Goal: Task Accomplishment & Management: Manage account settings

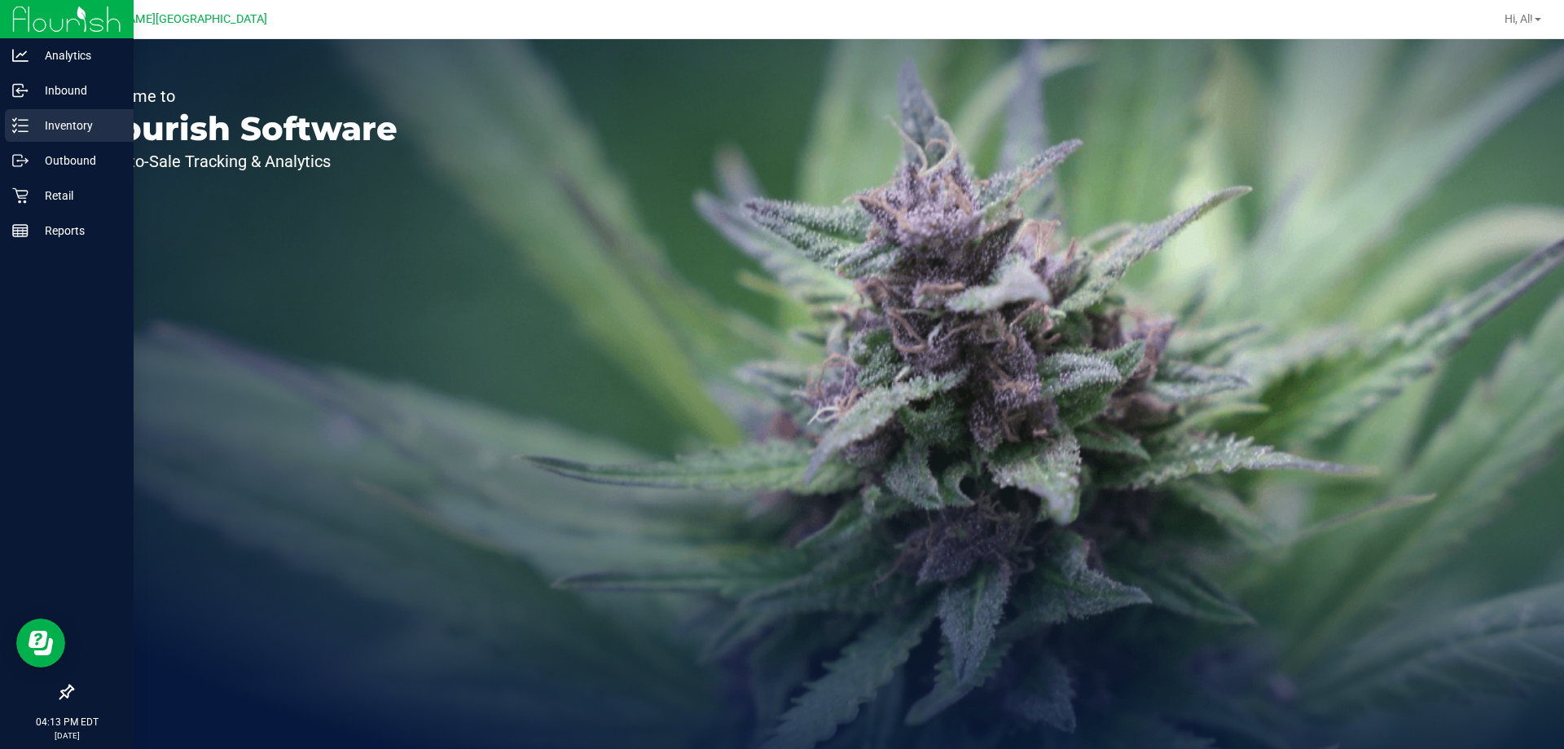
click at [91, 133] on p "Inventory" at bounding box center [78, 126] width 98 height 20
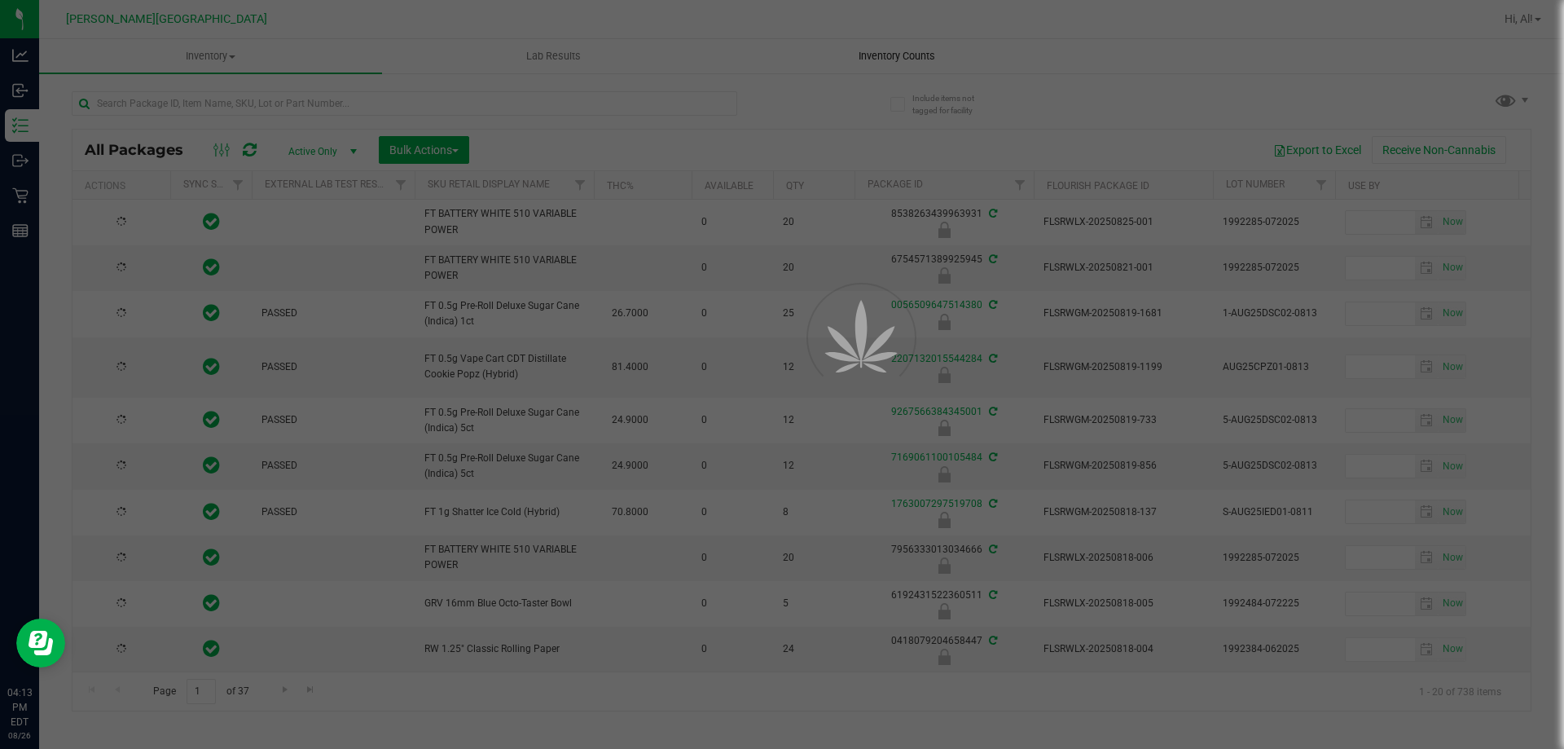
click at [909, 58] on div at bounding box center [782, 374] width 1564 height 749
type input "[DATE]"
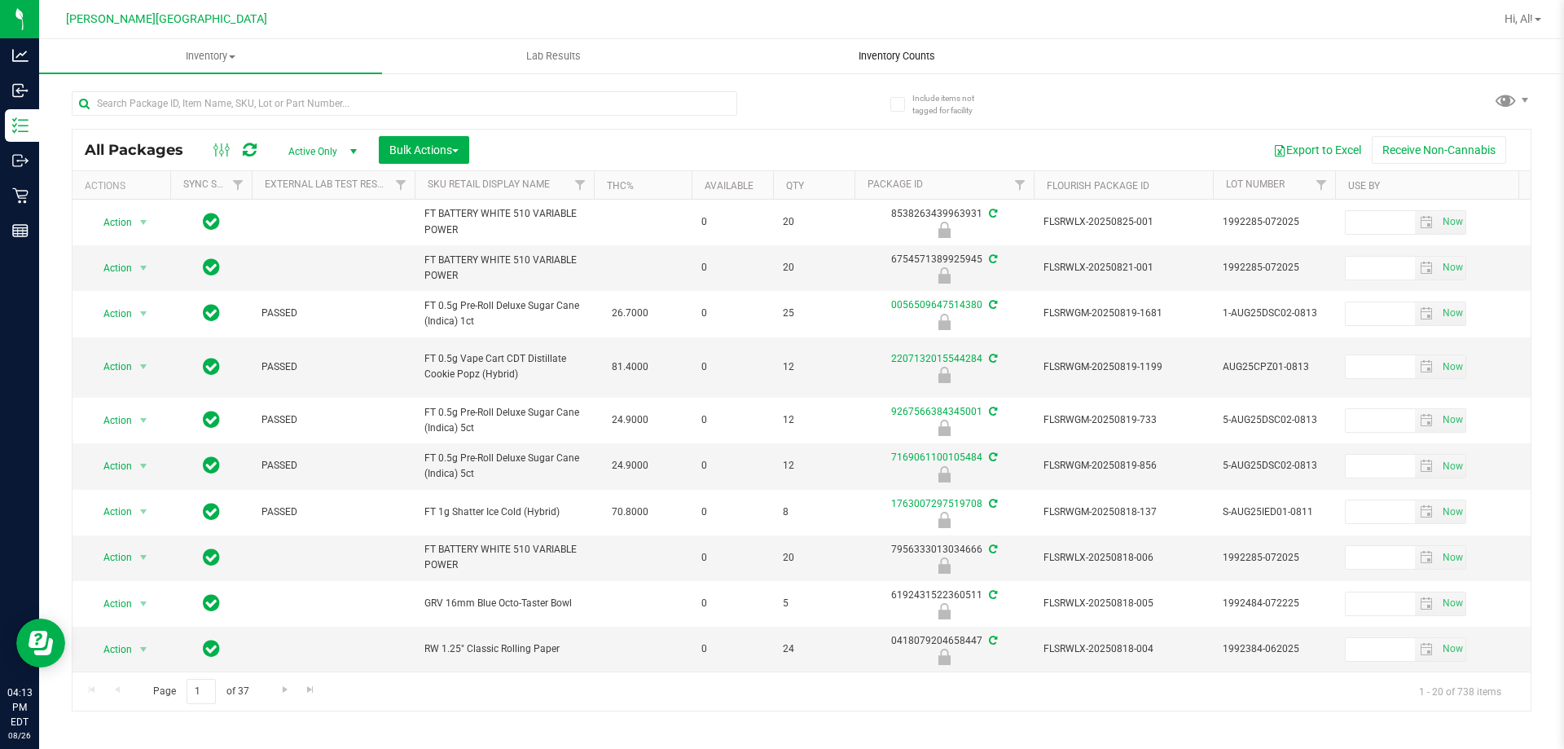
click at [912, 58] on span "Inventory Counts" at bounding box center [896, 56] width 121 height 15
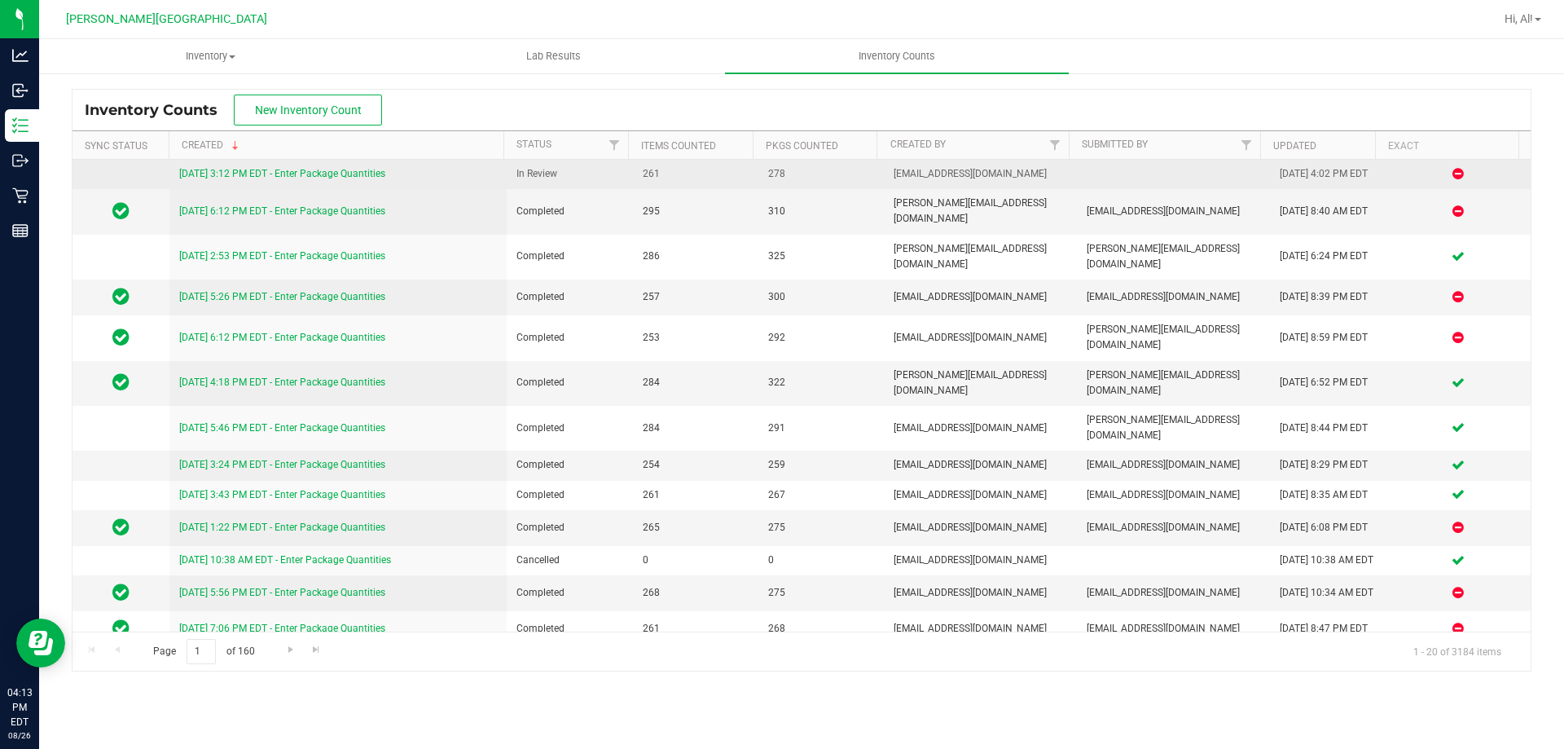
click at [376, 174] on link "[DATE] 3:12 PM EDT - Enter Package Quantities" at bounding box center [282, 173] width 206 height 11
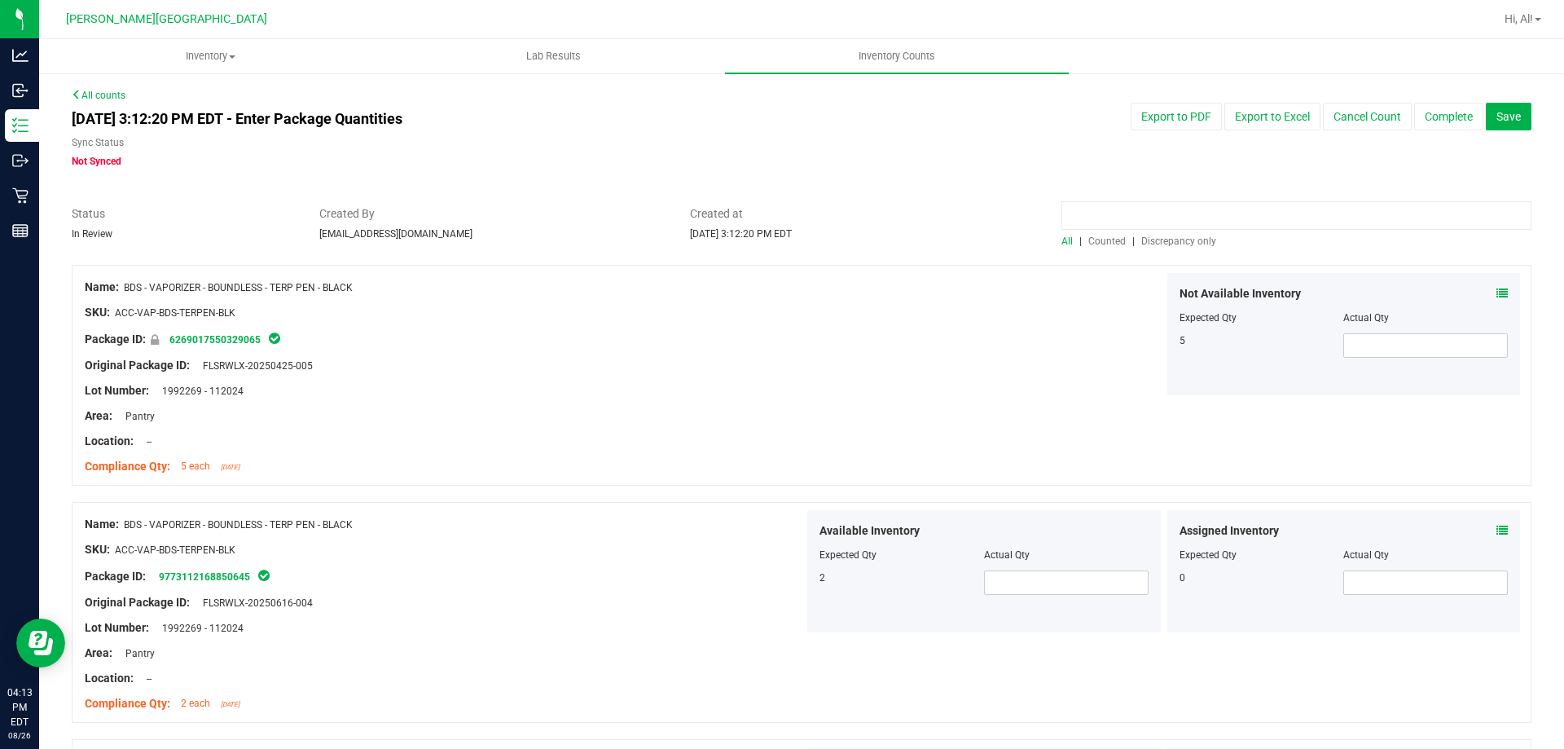
click at [1104, 215] on input at bounding box center [1296, 215] width 470 height 29
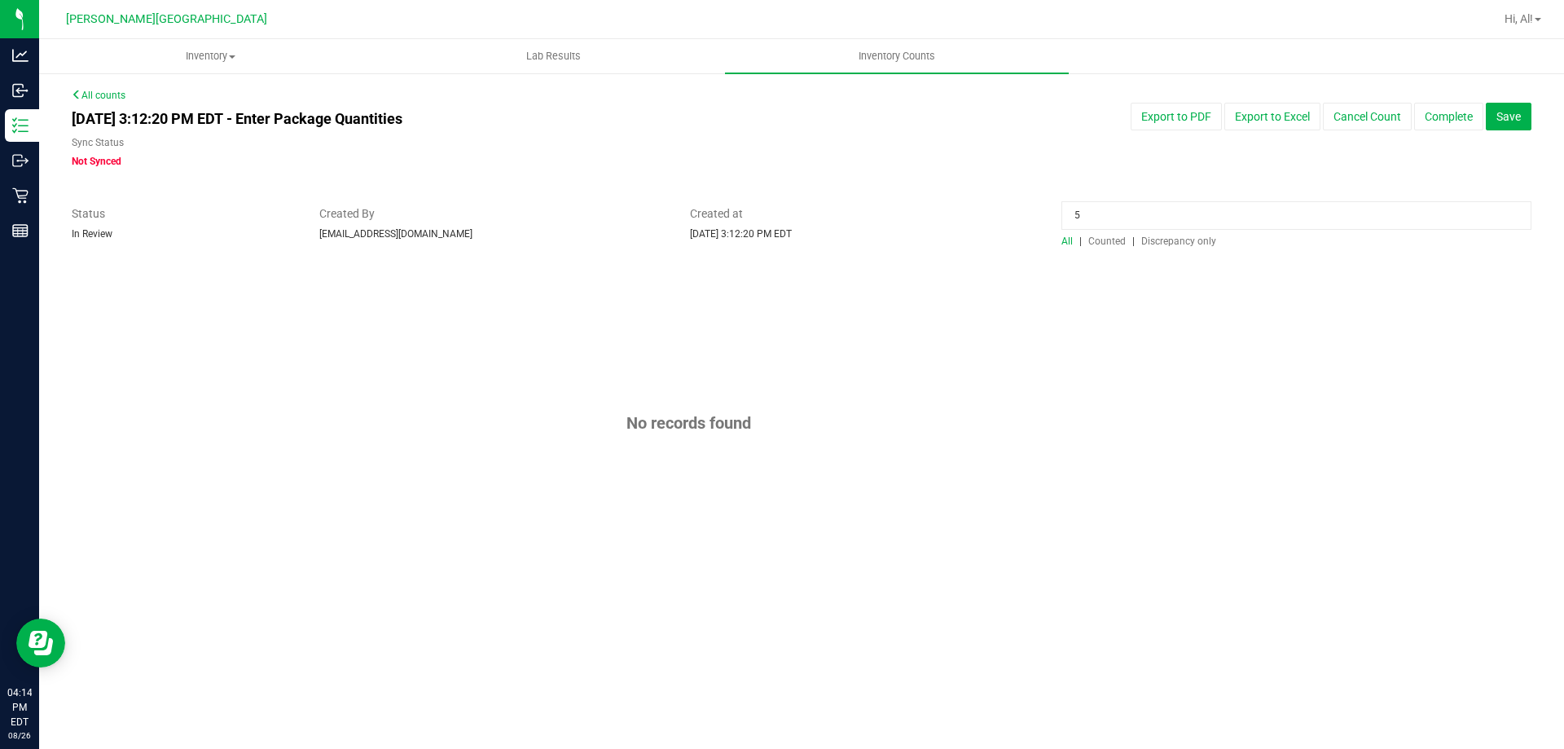
type input "5"
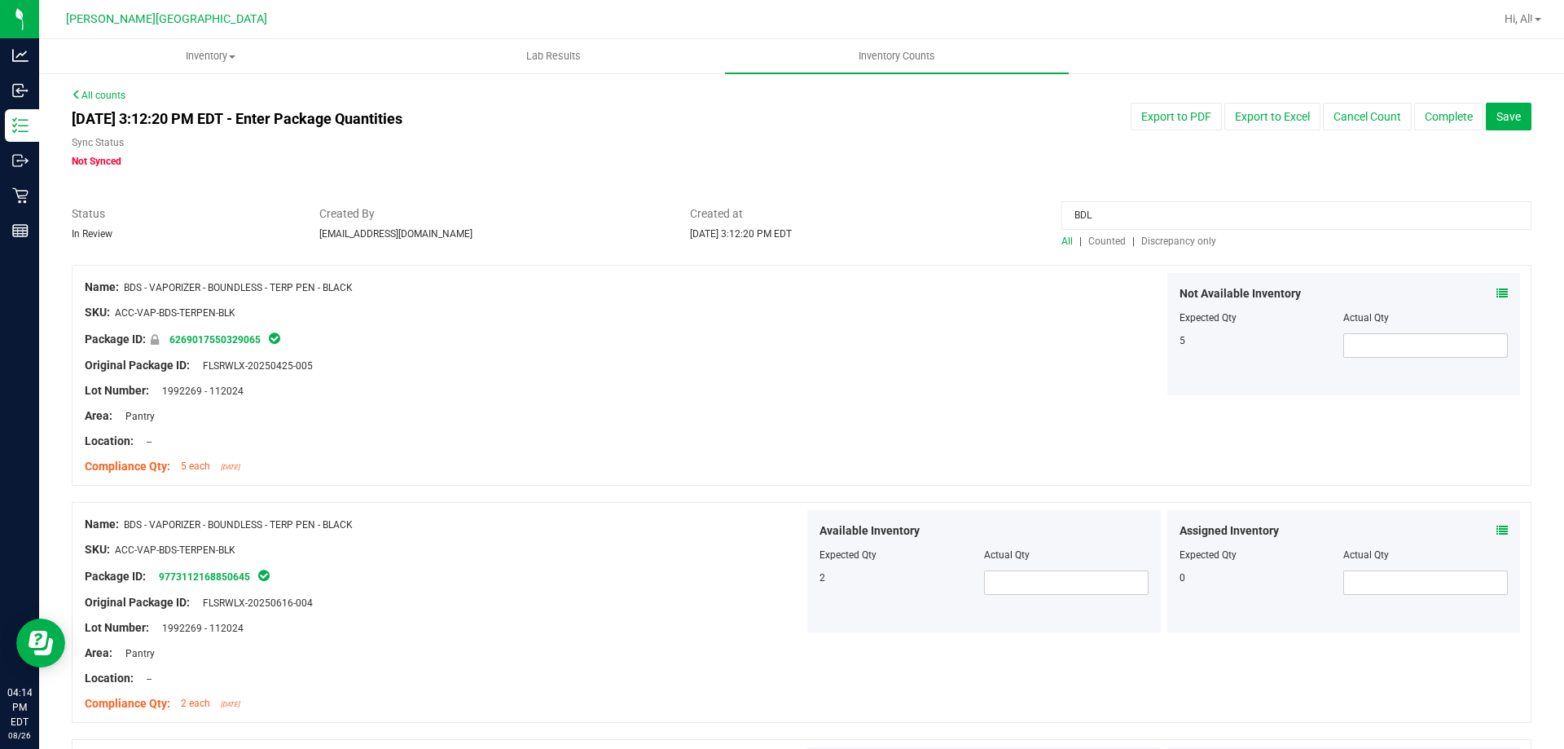
type input "BDL"
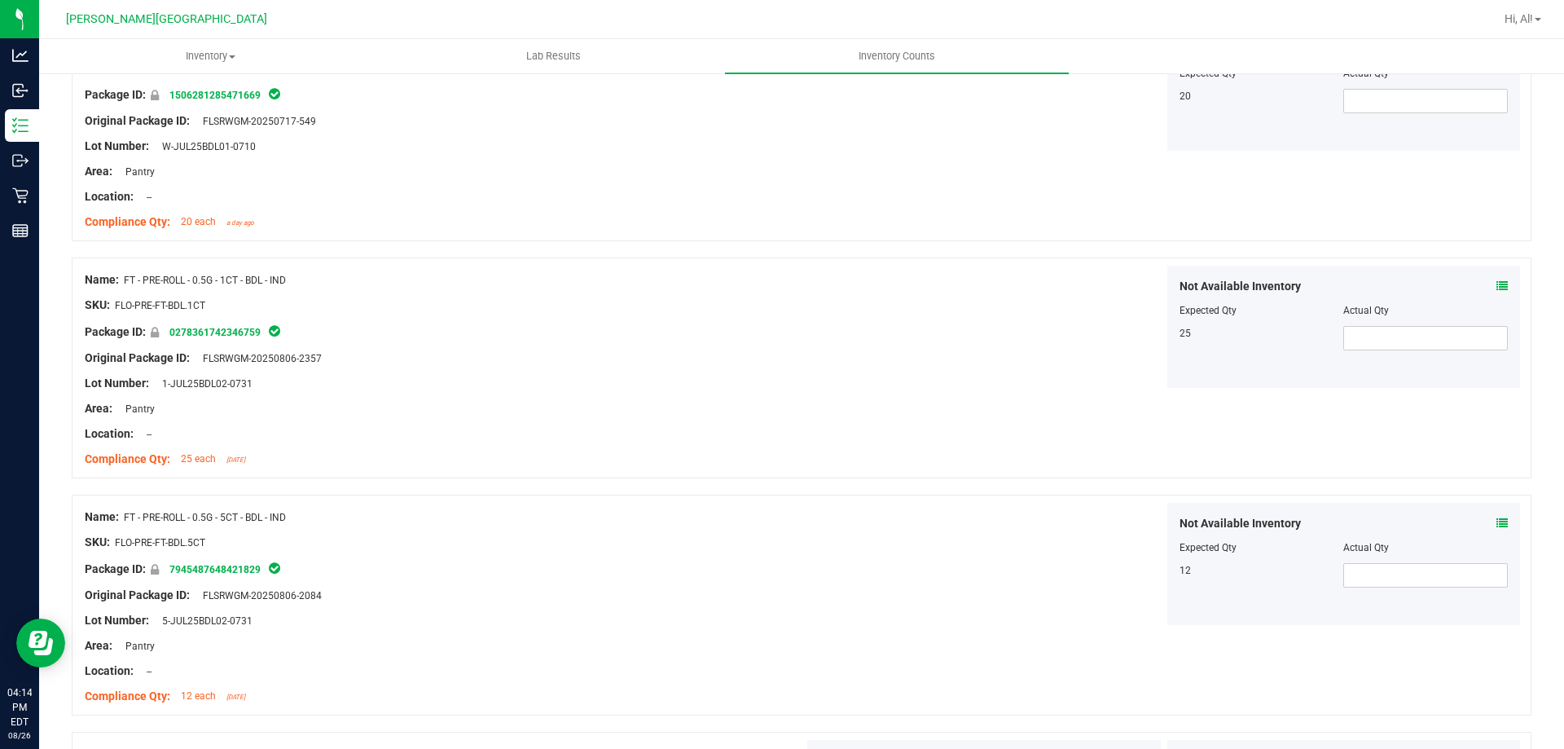
scroll to position [1222, 0]
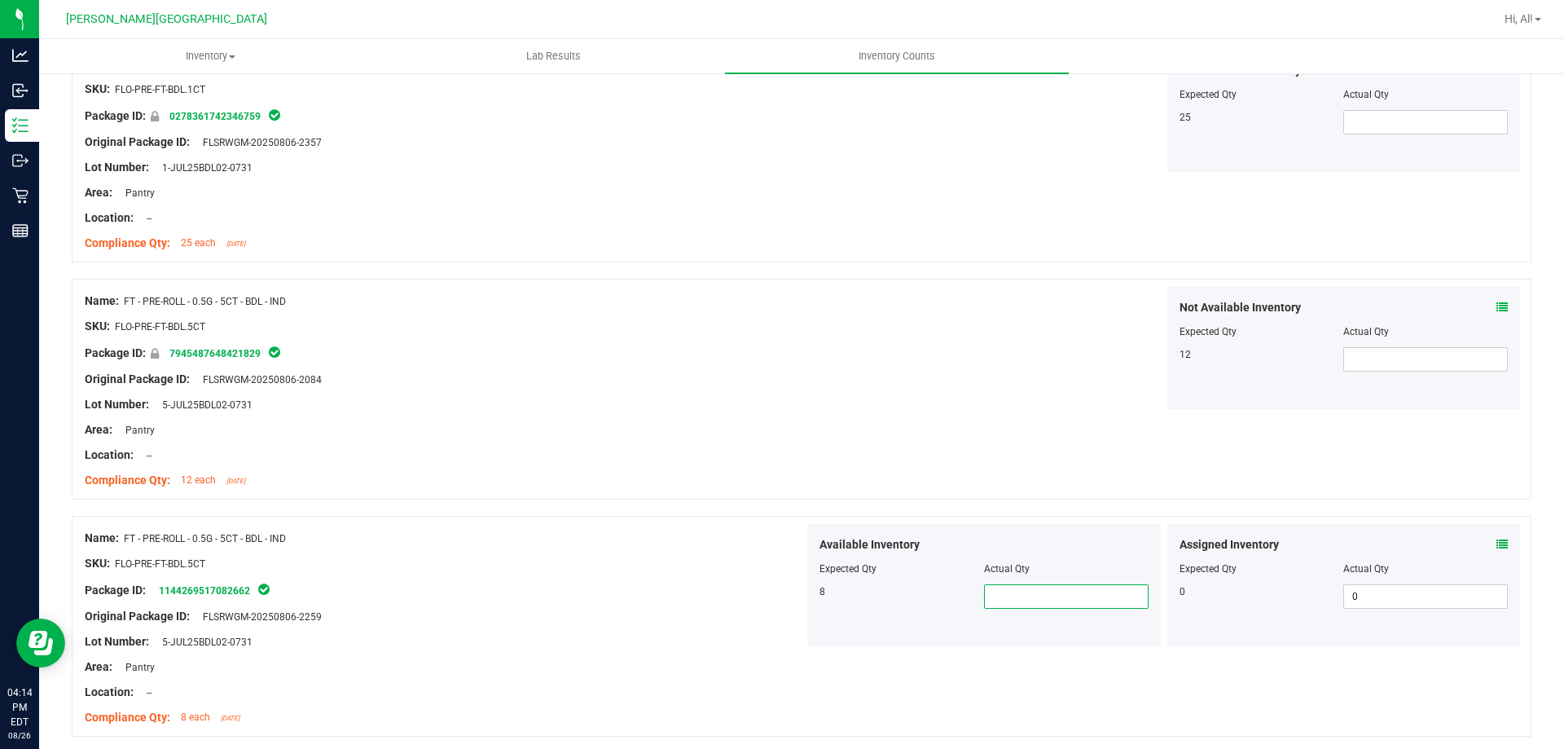
click at [1026, 604] on span at bounding box center [1066, 596] width 165 height 24
type input "8"
click at [1030, 524] on div "Available Inventory Expected Qty Actual Qty 8 8 8" at bounding box center [983, 585] width 353 height 122
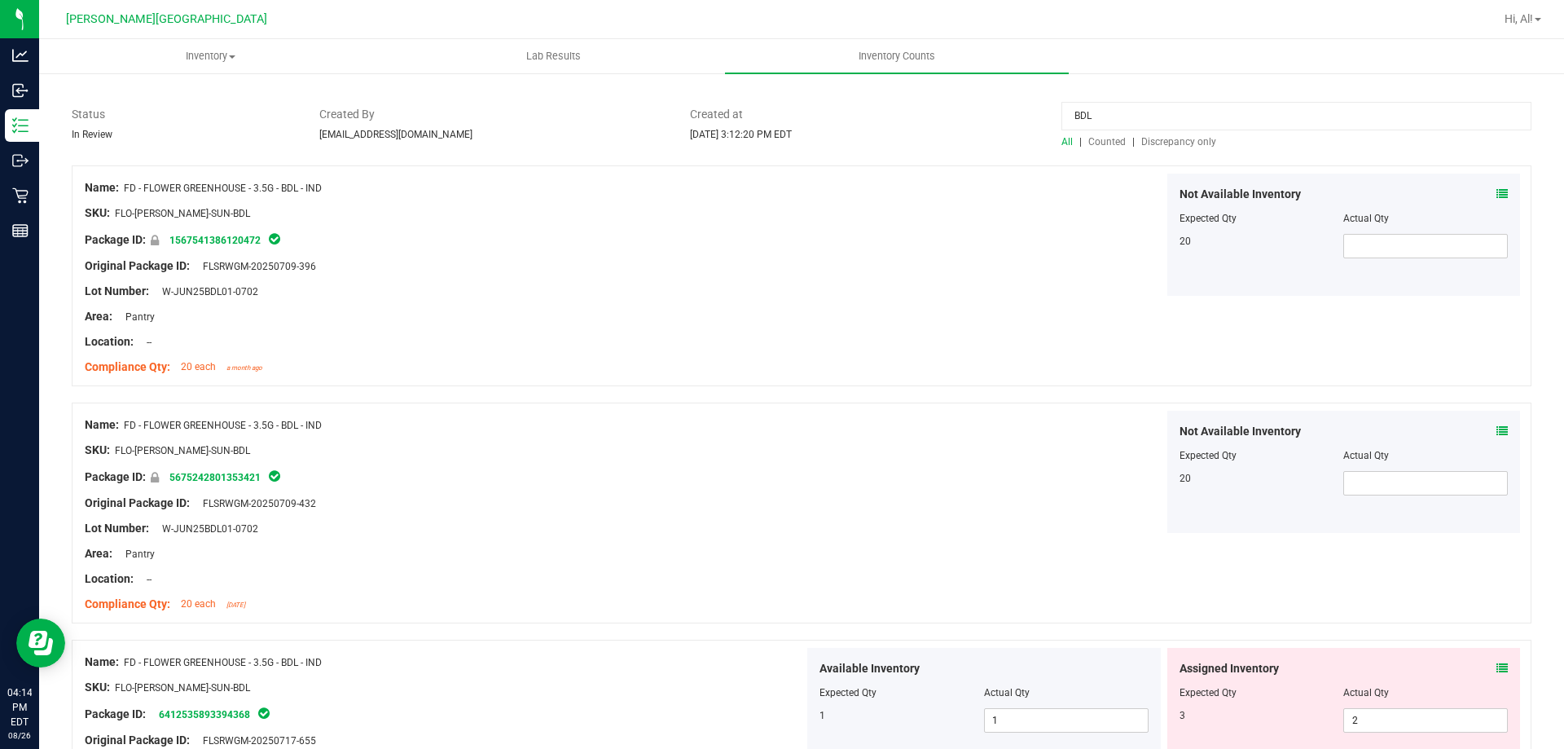
scroll to position [0, 0]
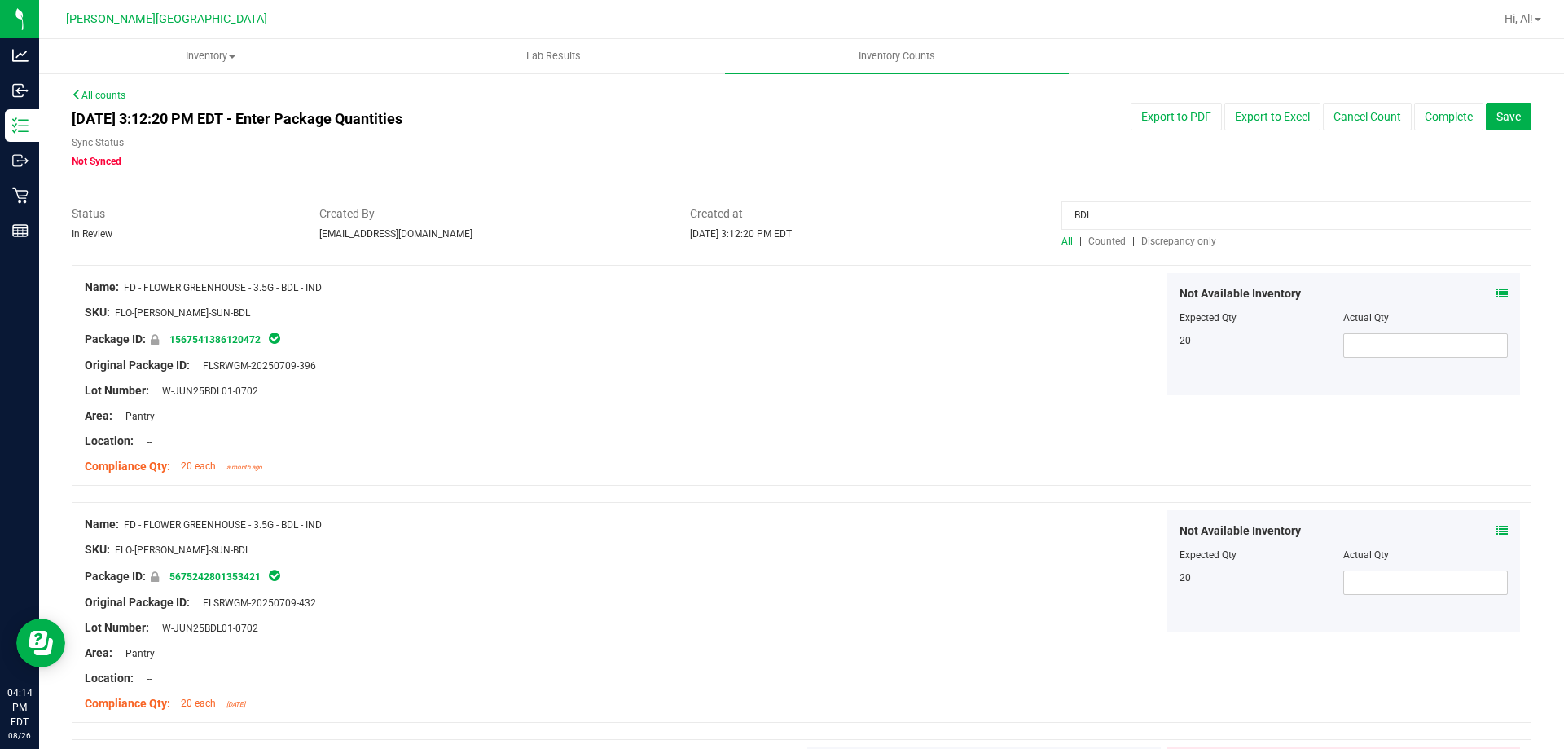
click at [1126, 216] on input "BDL" at bounding box center [1296, 215] width 470 height 29
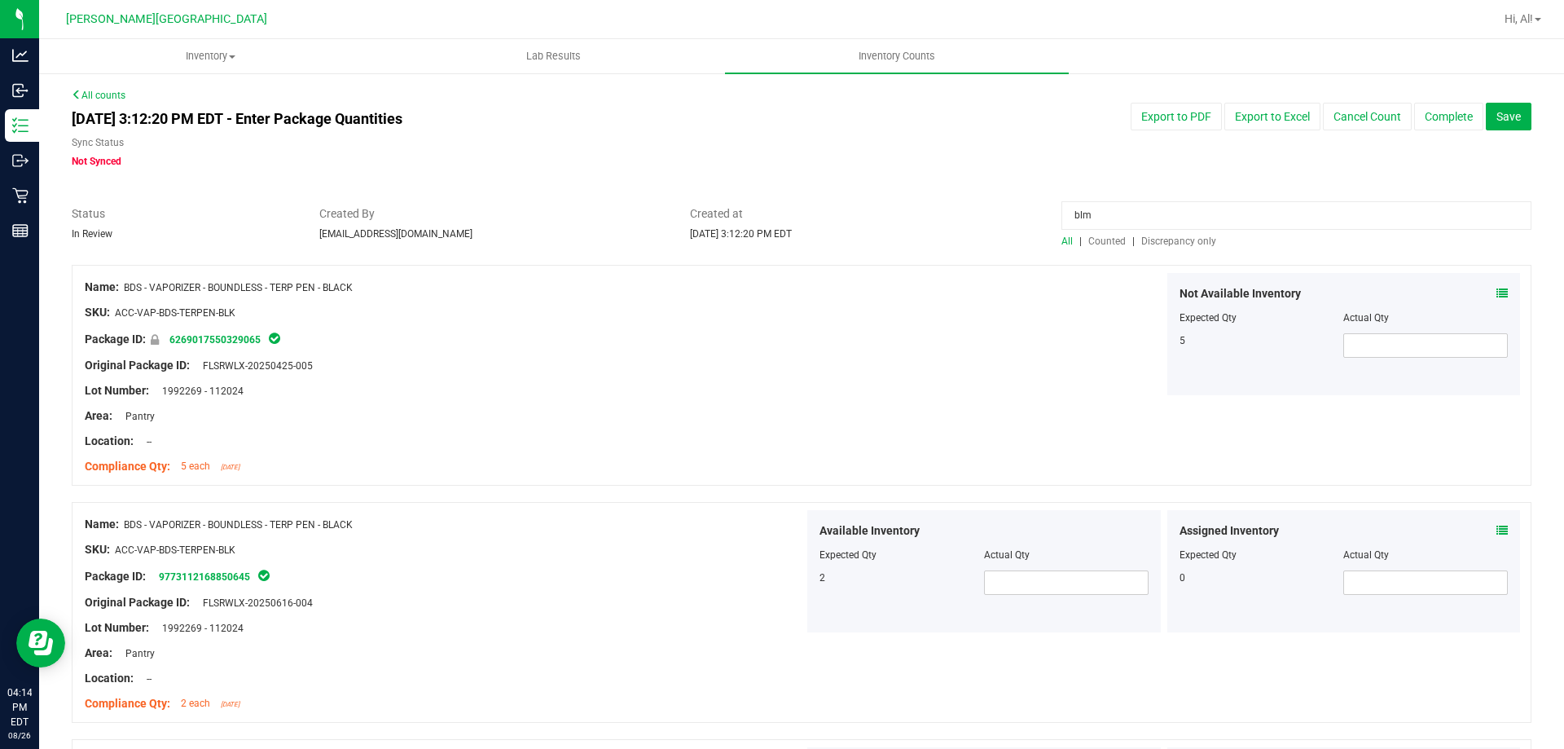
type input "blm"
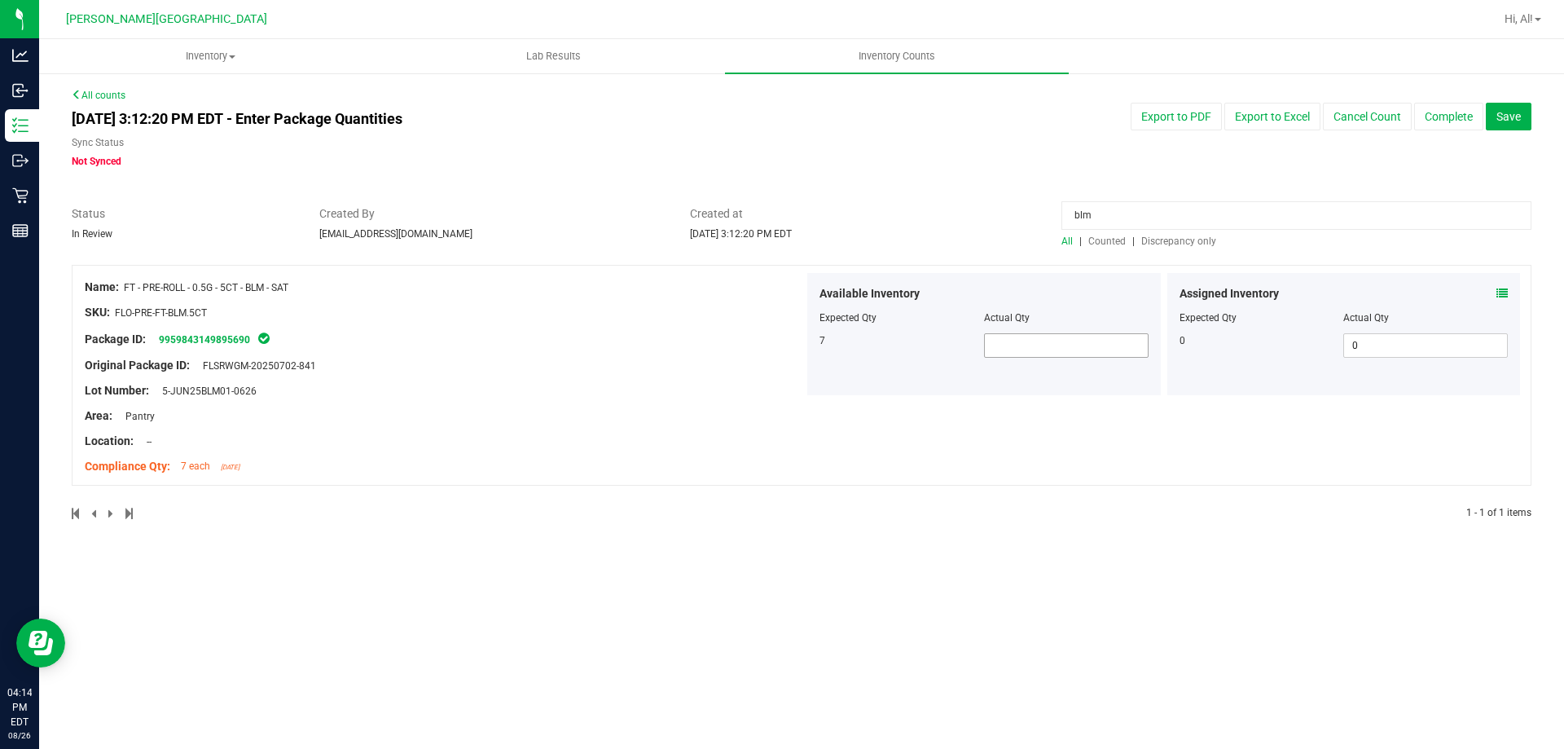
click at [1042, 333] on span at bounding box center [1066, 345] width 165 height 24
type input "7"
click at [1056, 313] on div "Actual Qty" at bounding box center [1066, 317] width 165 height 15
click at [1118, 214] on input "blm" at bounding box center [1296, 215] width 470 height 29
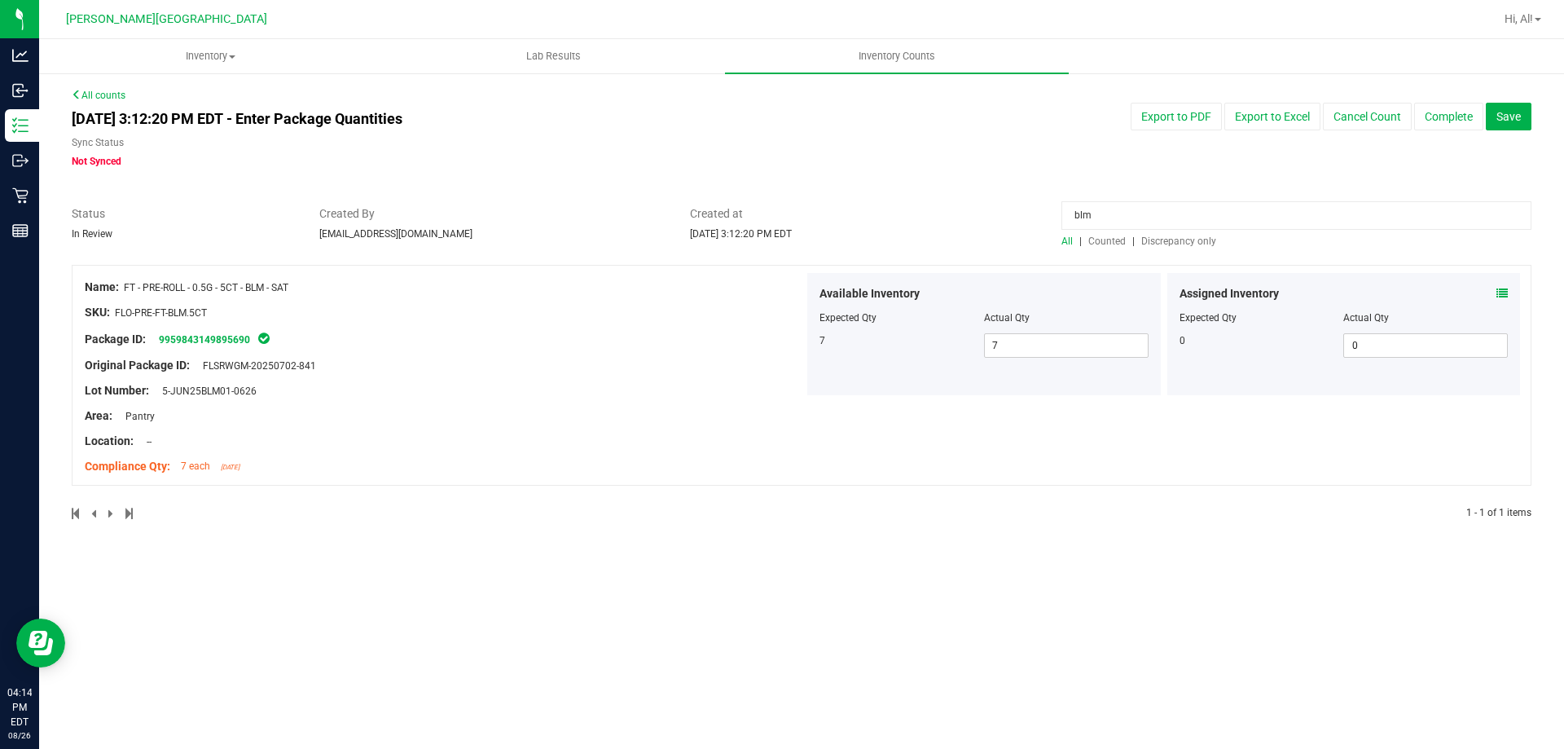
click at [1118, 214] on input "blm" at bounding box center [1296, 215] width 470 height 29
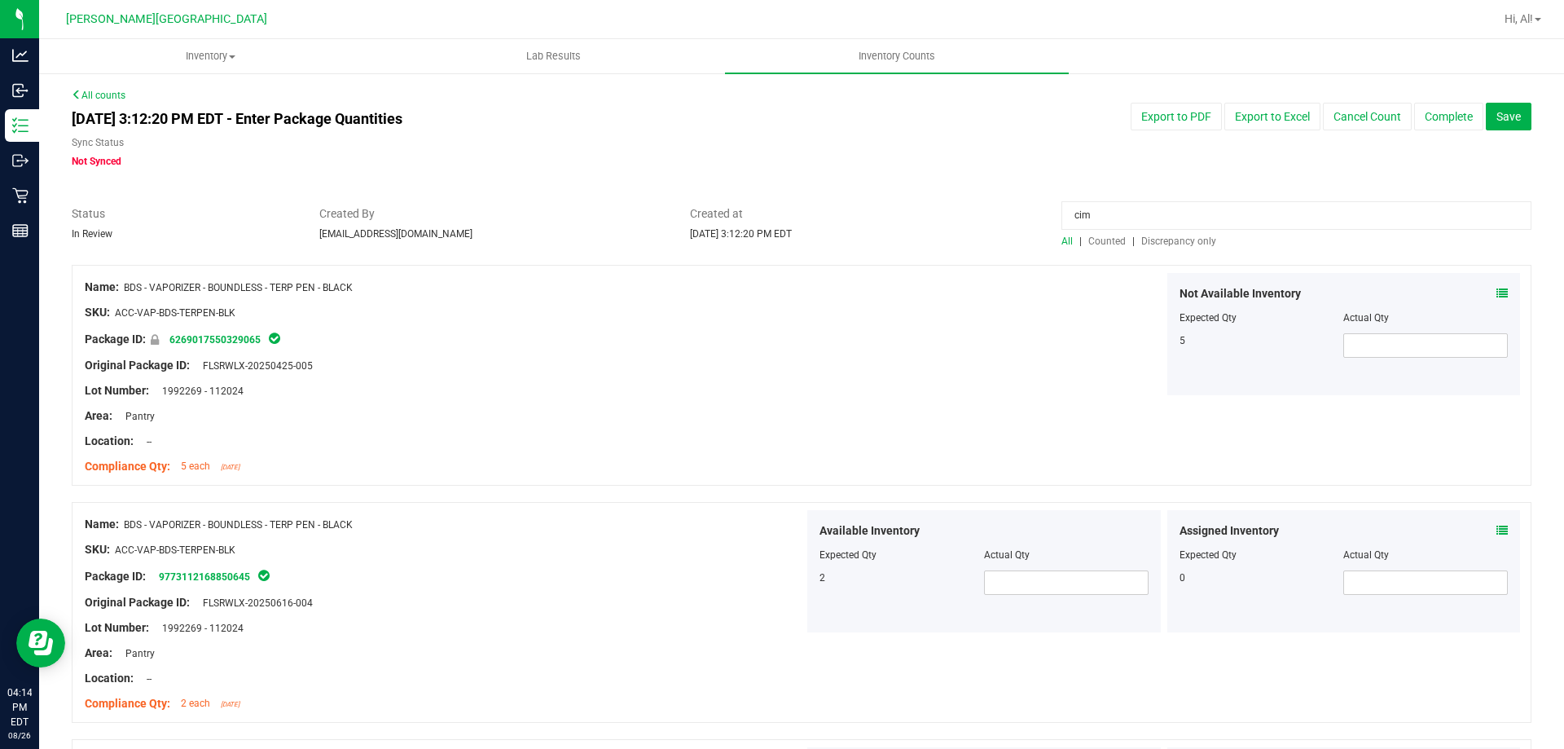
type input "cim"
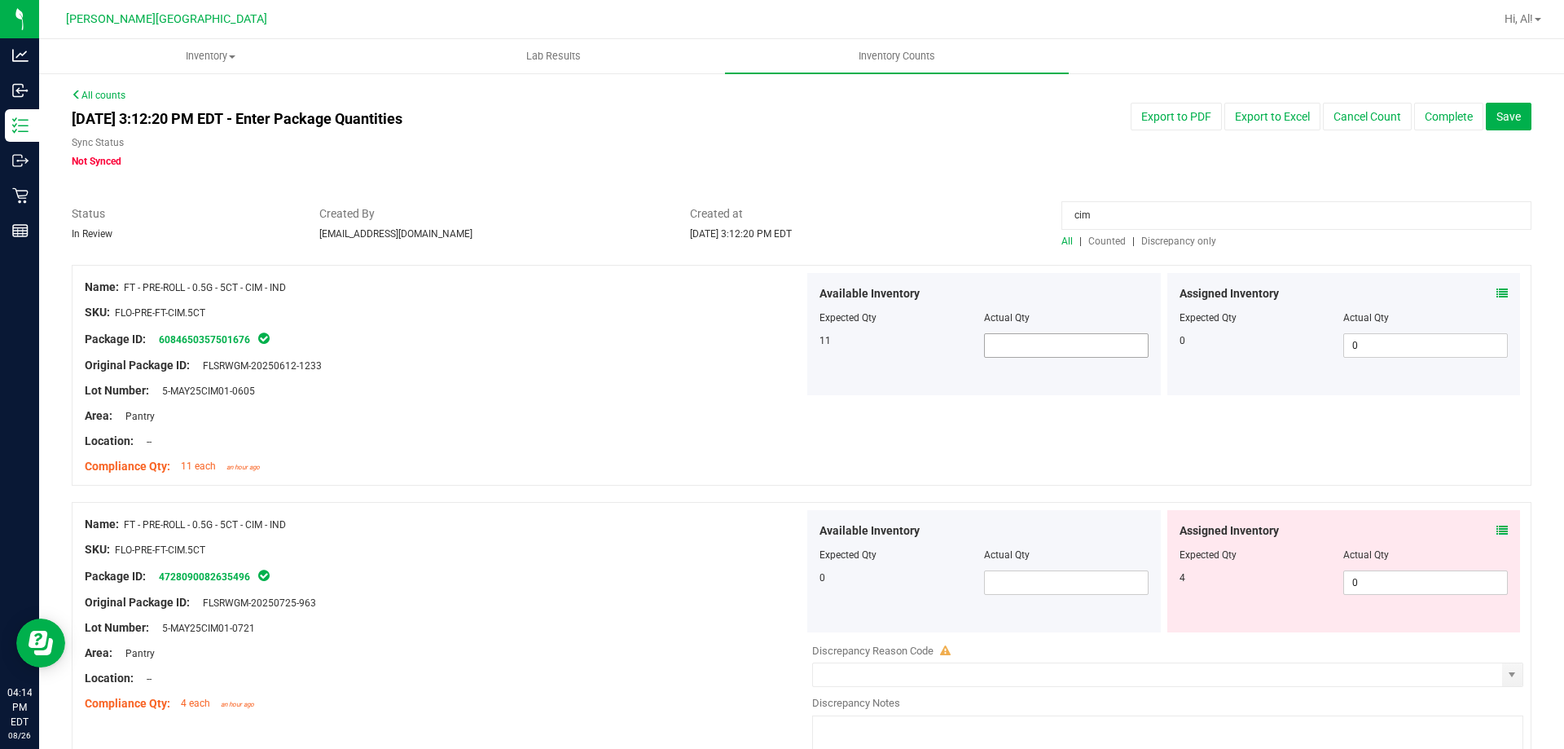
click at [1028, 345] on span at bounding box center [1066, 345] width 165 height 24
type input "11"
click at [1028, 307] on div at bounding box center [983, 306] width 329 height 8
click at [1051, 580] on span at bounding box center [1066, 582] width 165 height 24
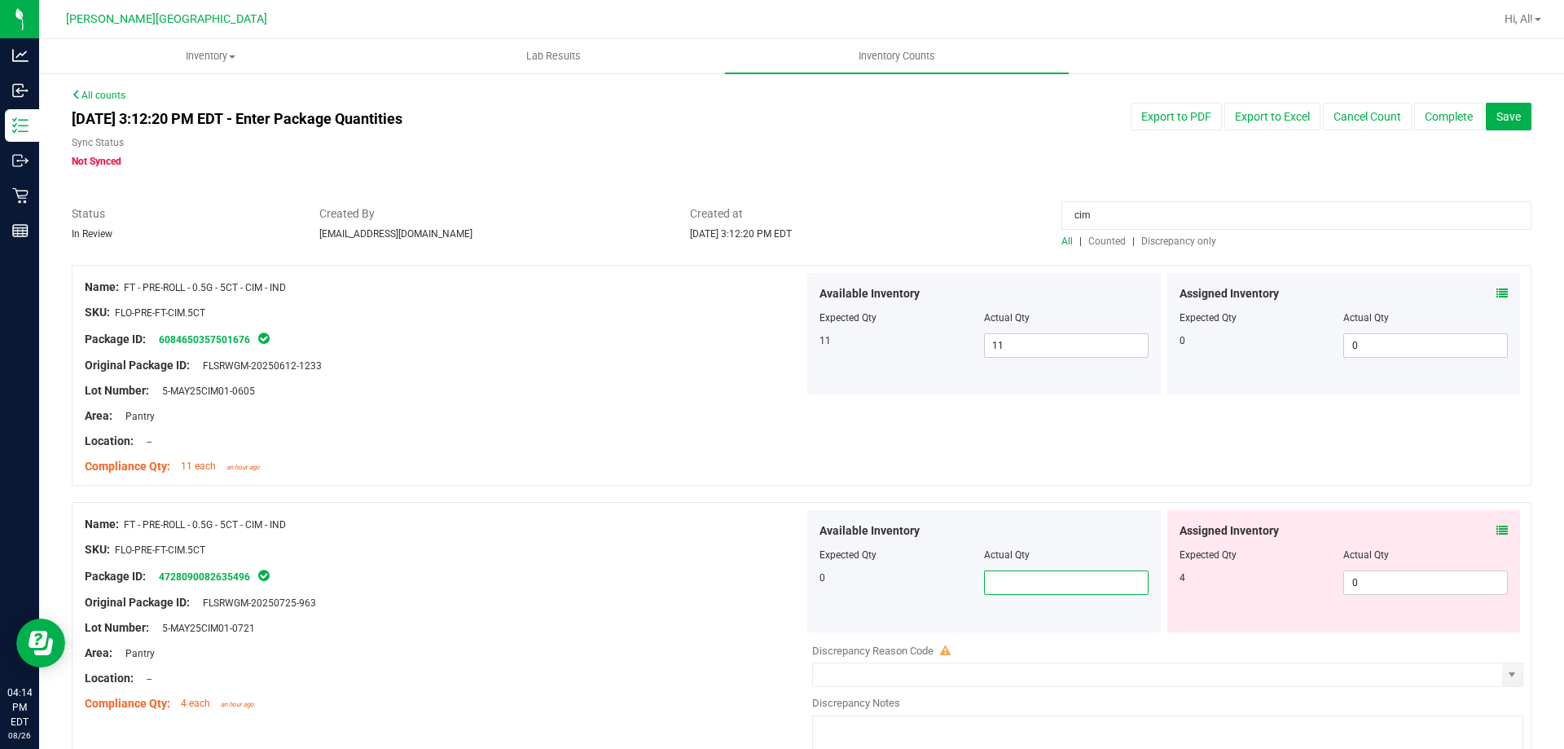
type input "0"
click at [1065, 526] on div "Available Inventory" at bounding box center [983, 530] width 329 height 17
click at [1170, 206] on input "cim" at bounding box center [1296, 215] width 470 height 29
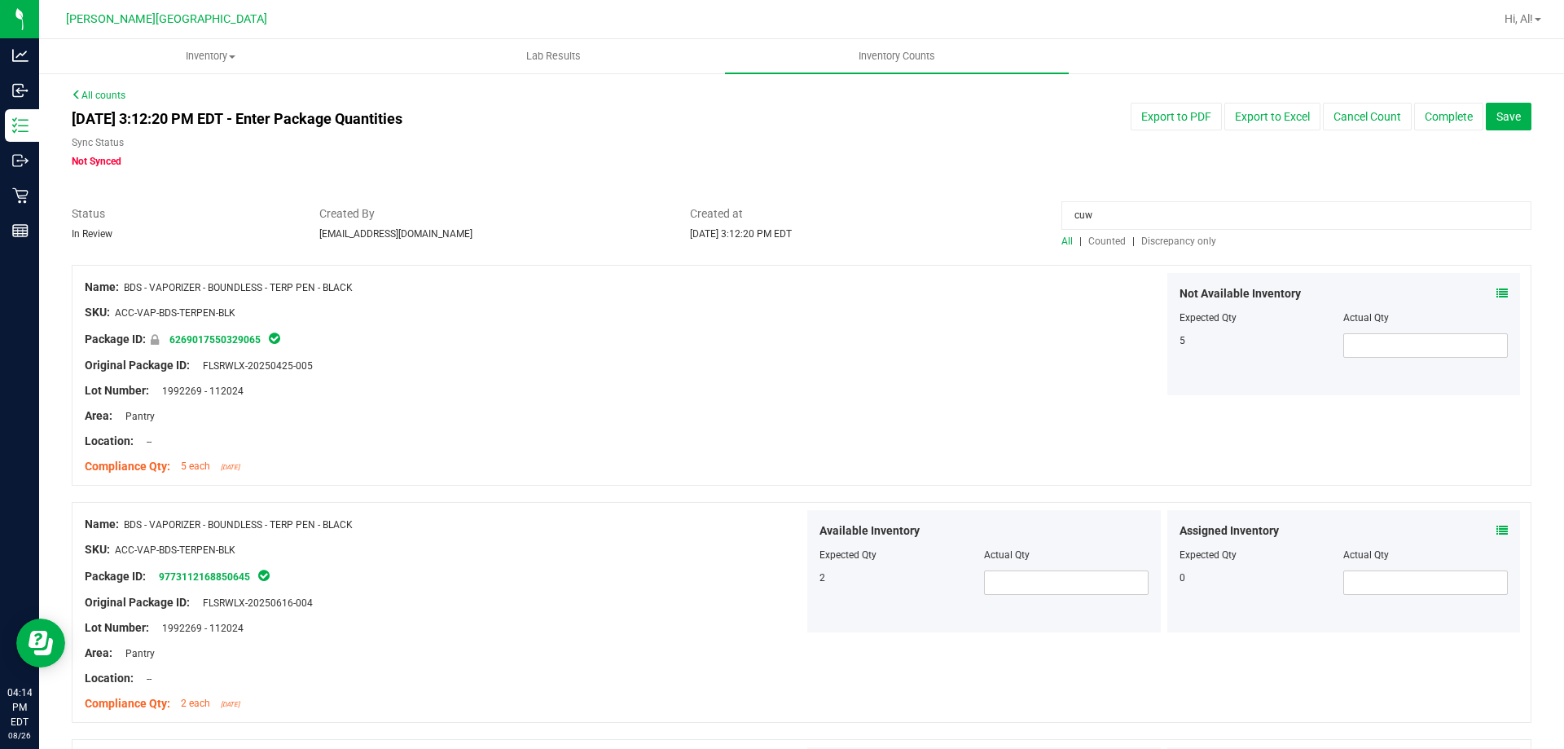
type input "cuw"
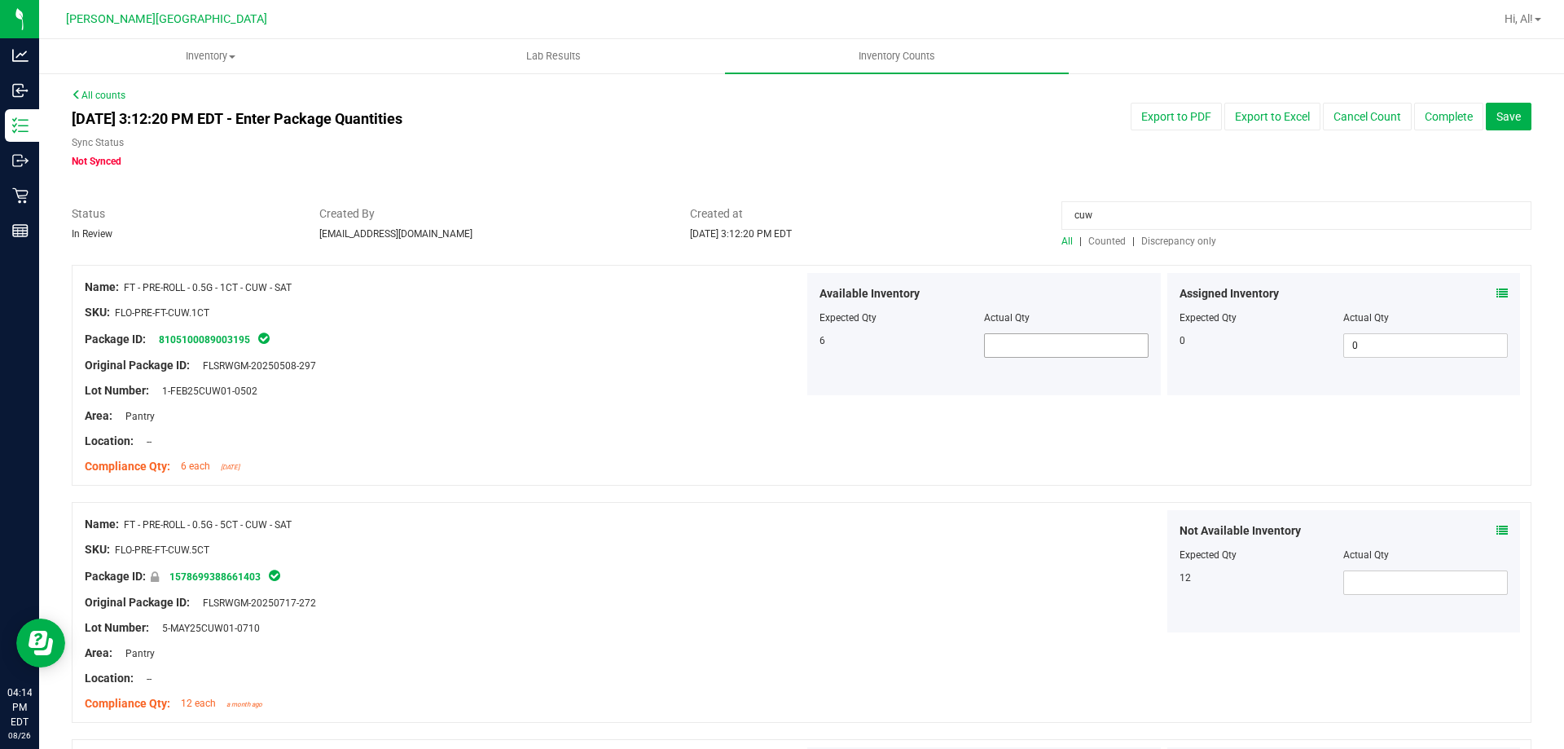
click at [1015, 343] on span at bounding box center [1066, 345] width 165 height 24
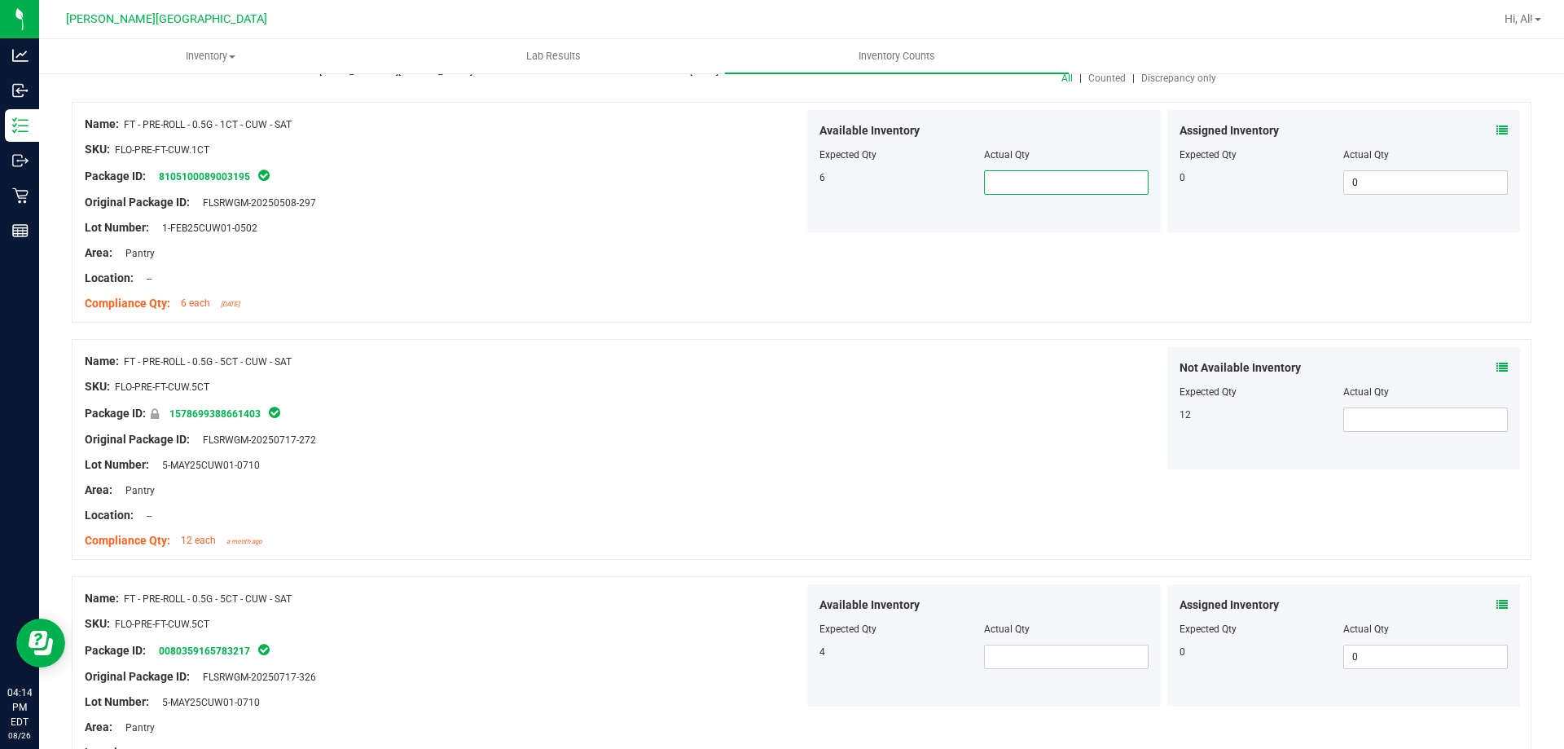
scroll to position [283, 0]
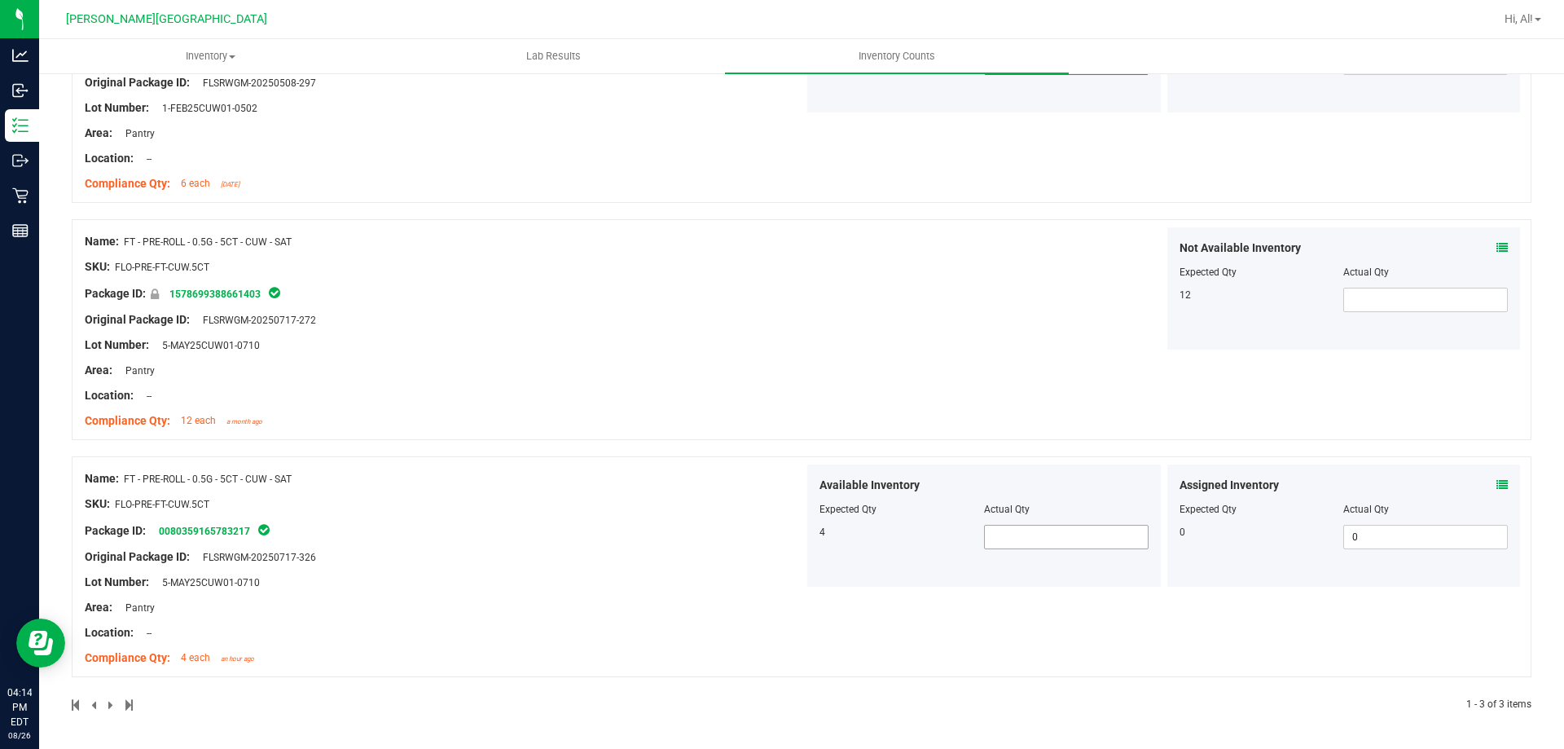
click at [1034, 534] on span at bounding box center [1066, 537] width 165 height 24
type input "4"
click at [1103, 381] on div "Name: FT - PRE-ROLL - 0.5G - 5CT - CUW - SAT SKU: FLO-PRE-FT-CUW.5CT Package ID…" at bounding box center [802, 329] width 1460 height 221
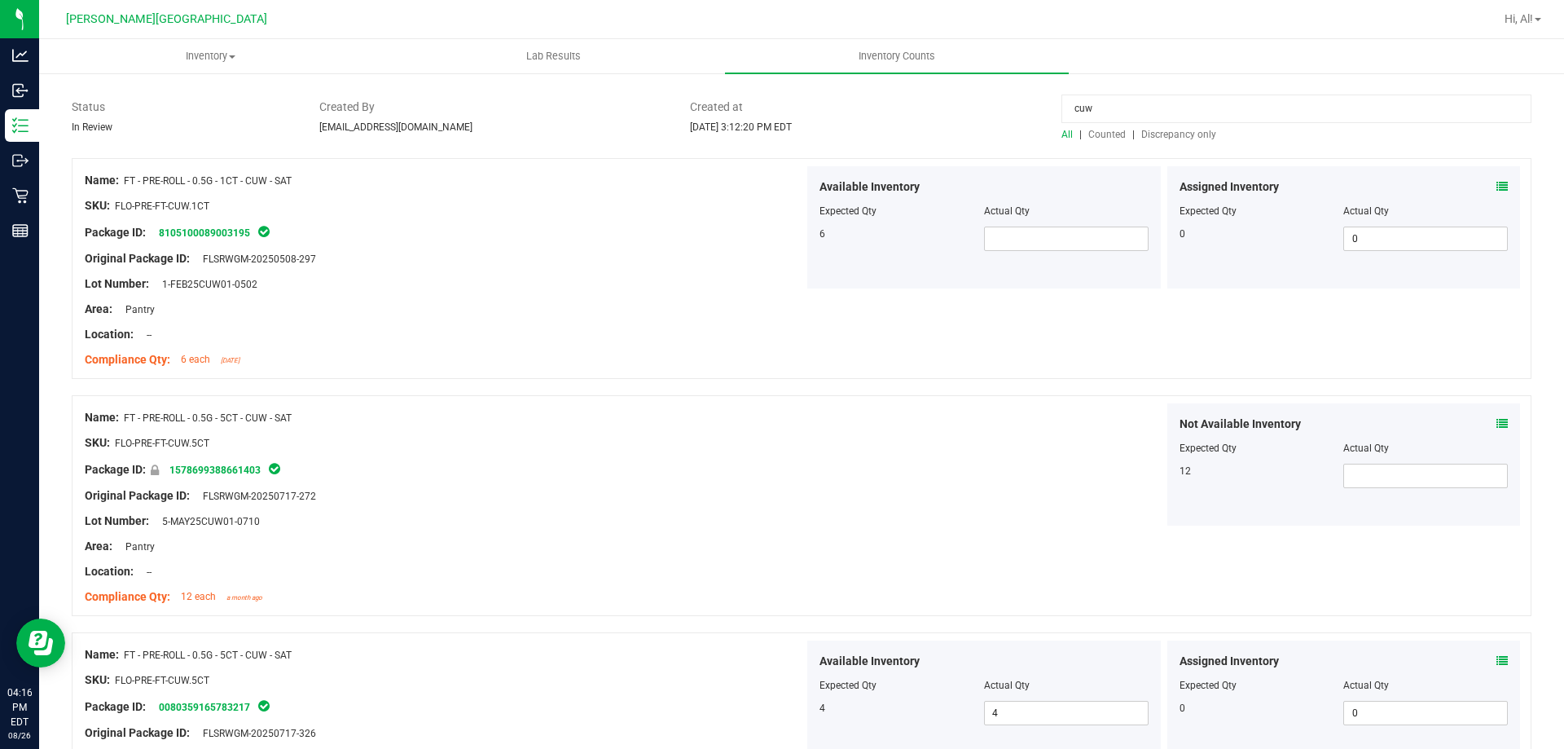
scroll to position [0, 0]
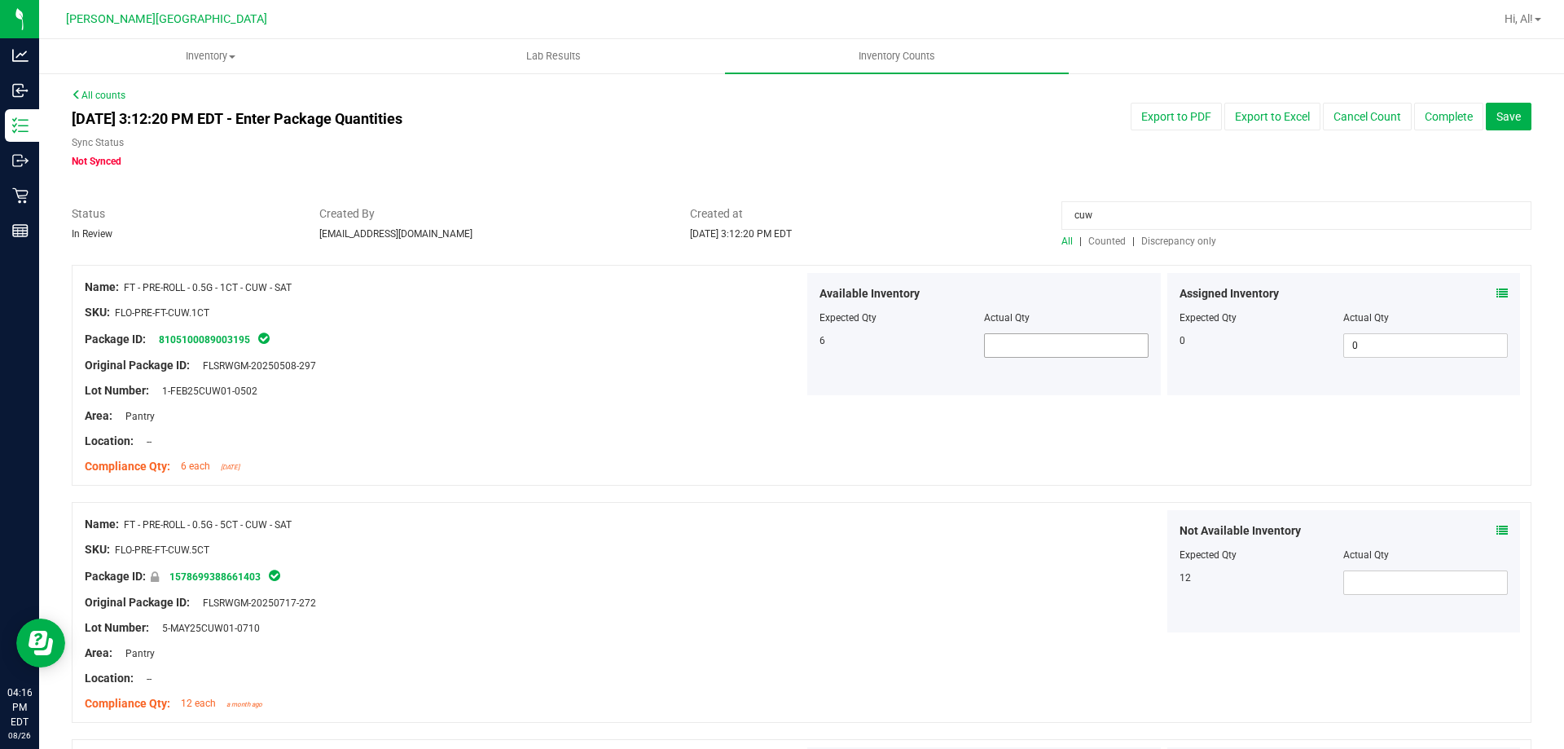
click at [1078, 335] on span at bounding box center [1066, 345] width 165 height 24
click at [1028, 432] on div "Name: FT - PRE-ROLL - 0.5G - 1CT - CUW - SAT SKU: FLO-PRE-FT-CUW.1CT Package ID…" at bounding box center [802, 375] width 1460 height 221
click at [1141, 215] on input "cuw" at bounding box center [1296, 215] width 470 height 29
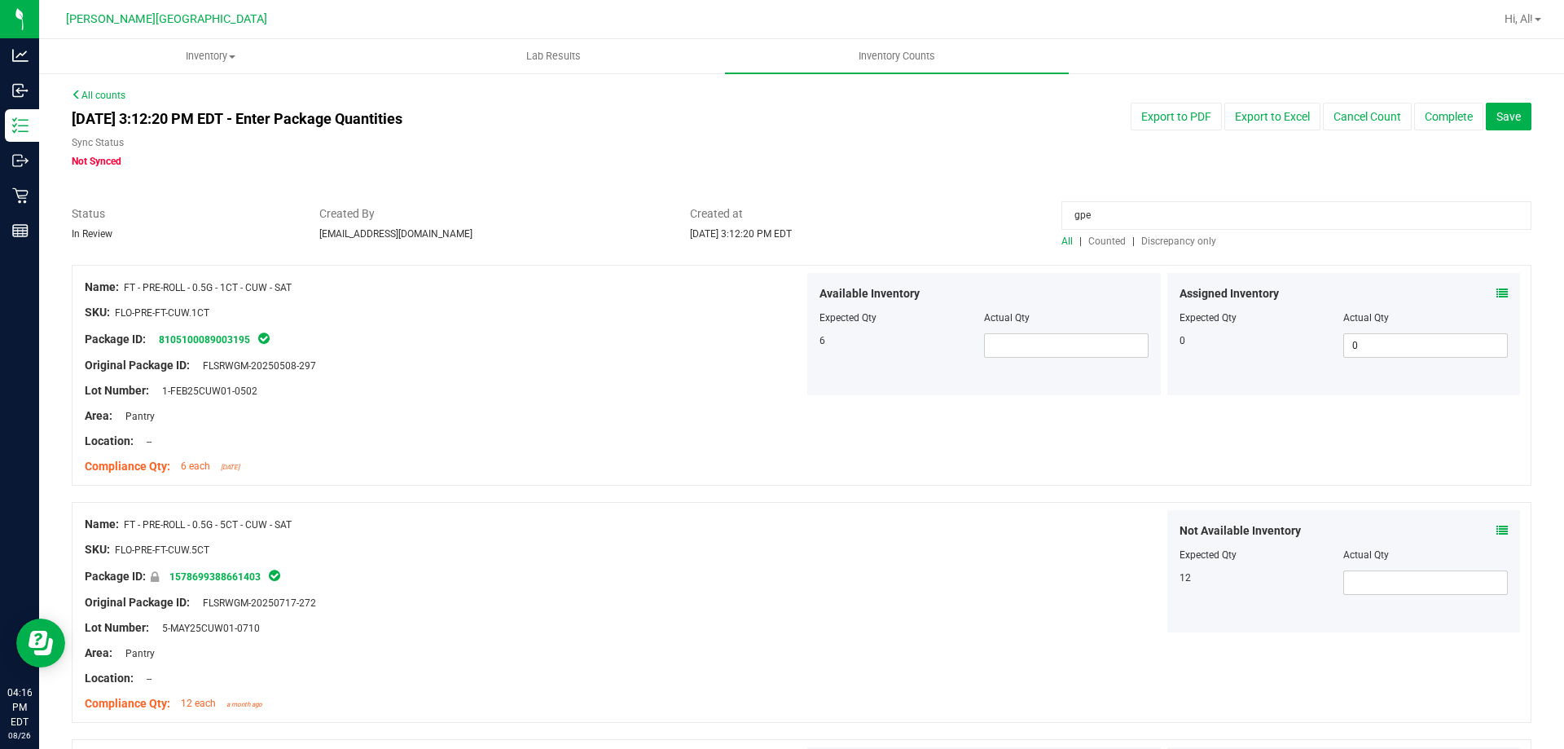
type input "gpe"
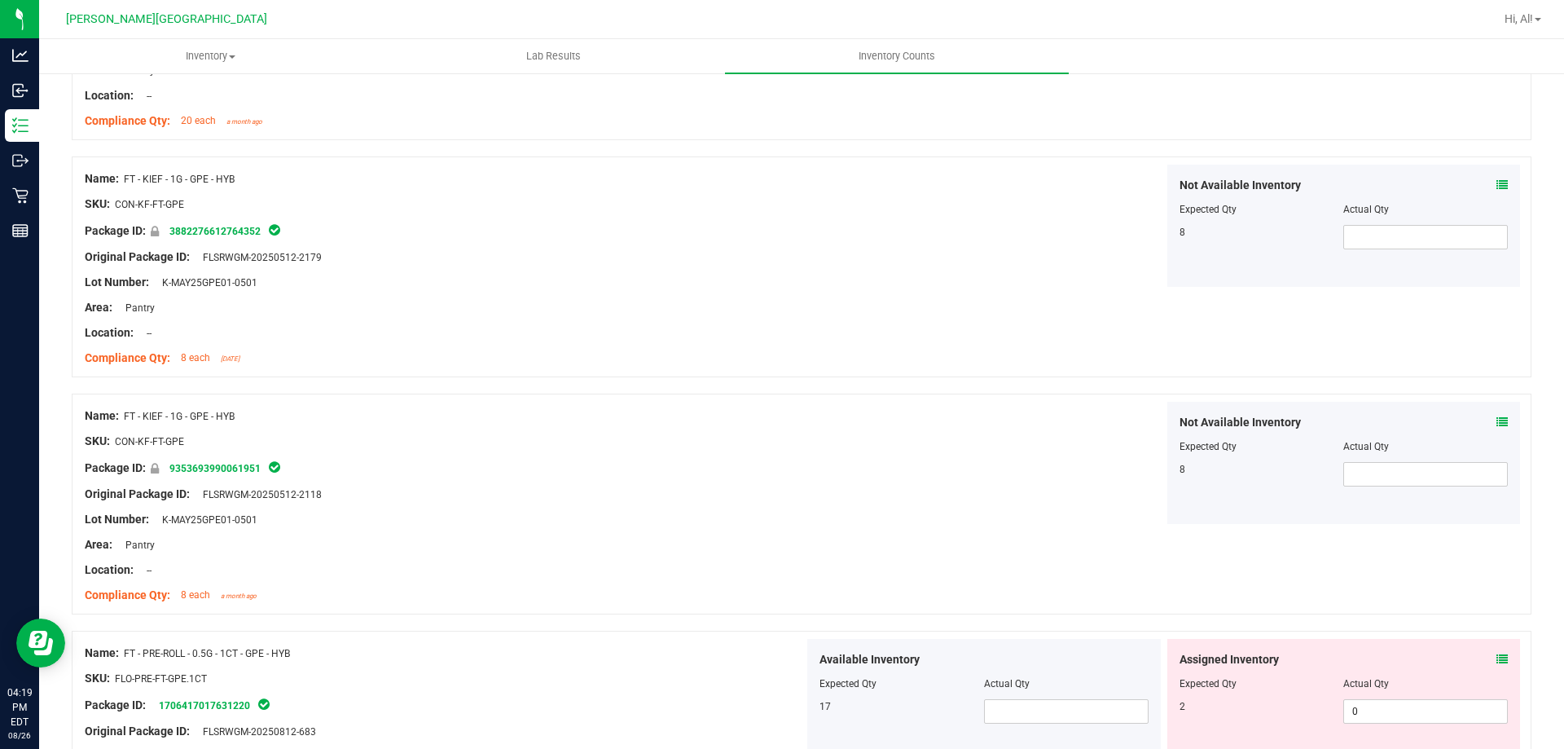
scroll to position [814, 0]
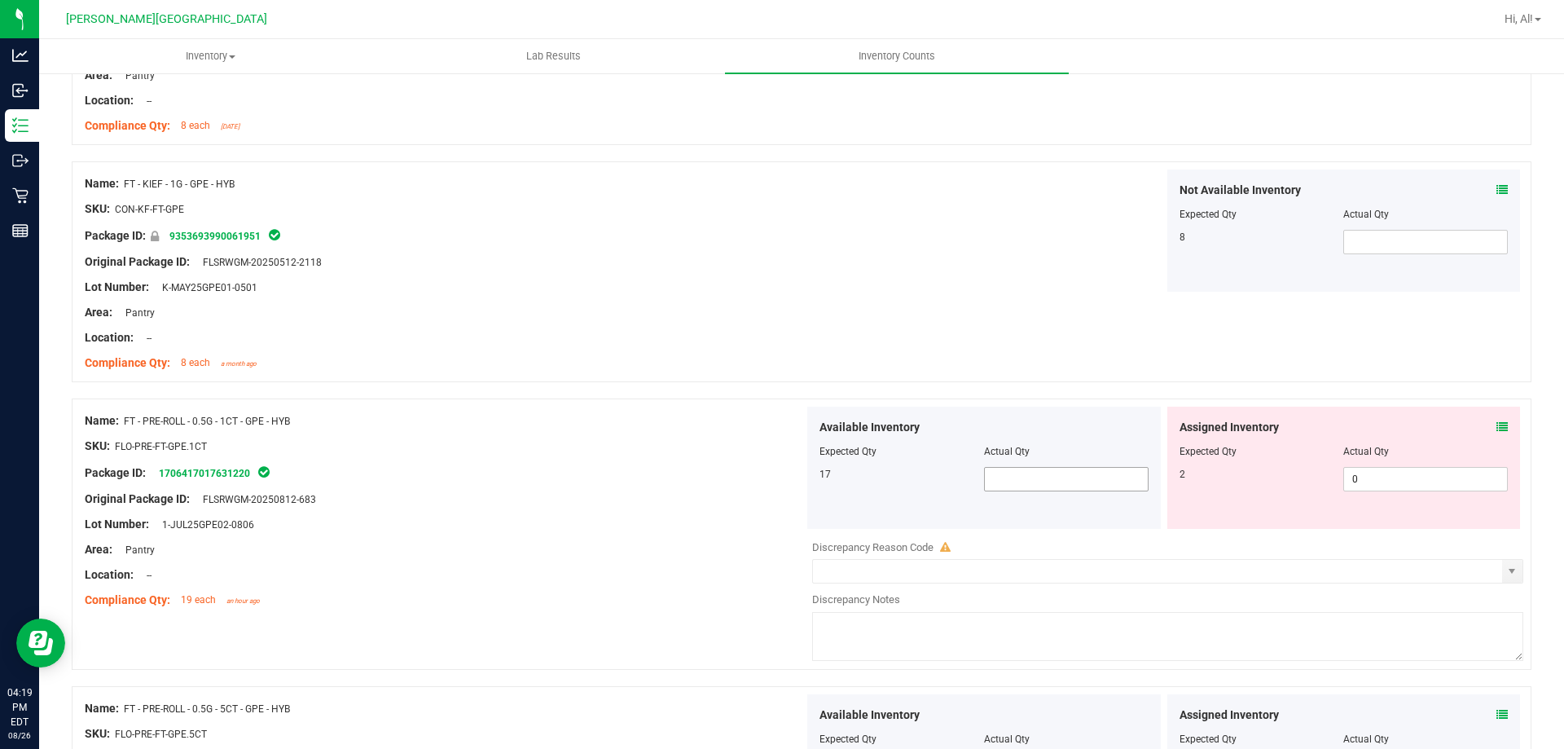
click at [992, 477] on span at bounding box center [1066, 479] width 165 height 24
click at [1009, 367] on div "Name: FT - KIEF - 1G - GPE - HYB SKU: CON-KF-FT-GPE Package ID: 935369399006195…" at bounding box center [802, 271] width 1460 height 221
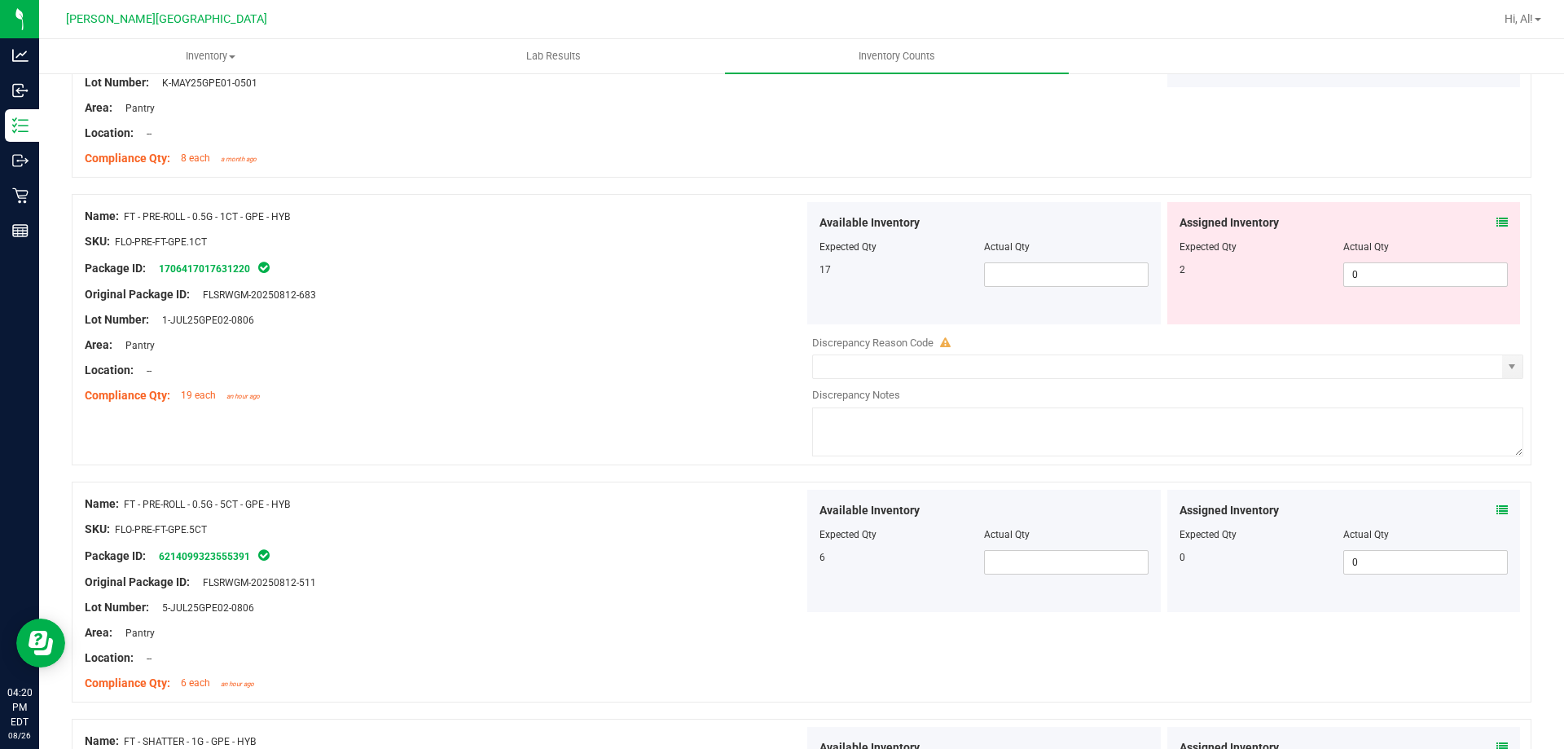
scroll to position [1059, 0]
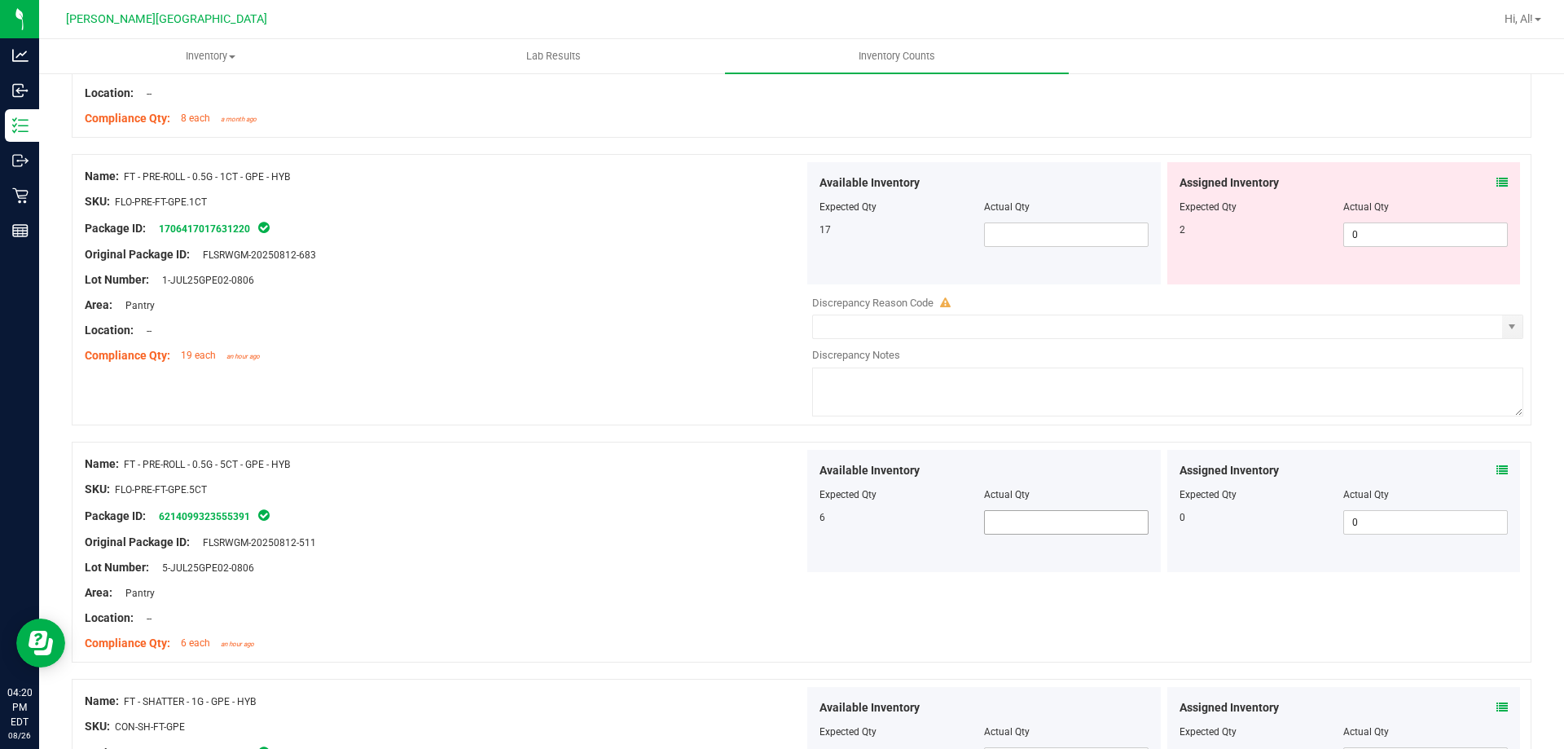
click at [1042, 527] on span at bounding box center [1066, 522] width 165 height 24
type input "6"
click at [1025, 476] on div "Available Inventory" at bounding box center [983, 470] width 329 height 17
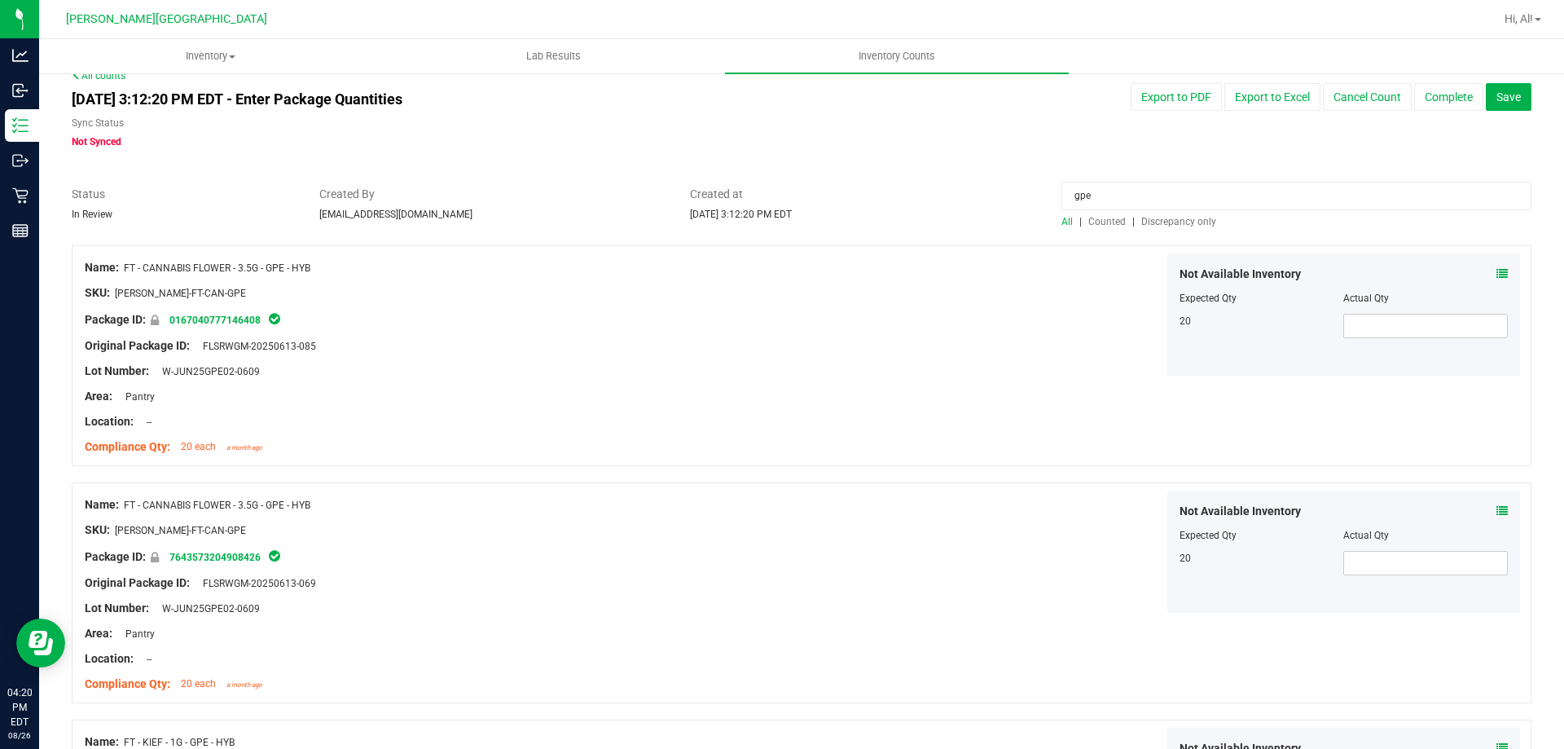
scroll to position [0, 0]
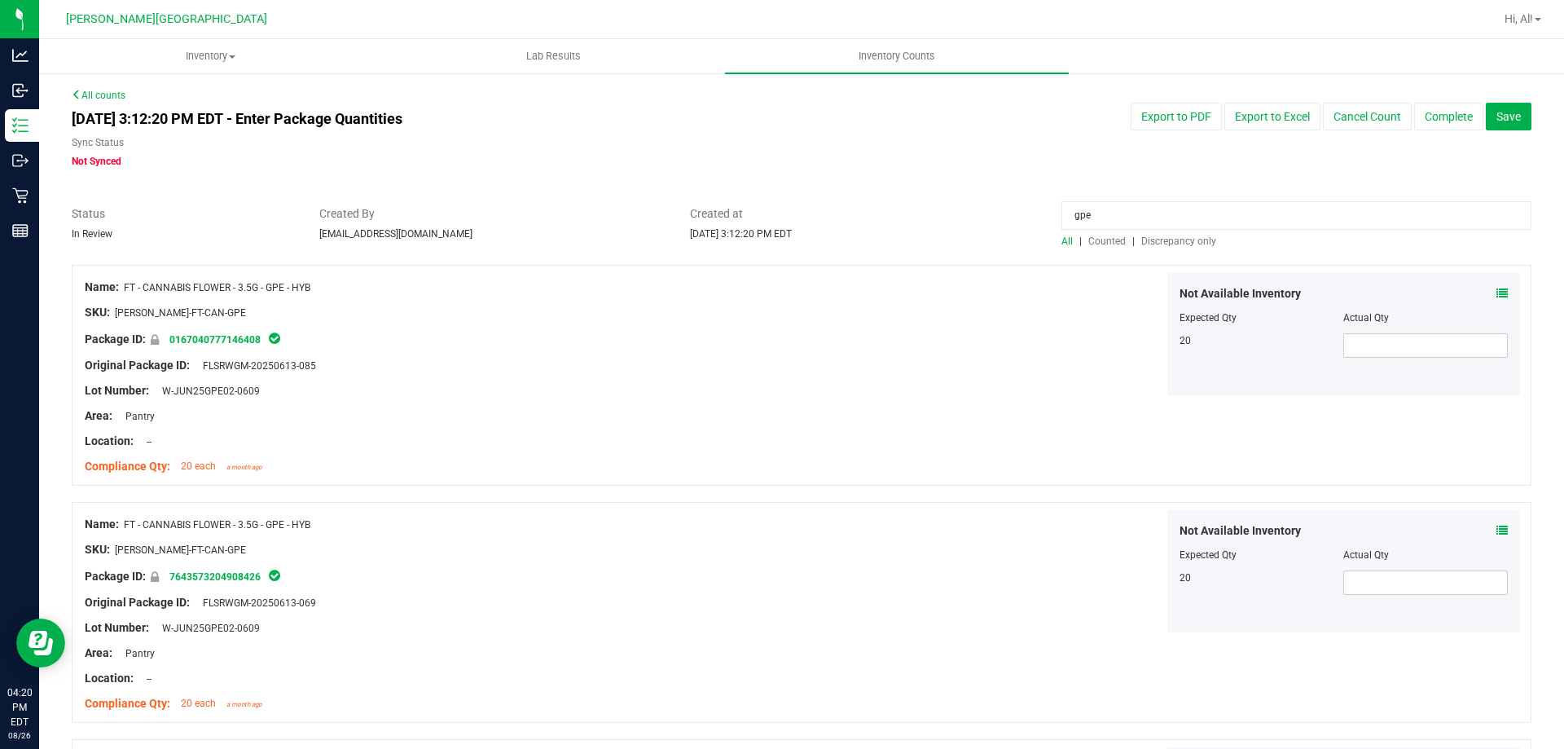
click at [1094, 217] on input "gpe" at bounding box center [1296, 215] width 470 height 29
type input "5ct"
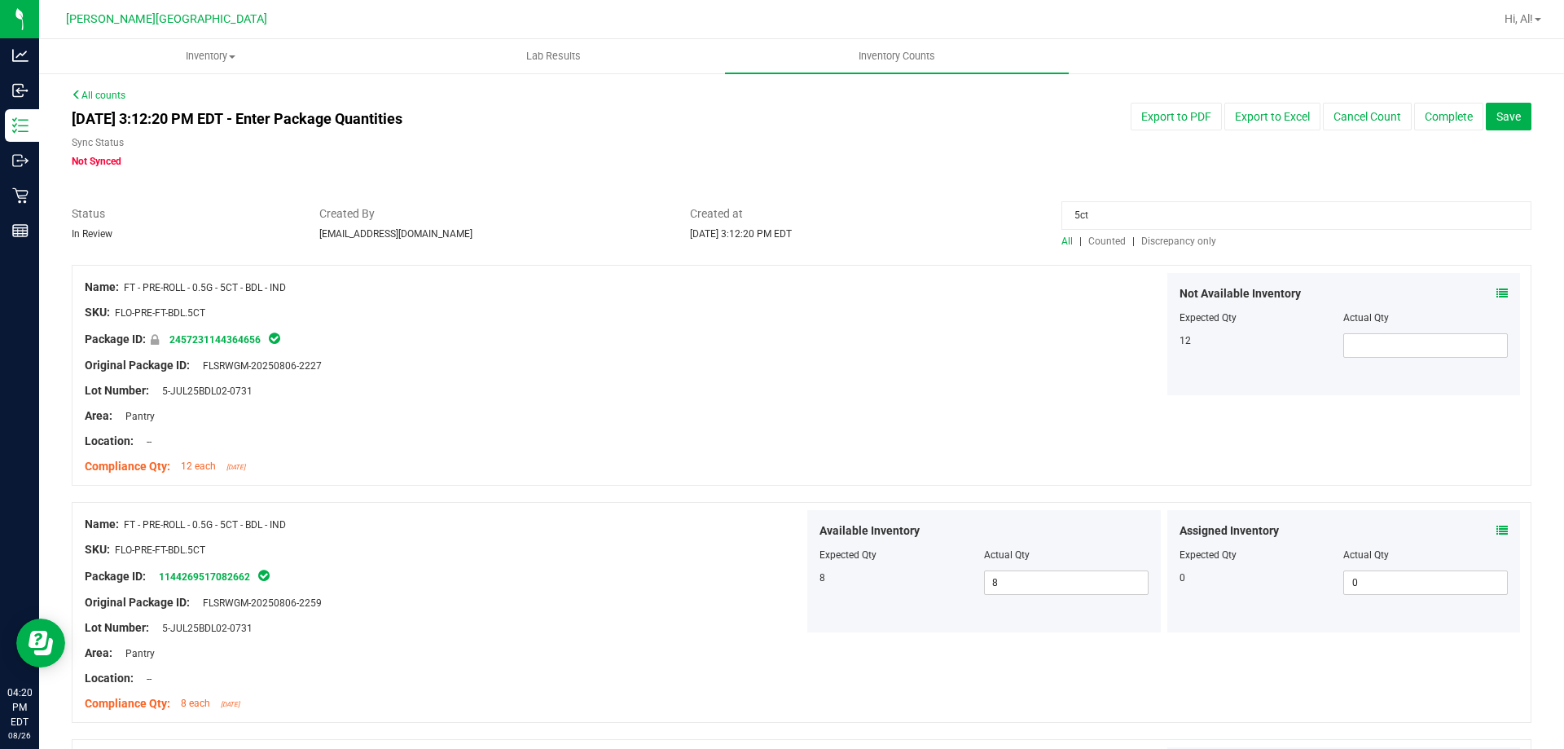
click at [1056, 328] on div "Not Available Inventory Expected Qty Actual Qty 12" at bounding box center [1163, 334] width 719 height 122
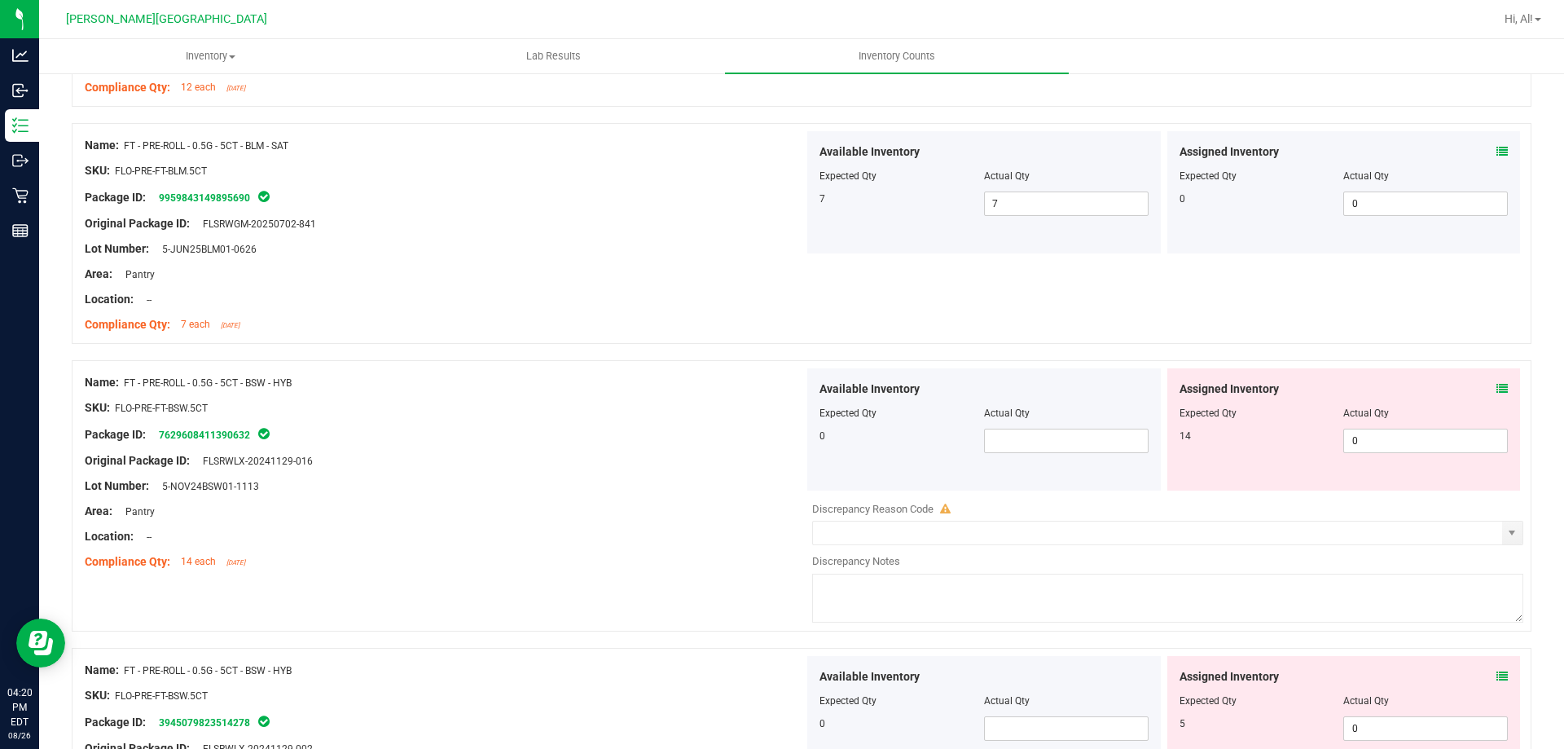
scroll to position [977, 0]
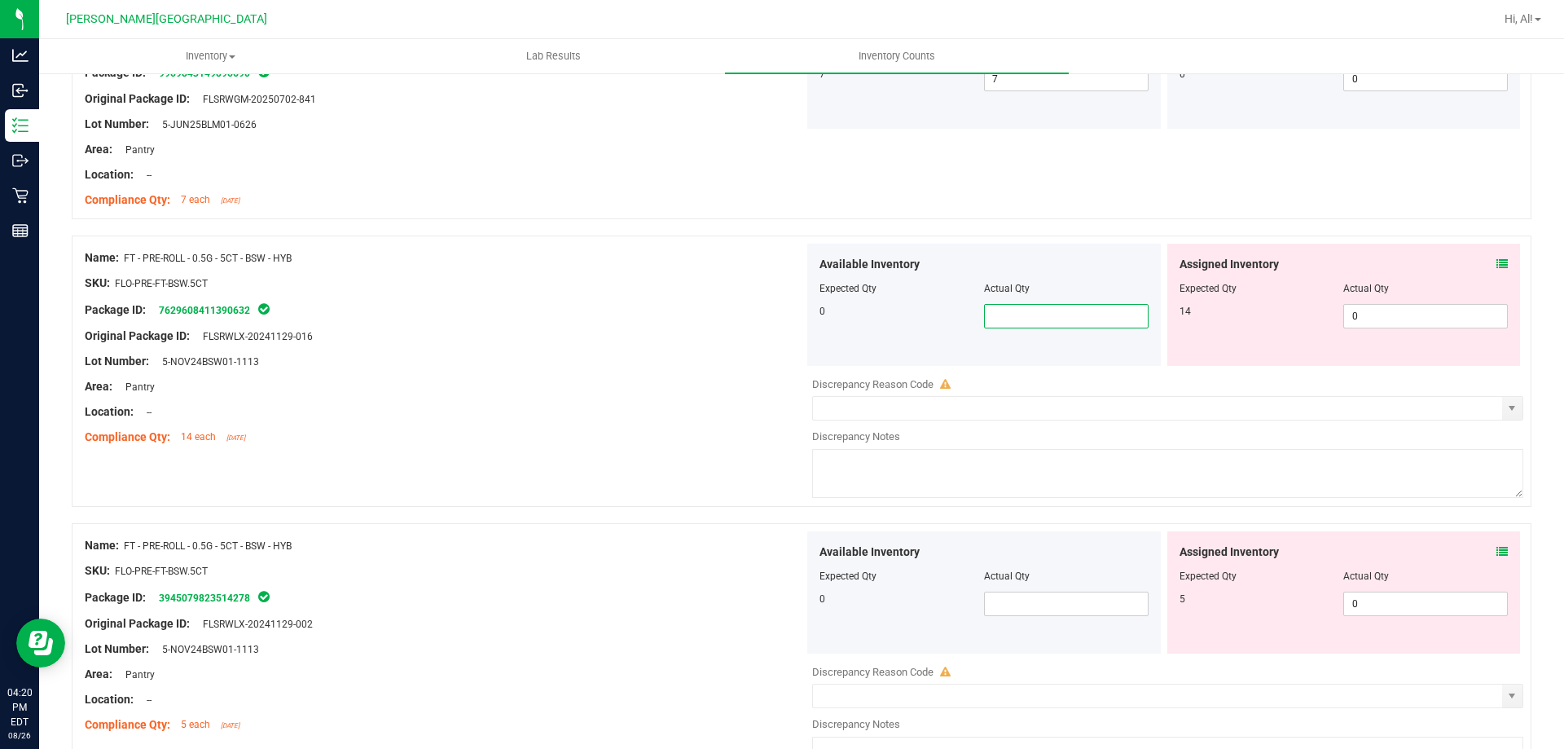
click at [1075, 323] on span at bounding box center [1066, 316] width 165 height 24
type input "0"
click at [1078, 268] on div "Available Inventory" at bounding box center [983, 264] width 329 height 17
click at [1047, 612] on span at bounding box center [1066, 603] width 165 height 24
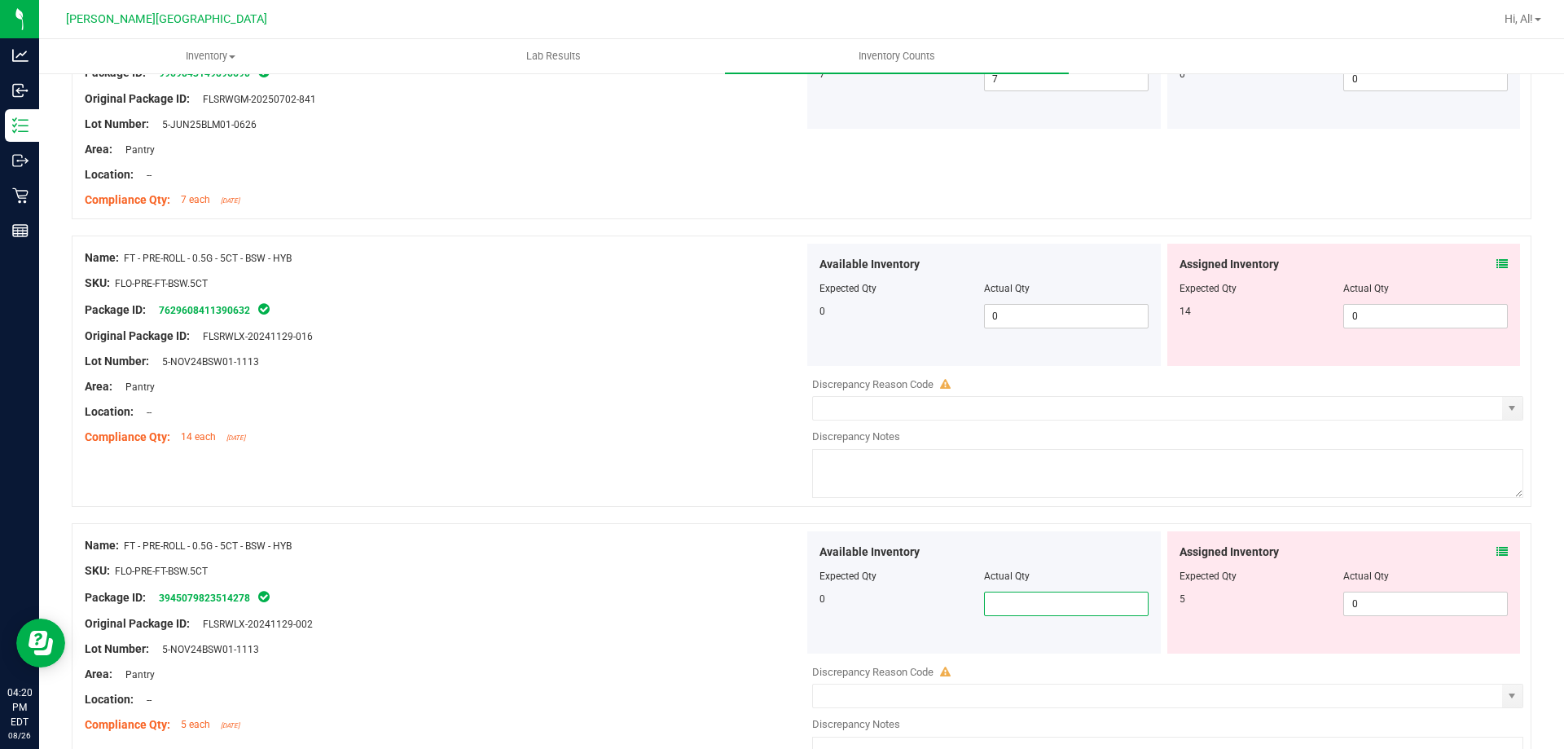
type input "0"
click at [1061, 538] on div "Available Inventory Expected Qty Actual Qty 0 0 0" at bounding box center [983, 592] width 353 height 122
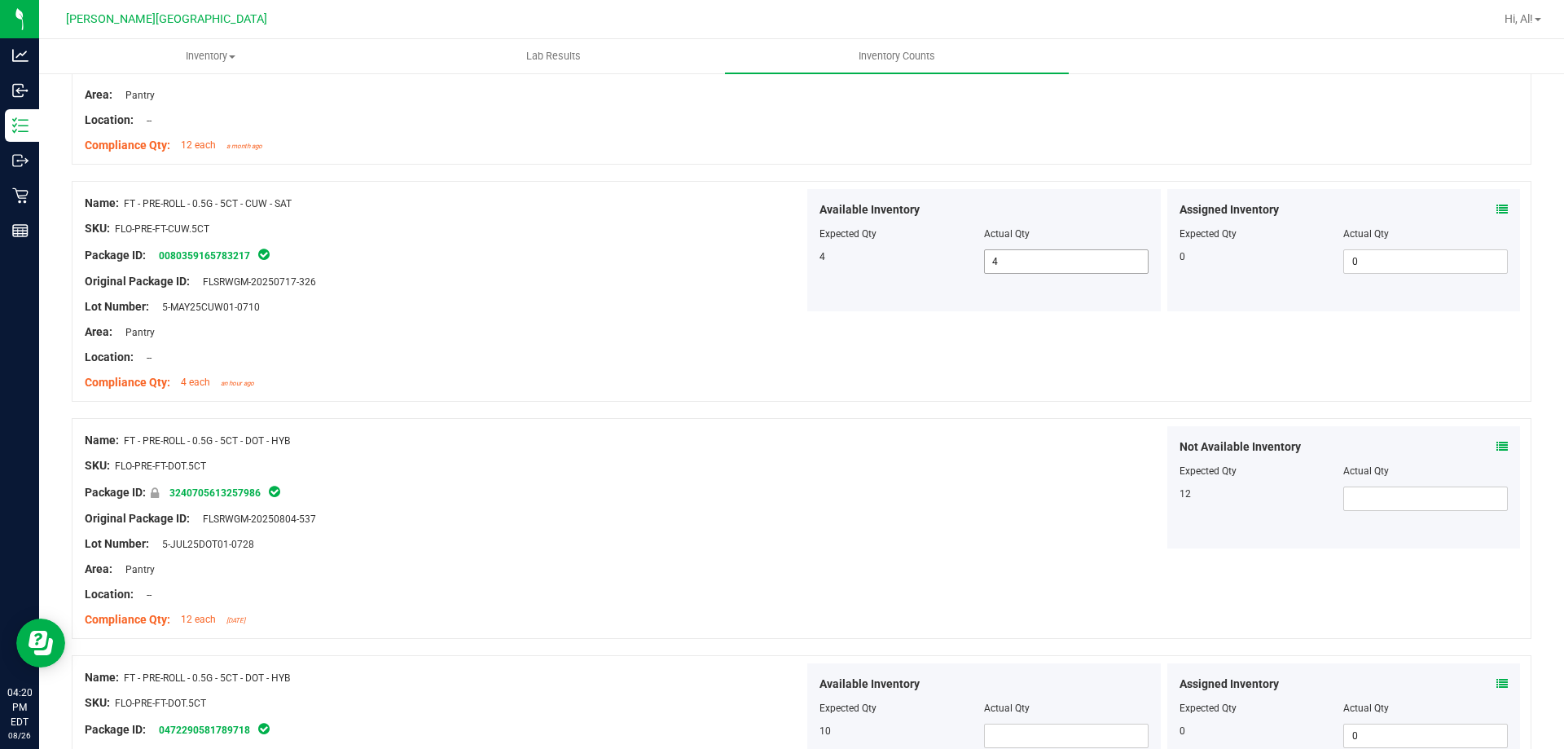
scroll to position [2525, 0]
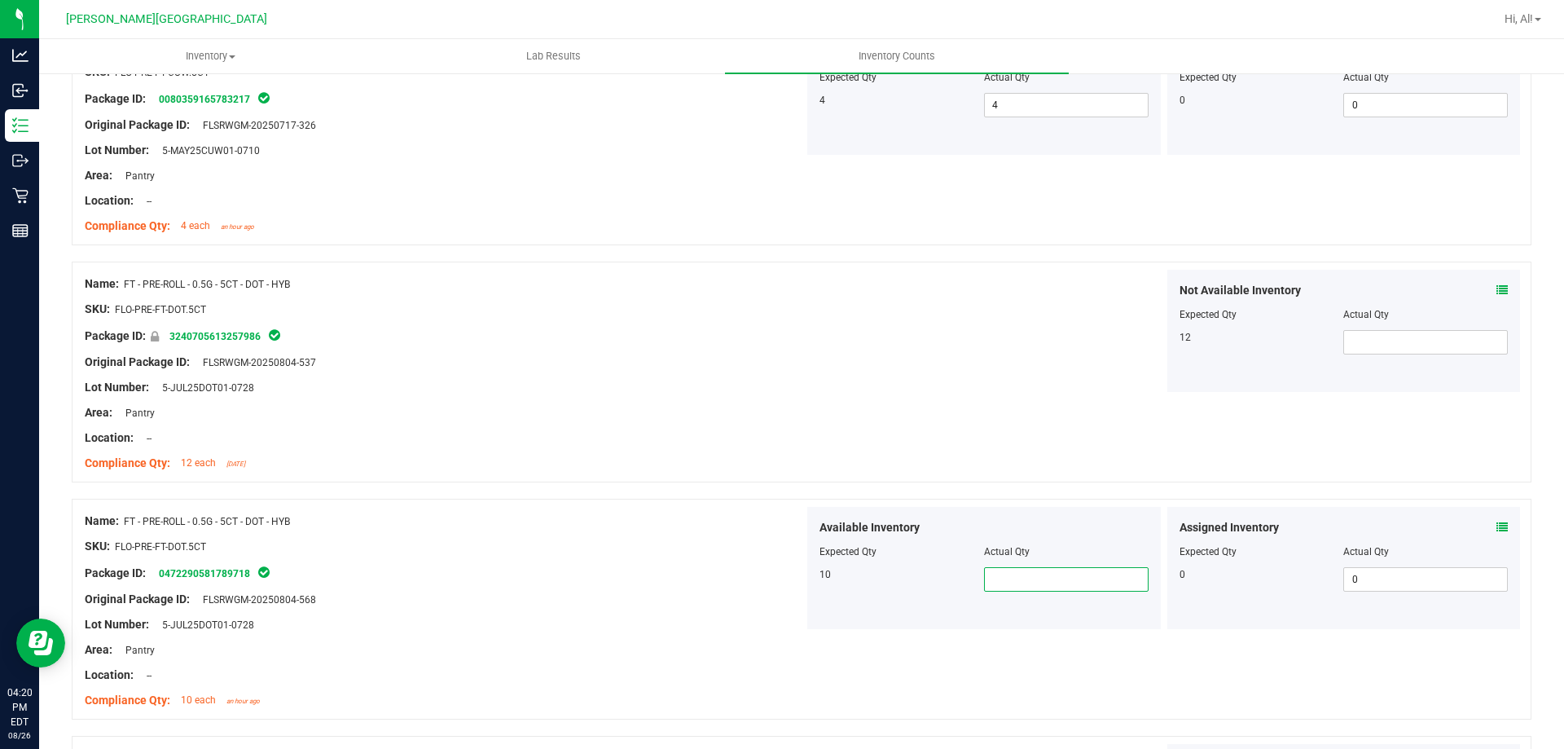
click at [1063, 587] on span at bounding box center [1066, 579] width 165 height 24
type input "10"
click at [1087, 541] on div at bounding box center [983, 540] width 329 height 8
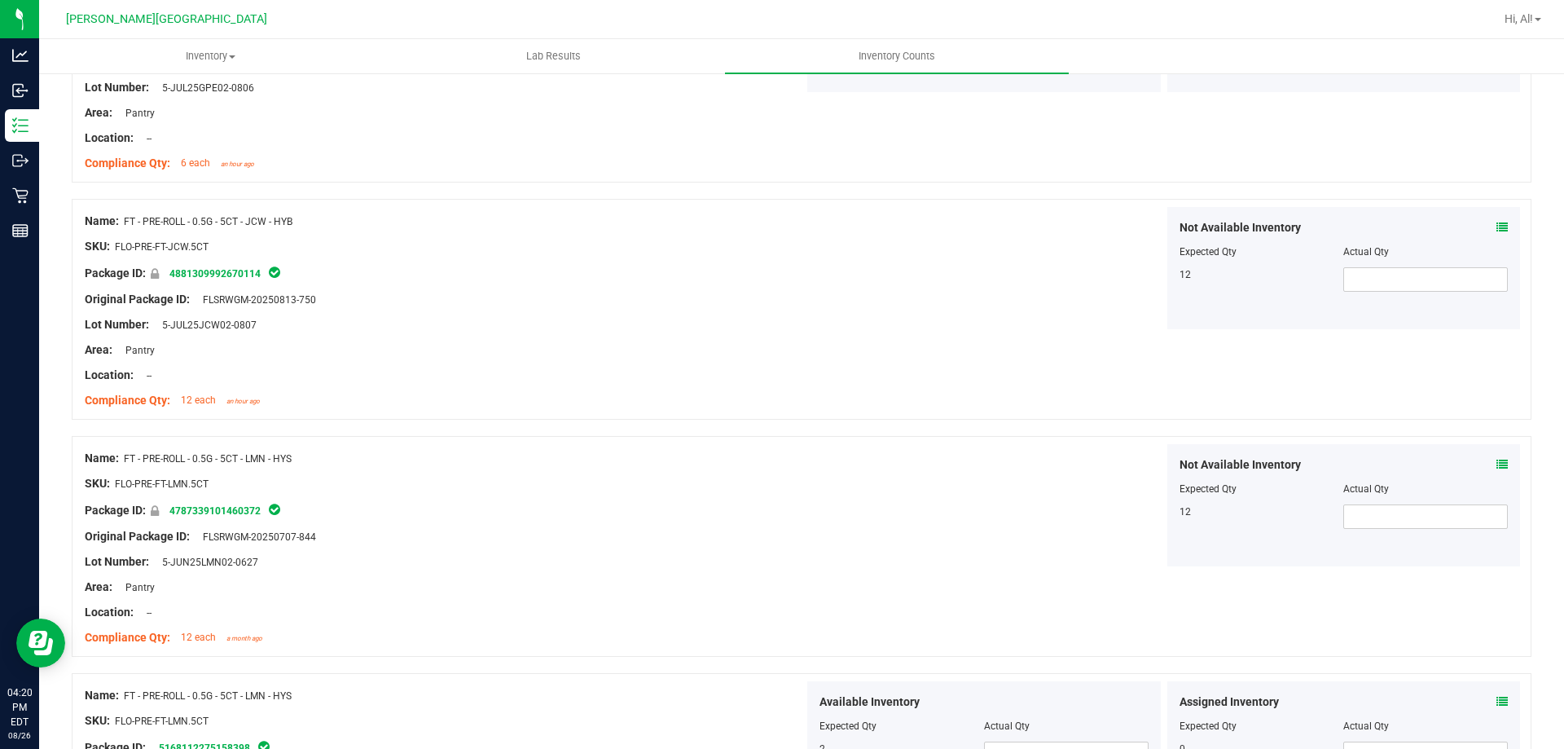
scroll to position [3991, 0]
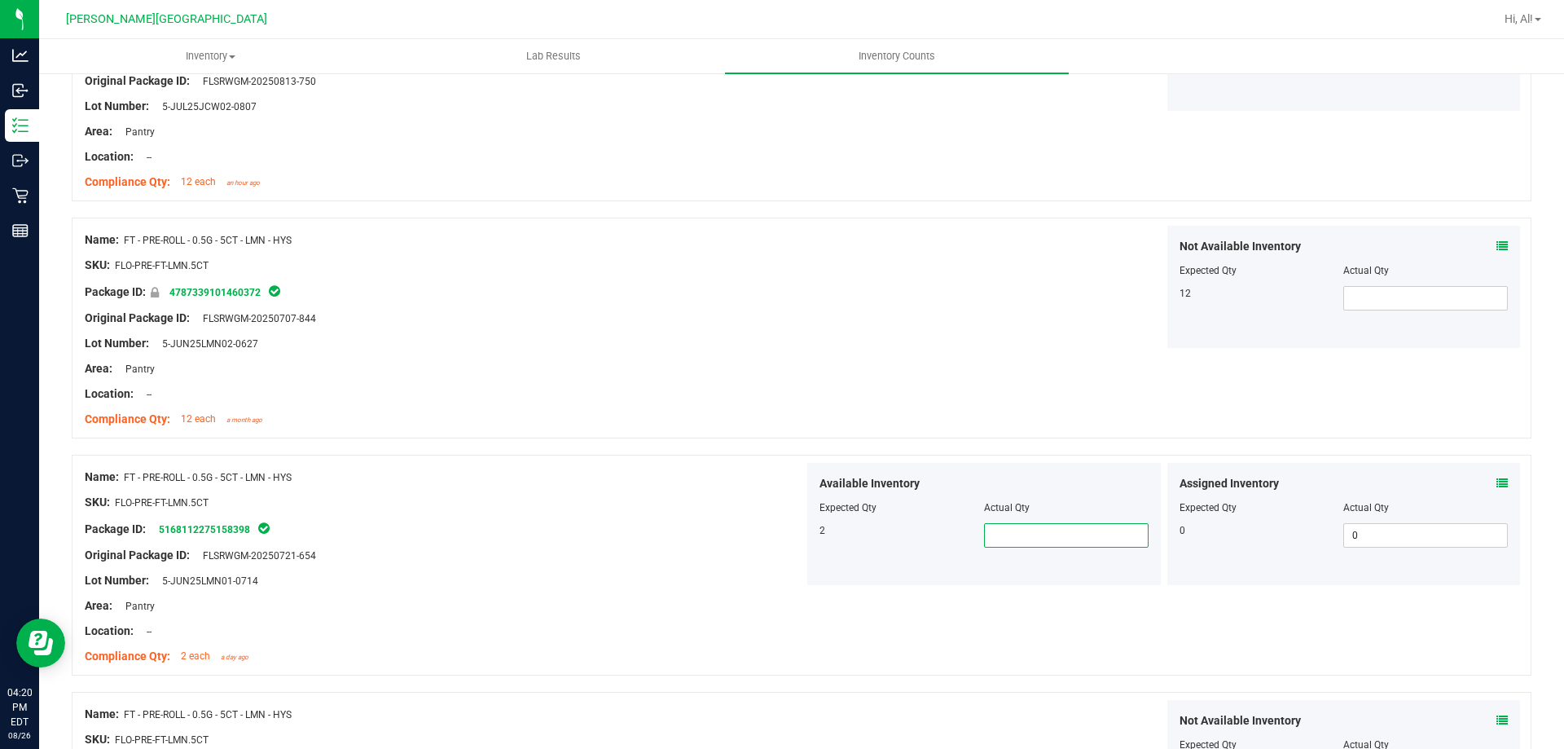
click at [1031, 538] on span at bounding box center [1066, 535] width 165 height 24
type input "2"
click at [1052, 489] on div "Available Inventory" at bounding box center [983, 483] width 329 height 17
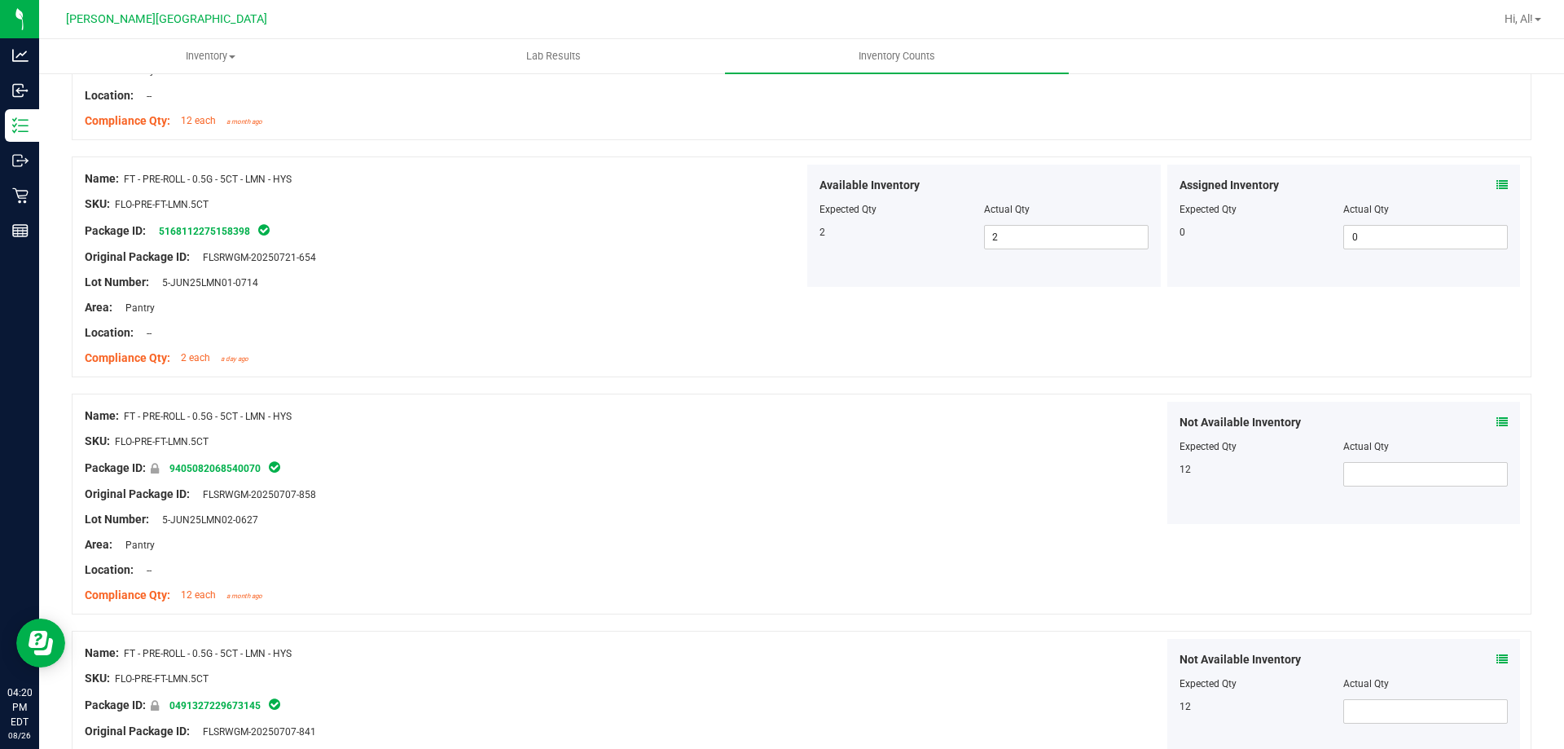
scroll to position [4463, 0]
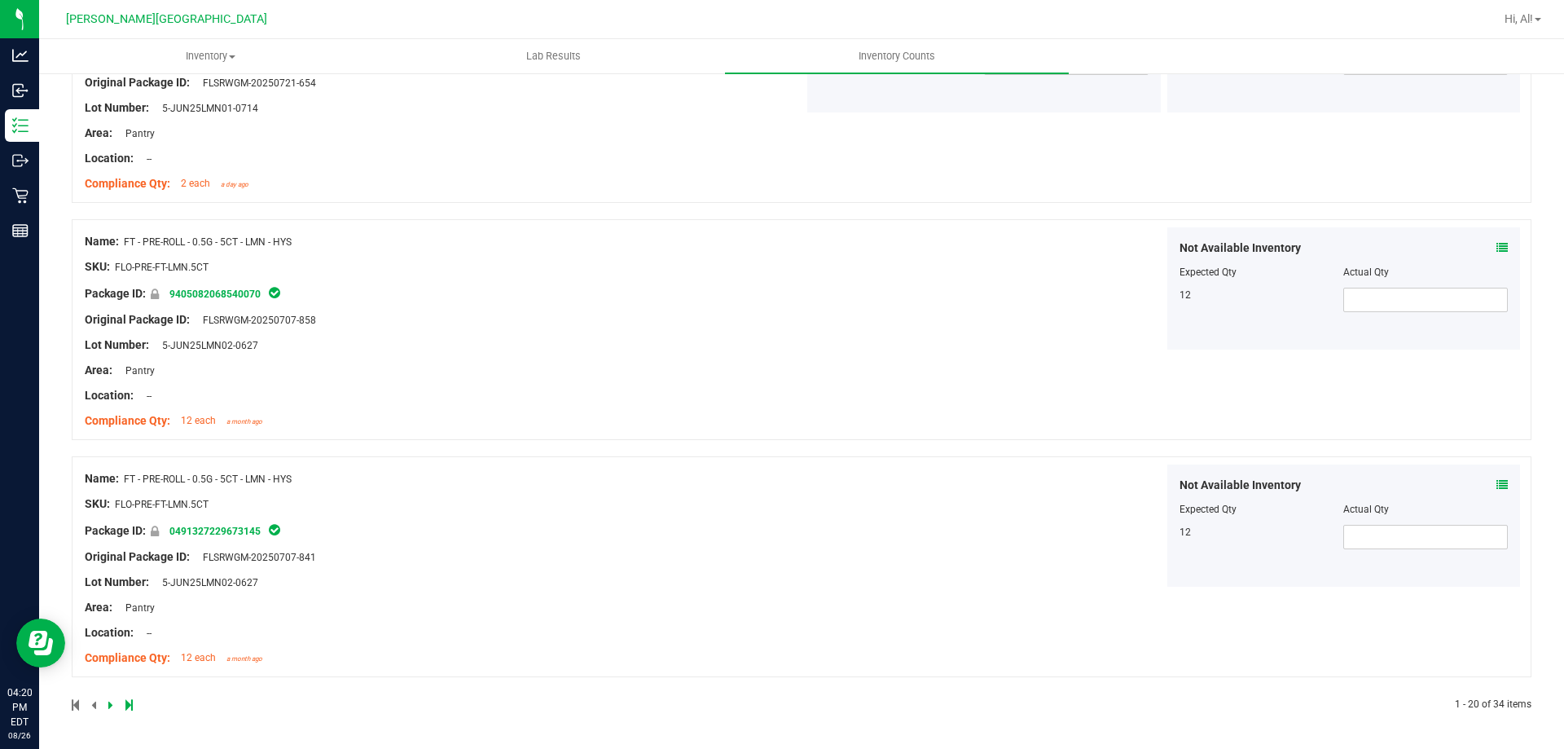
click at [108, 705] on icon at bounding box center [110, 705] width 5 height 10
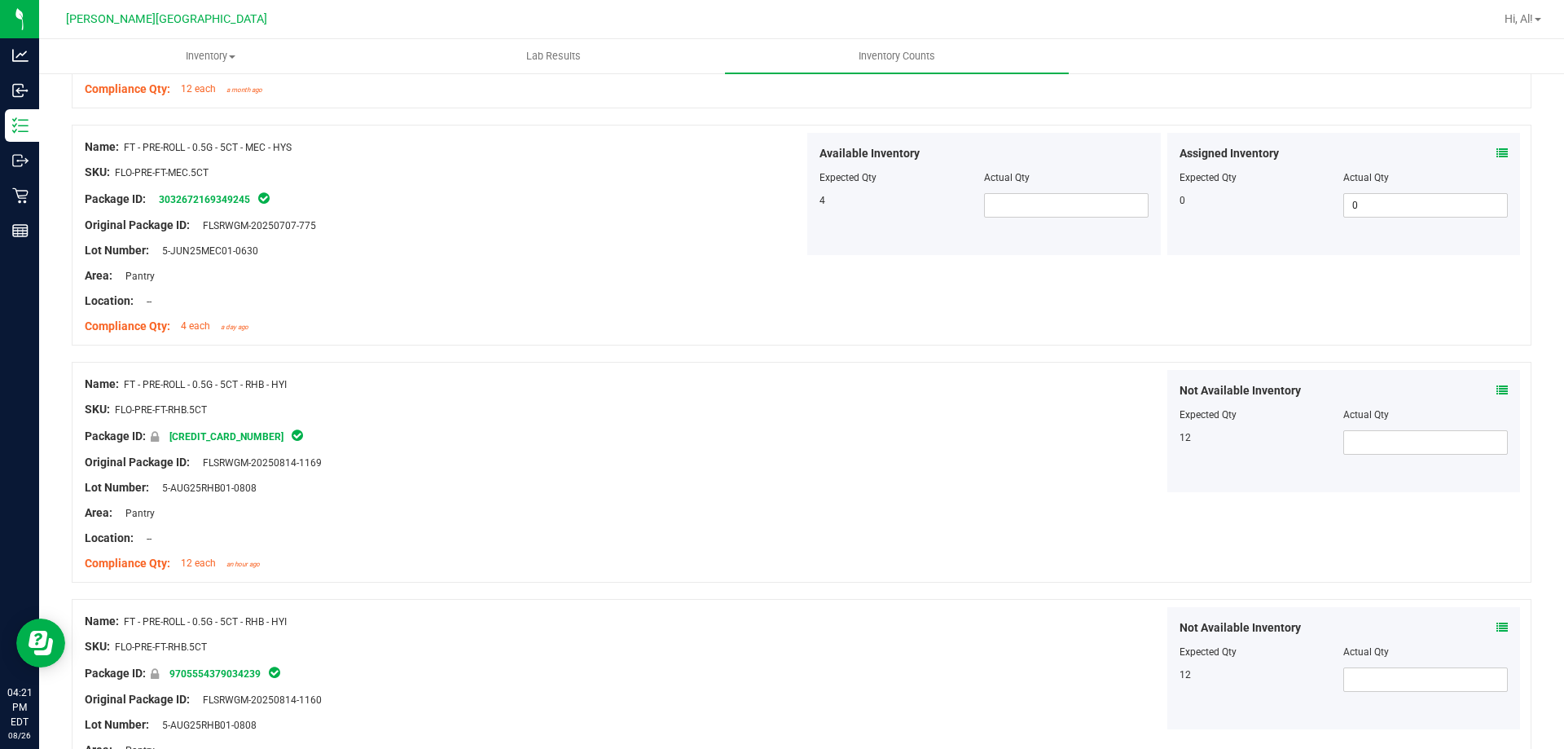
scroll to position [489, 0]
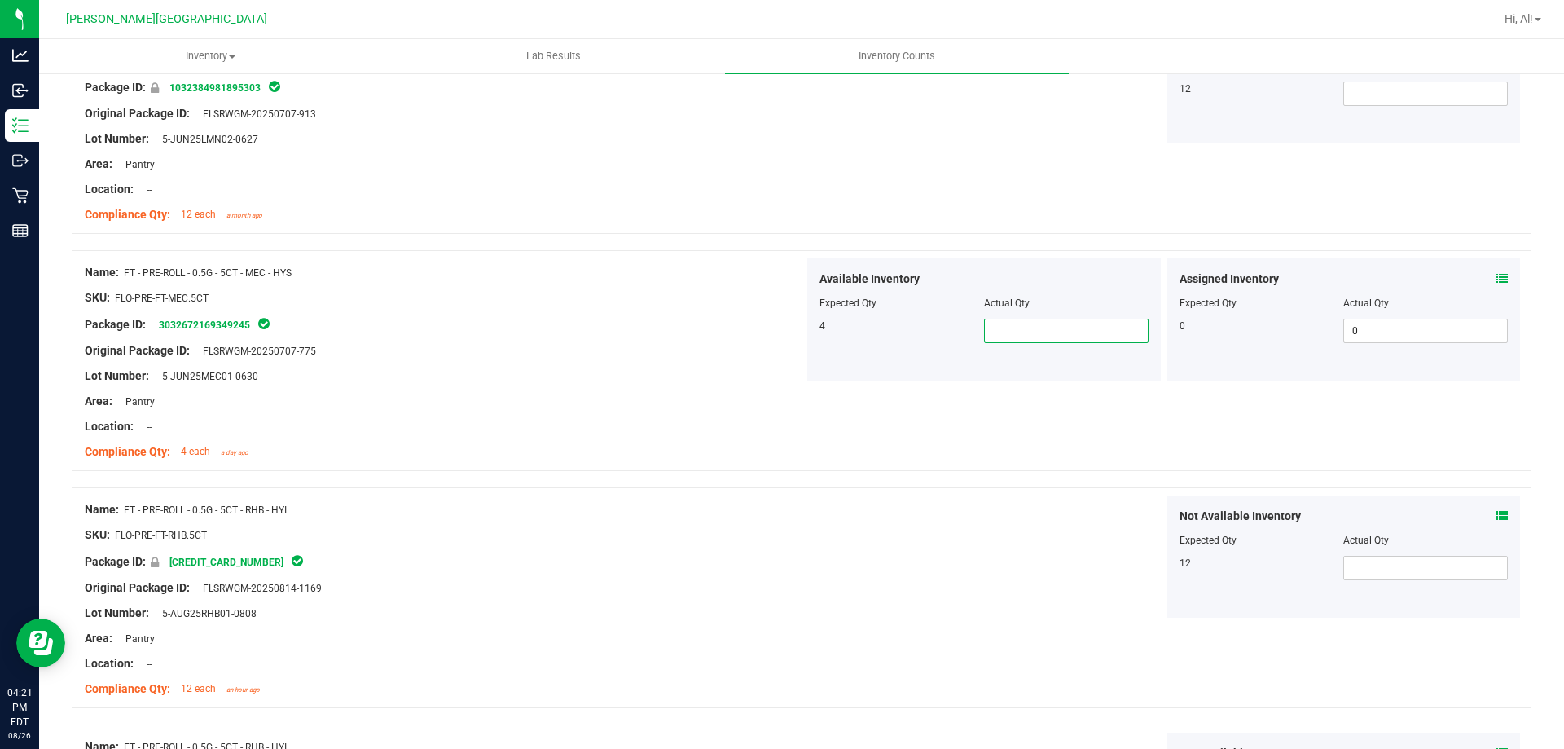
click at [991, 337] on span at bounding box center [1066, 330] width 165 height 24
type input "4"
click at [1047, 288] on div at bounding box center [983, 292] width 329 height 8
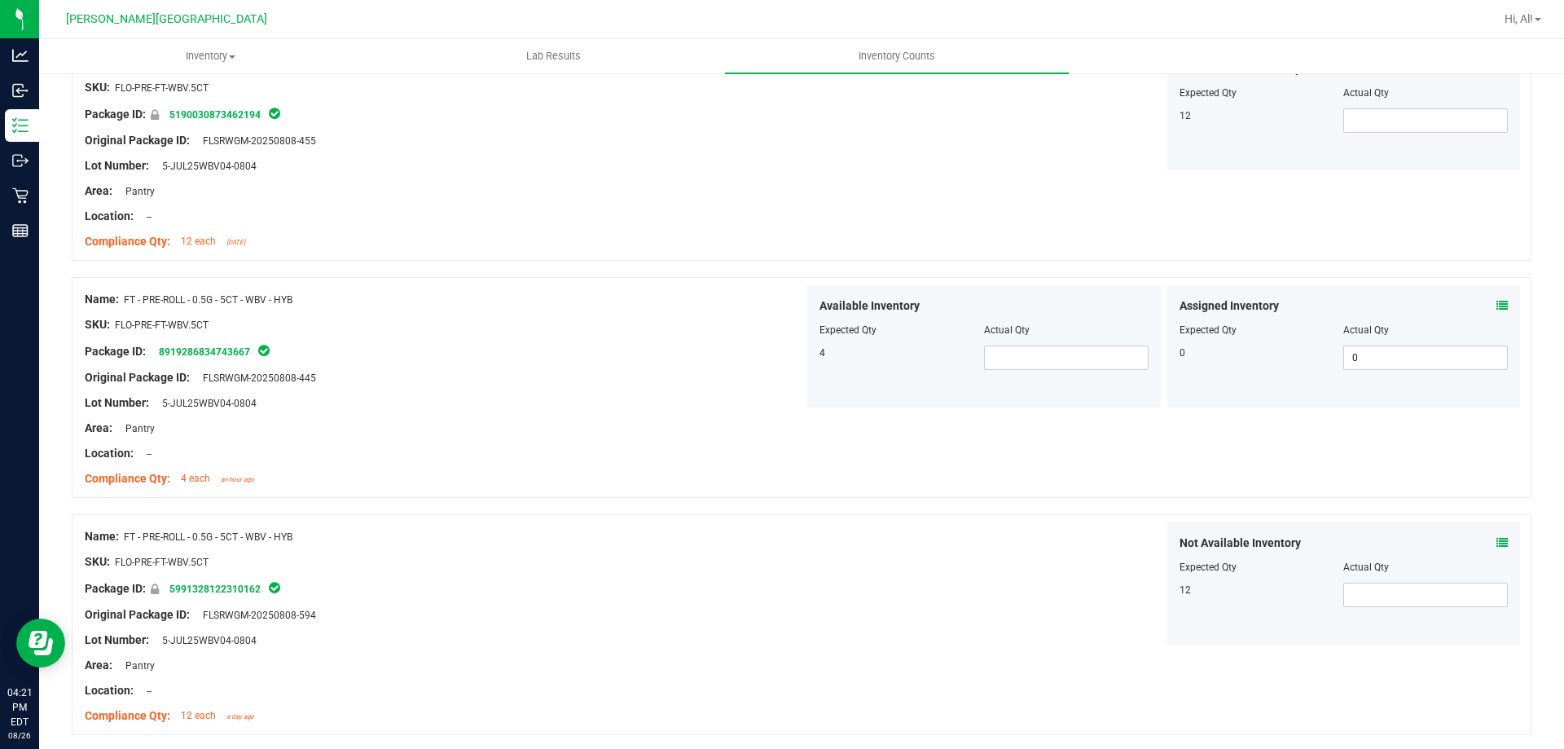
scroll to position [2118, 0]
click at [1031, 362] on span at bounding box center [1066, 361] width 165 height 24
type input "4"
click at [1058, 337] on div "Actual Qty" at bounding box center [1066, 333] width 165 height 15
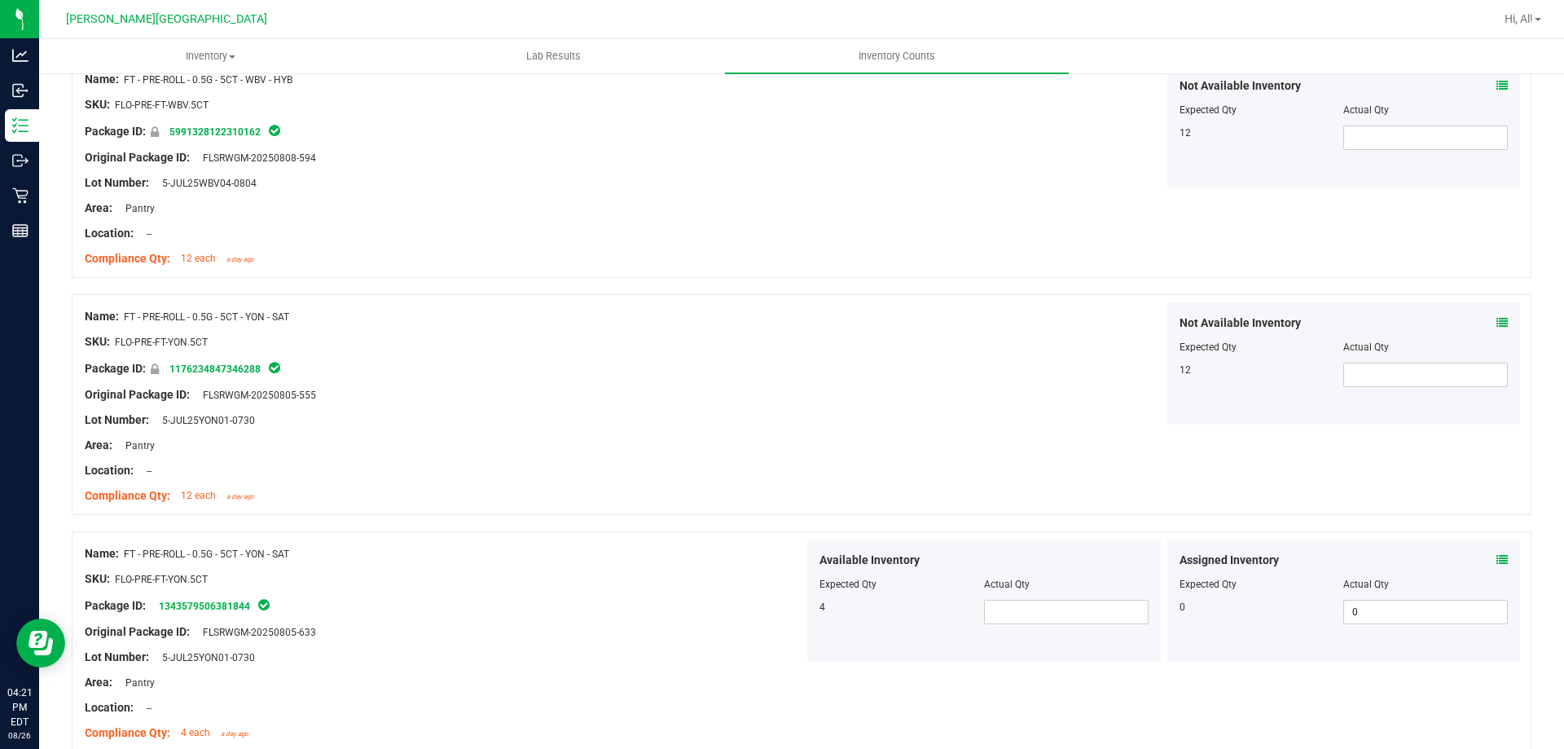
scroll to position [2606, 0]
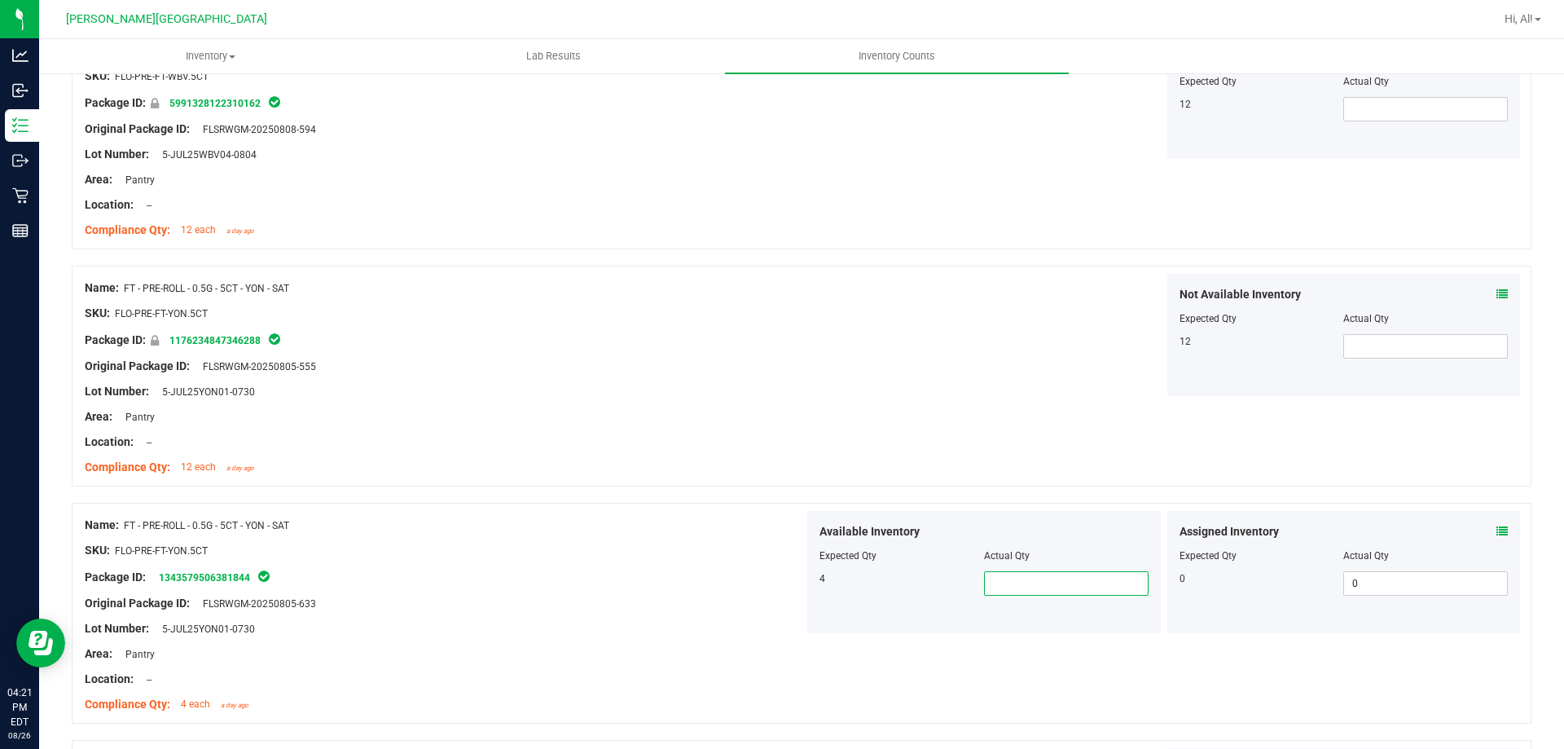
click at [1049, 575] on span at bounding box center [1066, 583] width 165 height 24
type input "4"
click at [1066, 540] on div at bounding box center [983, 544] width 329 height 8
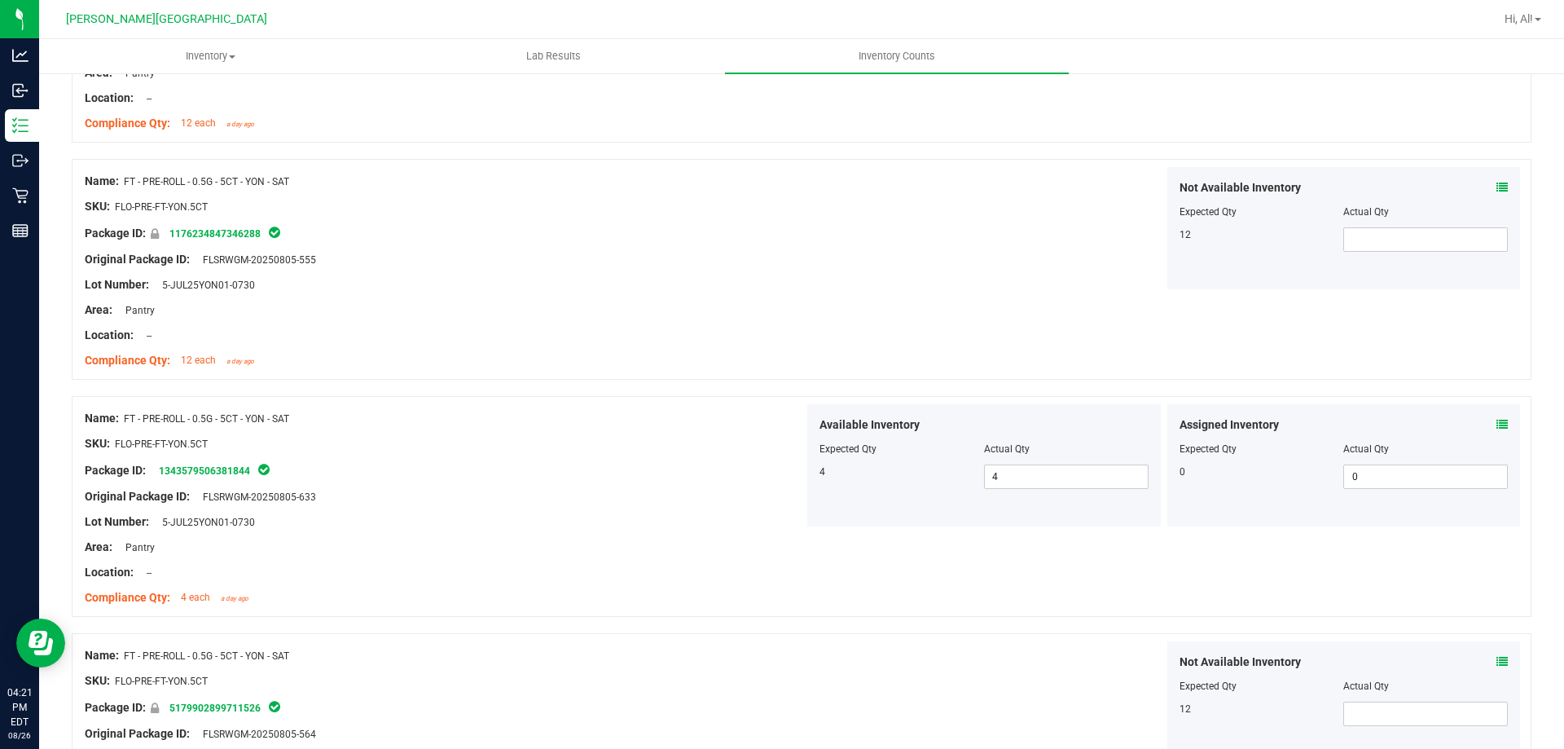
scroll to position [2890, 0]
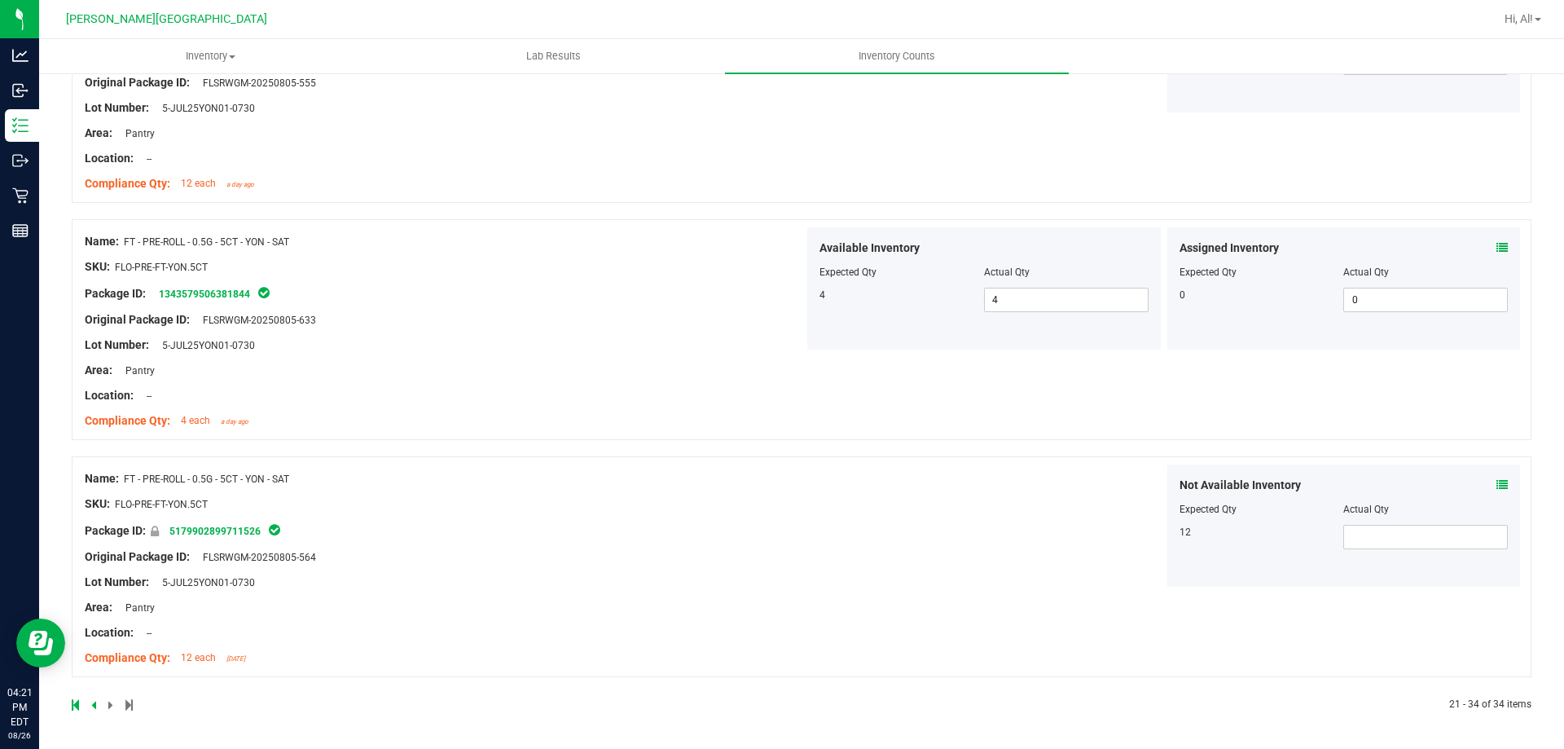
click at [97, 706] on link at bounding box center [94, 704] width 7 height 11
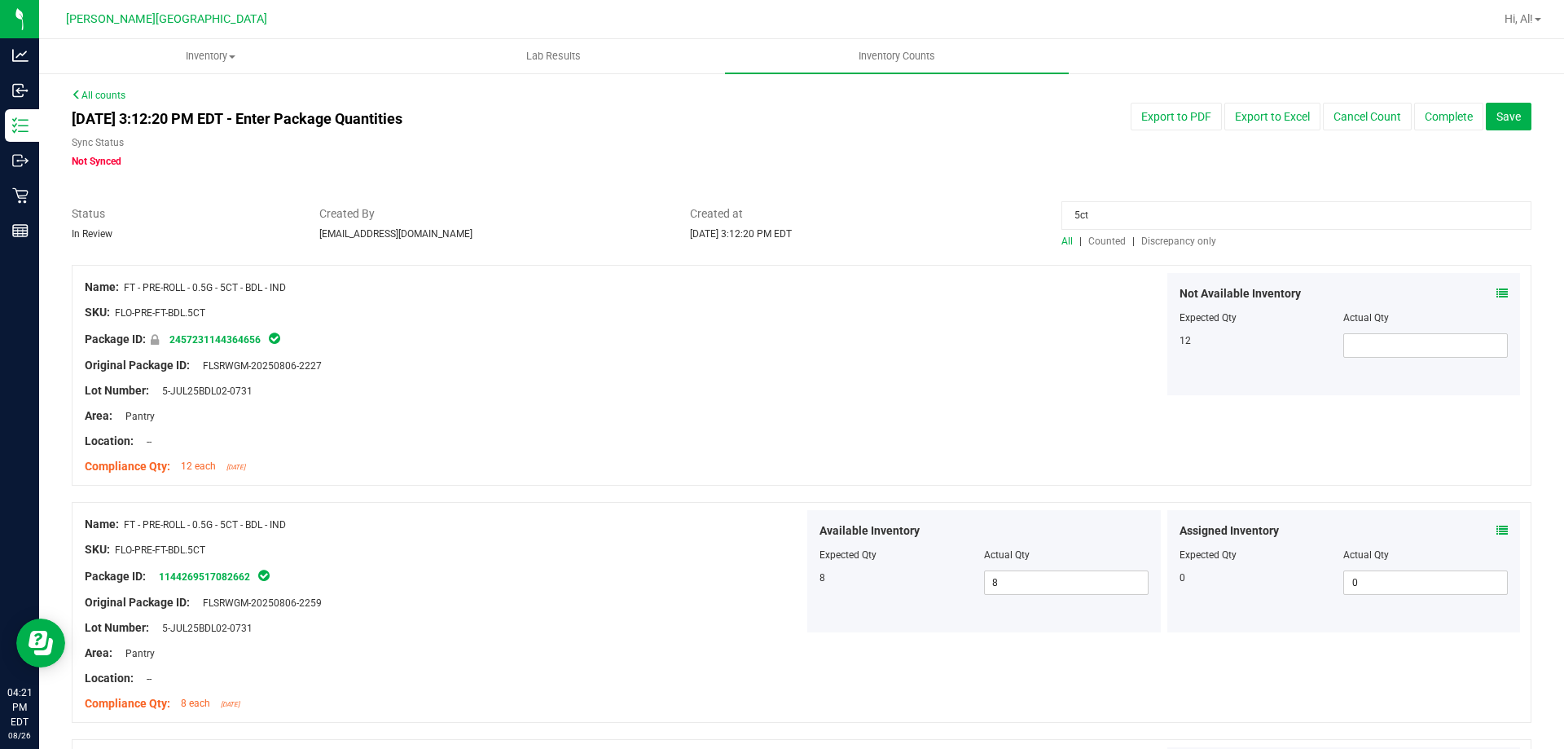
click at [1157, 223] on input "5ct" at bounding box center [1296, 215] width 470 height 29
type input "1ct"
click at [1031, 310] on div "Not Available Inventory Expected Qty Actual Qty 25" at bounding box center [1163, 334] width 719 height 122
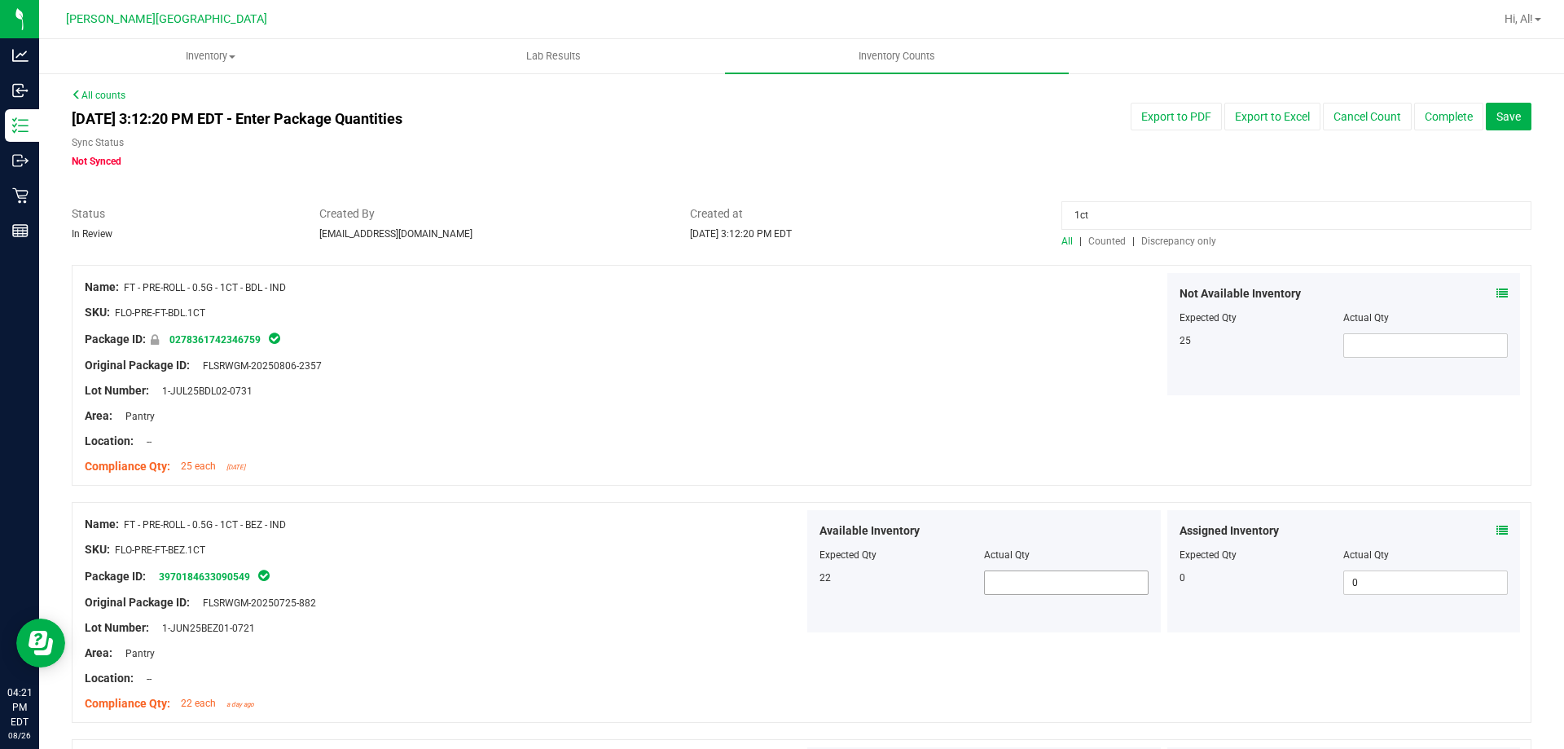
click at [1032, 574] on span at bounding box center [1066, 582] width 165 height 24
type input "22"
click at [1036, 546] on div at bounding box center [983, 543] width 329 height 8
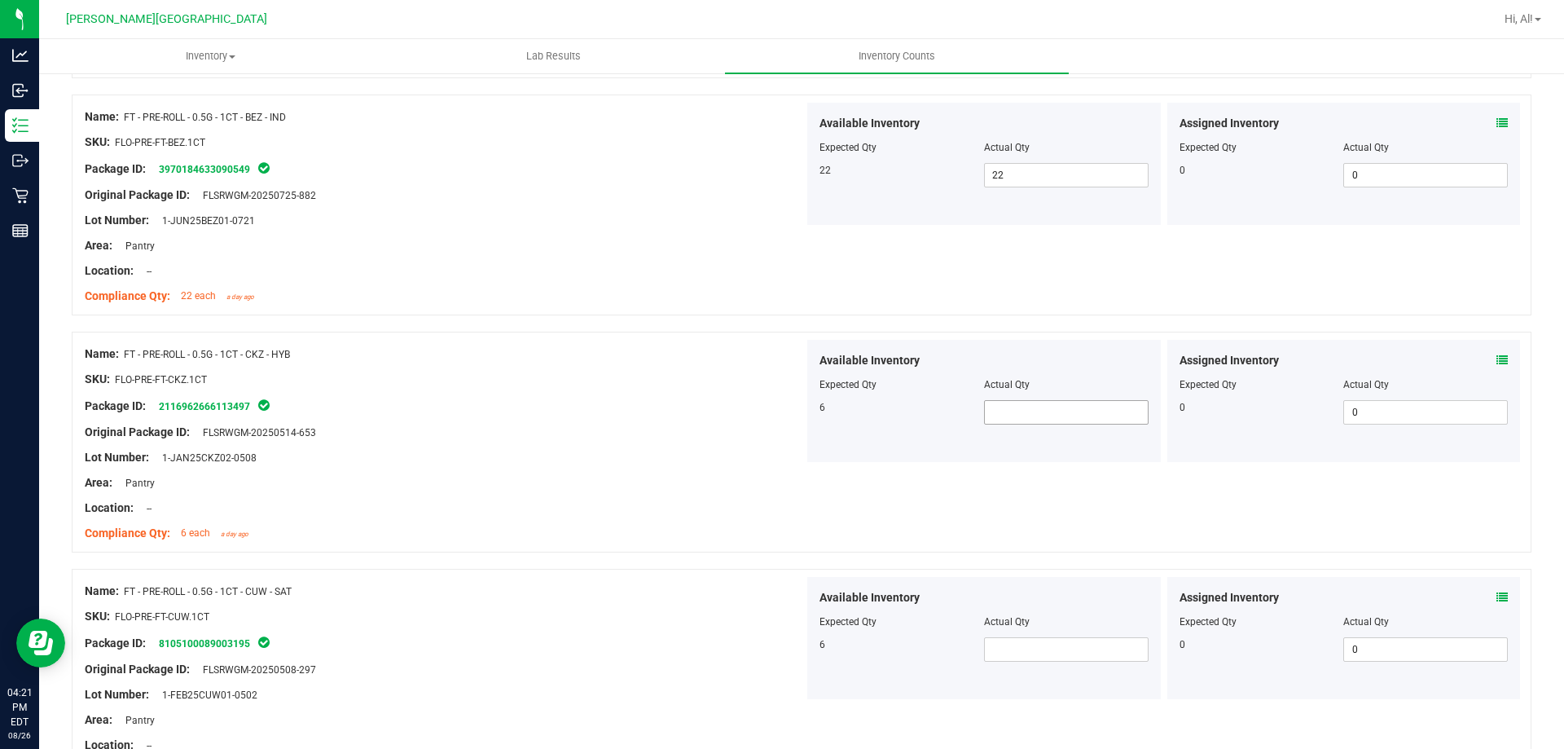
click at [1030, 414] on span at bounding box center [1066, 412] width 165 height 24
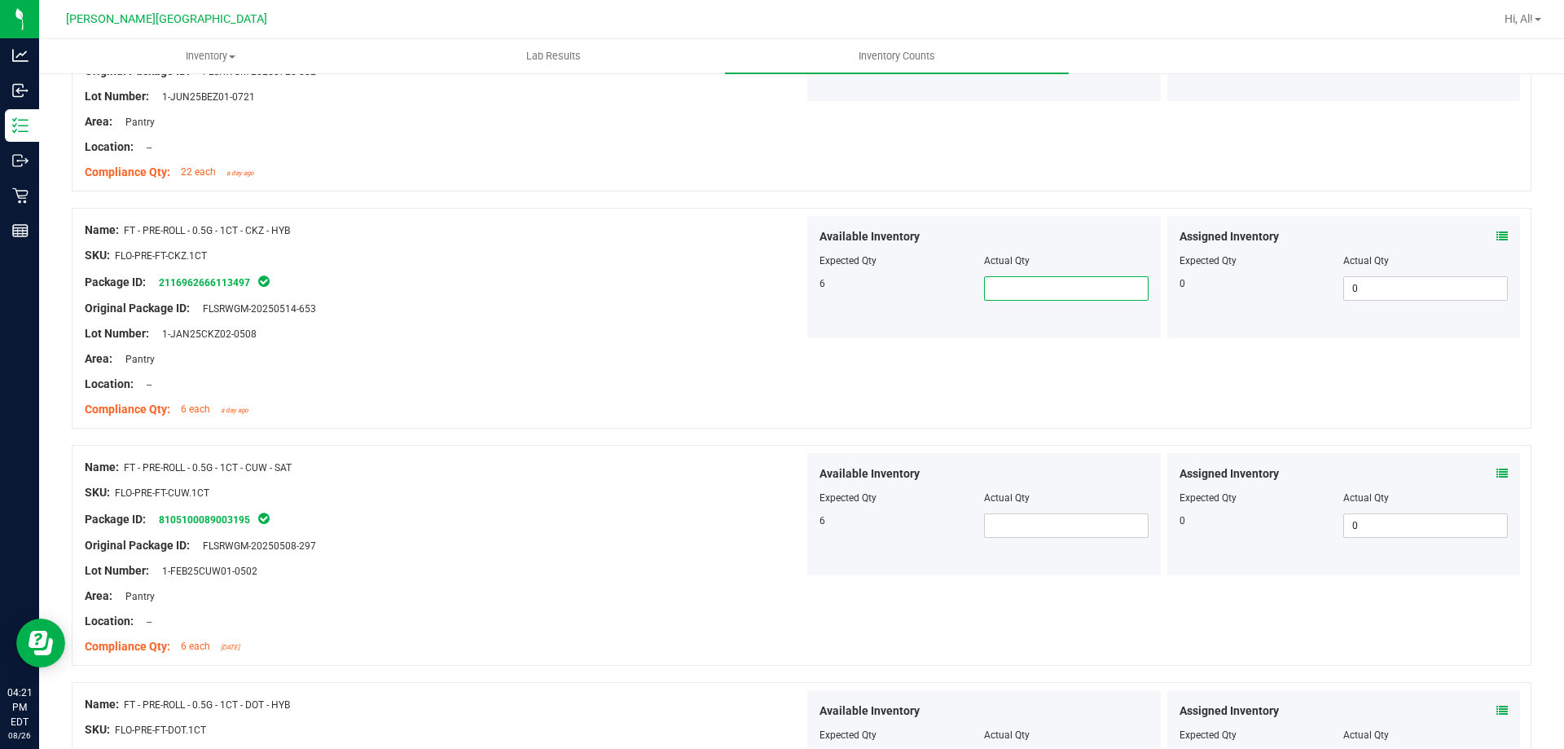
scroll to position [570, 0]
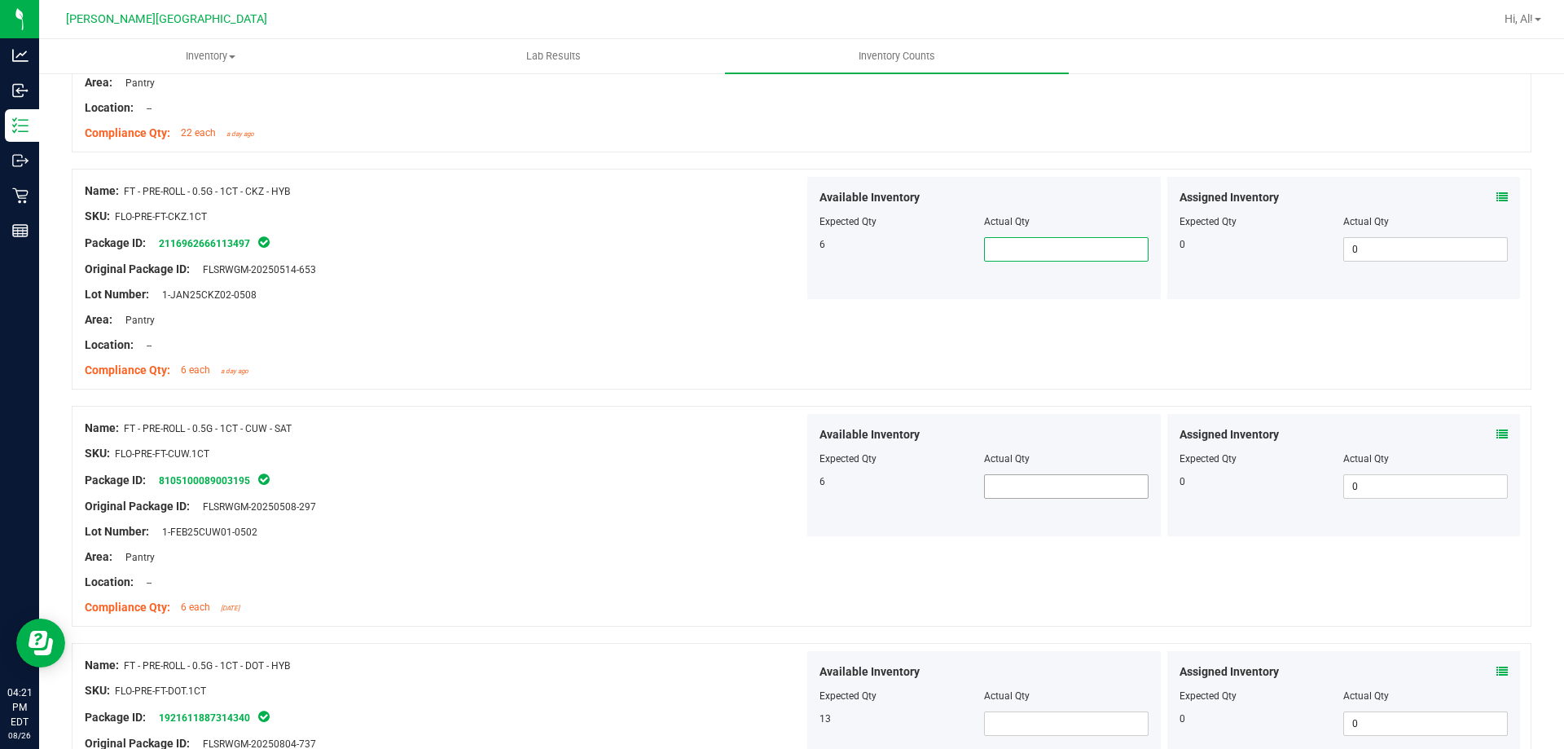
type input "6"
click at [1068, 441] on div "Available Inventory" at bounding box center [983, 434] width 329 height 17
click at [1079, 481] on span at bounding box center [1066, 486] width 165 height 24
type input "6"
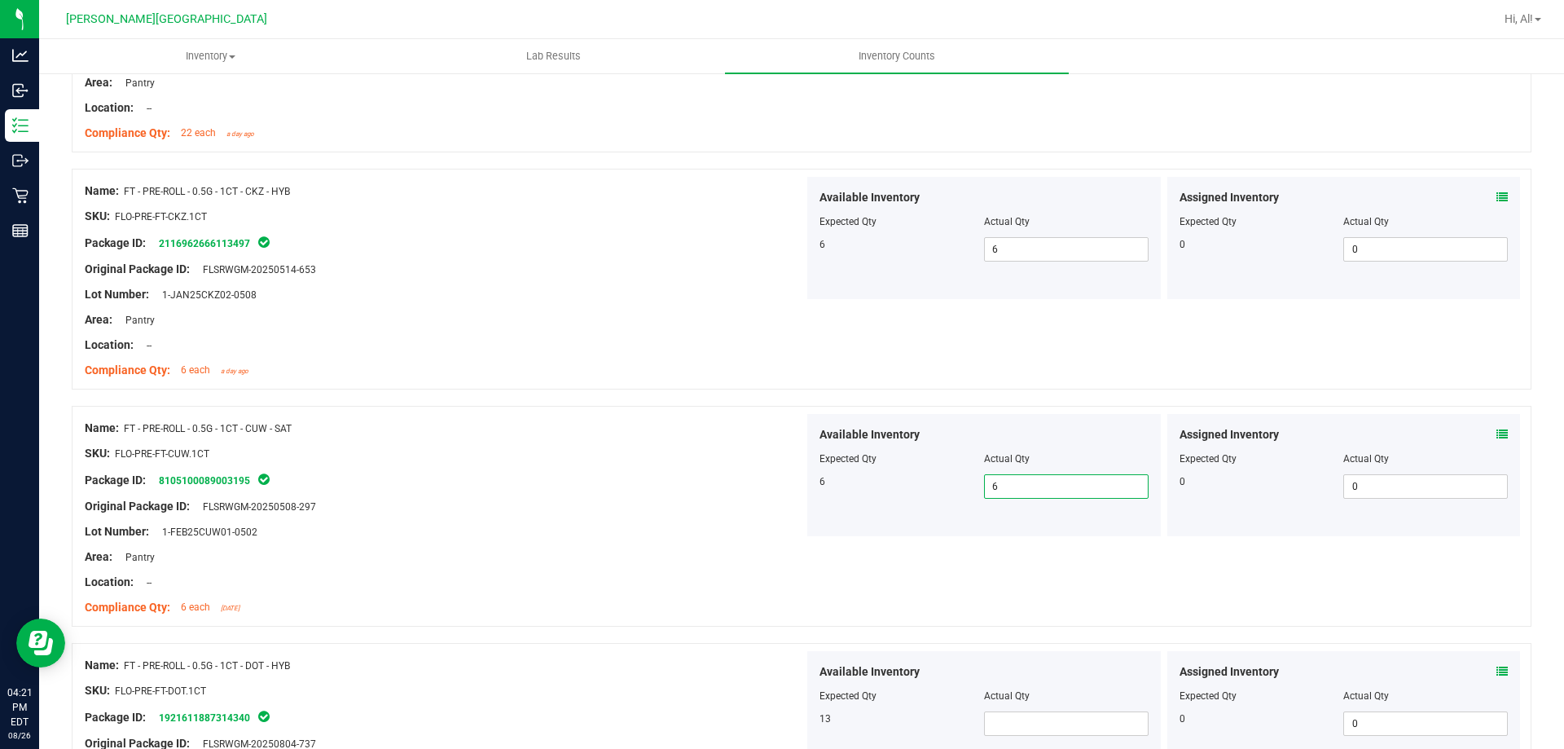
type input "6"
click at [1088, 446] on div at bounding box center [983, 447] width 329 height 8
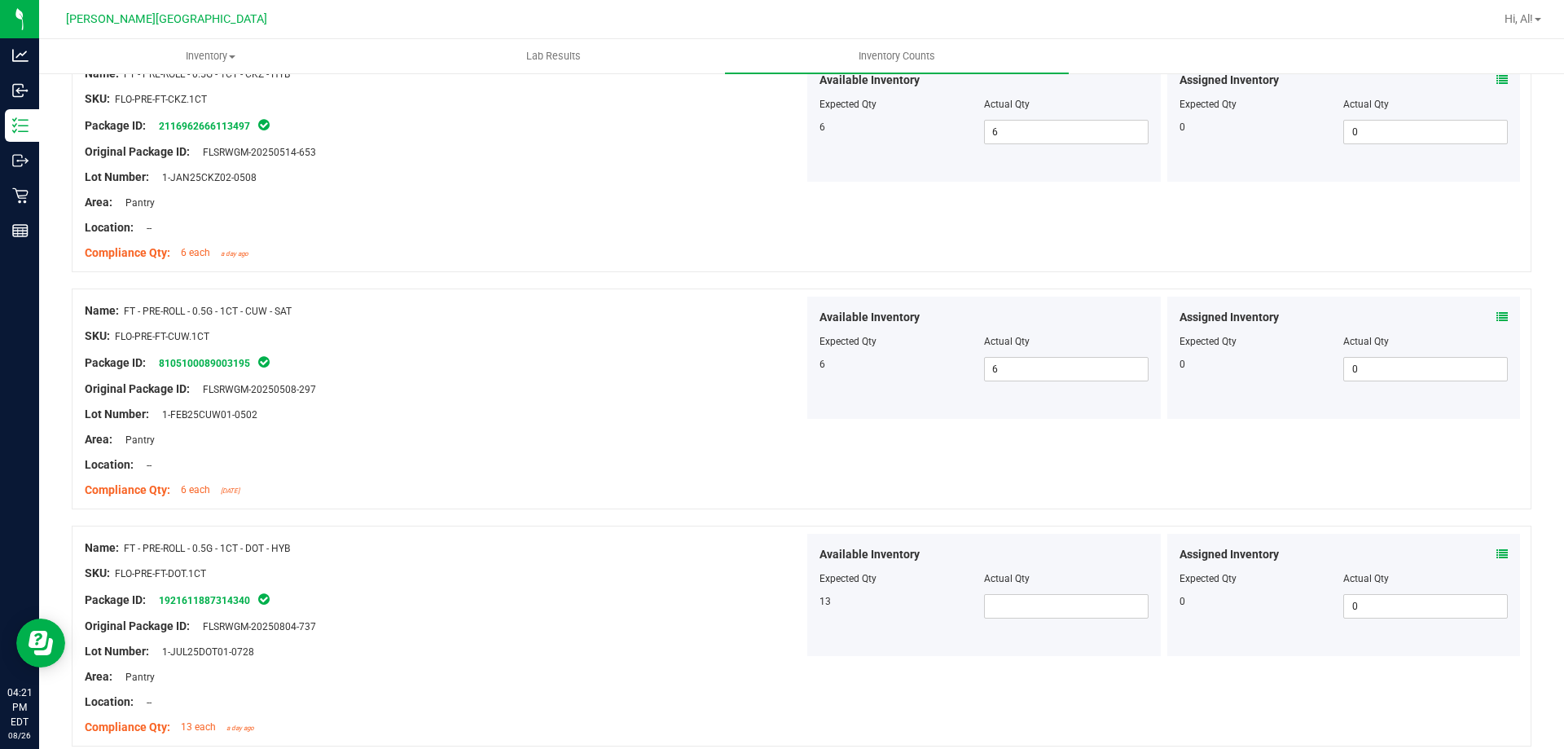
scroll to position [896, 0]
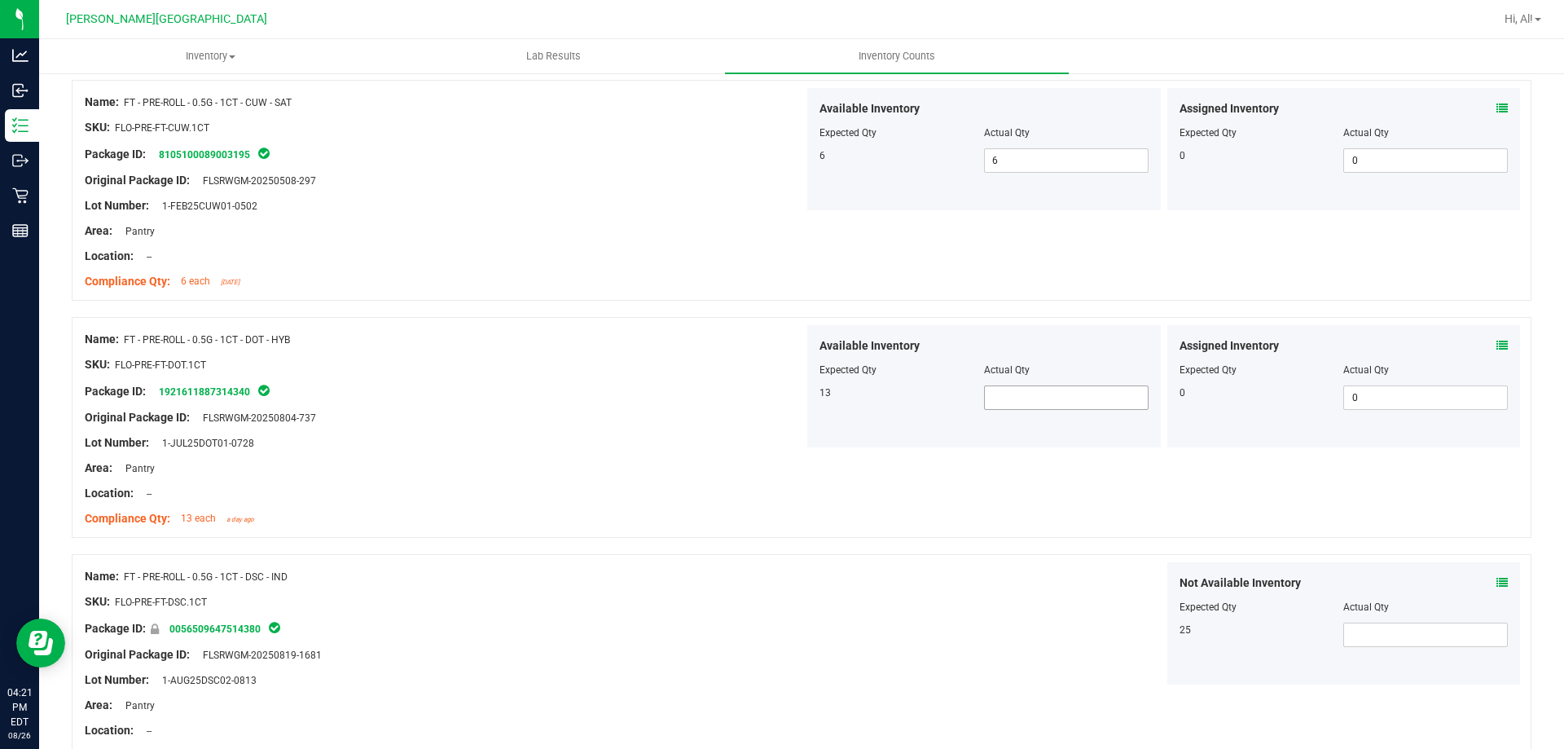
click at [1064, 406] on span at bounding box center [1066, 397] width 165 height 24
type input "13"
click at [1119, 343] on div "Available Inventory" at bounding box center [983, 345] width 329 height 17
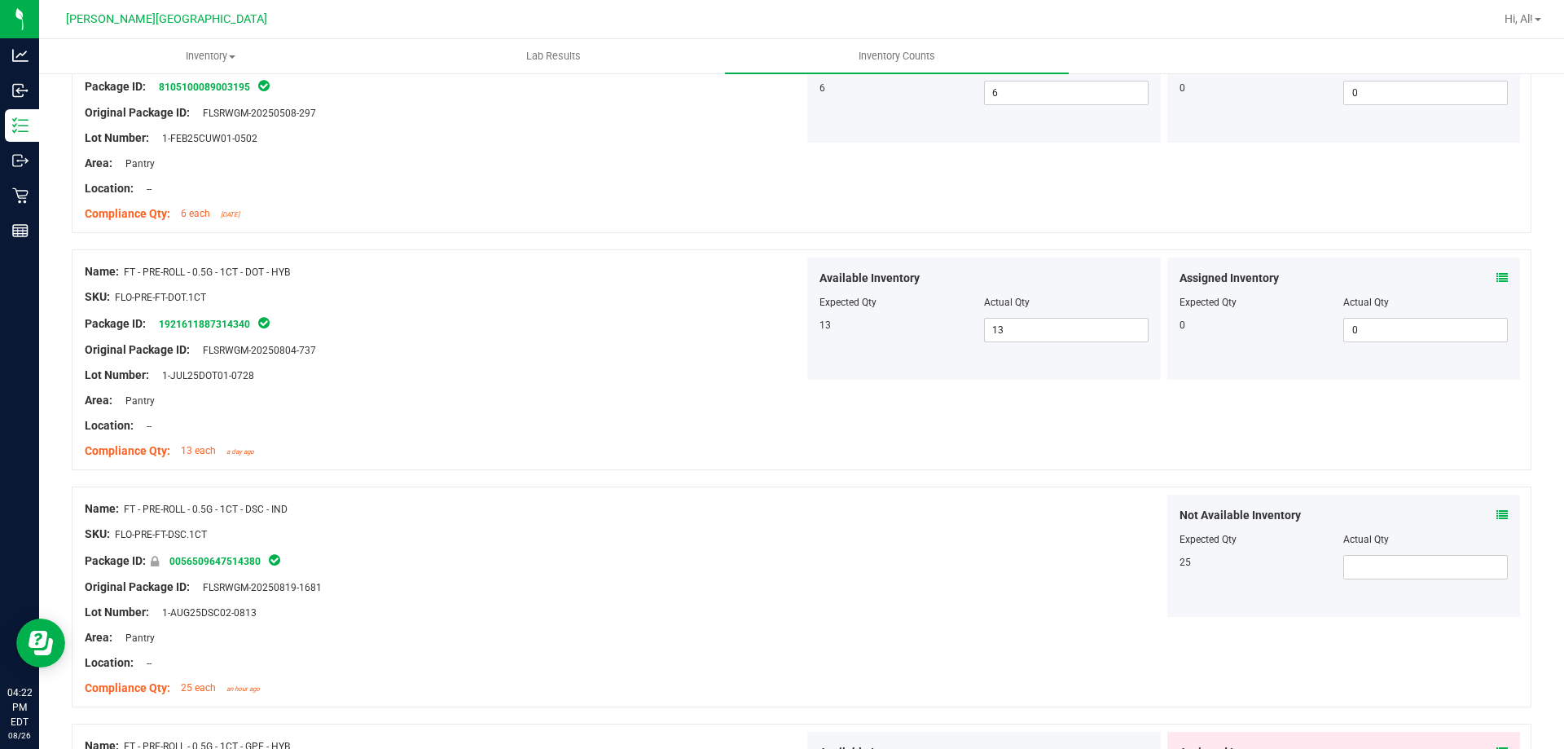
scroll to position [1303, 0]
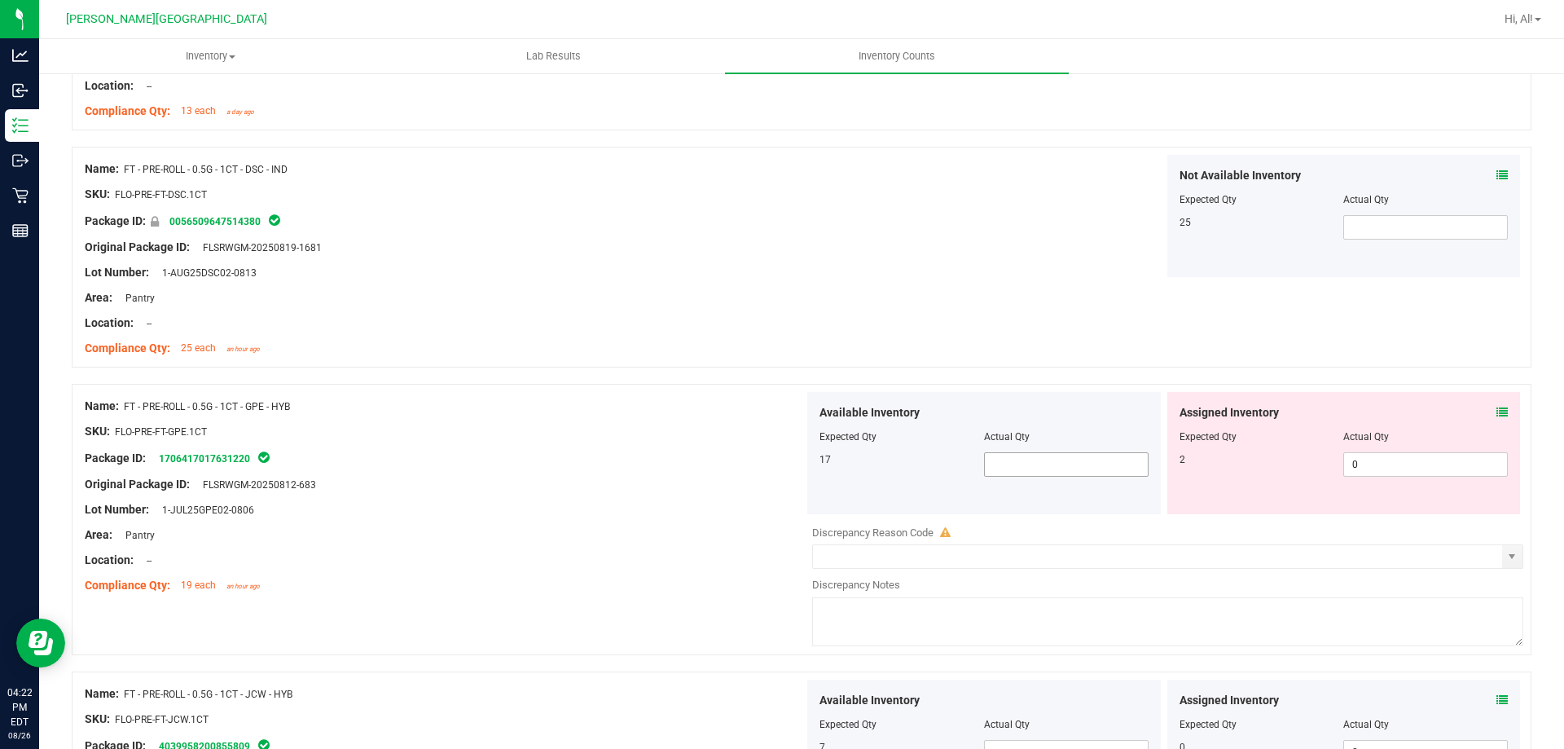
click at [1017, 461] on span at bounding box center [1066, 464] width 165 height 24
type input "17"
click at [1078, 407] on div "Available Inventory" at bounding box center [983, 412] width 329 height 17
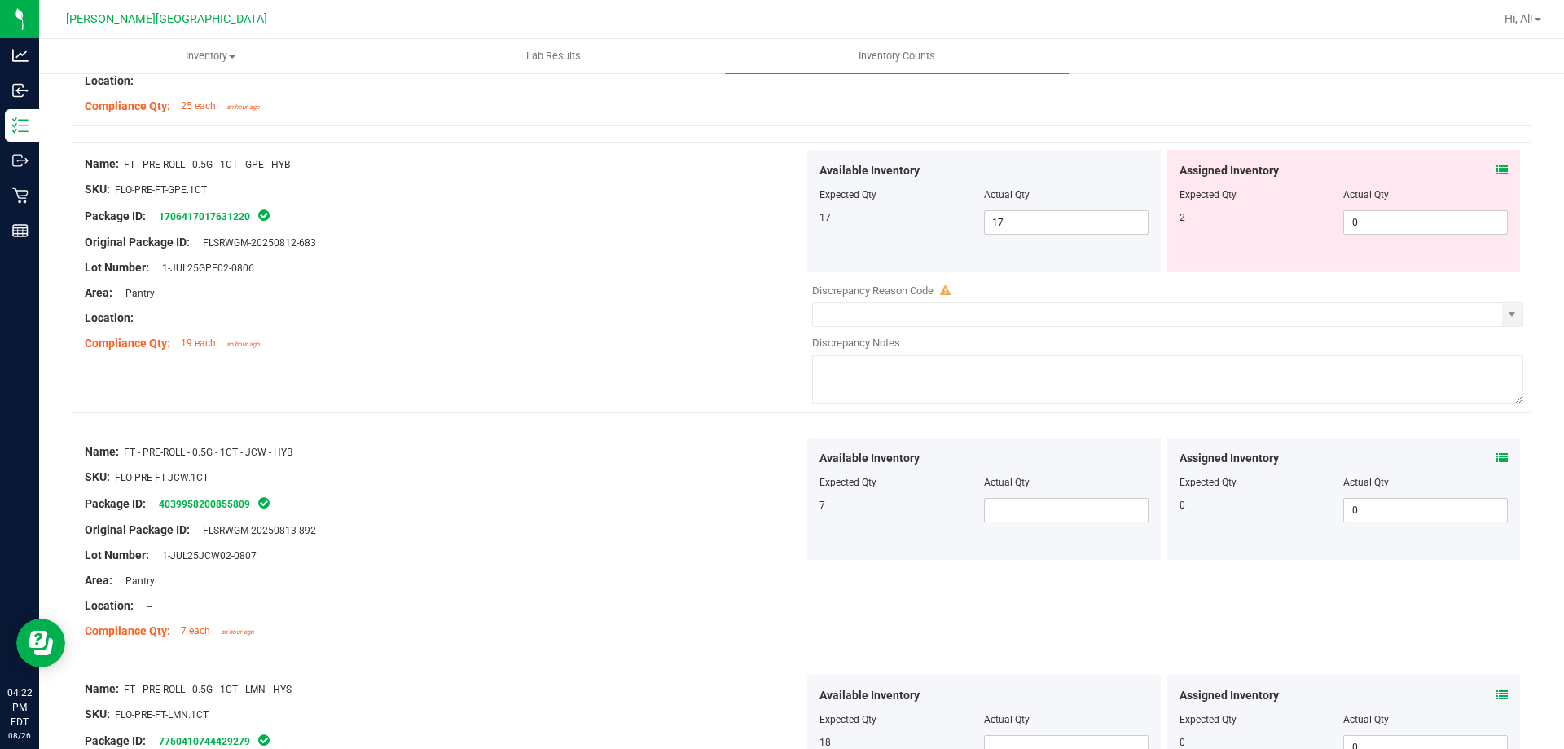
scroll to position [1548, 0]
click at [1042, 503] on span at bounding box center [1066, 507] width 165 height 24
type input "7"
click at [1047, 485] on div "Actual Qty" at bounding box center [1066, 479] width 165 height 15
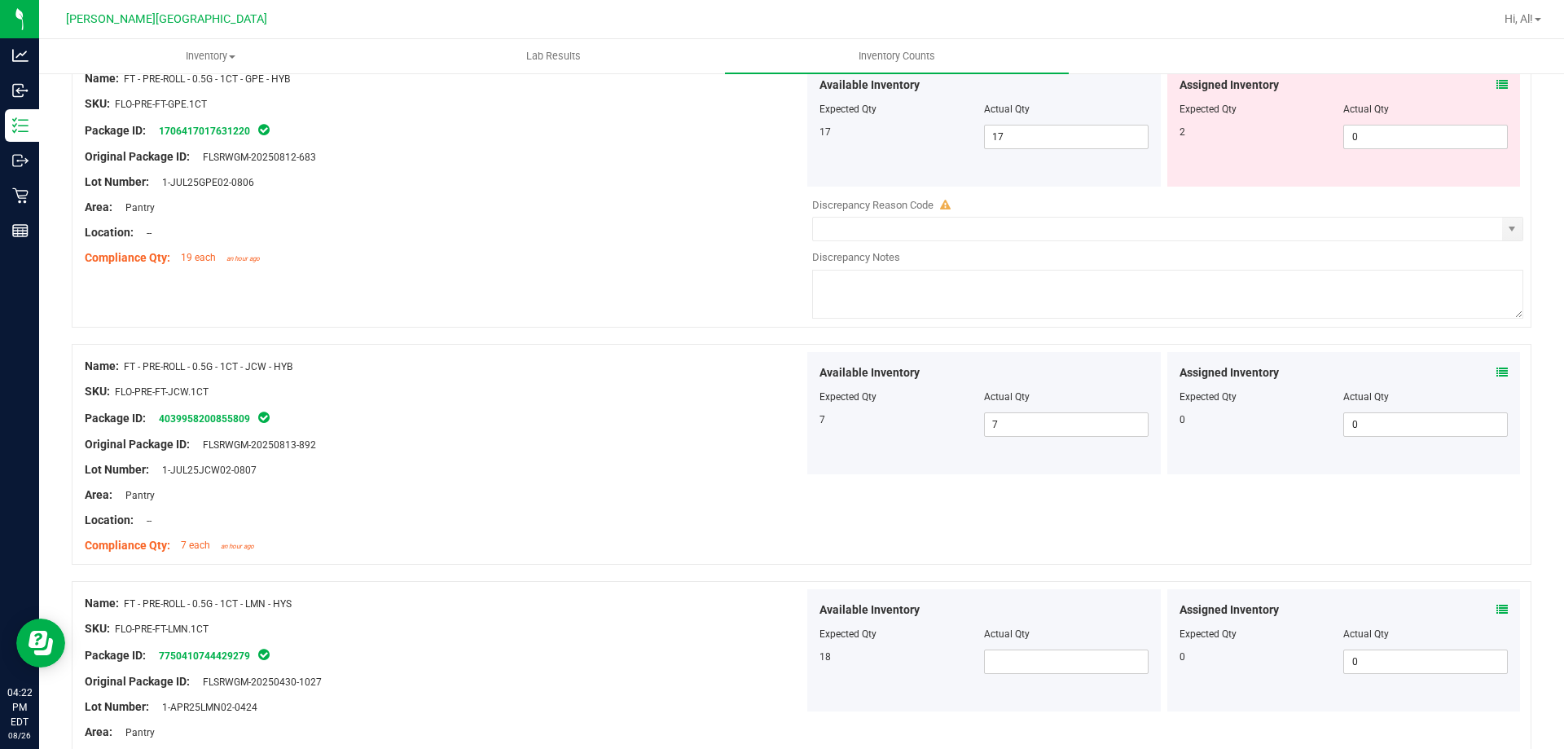
scroll to position [1792, 0]
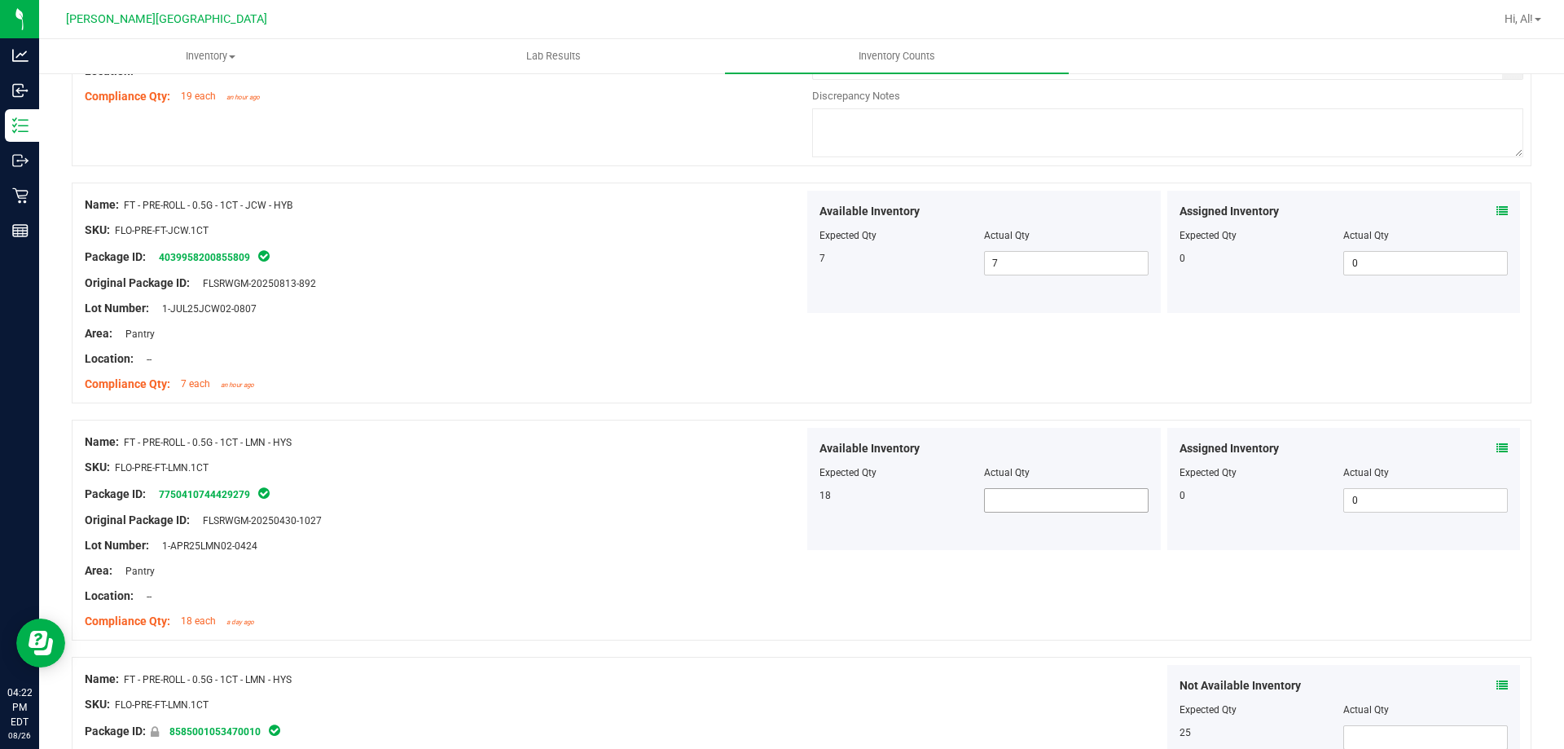
click at [1069, 492] on span at bounding box center [1066, 500] width 165 height 24
type input "18"
click at [1073, 476] on div "Actual Qty" at bounding box center [1066, 472] width 165 height 15
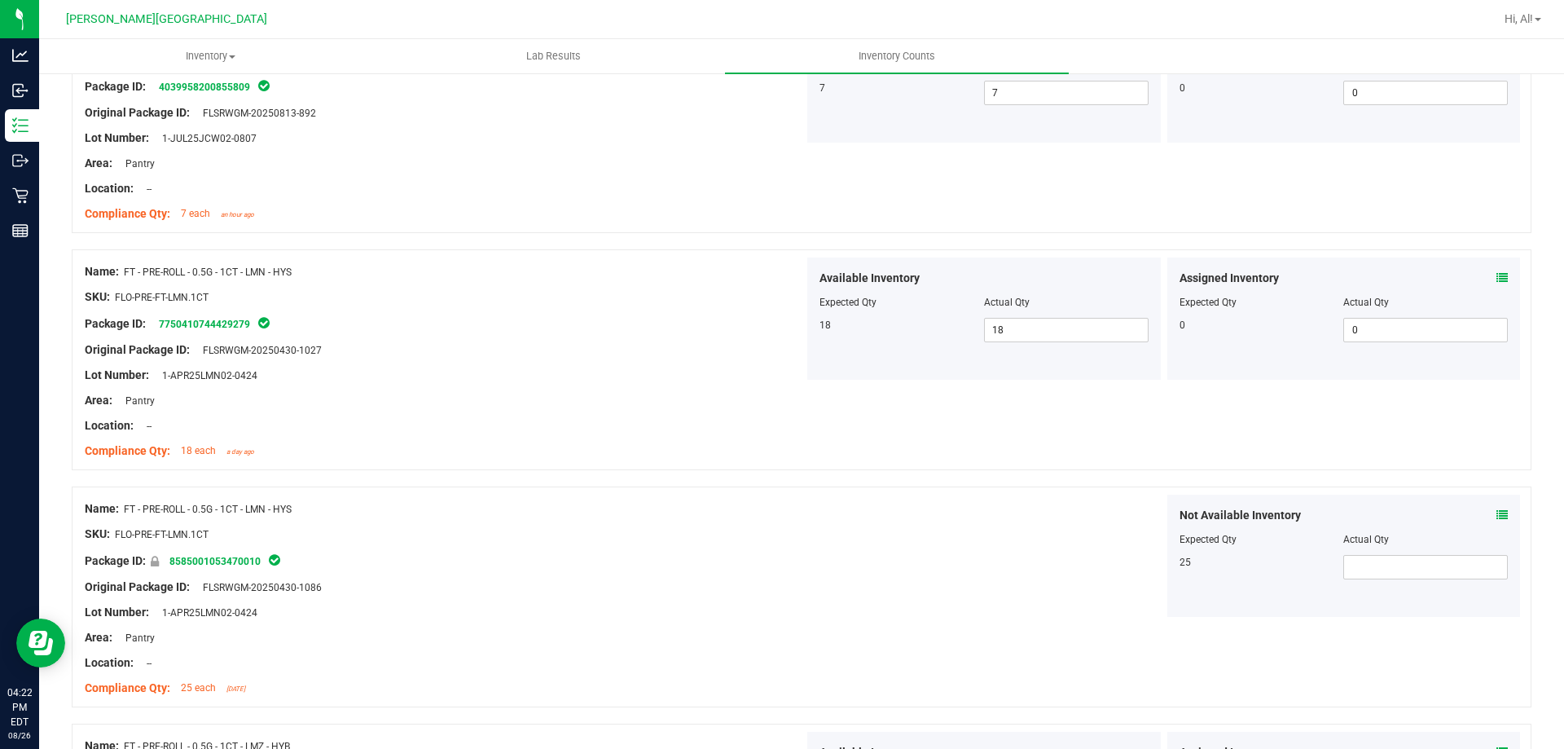
scroll to position [2199, 0]
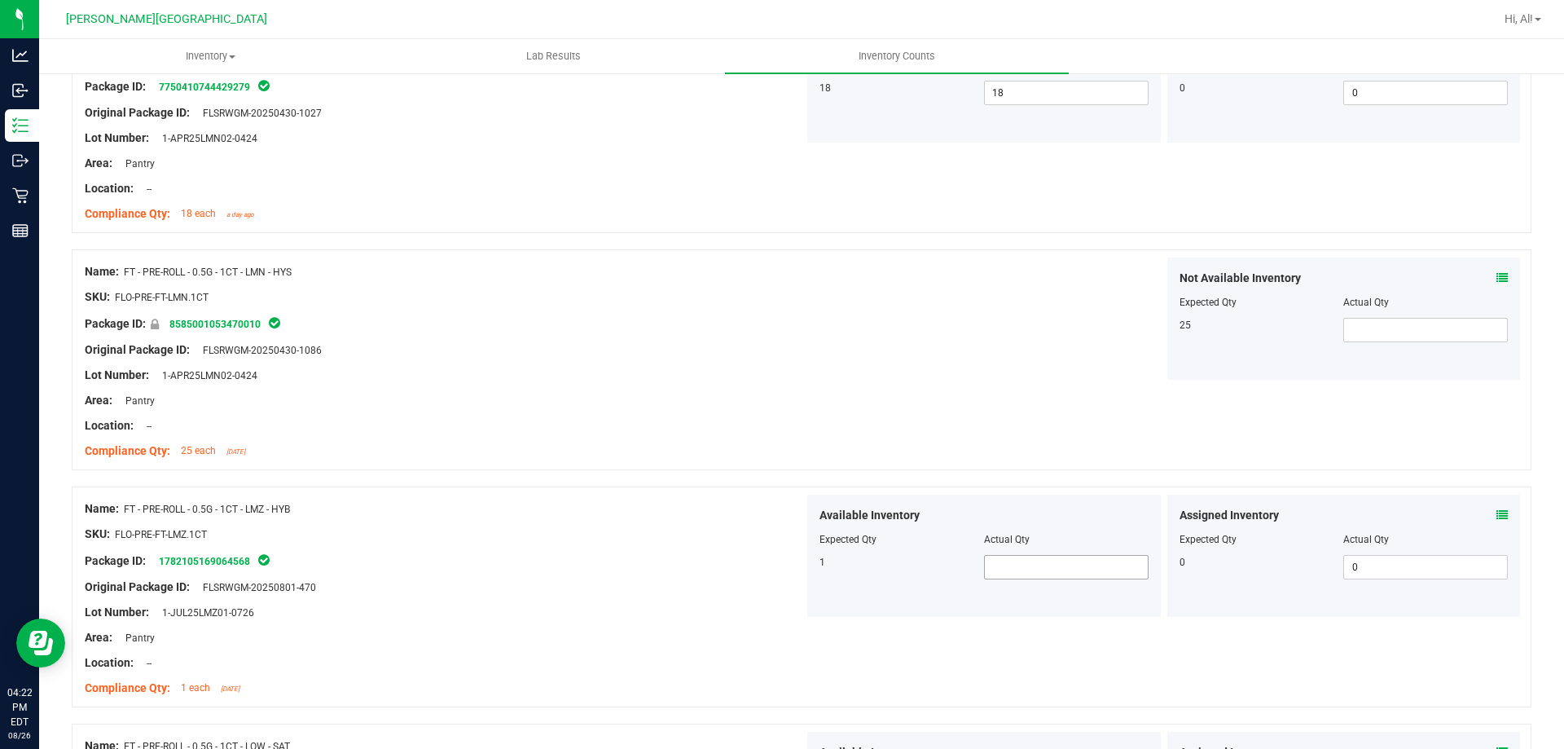
click at [1024, 578] on span at bounding box center [1066, 567] width 165 height 24
type input "1"
click at [1050, 510] on div "Available Inventory" at bounding box center [983, 515] width 329 height 17
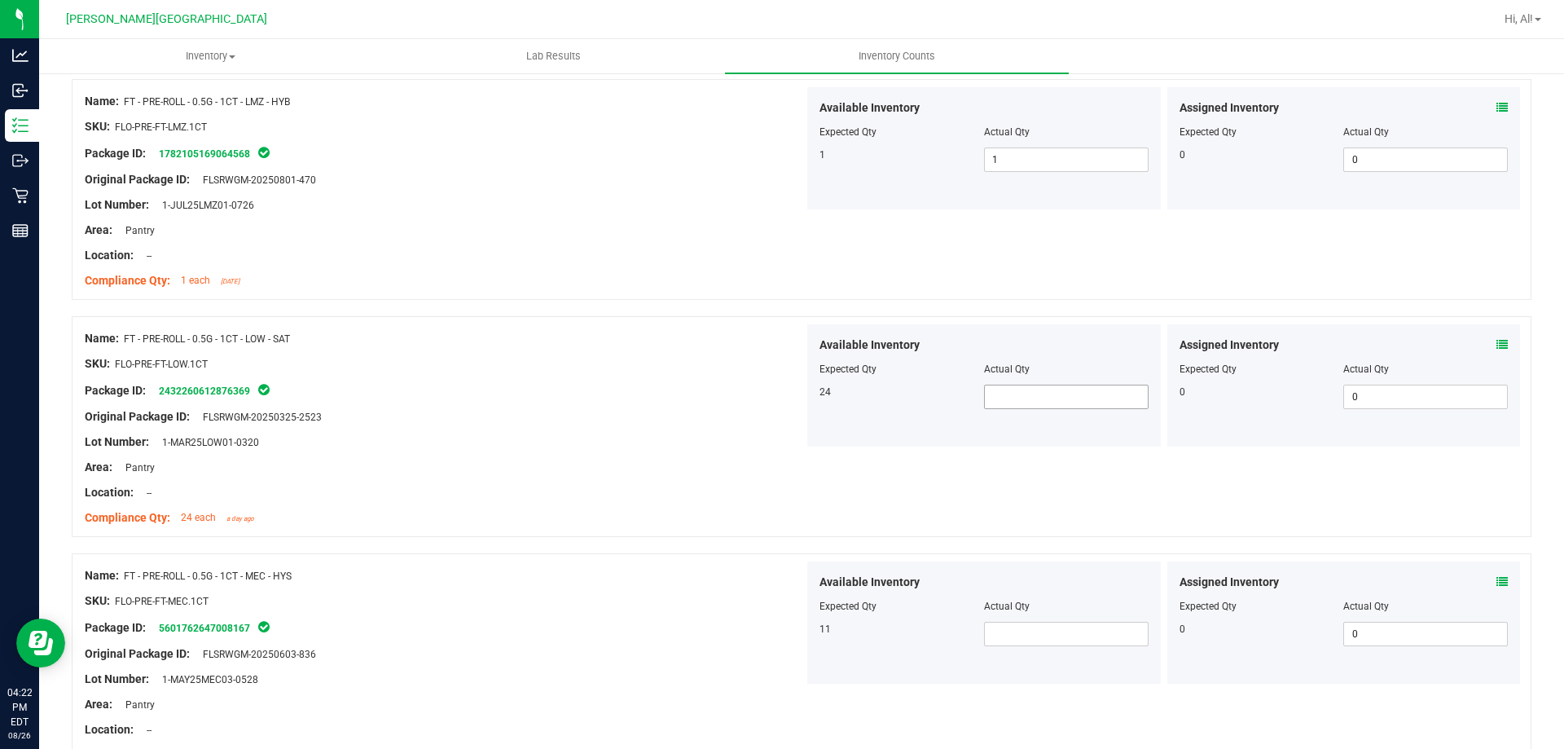
click at [1028, 391] on span at bounding box center [1066, 396] width 165 height 24
type input "24"
click at [1039, 370] on div "Actual Qty" at bounding box center [1066, 369] width 165 height 15
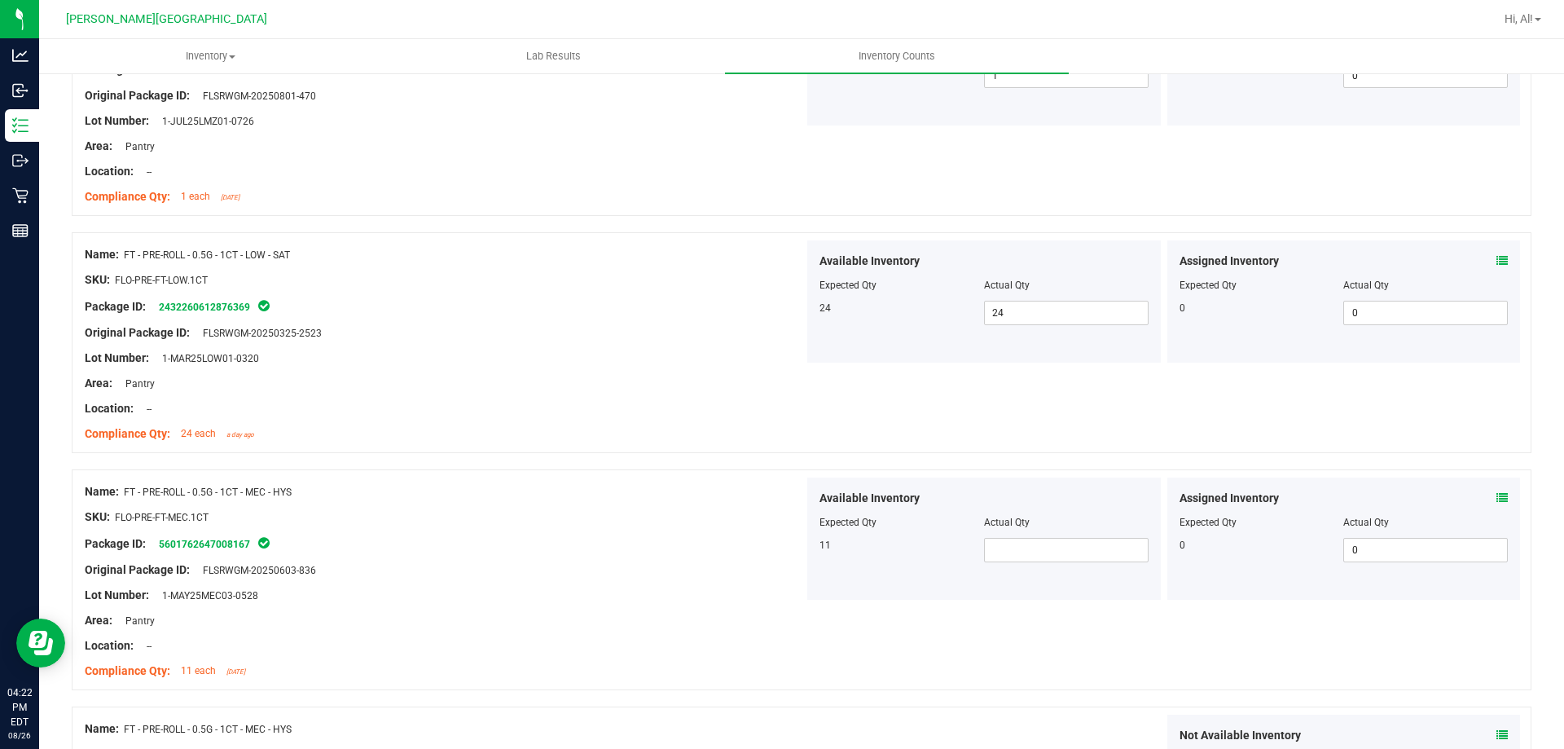
scroll to position [2769, 0]
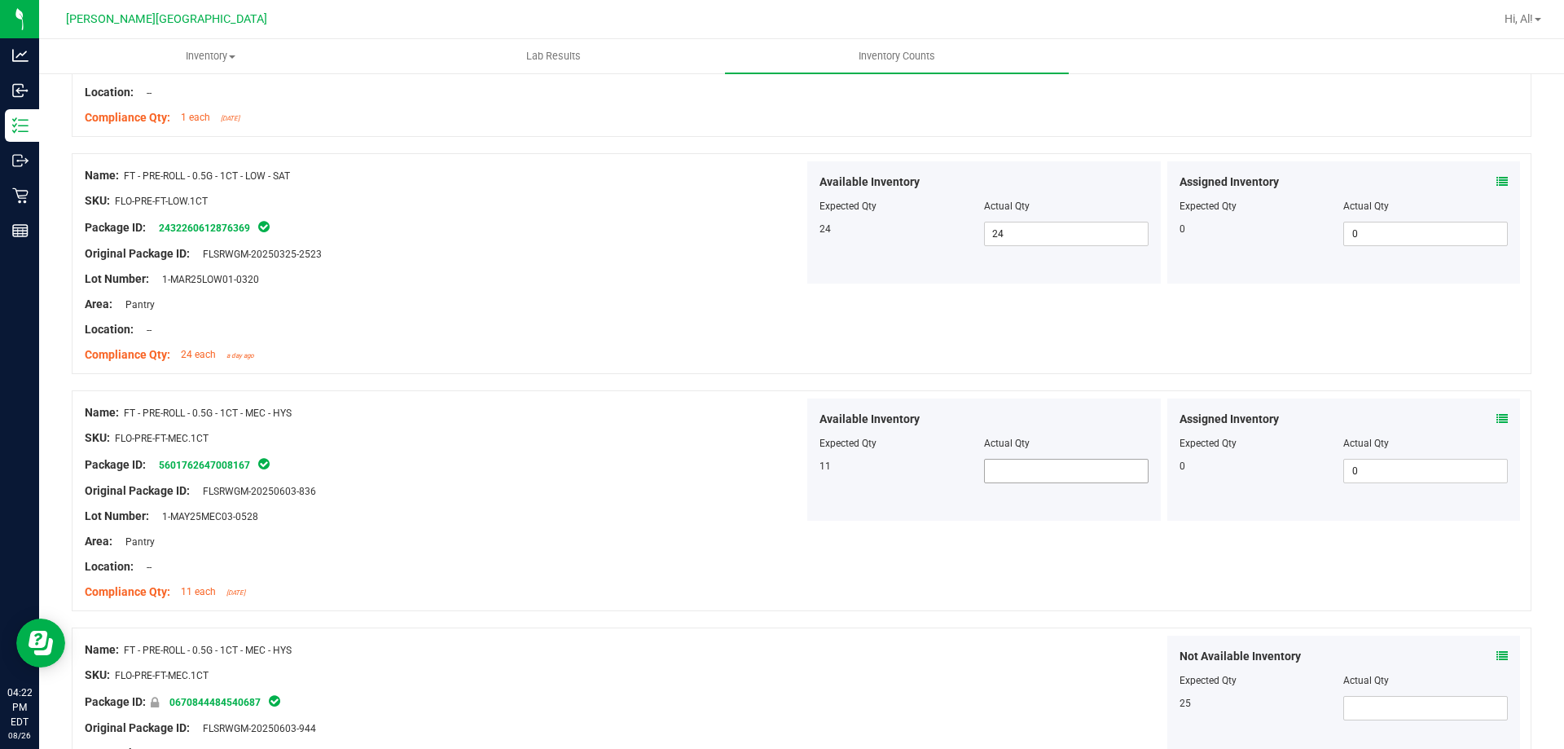
click at [1064, 472] on span at bounding box center [1066, 471] width 165 height 24
type input "11"
click at [1059, 438] on div "Actual Qty" at bounding box center [1066, 443] width 165 height 15
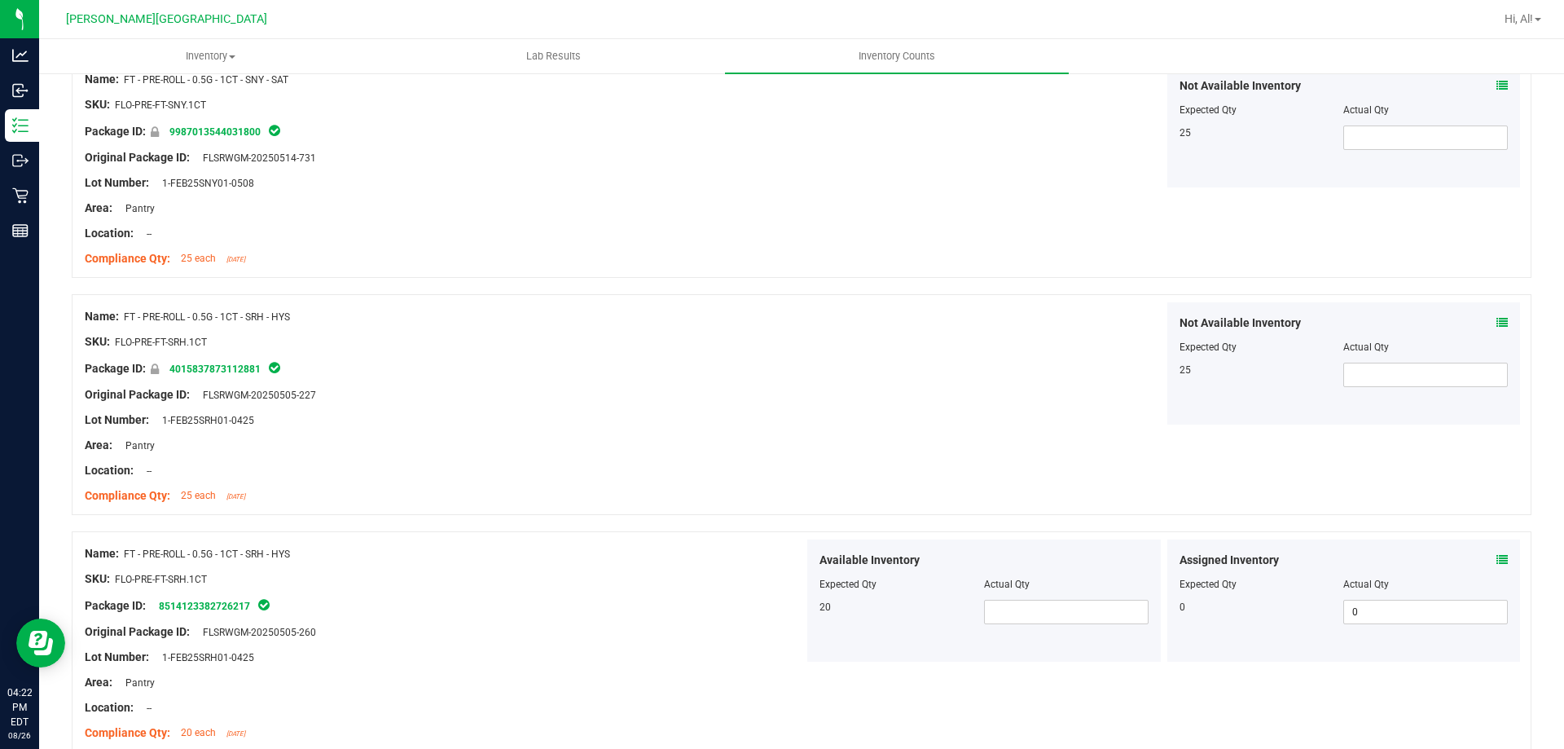
scroll to position [3991, 0]
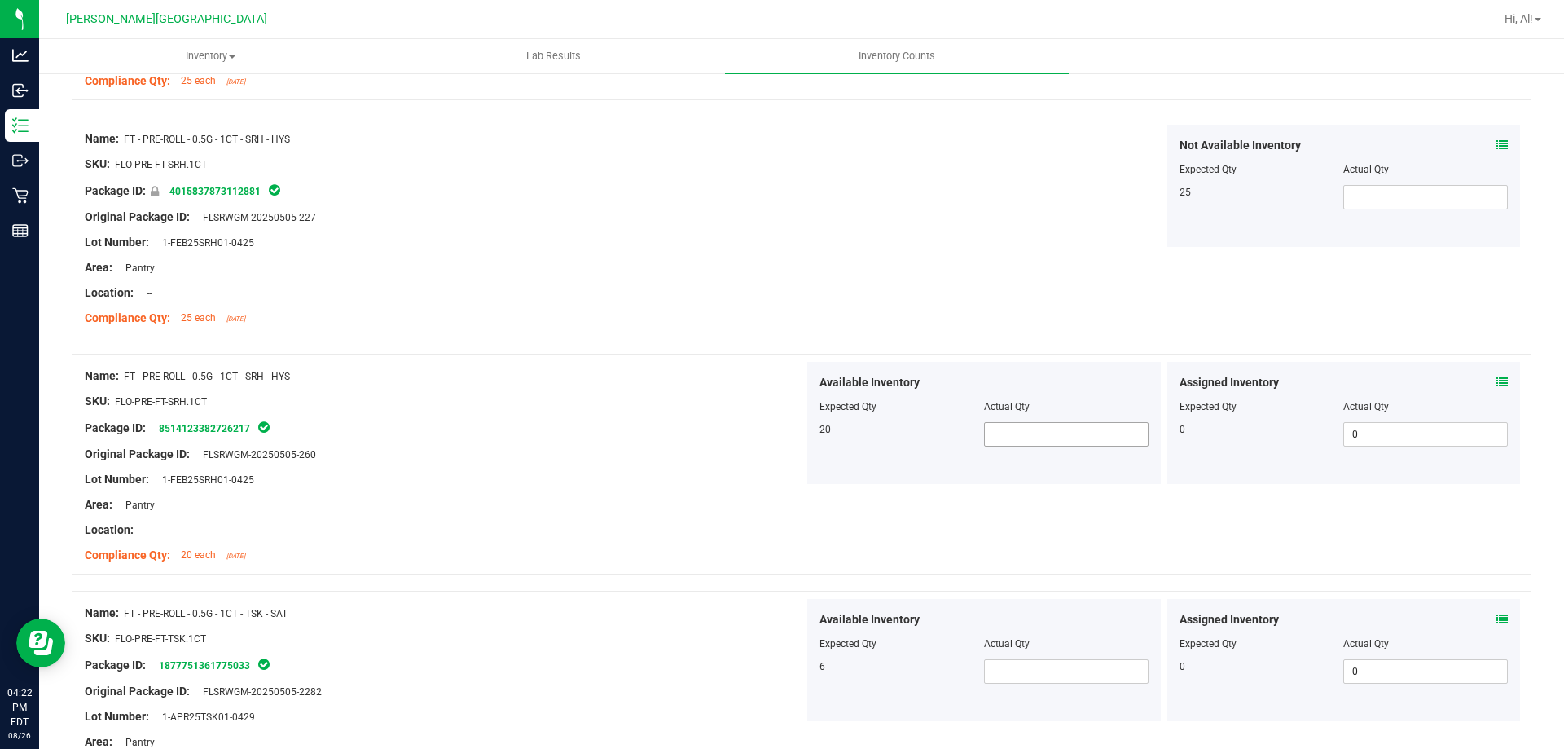
click at [1056, 434] on span at bounding box center [1066, 434] width 165 height 24
type input "20"
click at [1057, 425] on input "20" at bounding box center [1066, 434] width 163 height 23
click at [1057, 423] on input "20" at bounding box center [1066, 434] width 163 height 23
type input "20"
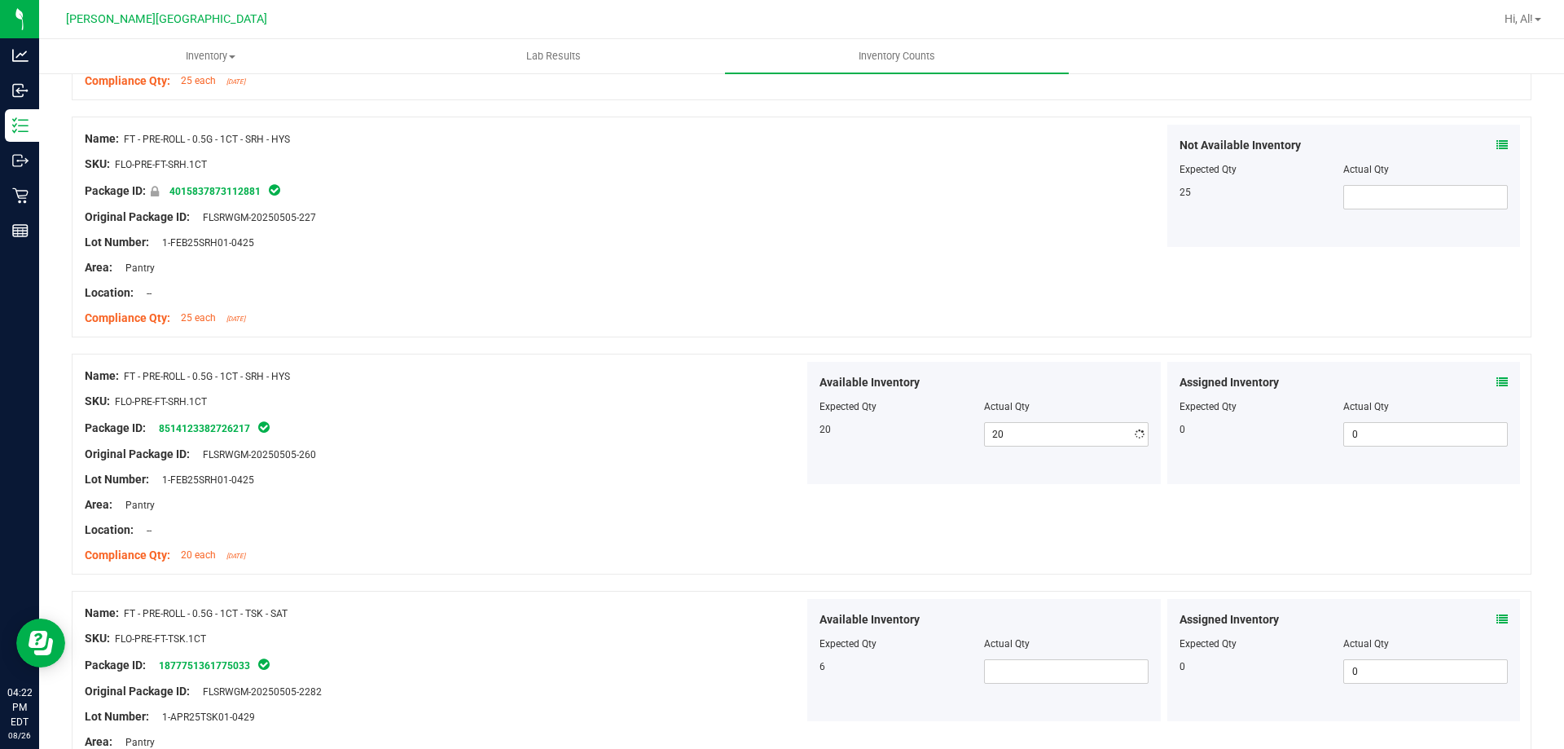
click at [1057, 419] on div at bounding box center [983, 418] width 329 height 8
click at [1039, 672] on span at bounding box center [1066, 671] width 165 height 24
type input "6"
click at [1061, 619] on div "Available Inventory" at bounding box center [983, 619] width 329 height 17
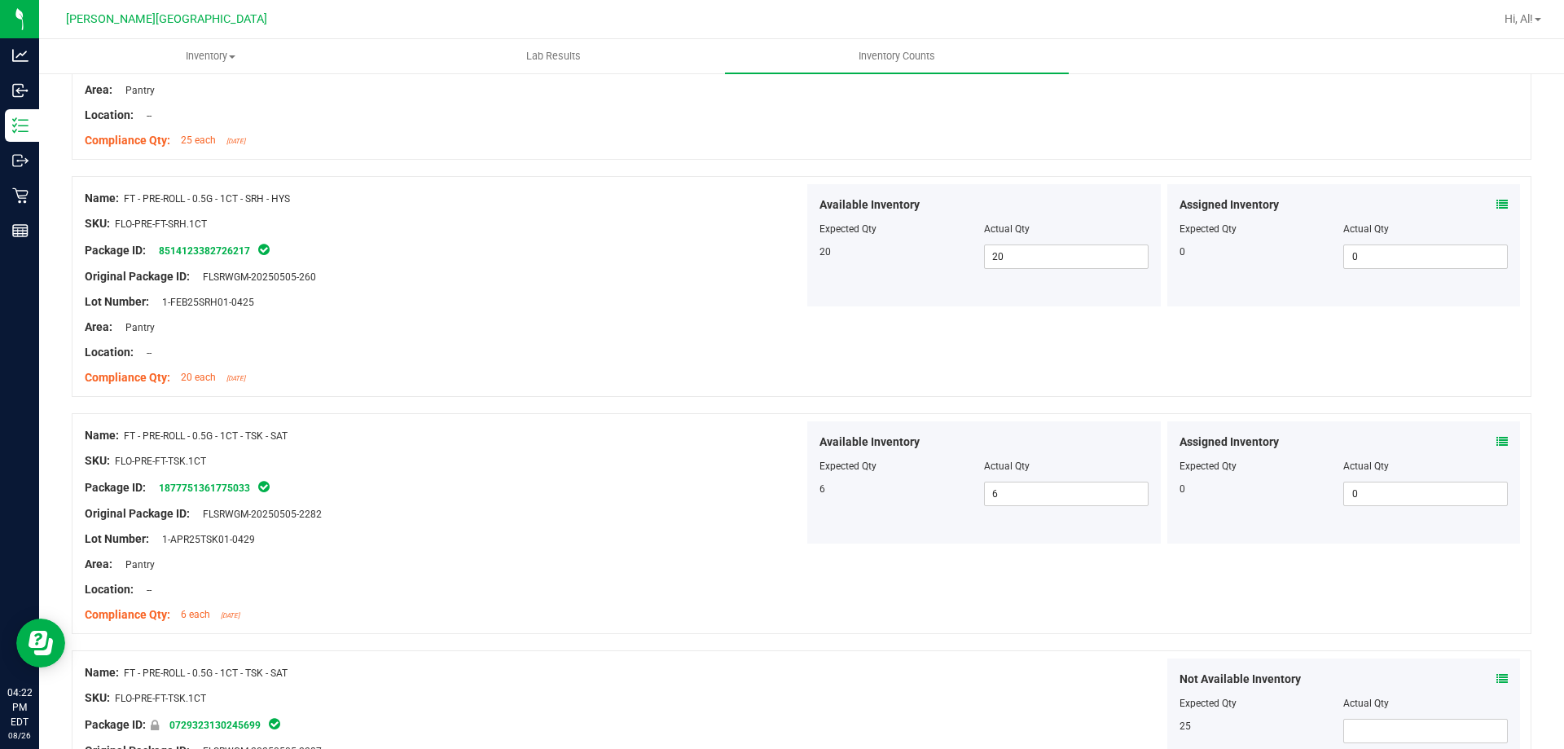
scroll to position [4362, 0]
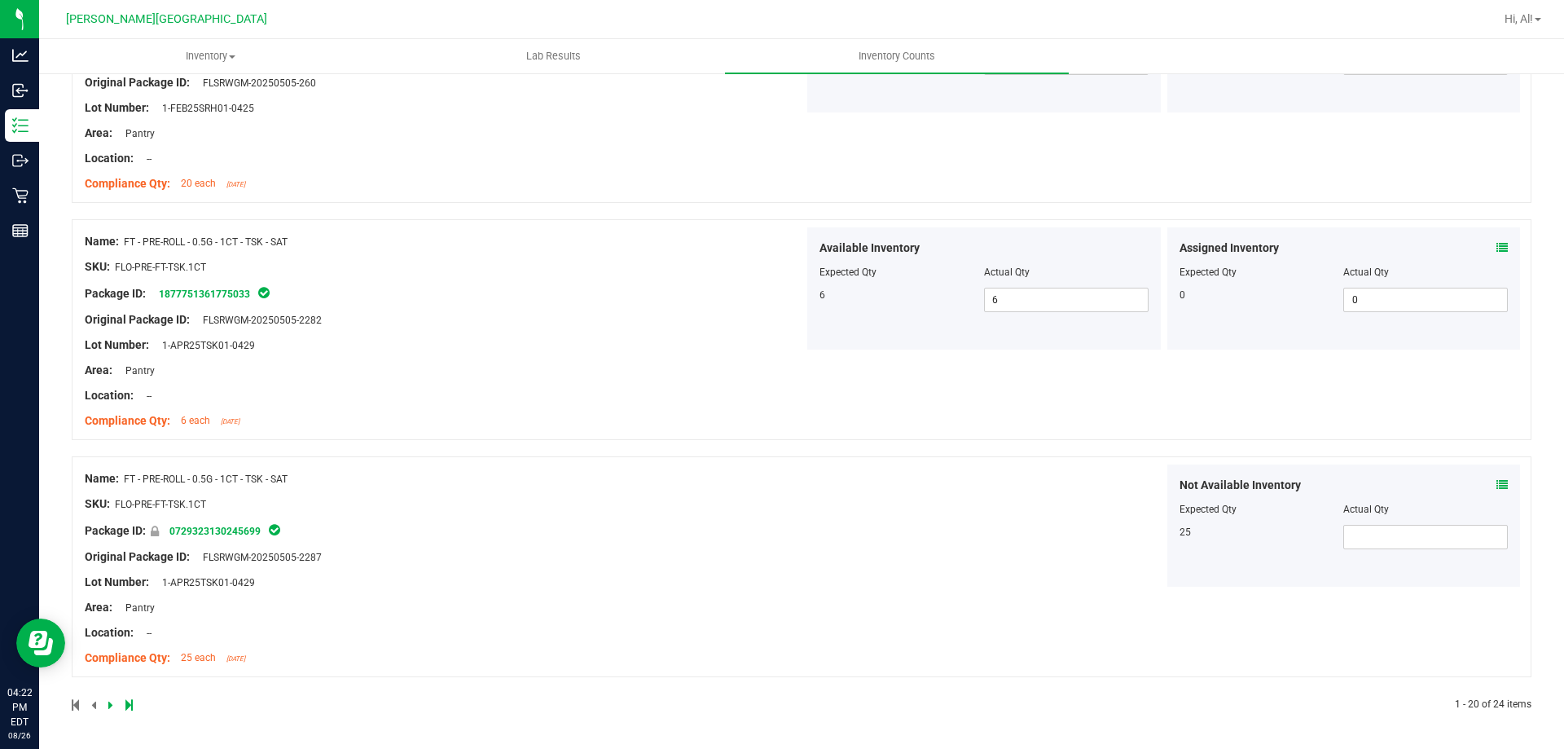
click at [109, 704] on icon at bounding box center [110, 705] width 5 height 10
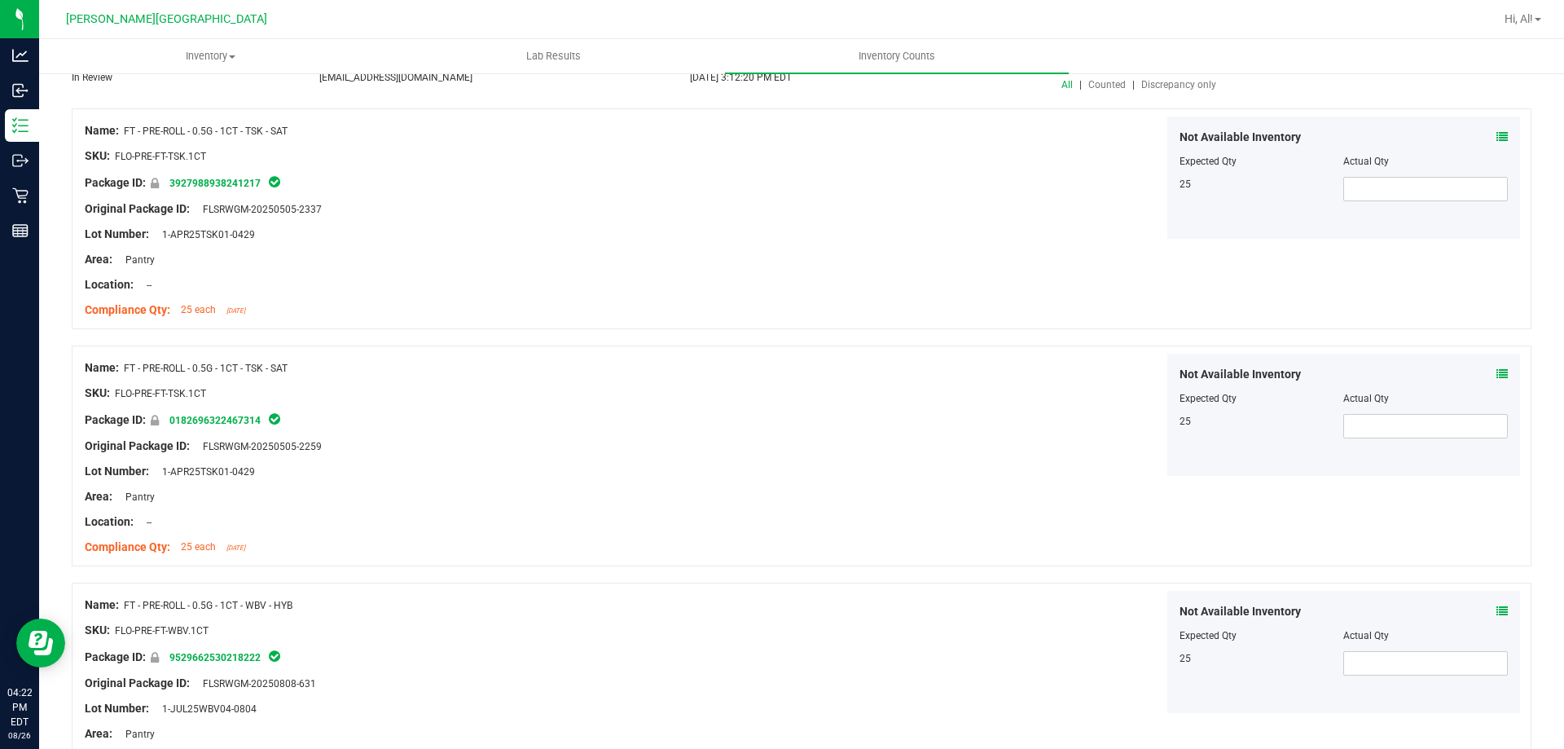
scroll to position [0, 0]
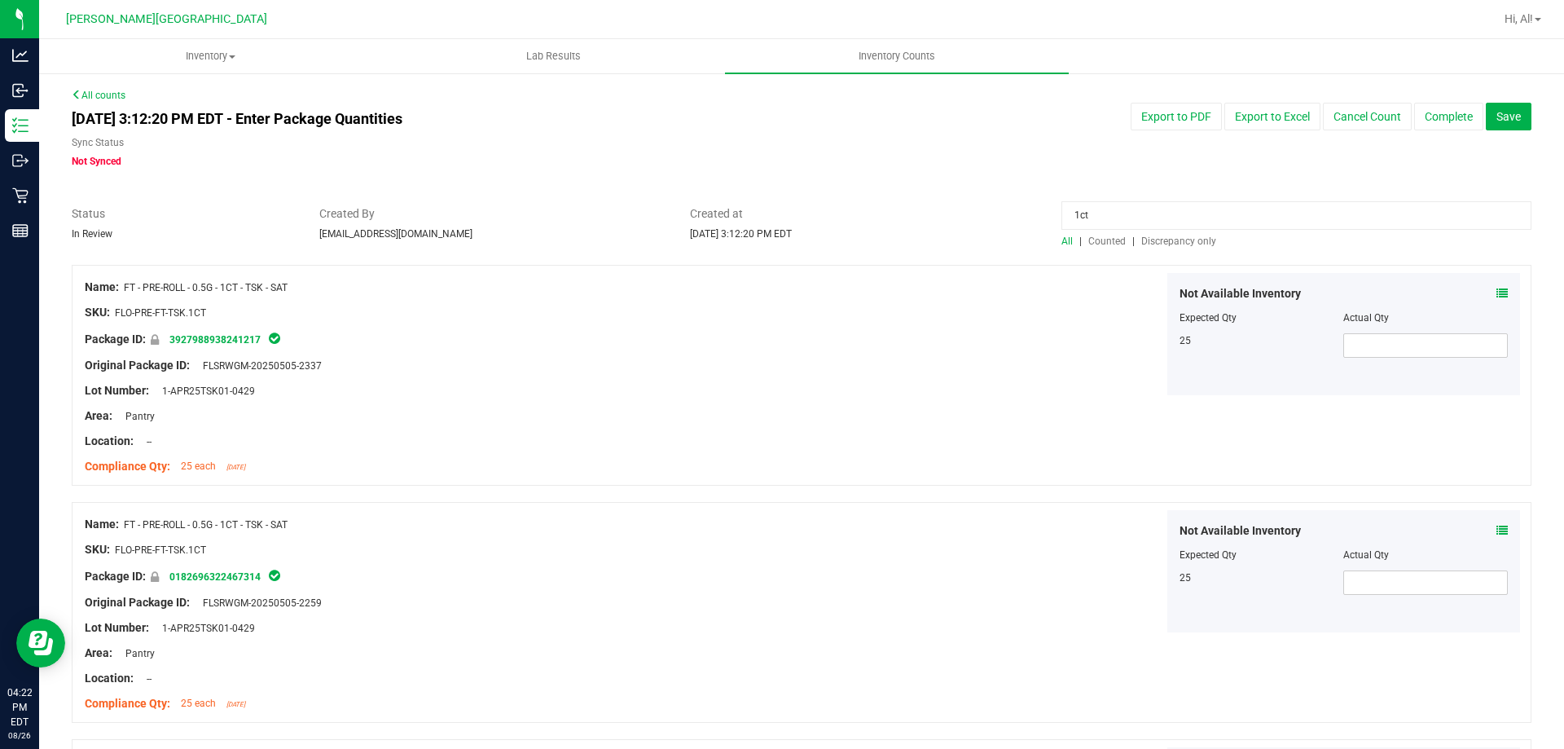
click at [1233, 212] on input "1ct" at bounding box center [1296, 215] width 470 height 29
click at [1231, 212] on input "1ct" at bounding box center [1296, 215] width 470 height 29
type input "1"
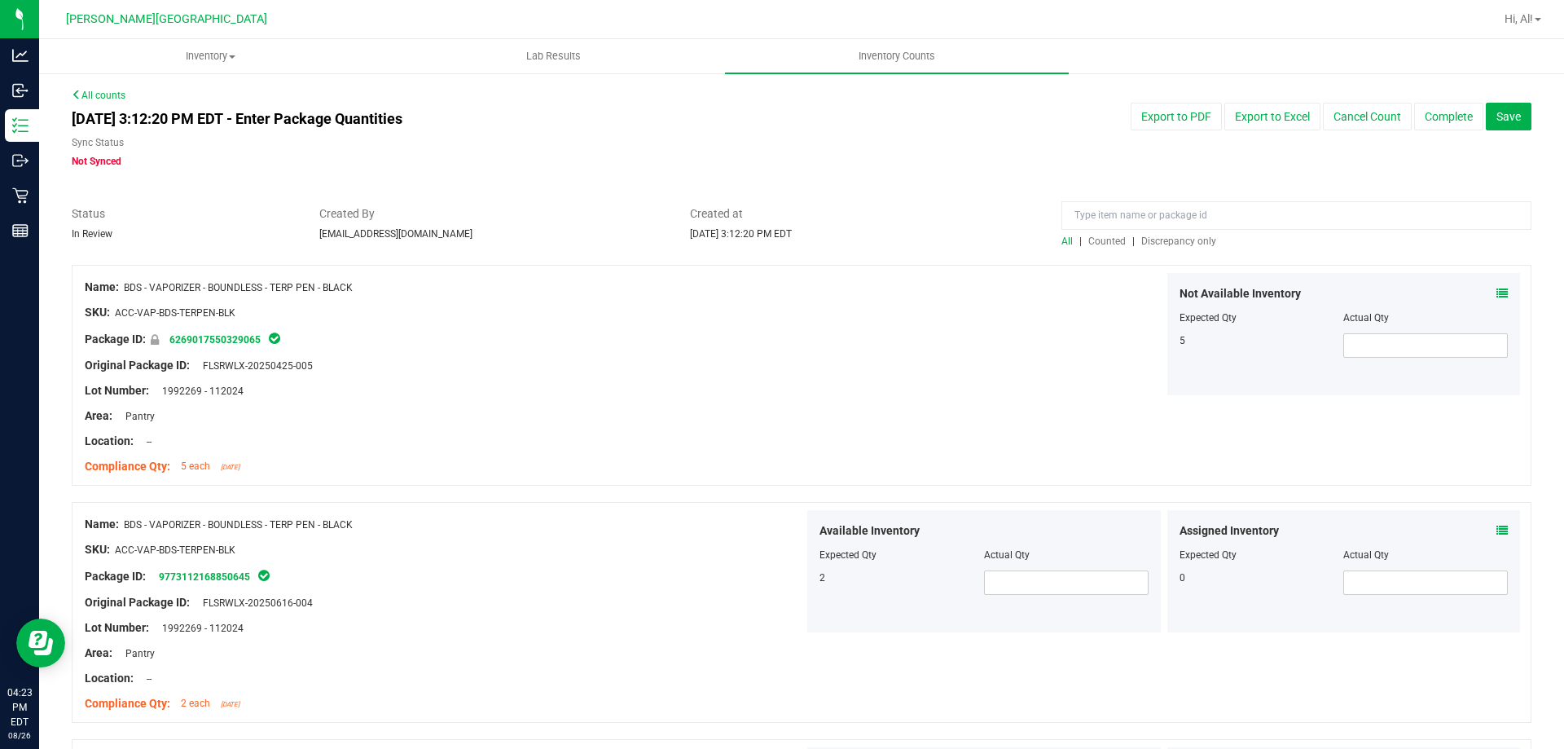
click at [1088, 239] on span "Counted" at bounding box center [1106, 240] width 37 height 11
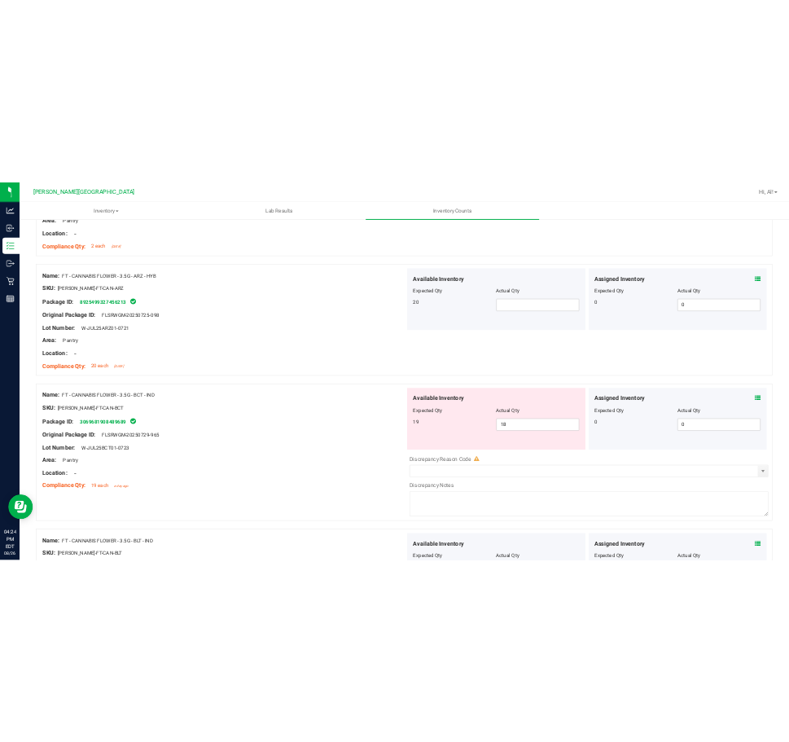
scroll to position [4154, 0]
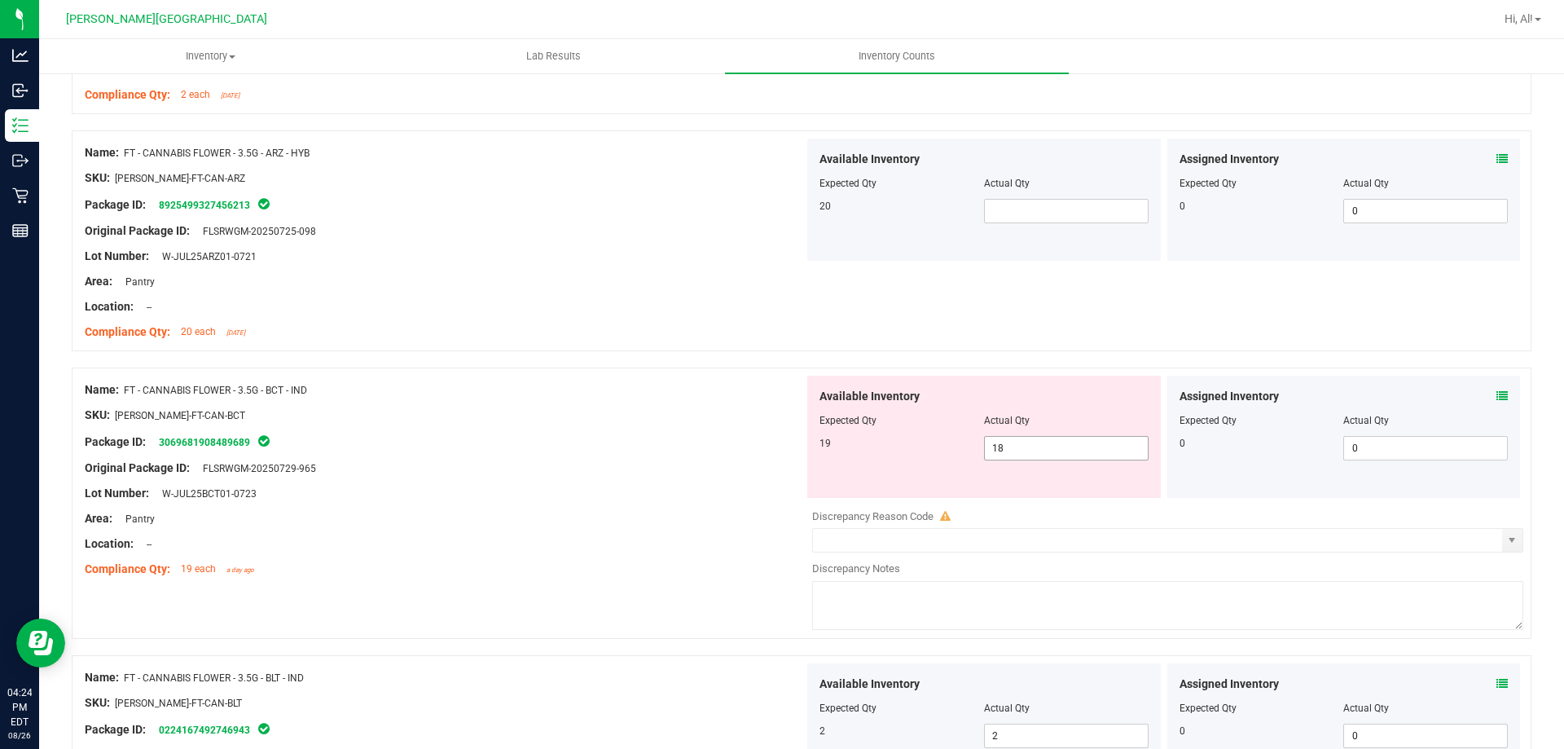
click at [1000, 449] on span "18 18" at bounding box center [1066, 448] width 165 height 24
click at [0, 0] on input "18" at bounding box center [0, 0] width 0 height 0
type input "19"
click at [621, 382] on div "Name: FT - CANNABIS FLOWER - 3.5G - BCT - IND" at bounding box center [444, 389] width 719 height 17
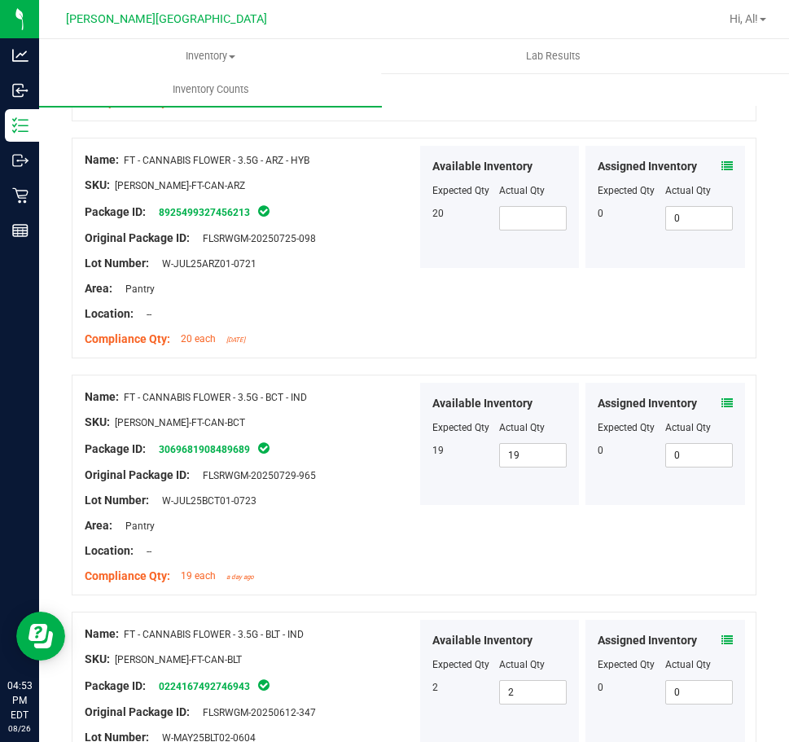
click at [503, 340] on div "Name: FT - CANNABIS FLOWER - 3.5G - ARZ - HYB SKU: FLO-BUD-FT-CAN-ARZ Package I…" at bounding box center [414, 248] width 685 height 221
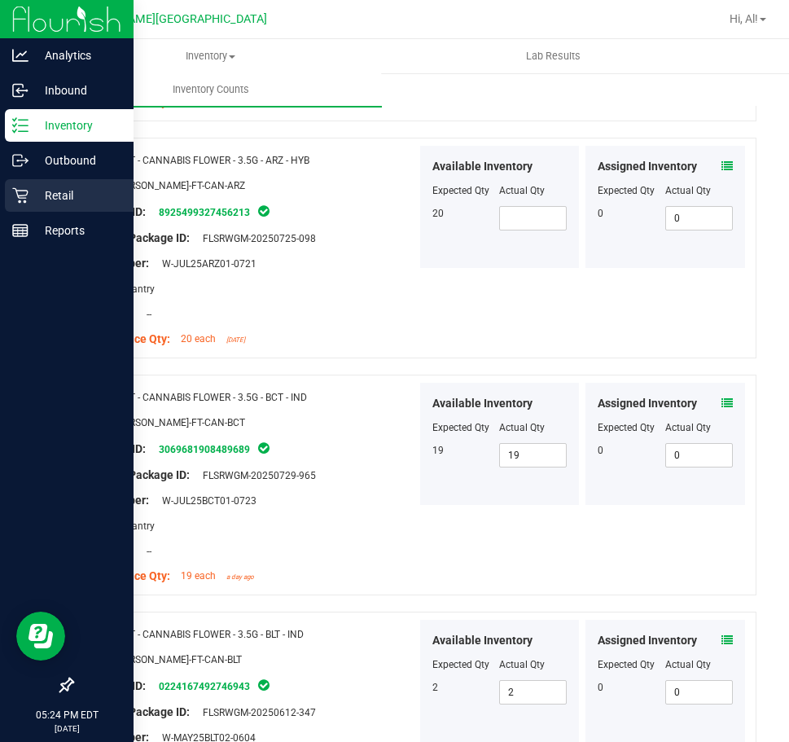
drag, startPoint x: 42, startPoint y: 189, endPoint x: 81, endPoint y: 187, distance: 39.9
click at [42, 189] on p "Retail" at bounding box center [78, 196] width 98 height 20
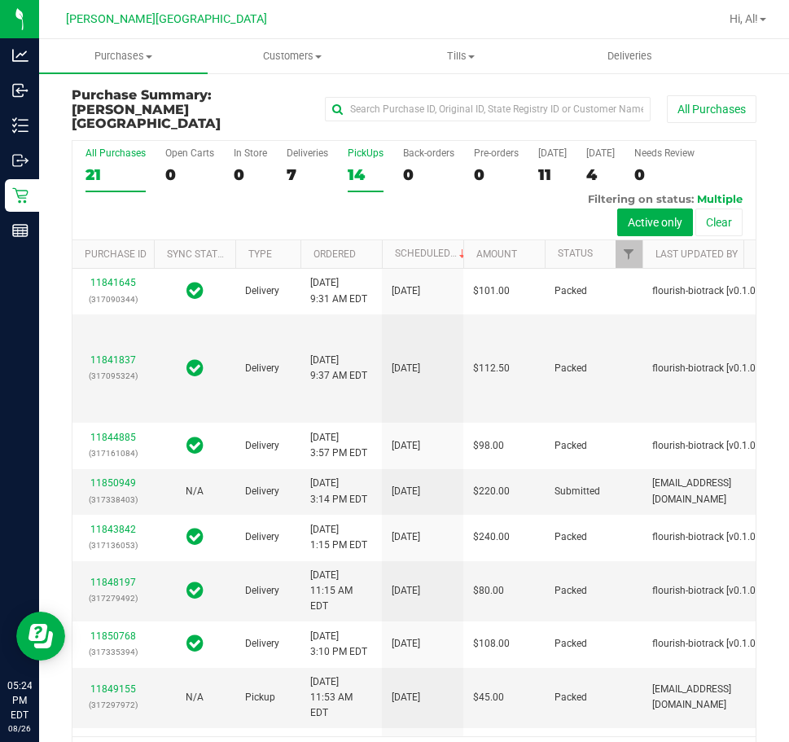
click at [367, 165] on div "14" at bounding box center [366, 174] width 36 height 19
click at [0, 0] on input "PickUps 14" at bounding box center [0, 0] width 0 height 0
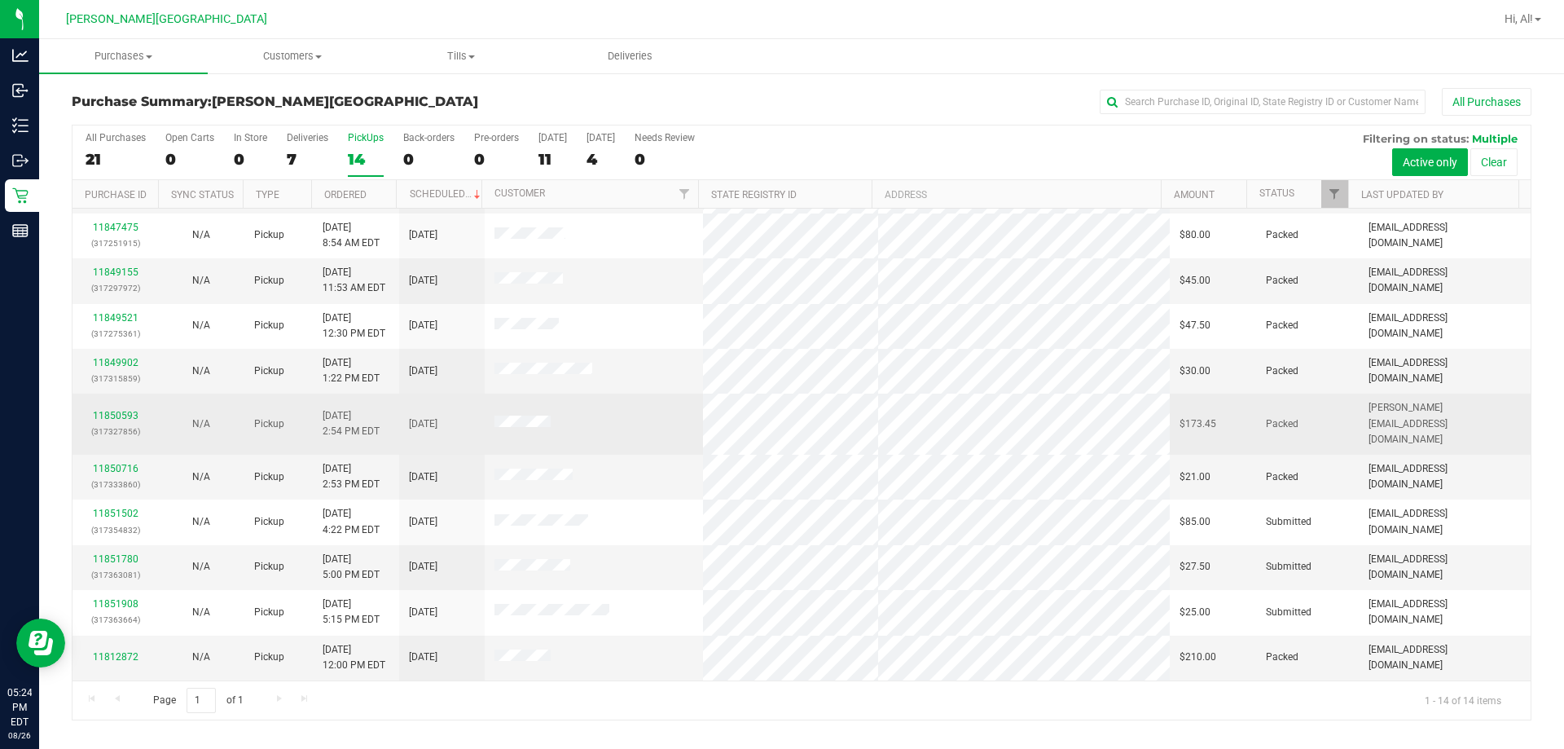
scroll to position [160, 0]
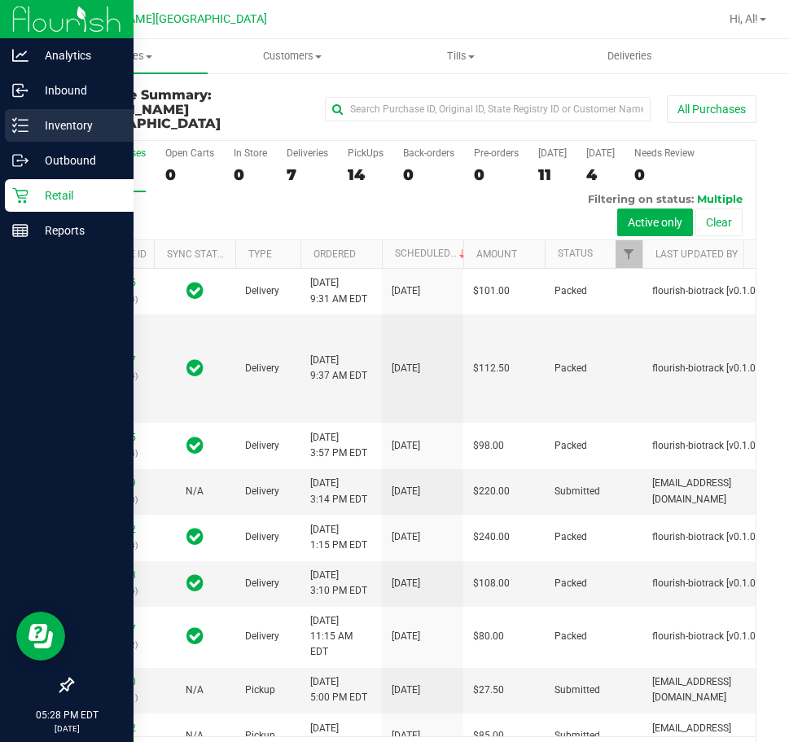
click at [74, 126] on p "Inventory" at bounding box center [78, 126] width 98 height 20
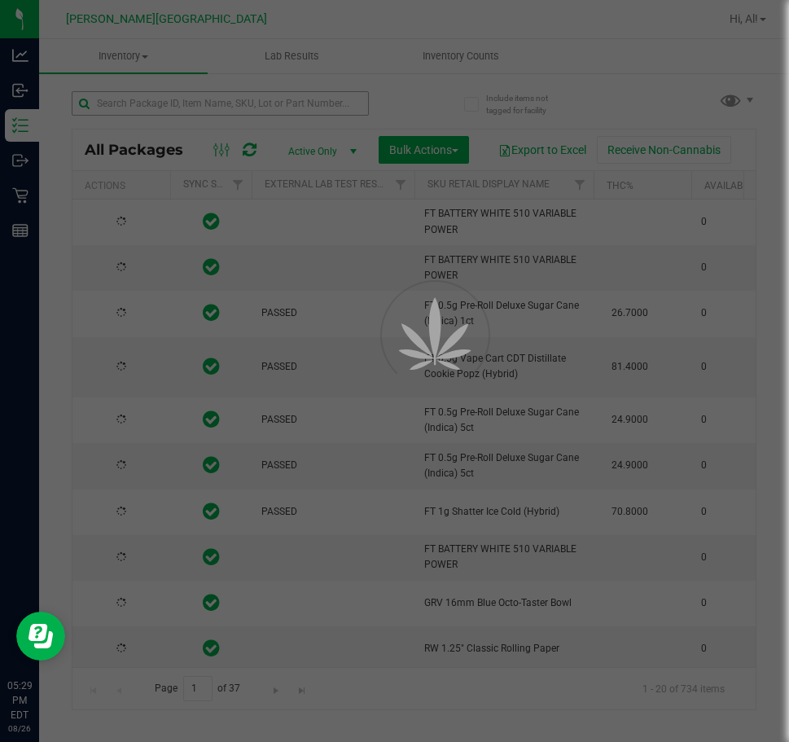
click at [305, 98] on div at bounding box center [394, 371] width 789 height 742
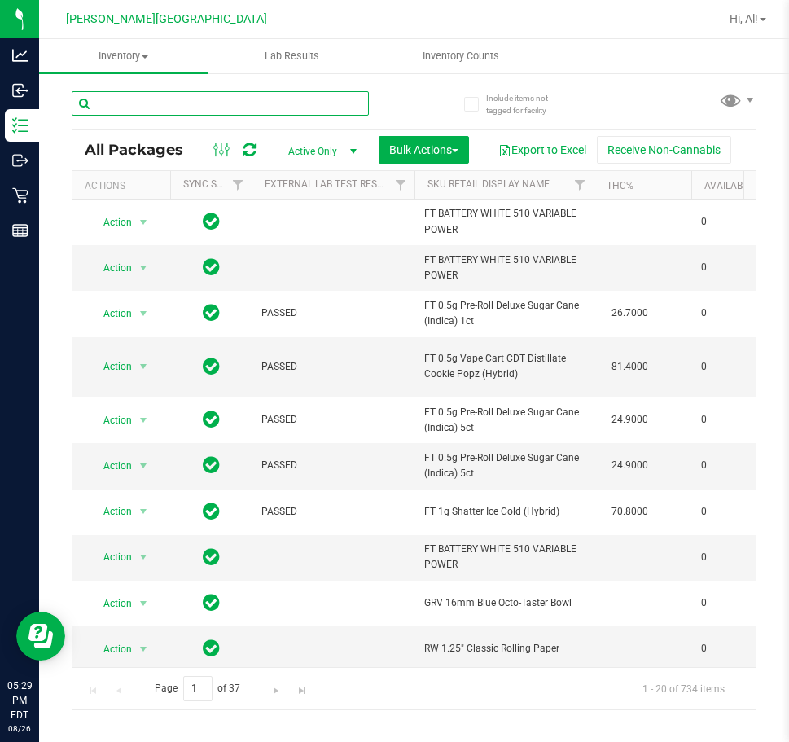
click at [302, 105] on input "text" at bounding box center [220, 103] width 297 height 24
type input "HC-MAR25HYB02-0728"
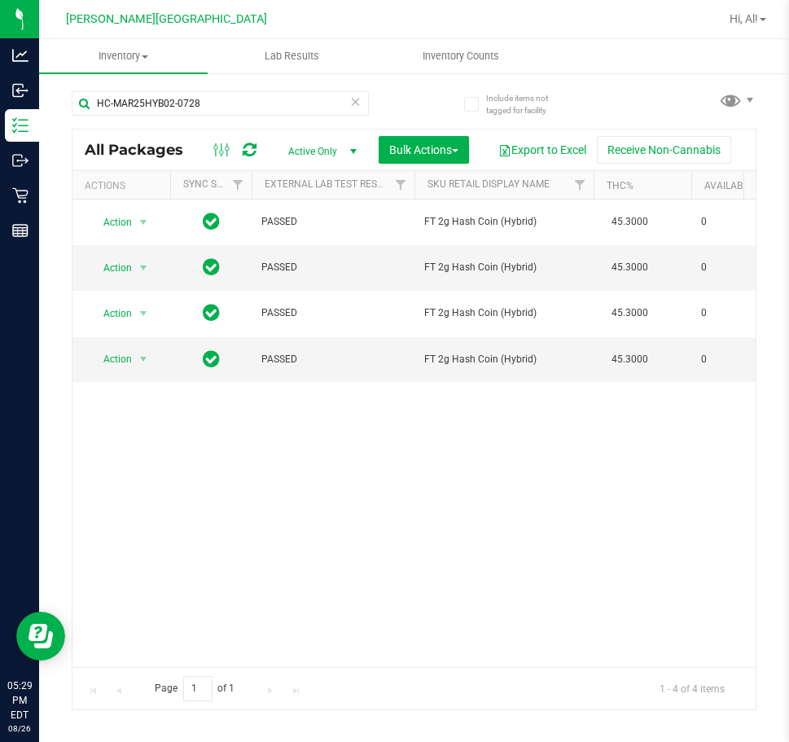
click at [350, 153] on div "All Packages Active Only Active Only Lab Samples Locked All External Internal B…" at bounding box center [413, 150] width 683 height 41
click at [231, 141] on icon at bounding box center [222, 150] width 18 height 20
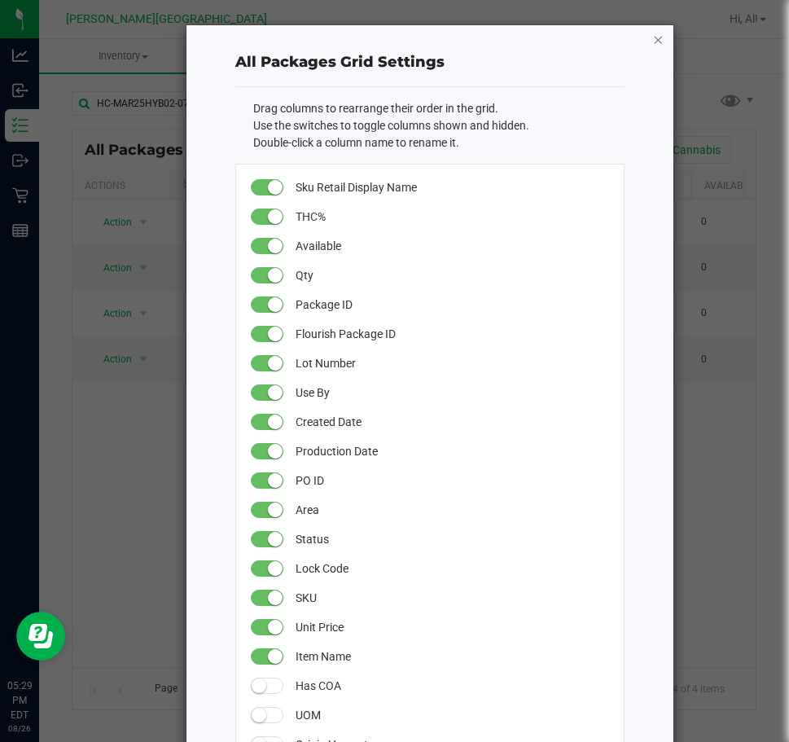
click at [652, 35] on icon "button" at bounding box center [657, 39] width 11 height 20
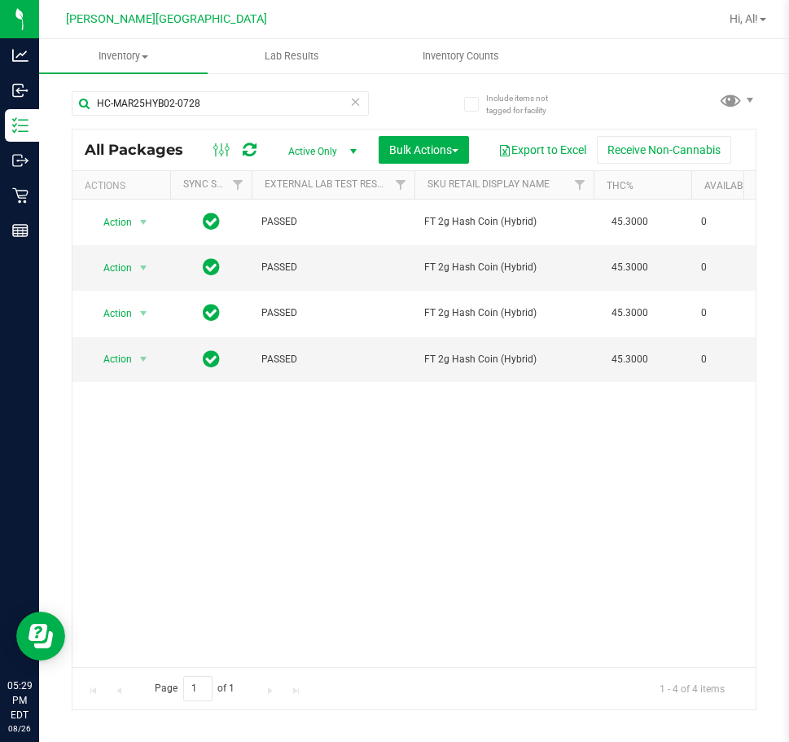
click at [364, 140] on span "Active Only" at bounding box center [319, 151] width 90 height 23
click at [573, 246] on li "All" at bounding box center [578, 243] width 88 height 24
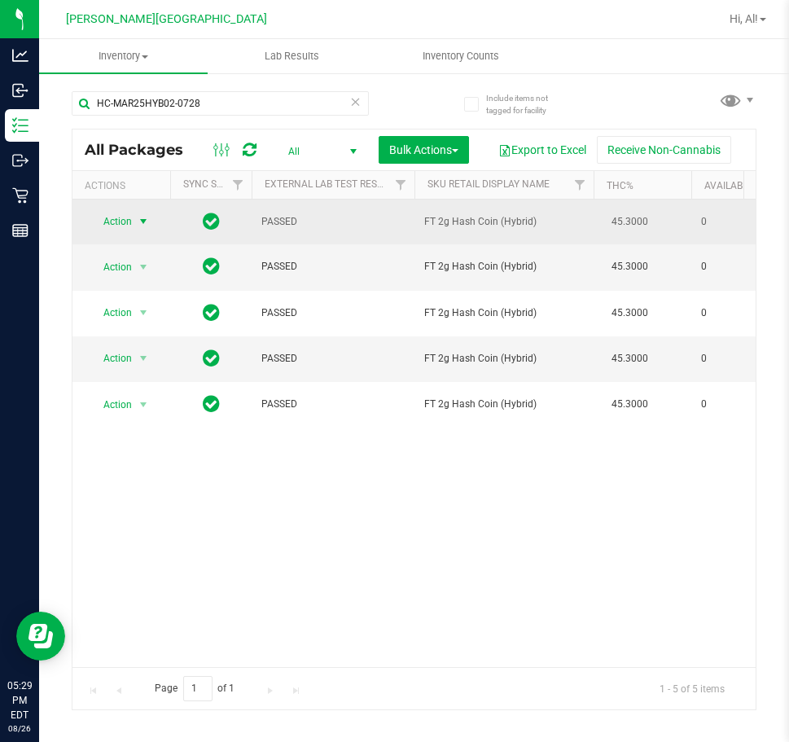
click at [129, 219] on span "Action" at bounding box center [111, 221] width 44 height 23
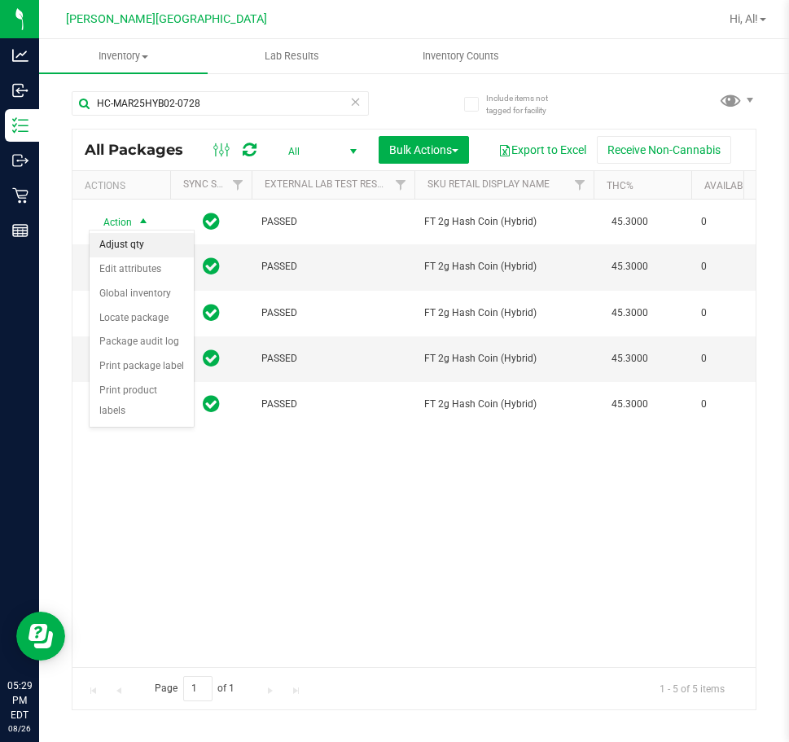
click at [147, 247] on li "Adjust qty" at bounding box center [142, 245] width 104 height 24
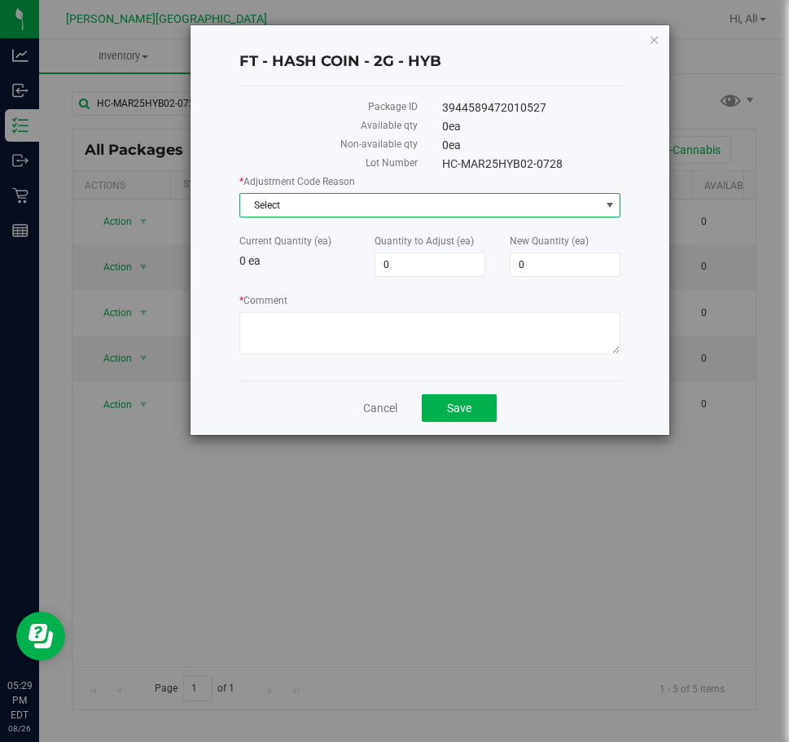
click at [452, 208] on span "Select" at bounding box center [419, 205] width 359 height 23
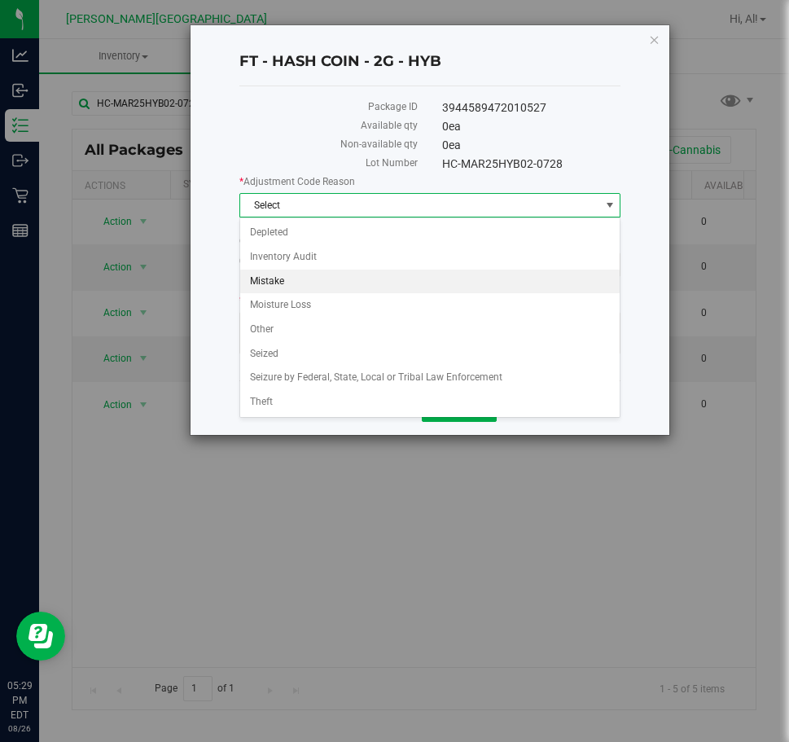
click at [443, 280] on li "Mistake" at bounding box center [430, 282] width 380 height 24
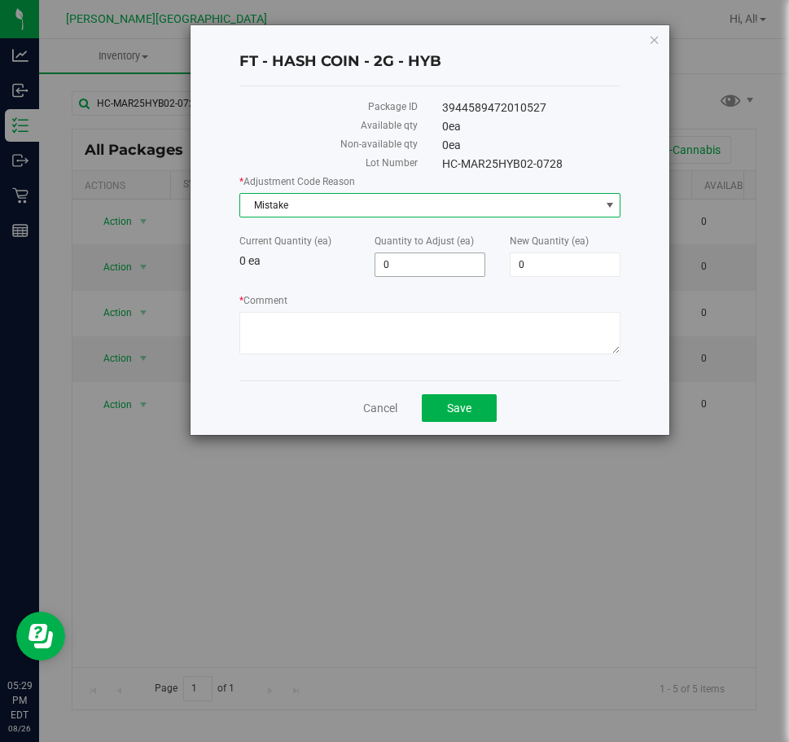
click at [443, 265] on span "0 0" at bounding box center [430, 264] width 111 height 24
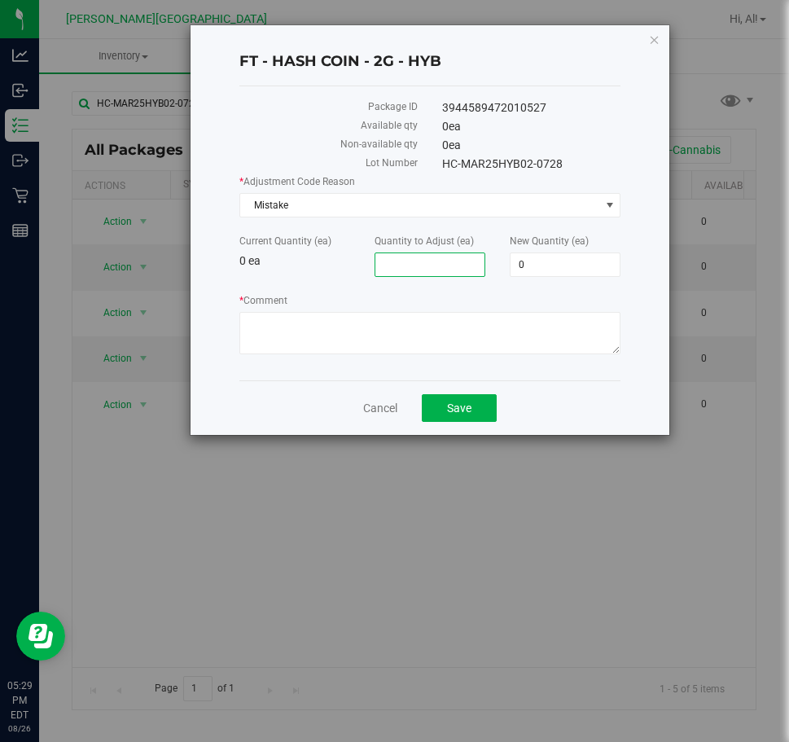
type input "1"
click at [463, 293] on label "* Comment" at bounding box center [429, 300] width 381 height 15
click at [463, 312] on textarea "* Comment" at bounding box center [429, 333] width 381 height 42
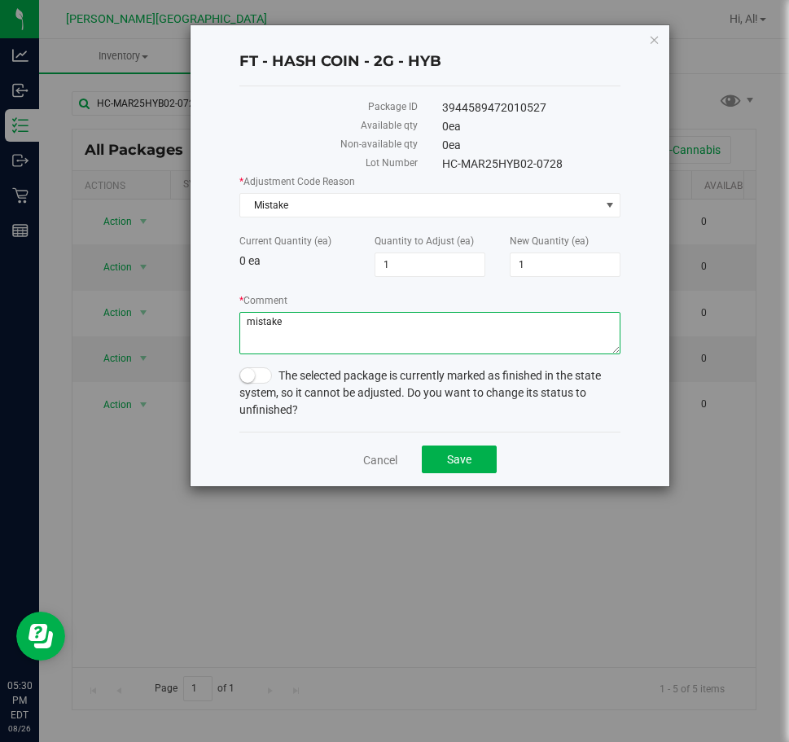
type textarea "mistake"
click at [249, 378] on small at bounding box center [247, 375] width 15 height 15
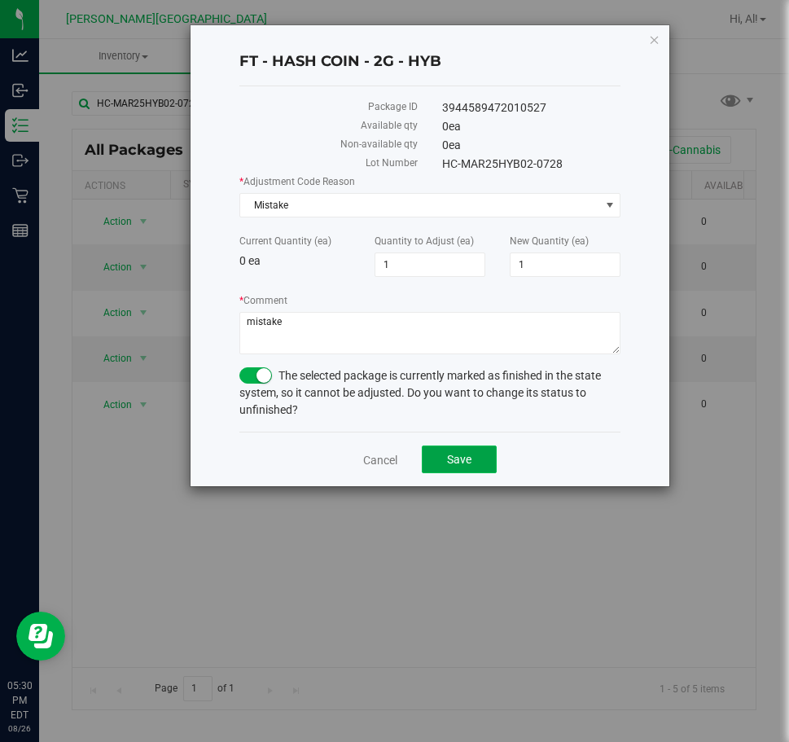
click at [456, 450] on button "Save" at bounding box center [459, 460] width 75 height 28
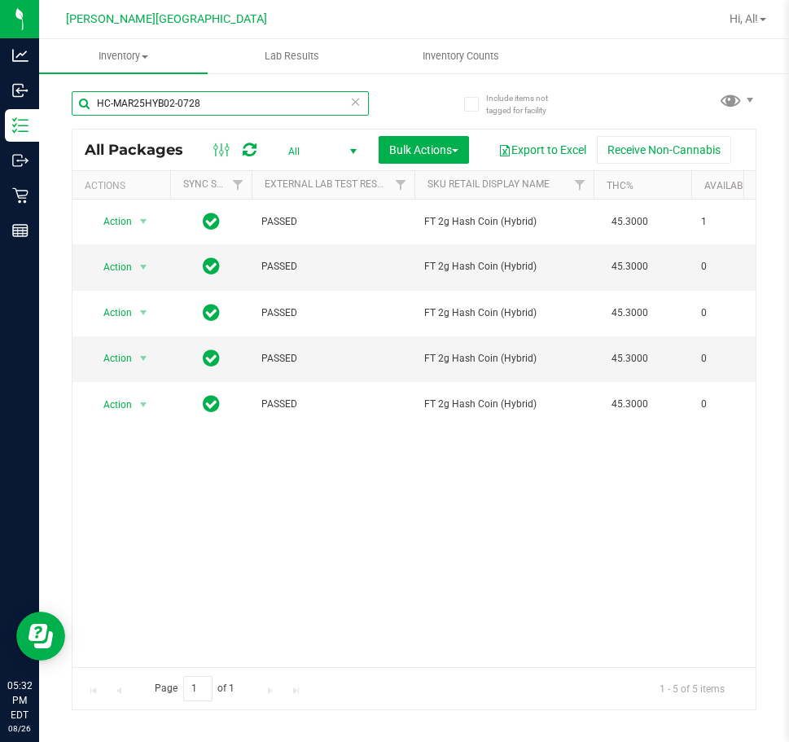
click at [355, 112] on input "HC-MAR25HYB02-0728" at bounding box center [220, 103] width 297 height 24
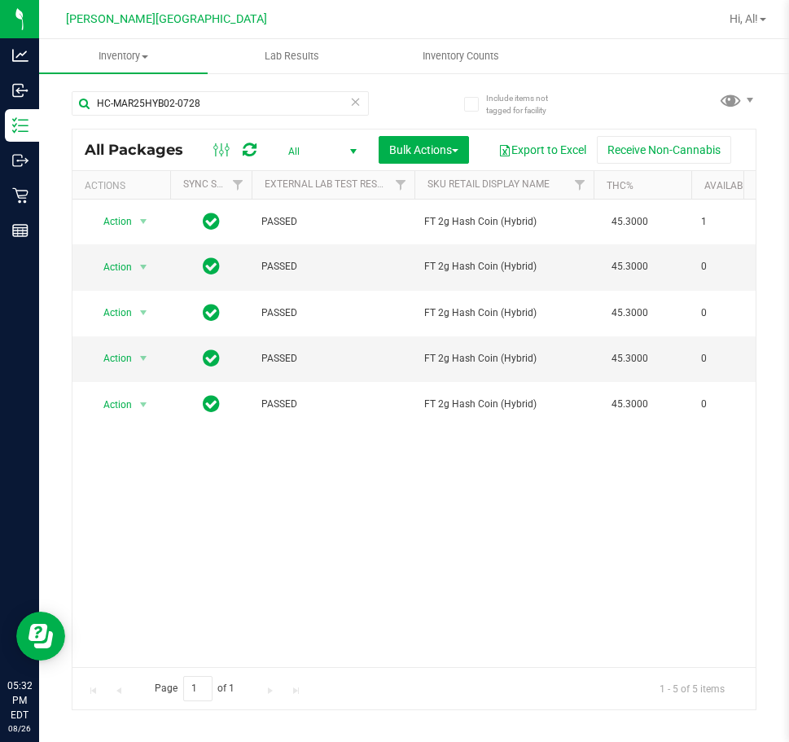
click at [359, 102] on icon at bounding box center [355, 101] width 11 height 20
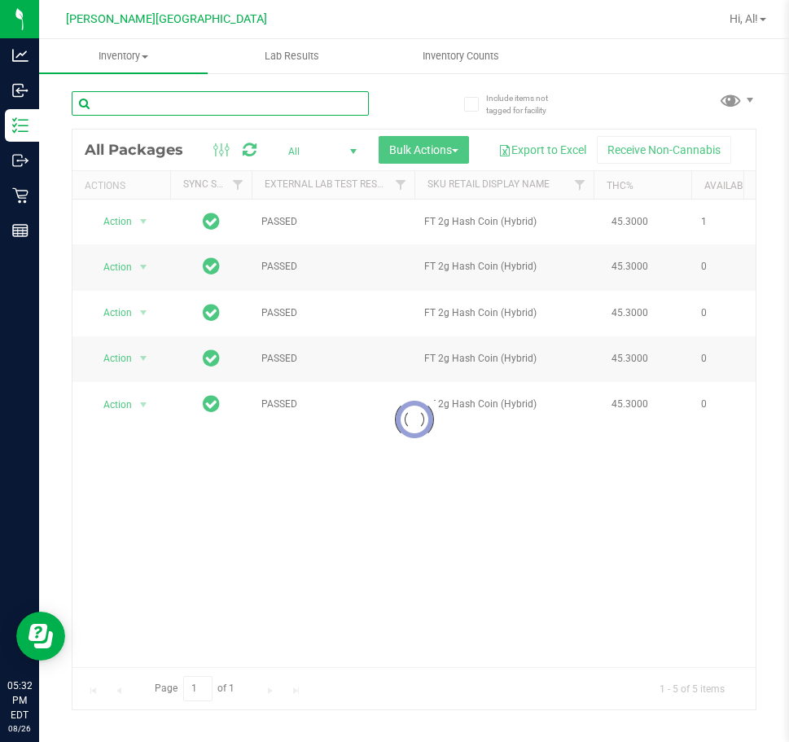
click at [331, 110] on input "text" at bounding box center [220, 103] width 297 height 24
type input "balm"
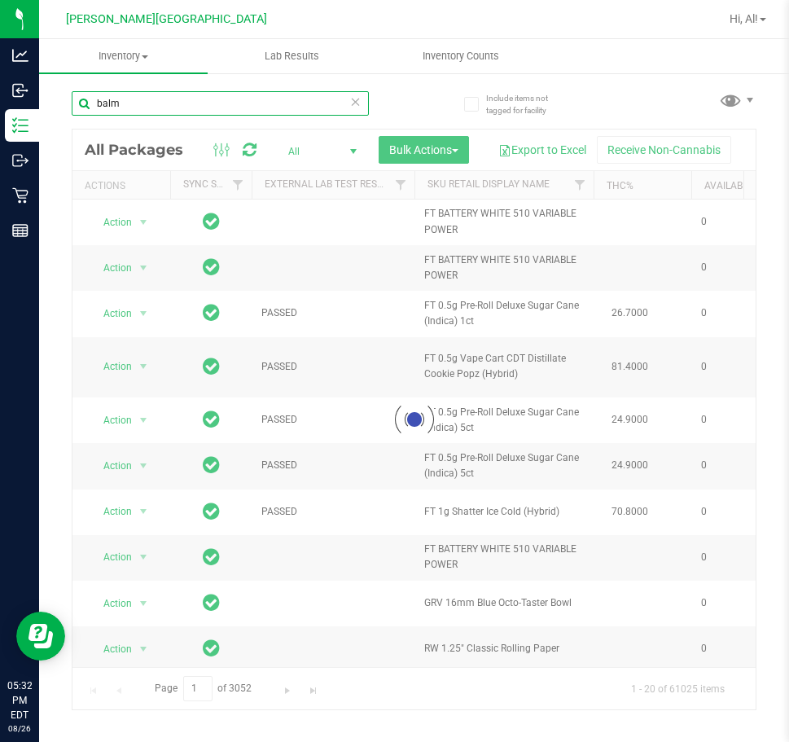
click at [276, 106] on input "balm" at bounding box center [220, 103] width 297 height 24
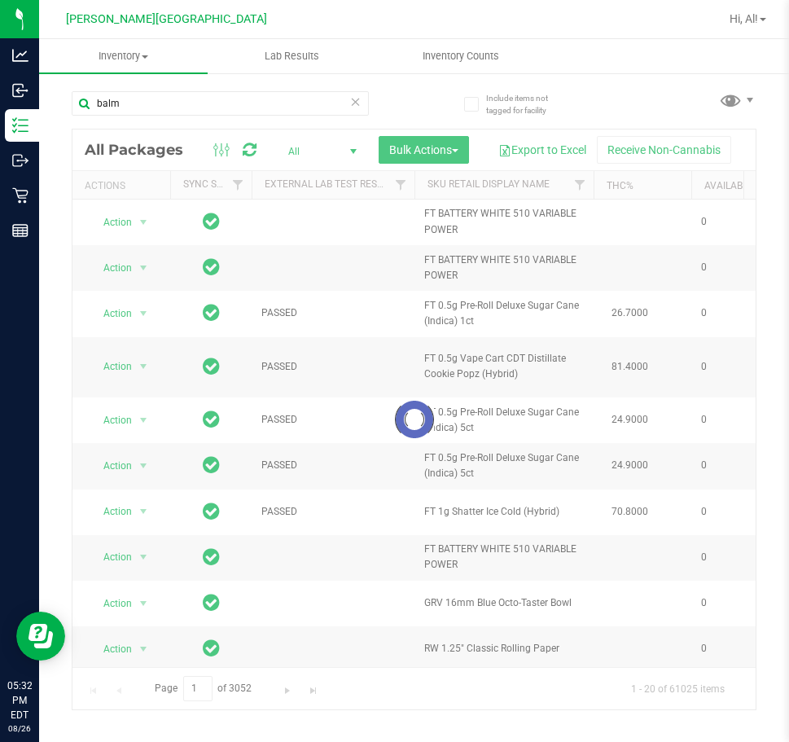
click at [424, 112] on div "balm Loading... All Packages All Active Only Lab Samples Locked All External In…" at bounding box center [414, 393] width 685 height 634
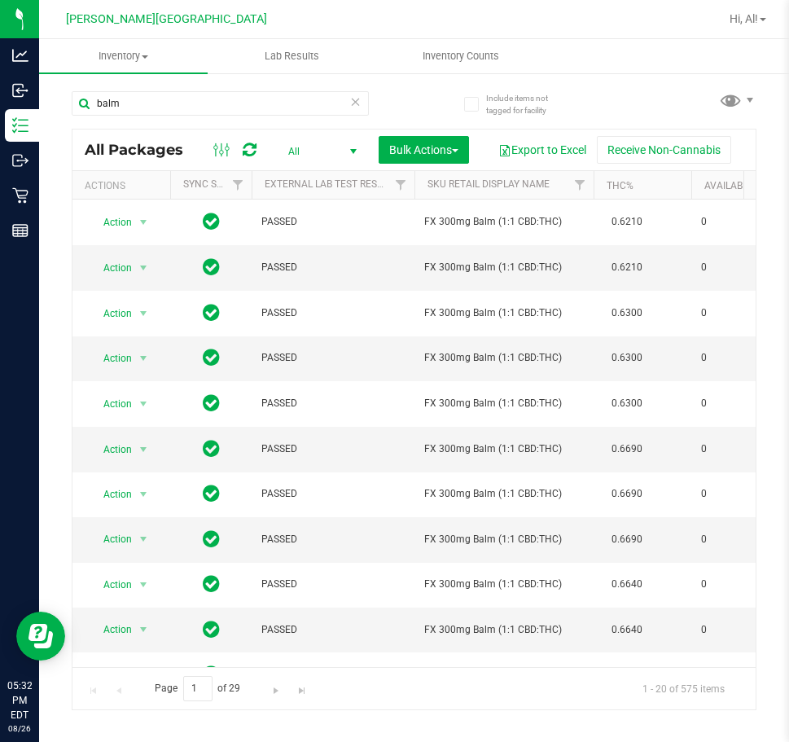
click at [364, 143] on span "All" at bounding box center [319, 151] width 90 height 23
click at [562, 172] on li "Active Only" at bounding box center [578, 171] width 88 height 24
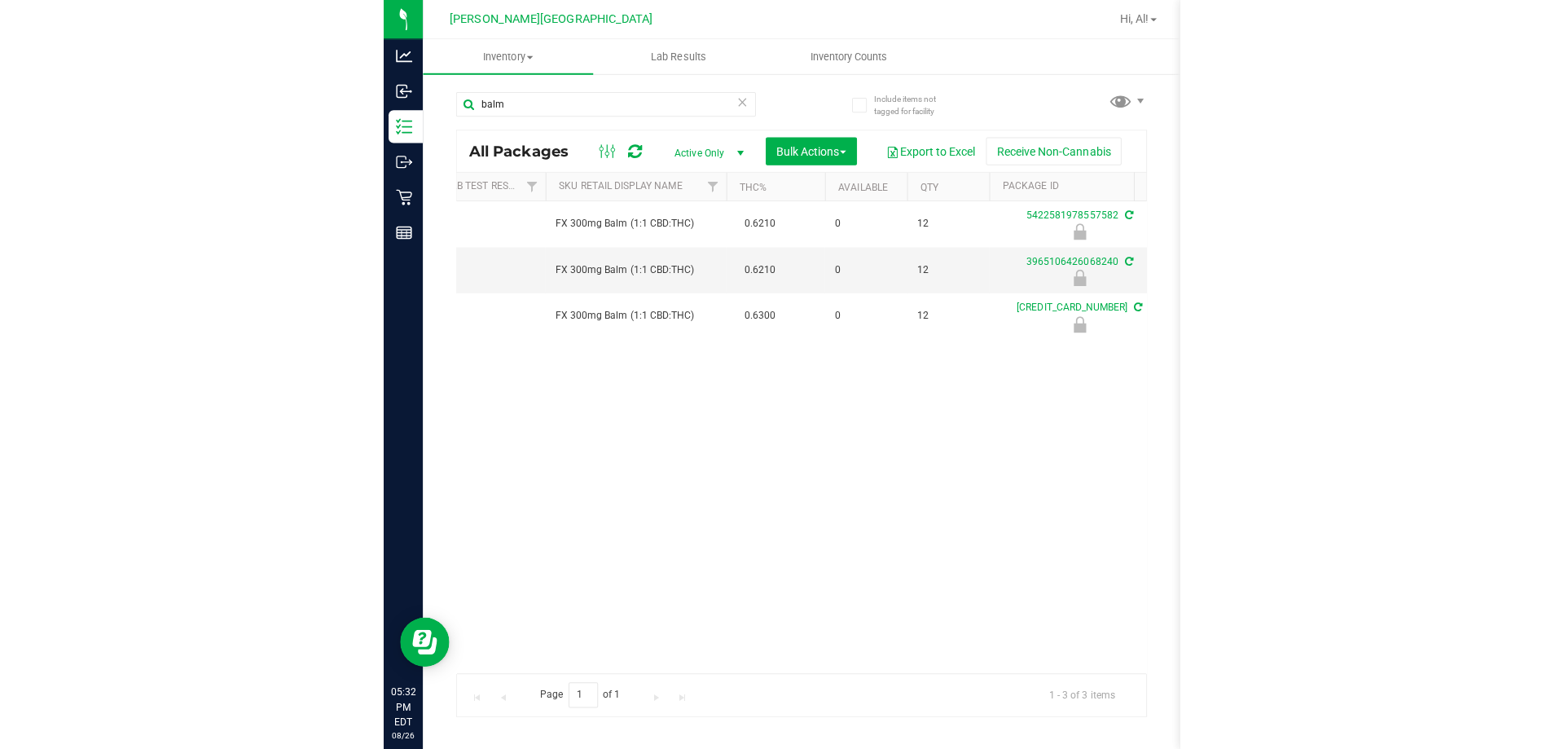
scroll to position [0, 27]
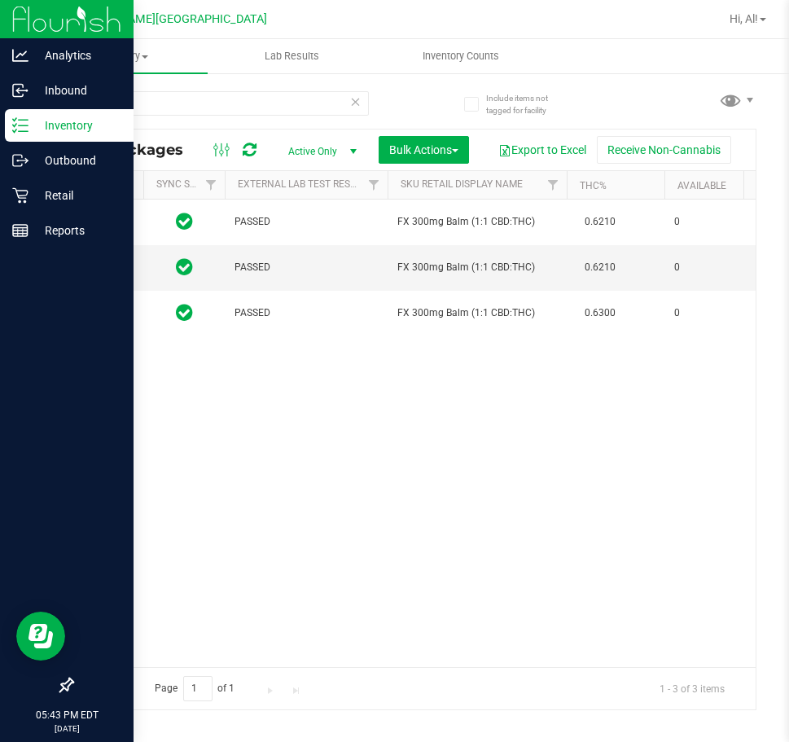
click at [50, 127] on p "Inventory" at bounding box center [78, 126] width 98 height 20
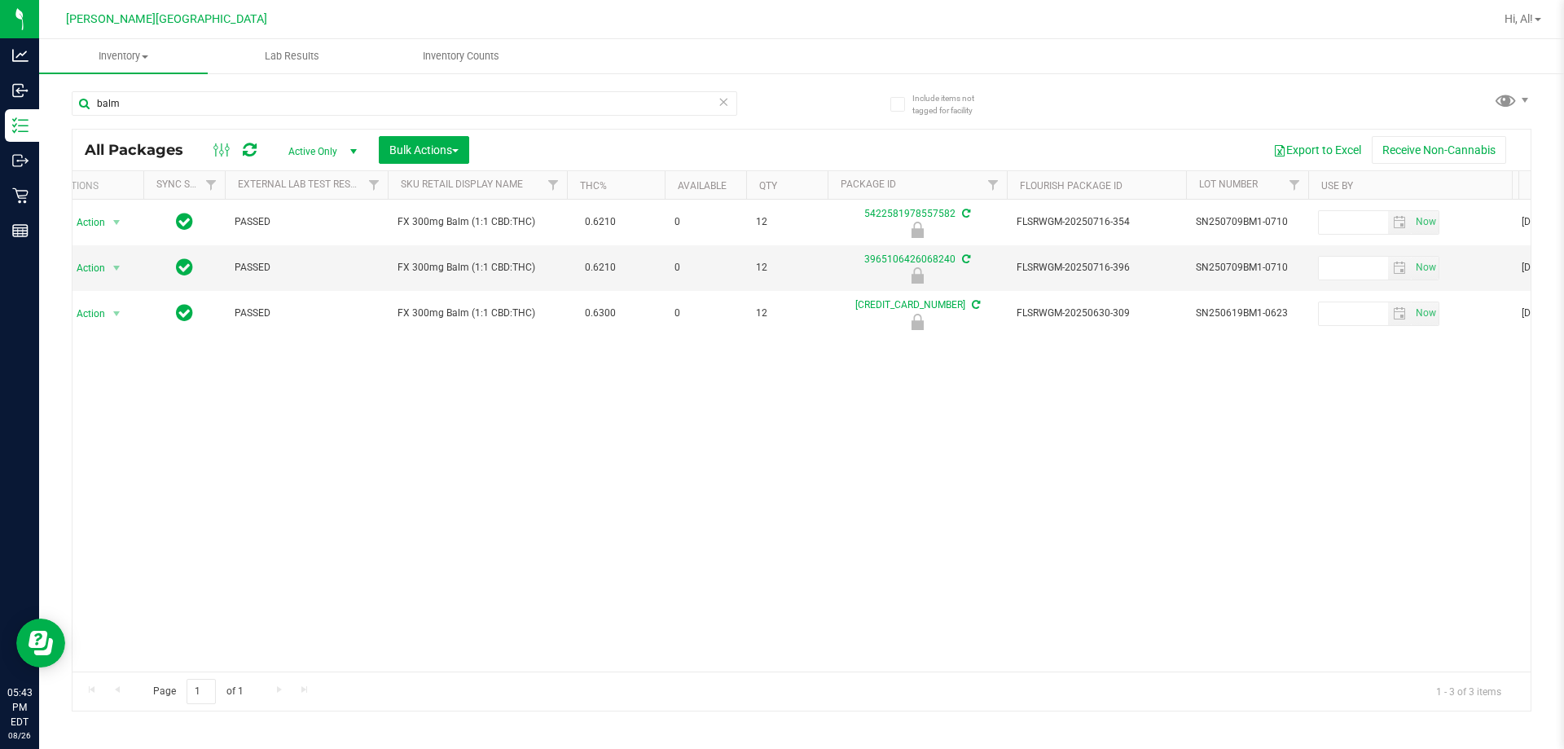
click at [507, 37] on nav "Bonita Springs WC Hi, Al!" at bounding box center [801, 19] width 1525 height 39
click at [493, 52] on span "Inventory Counts" at bounding box center [461, 56] width 121 height 15
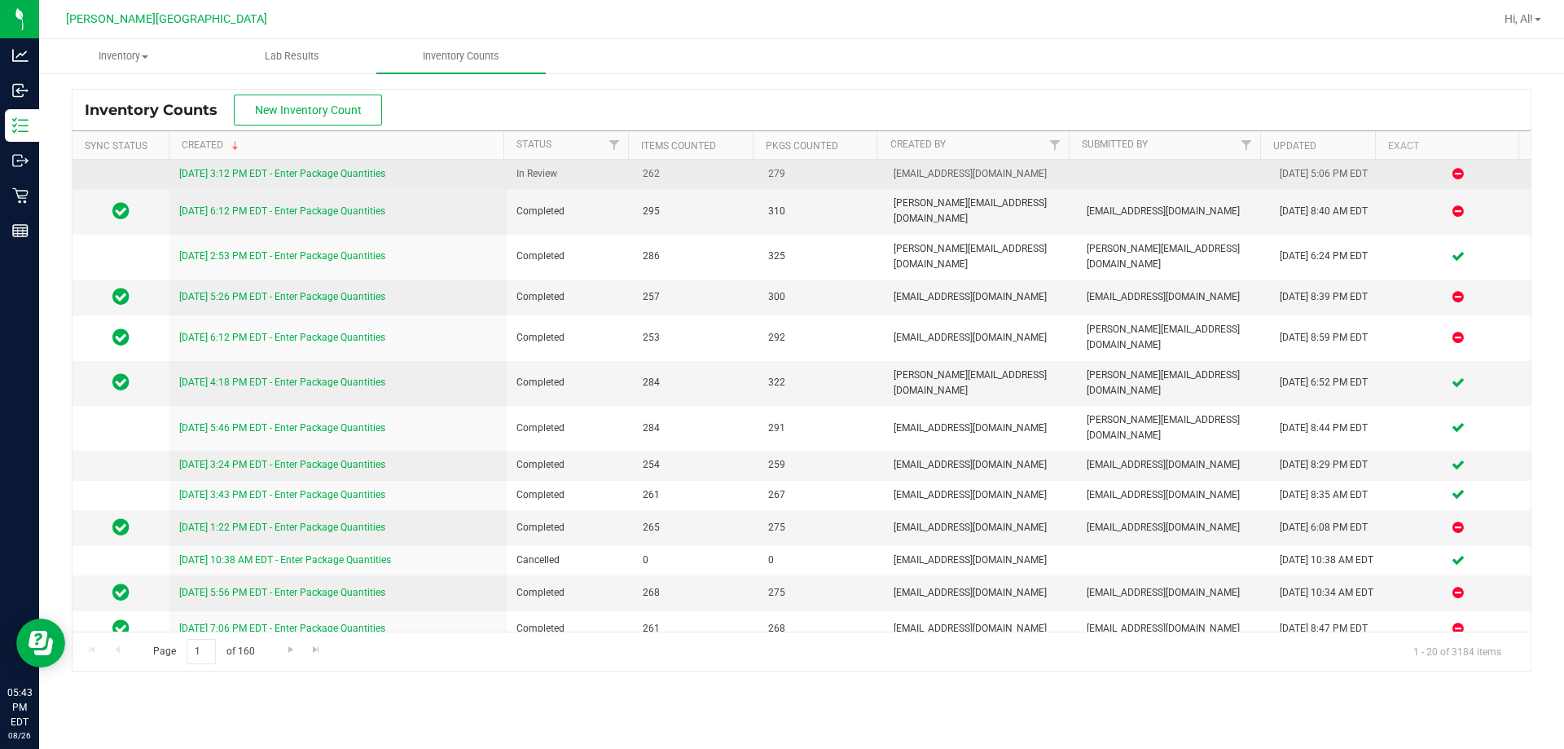
click at [321, 174] on link "[DATE] 3:12 PM EDT - Enter Package Quantities" at bounding box center [282, 173] width 206 height 11
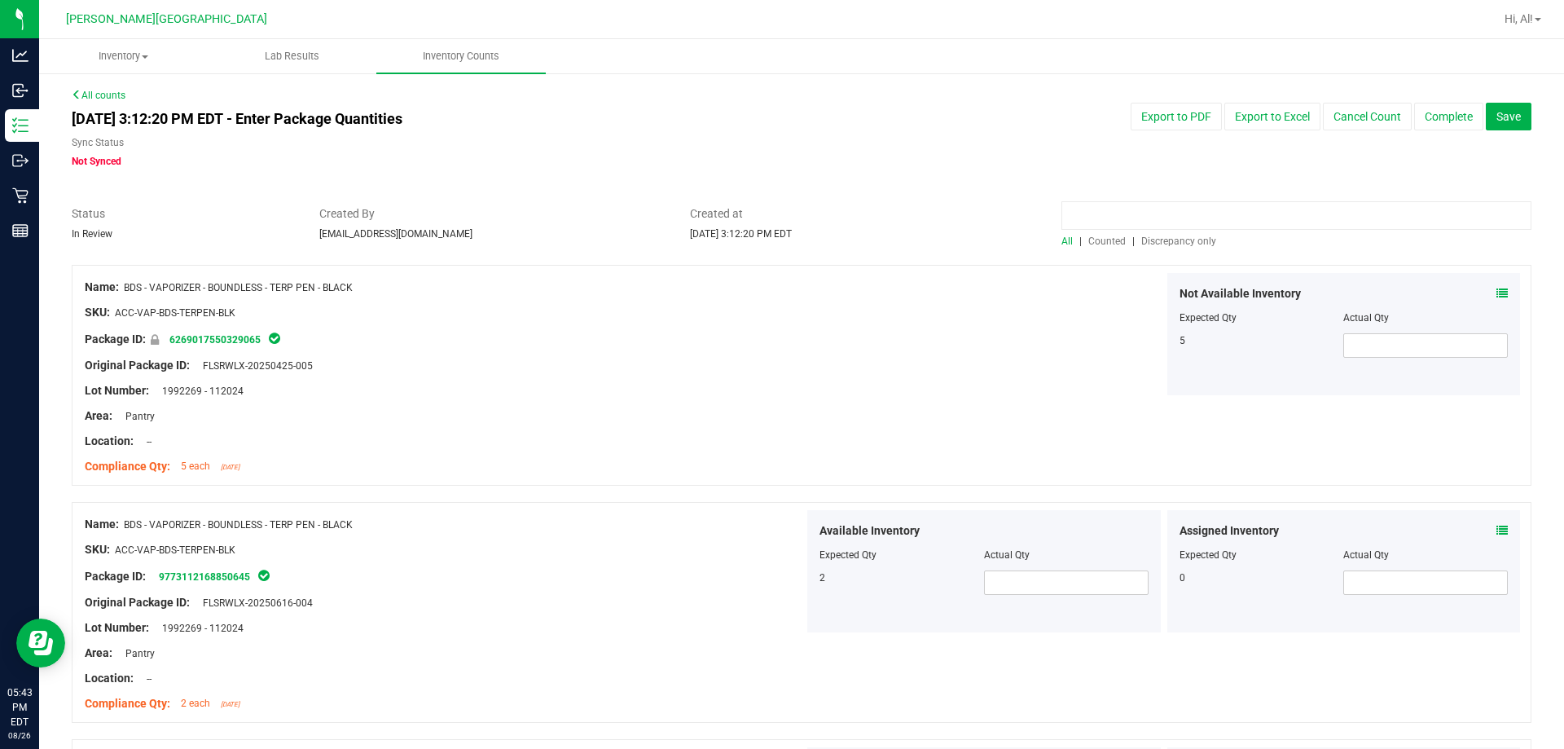
click at [1125, 212] on input at bounding box center [1296, 215] width 470 height 29
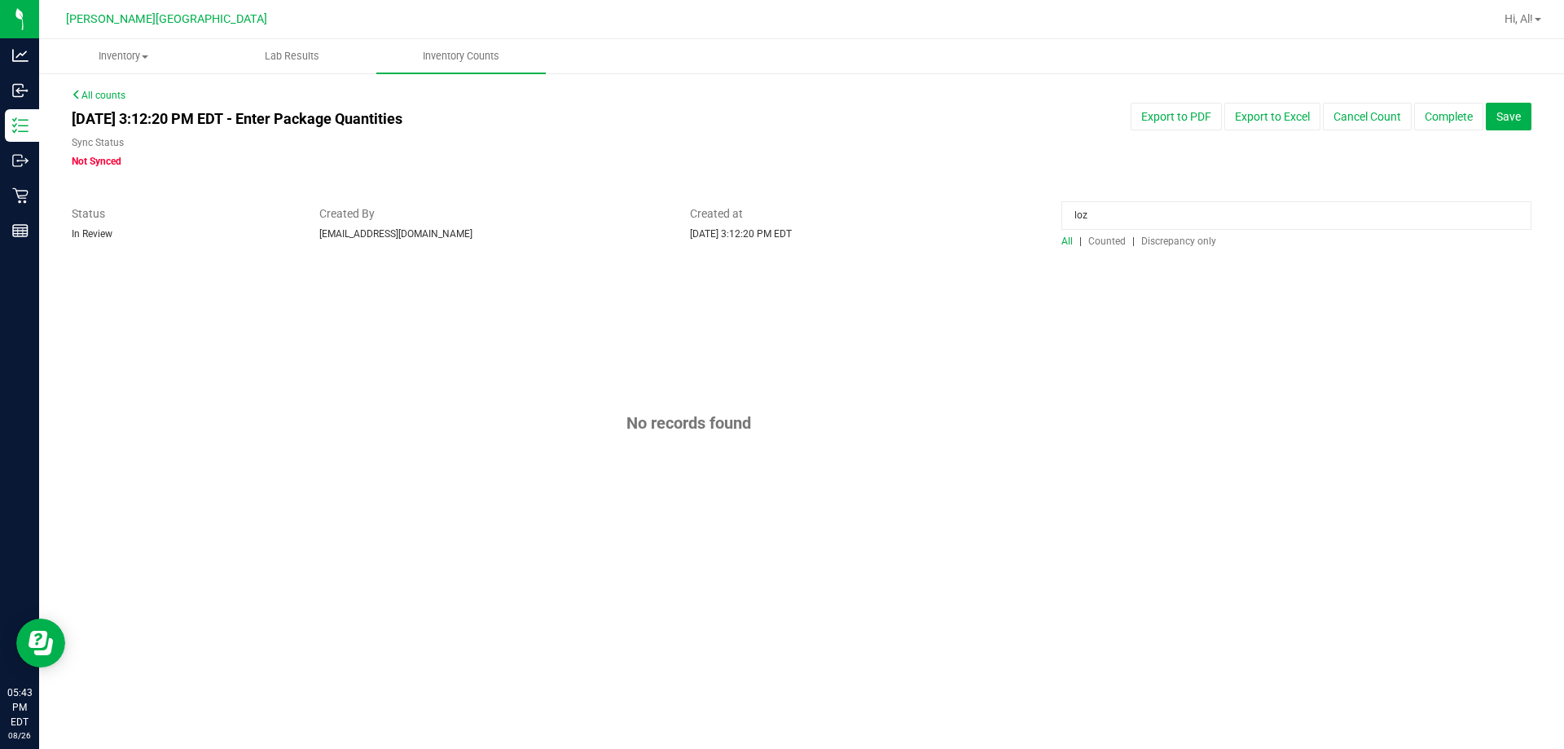
type input "loz"
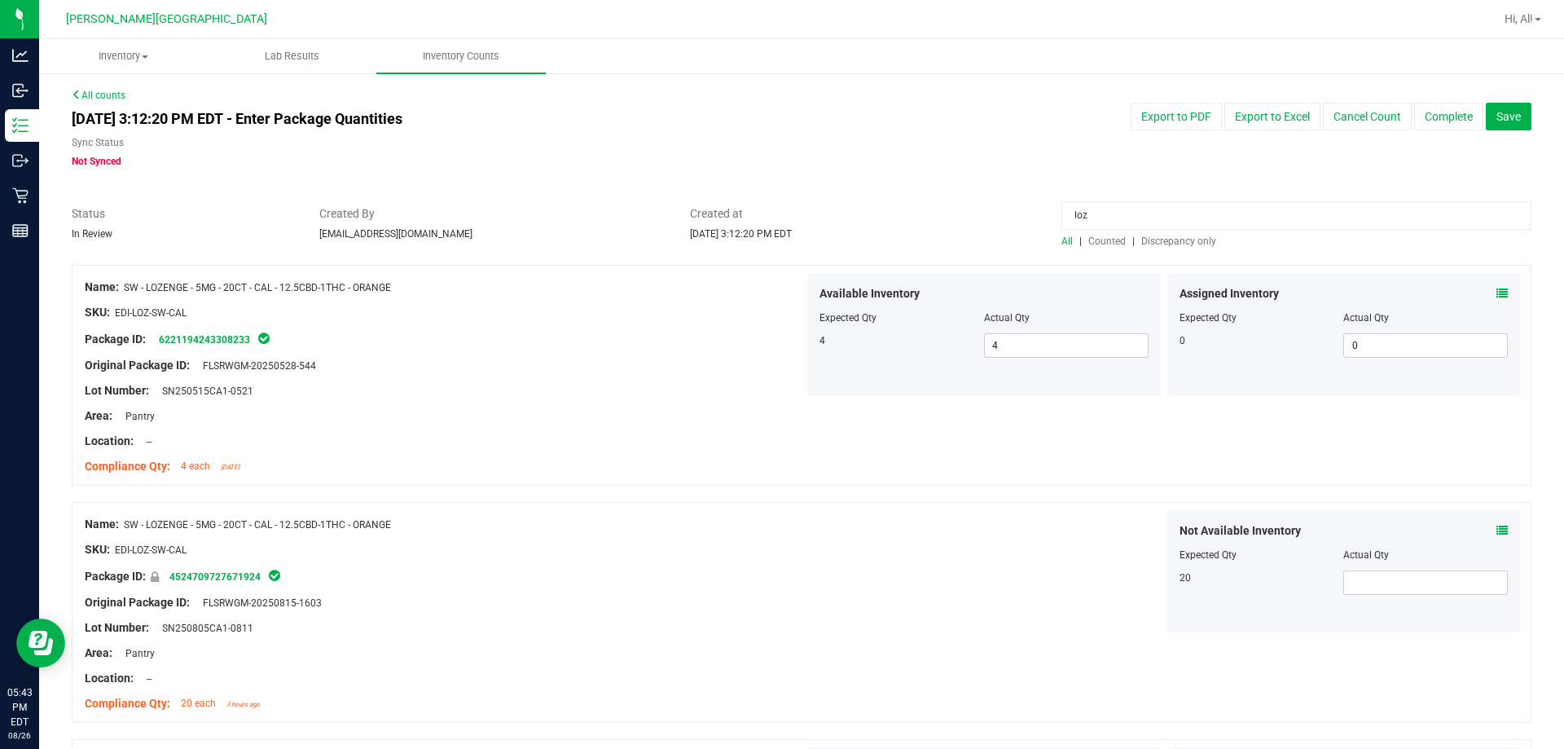
click at [1086, 219] on input "loz" at bounding box center [1296, 215] width 470 height 29
click at [1084, 219] on input "loz" at bounding box center [1296, 215] width 470 height 29
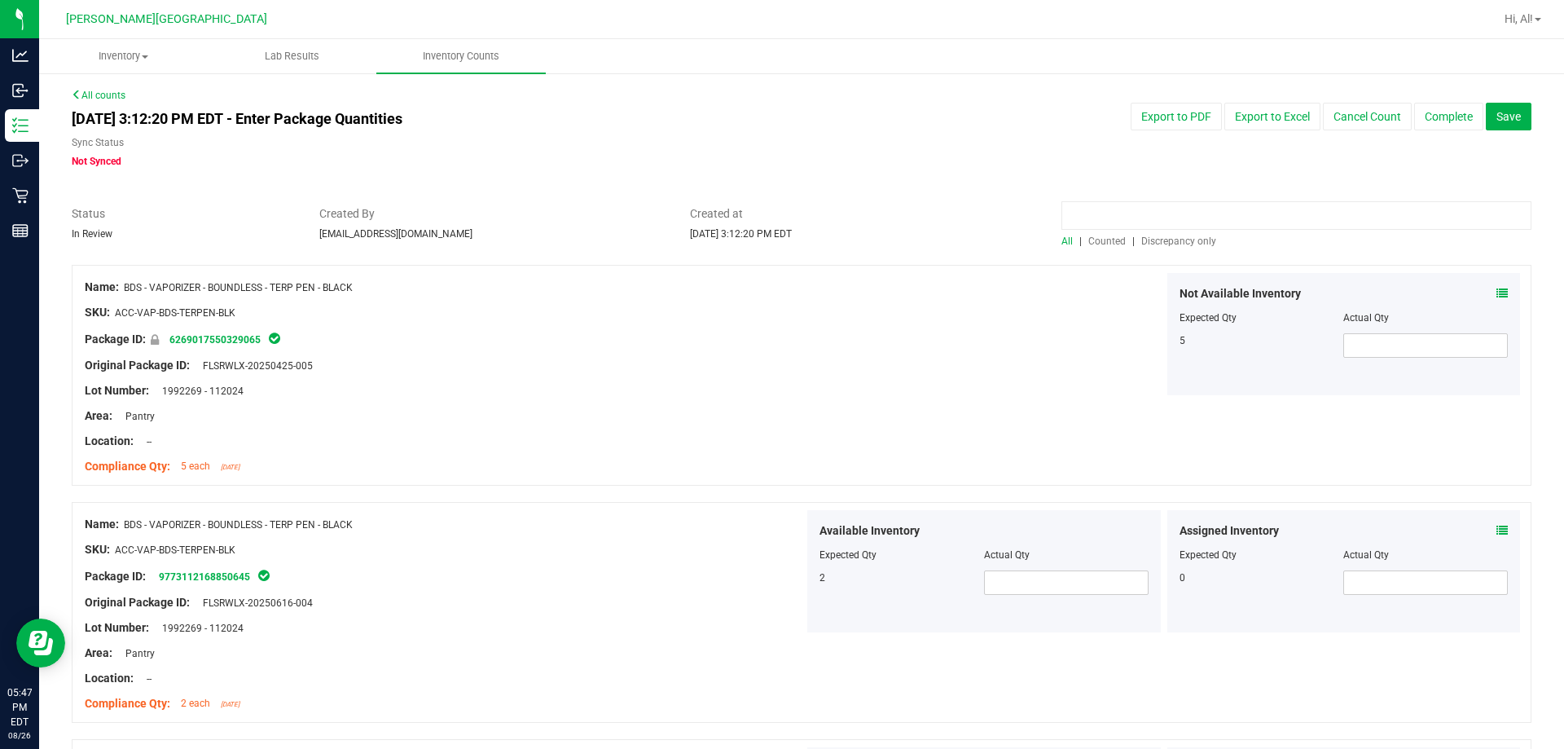
click at [1205, 213] on input at bounding box center [1296, 215] width 470 height 29
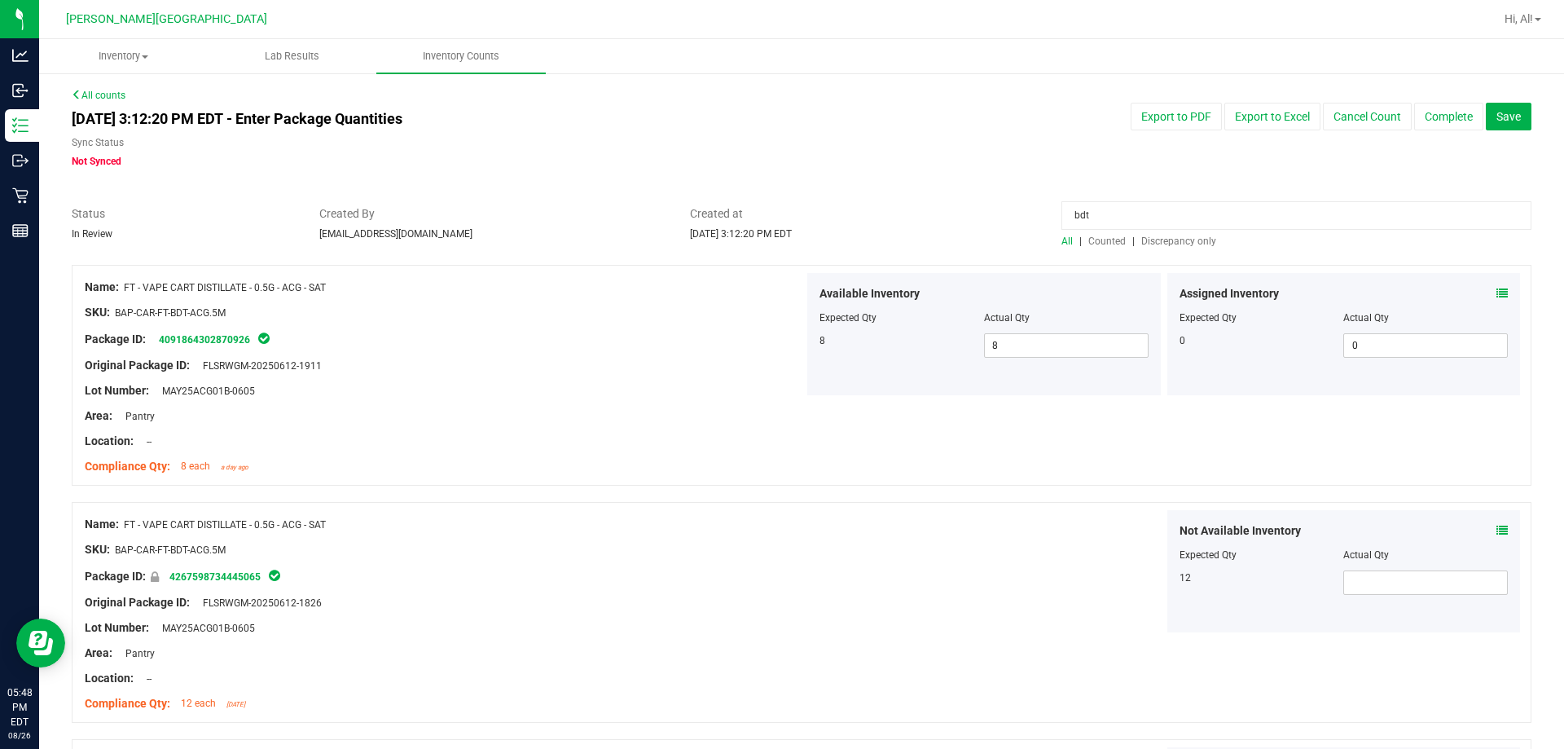
click at [1155, 231] on div "bdt" at bounding box center [1296, 219] width 470 height 29
click at [1155, 245] on span "Discrepancy only" at bounding box center [1178, 240] width 75 height 11
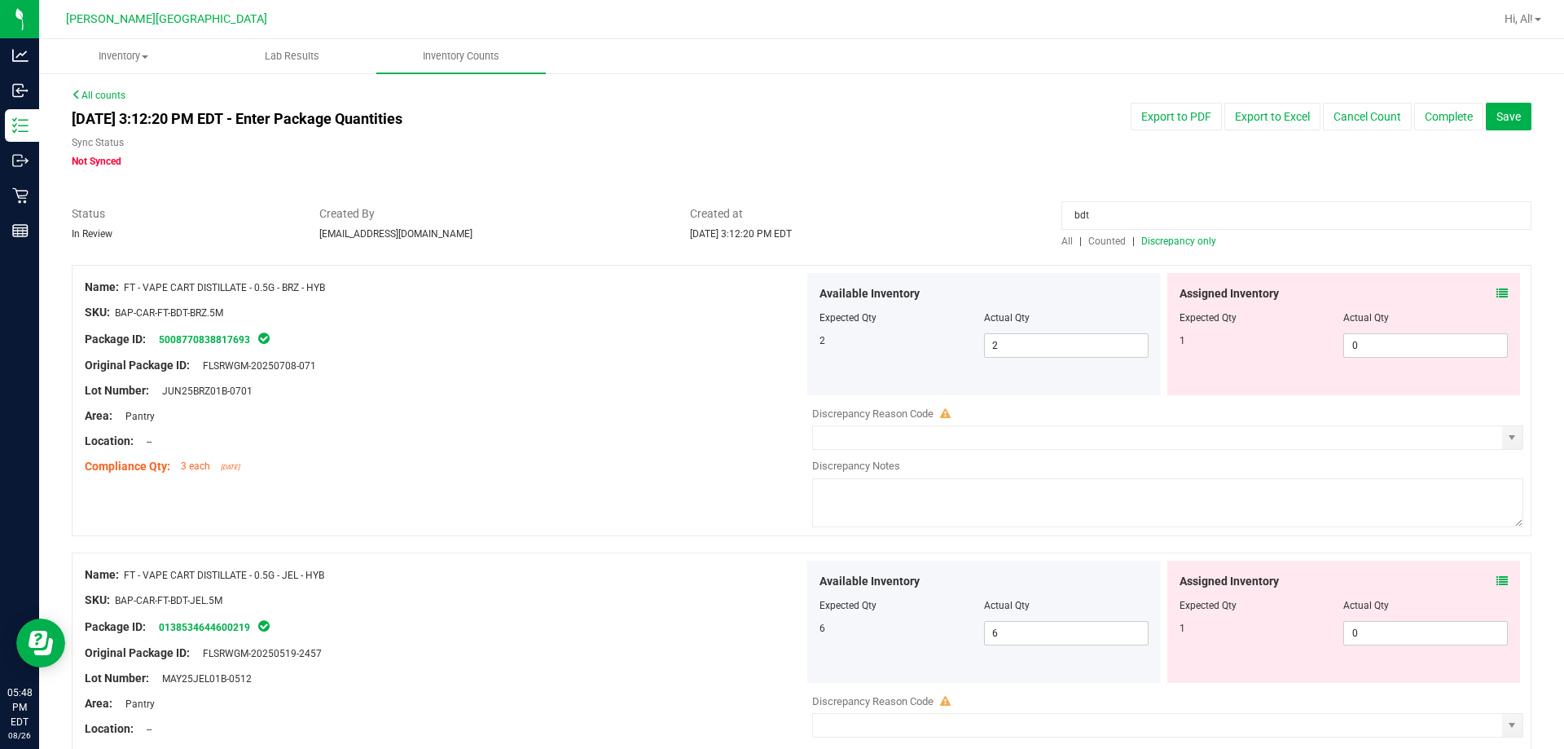
click at [1096, 215] on input "bdt" at bounding box center [1296, 215] width 470 height 29
type input "t16"
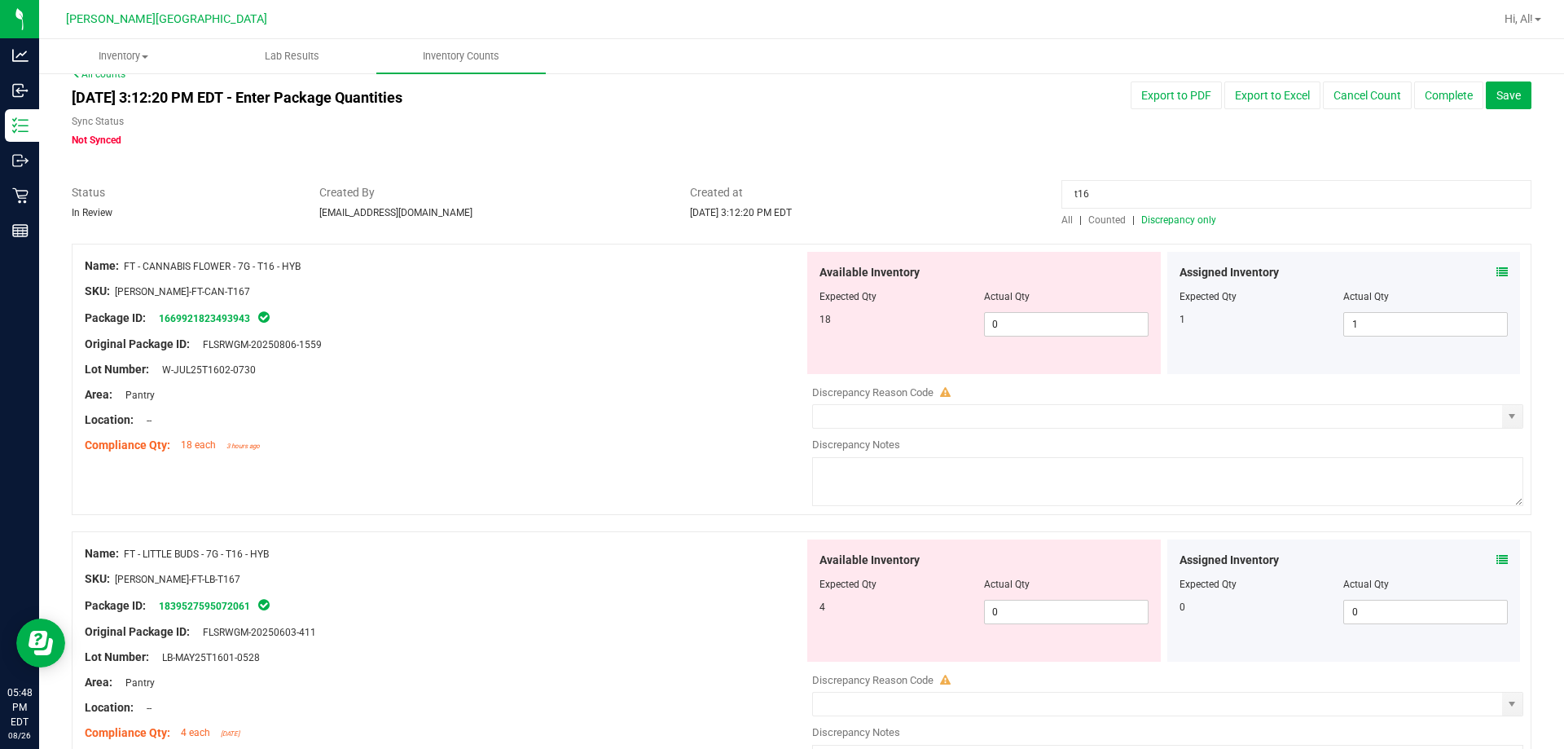
scroll to position [81, 0]
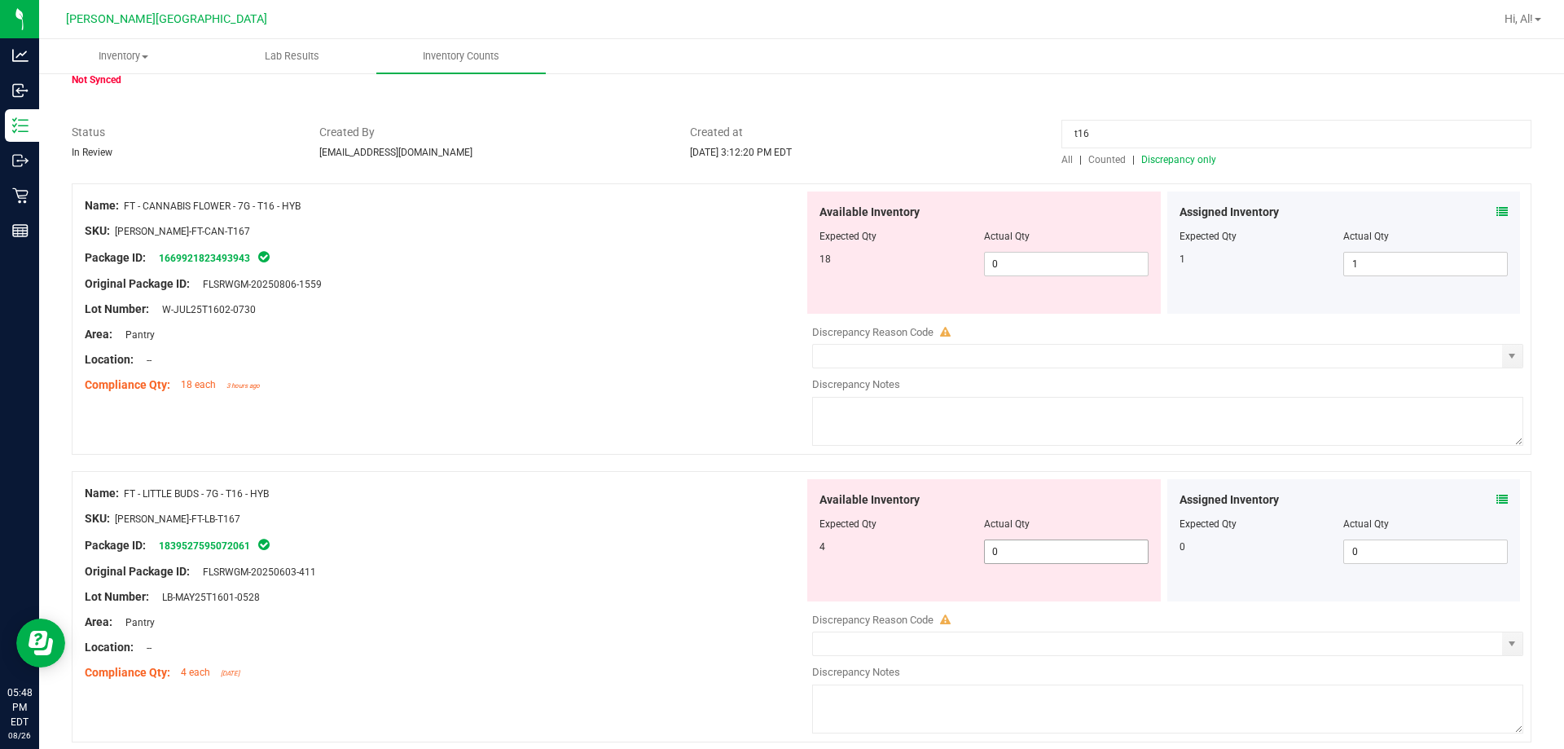
click at [1036, 547] on span "0 0" at bounding box center [1066, 551] width 165 height 24
click at [1036, 547] on input "0" at bounding box center [1066, 551] width 163 height 23
type input "4"
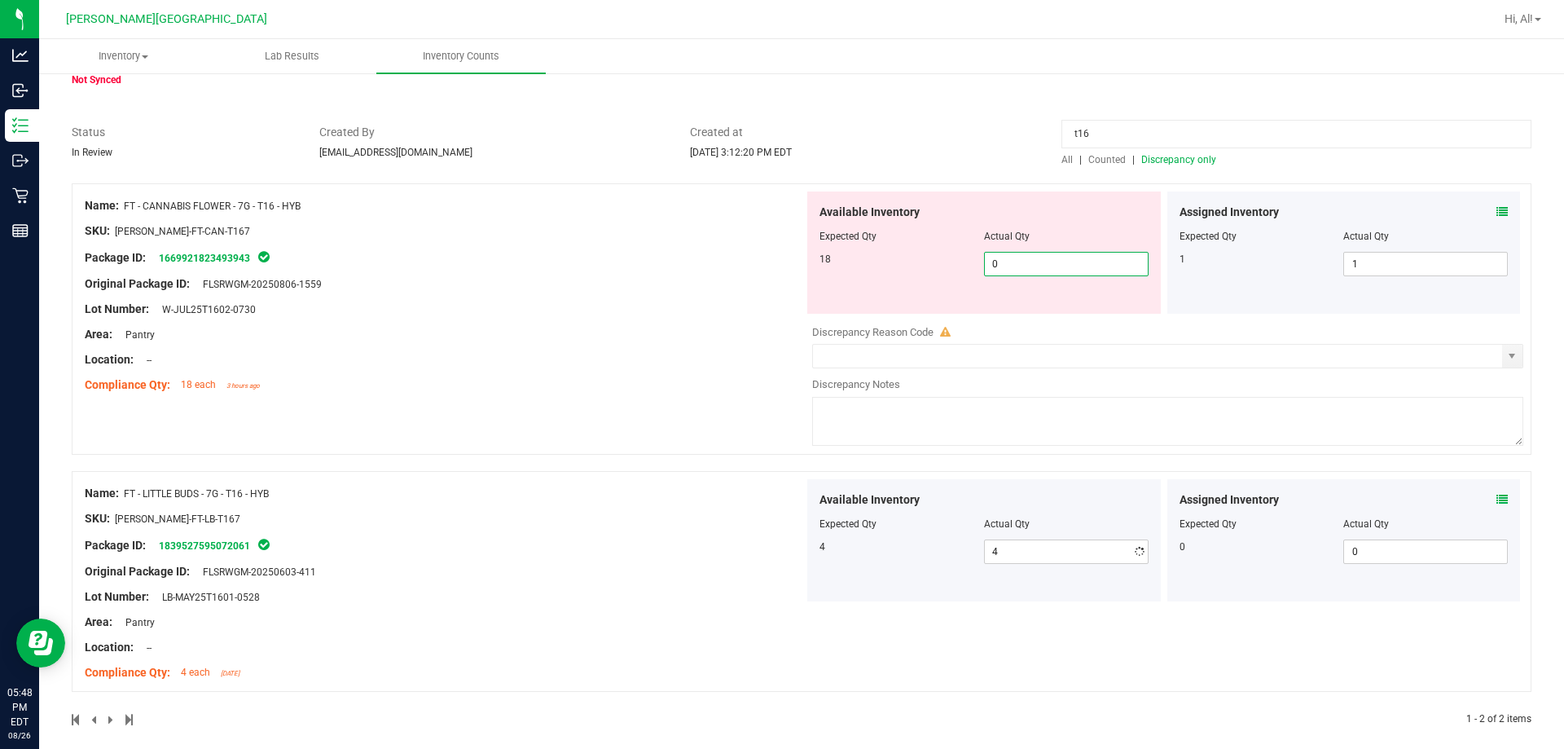
click at [1019, 269] on span "0 0" at bounding box center [1066, 264] width 165 height 24
click at [1012, 262] on input "0" at bounding box center [1066, 263] width 163 height 23
type input "18"
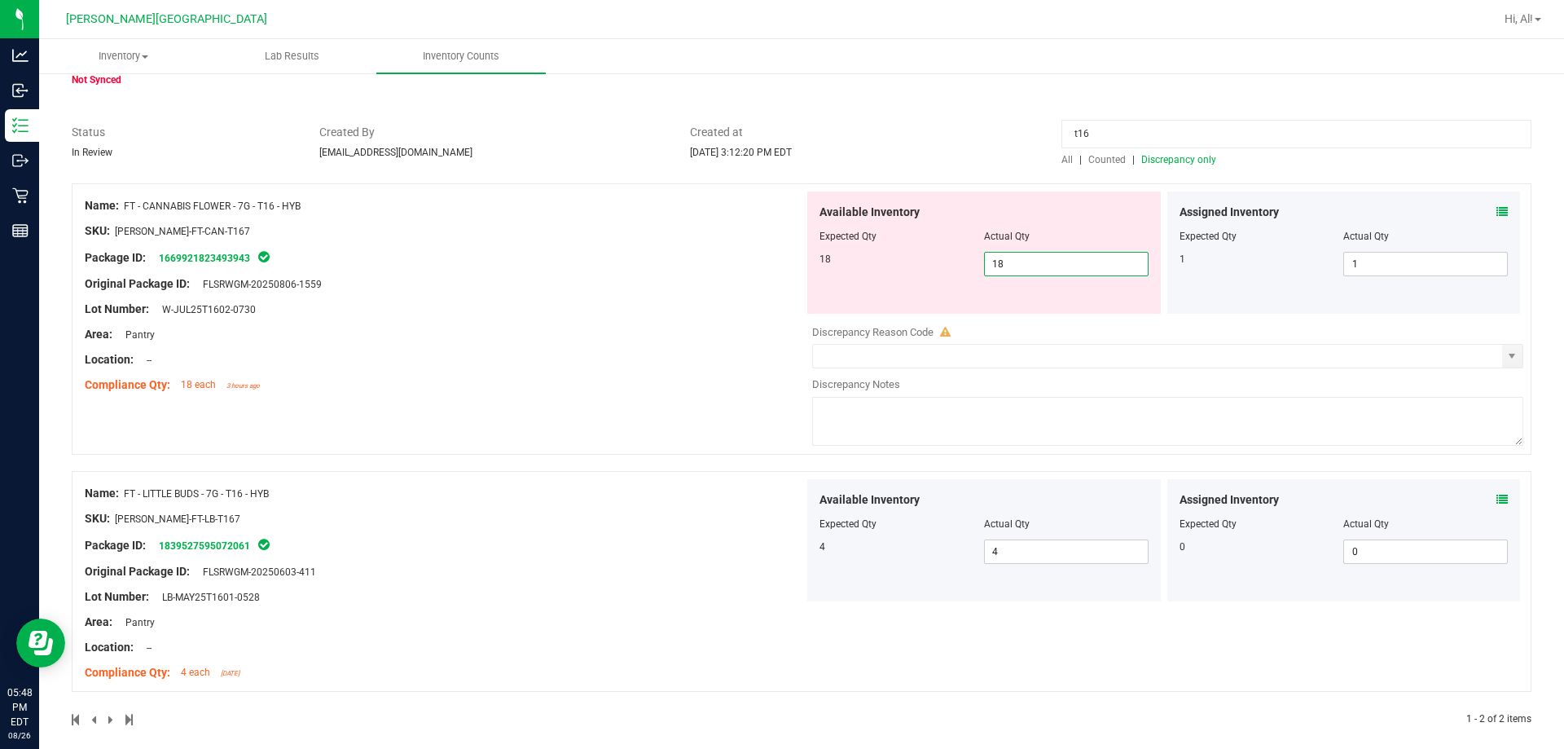
click at [577, 397] on div "Name: FT - CANNABIS FLOWER - 7G - T16 - HYB SKU: FLO-BUD-FT-CAN-T167 Package ID…" at bounding box center [444, 295] width 719 height 208
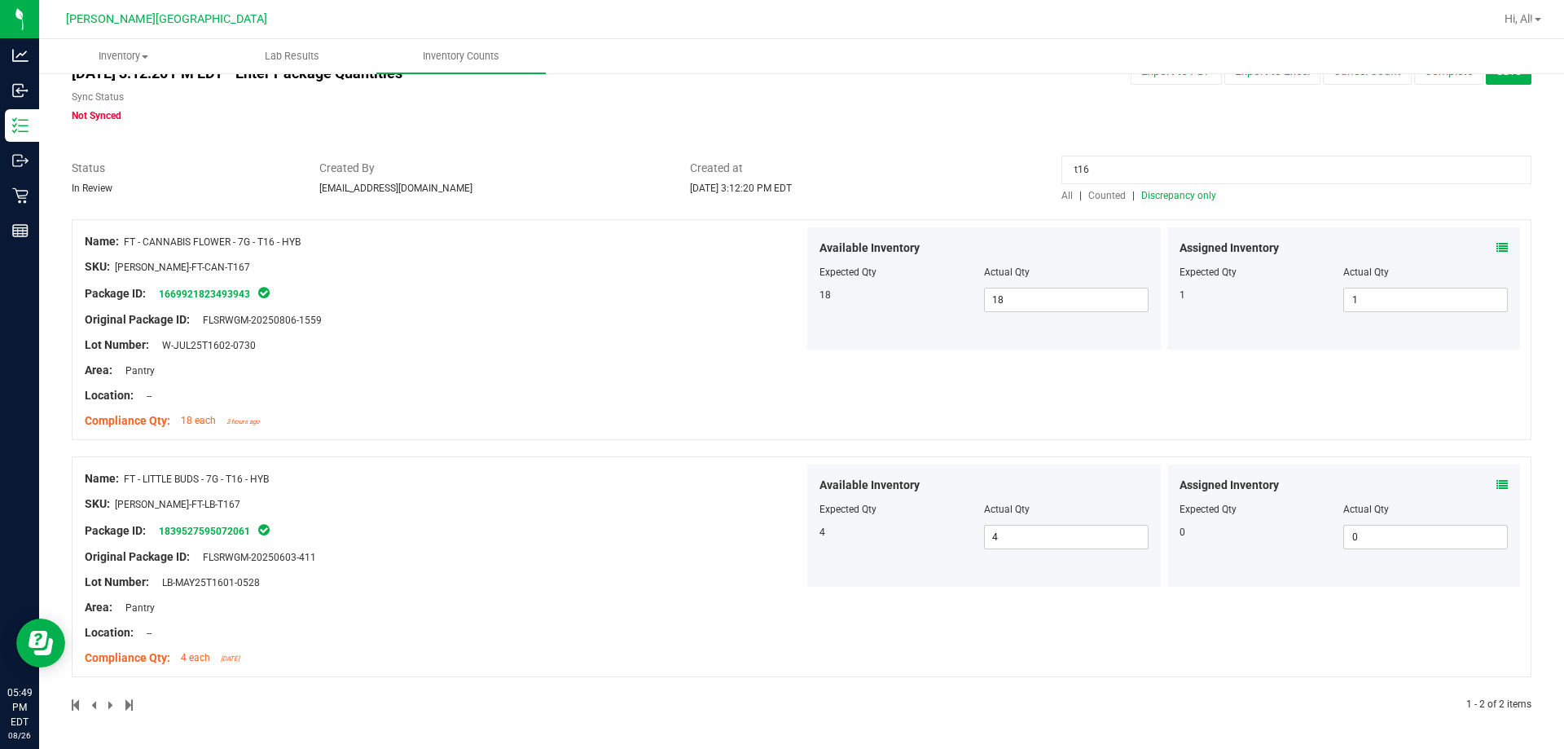
click at [1150, 173] on input "t16" at bounding box center [1296, 170] width 470 height 29
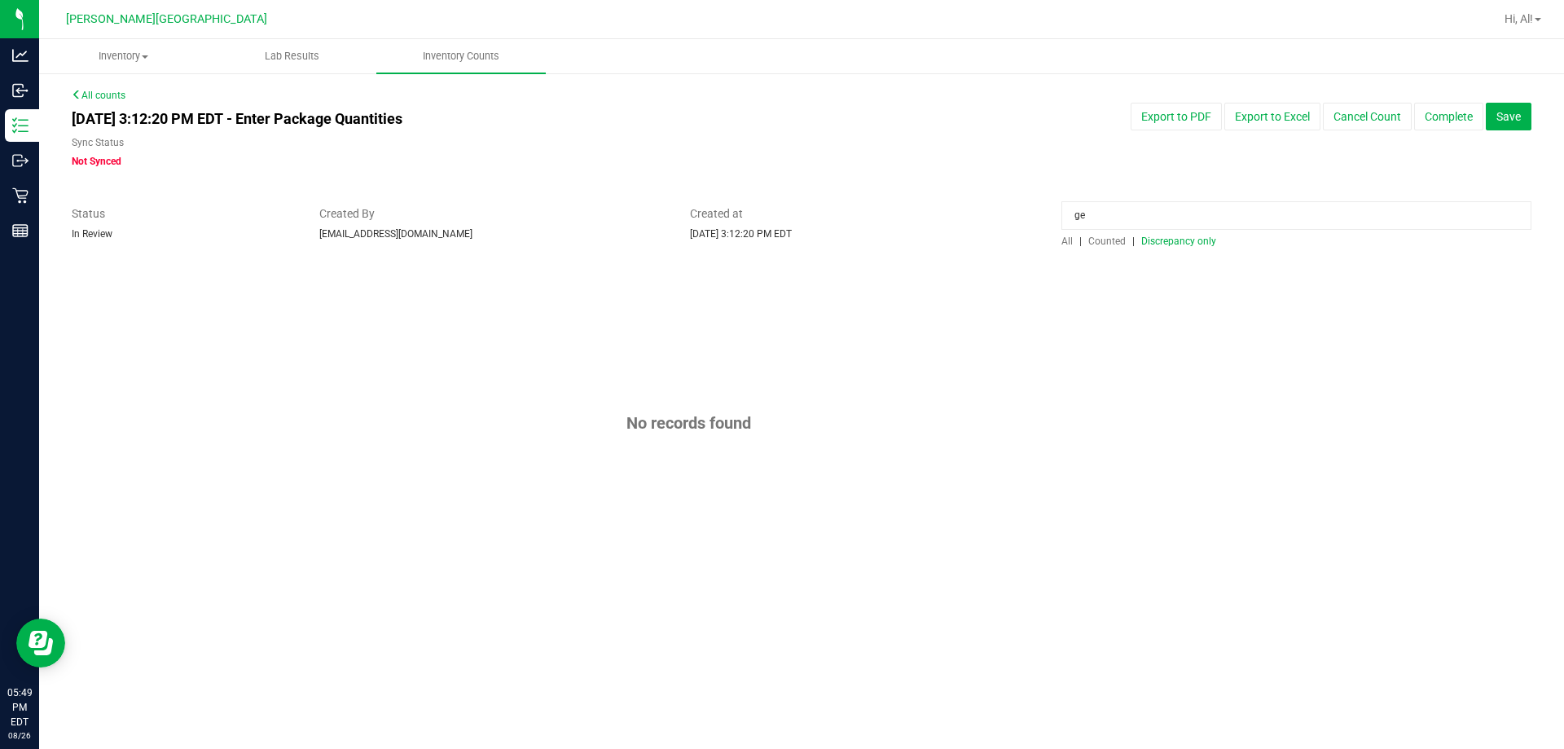
type input "g"
click at [1161, 216] on input "40ct" at bounding box center [1296, 215] width 470 height 29
type input "4"
type input "t"
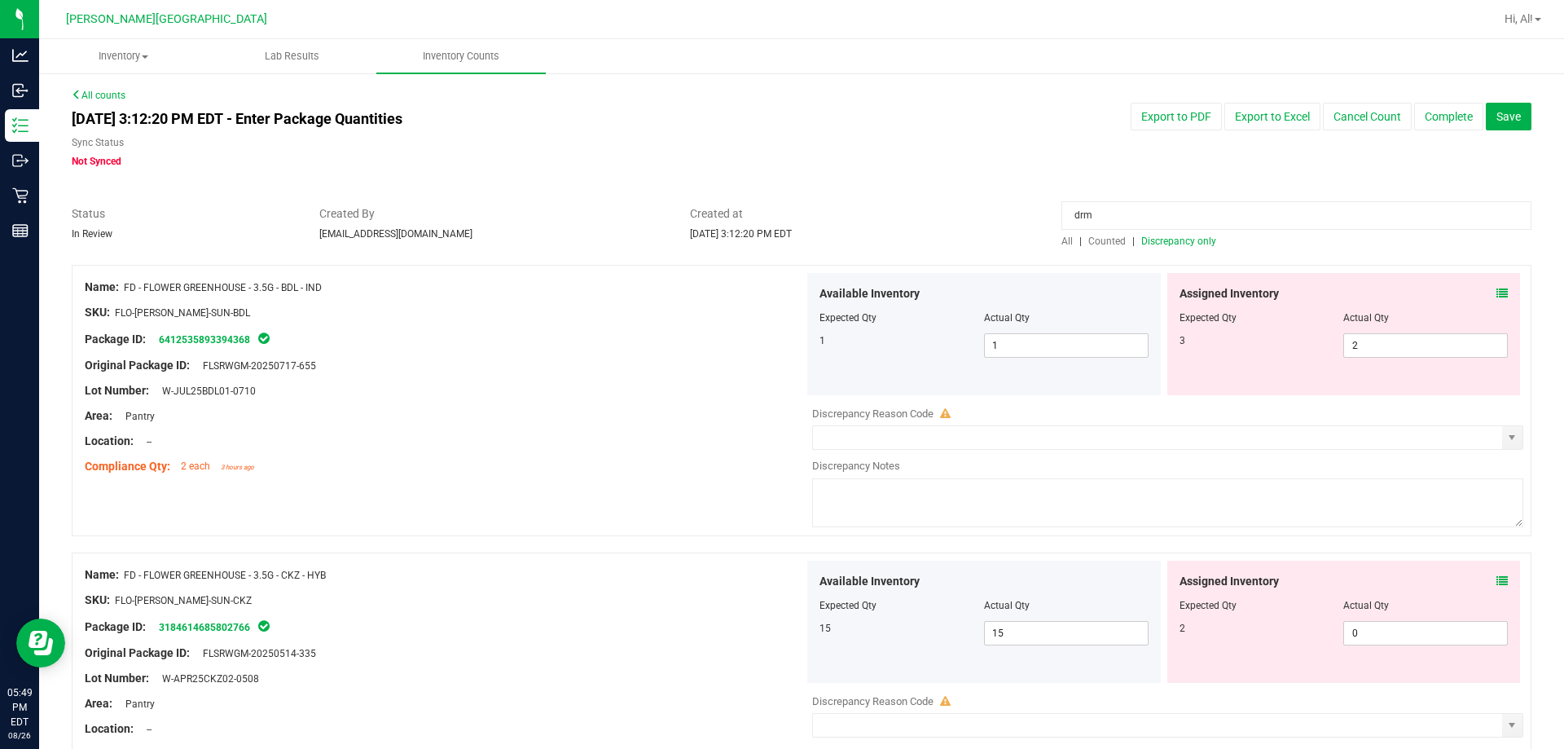
type input "drm"
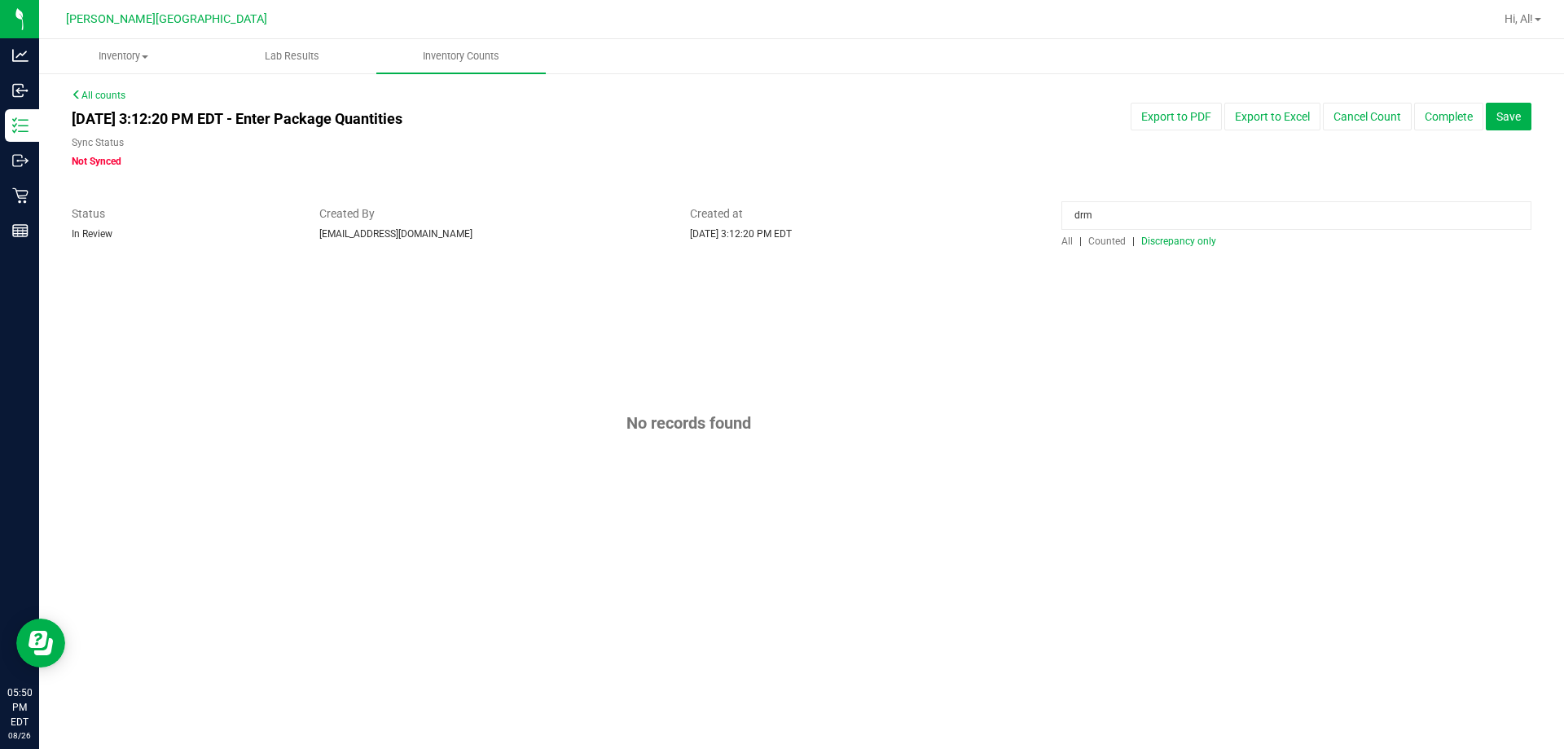
click at [1134, 215] on input "drm" at bounding box center [1296, 215] width 470 height 29
click at [90, 91] on link "All counts" at bounding box center [99, 95] width 54 height 11
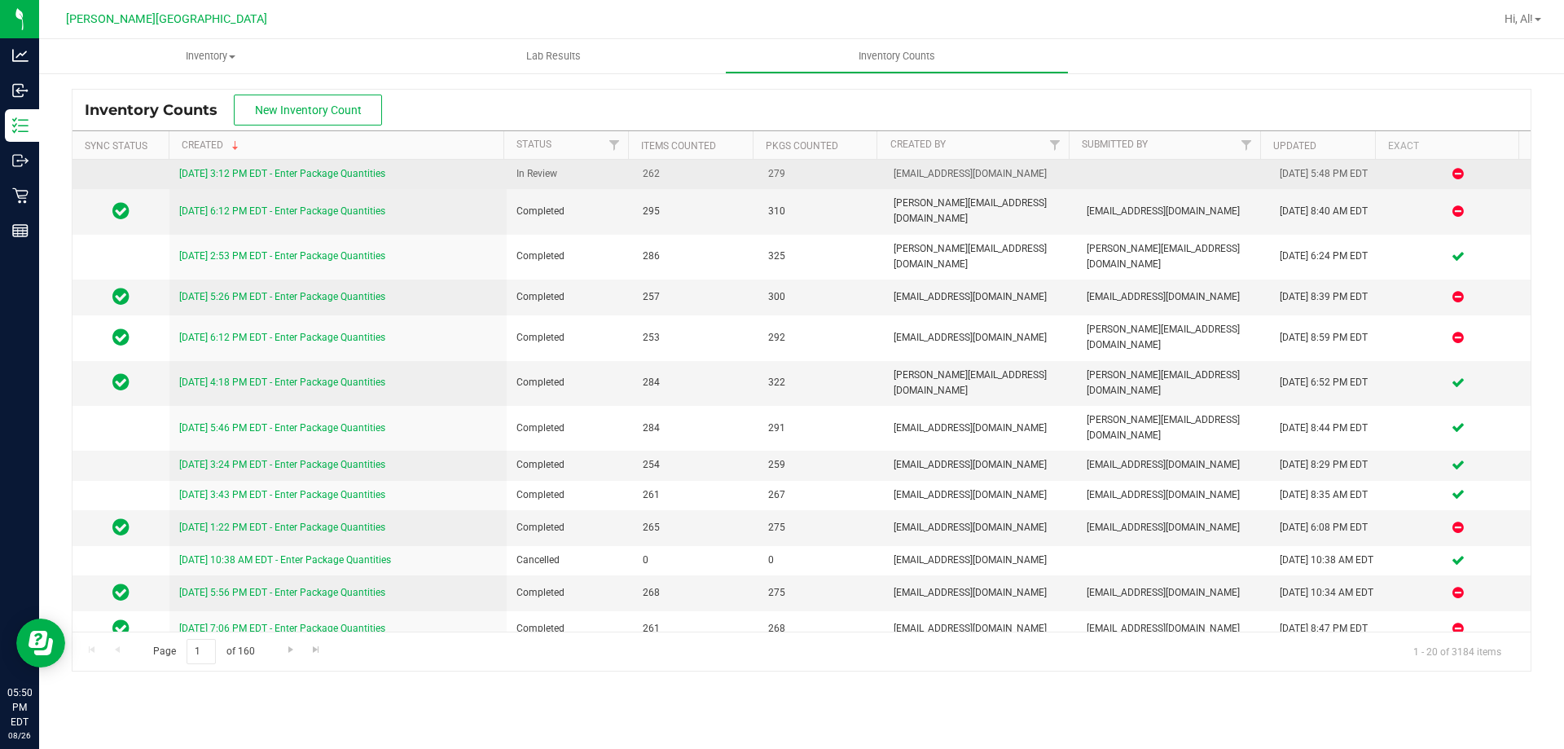
click at [346, 173] on link "[DATE] 3:12 PM EDT - Enter Package Quantities" at bounding box center [282, 173] width 206 height 11
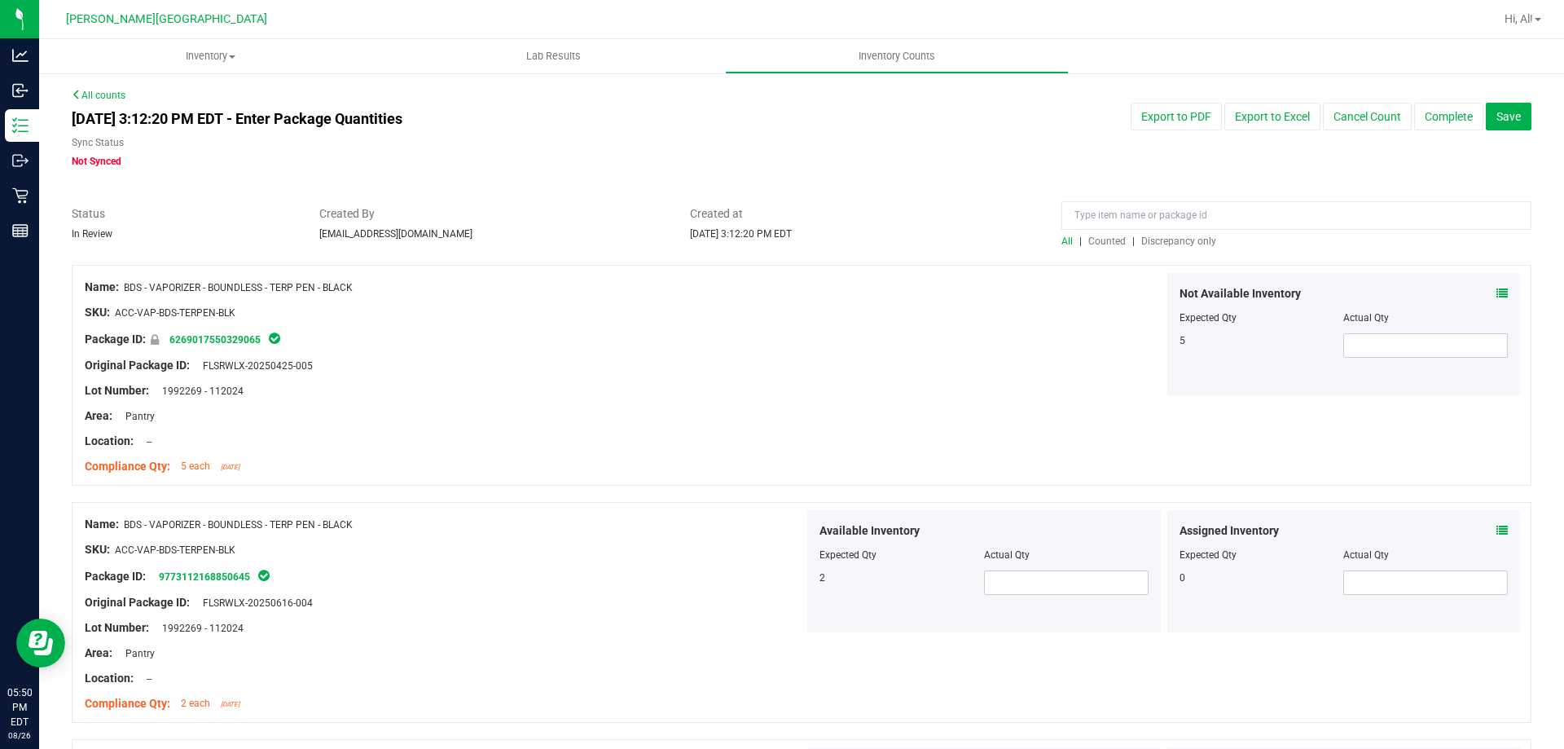
click at [1153, 240] on span "Discrepancy only" at bounding box center [1178, 240] width 75 height 11
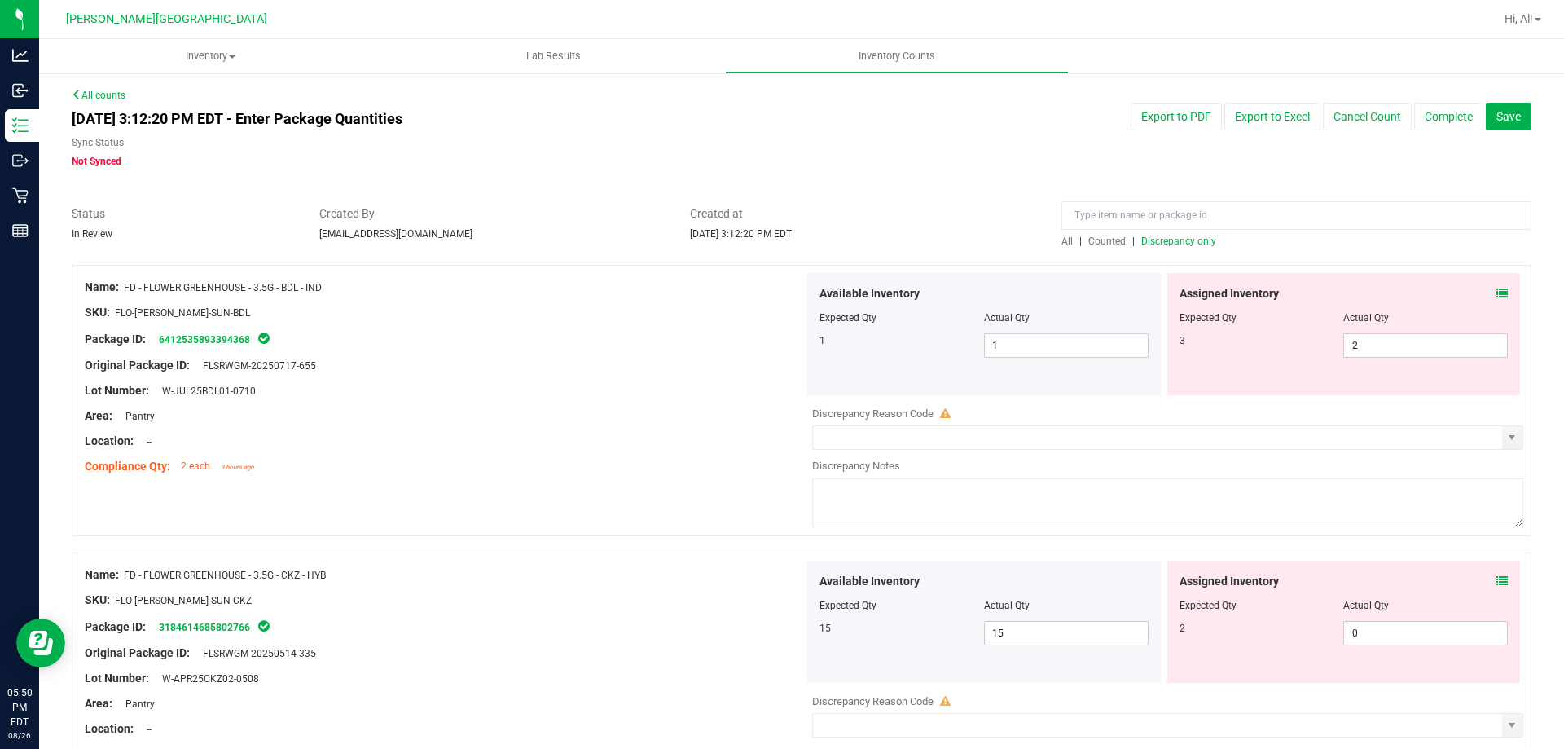
click at [1049, 237] on div "All | Counted | Discrepancy only" at bounding box center [1296, 226] width 494 height 43
click at [1061, 242] on span "All" at bounding box center [1066, 240] width 11 height 11
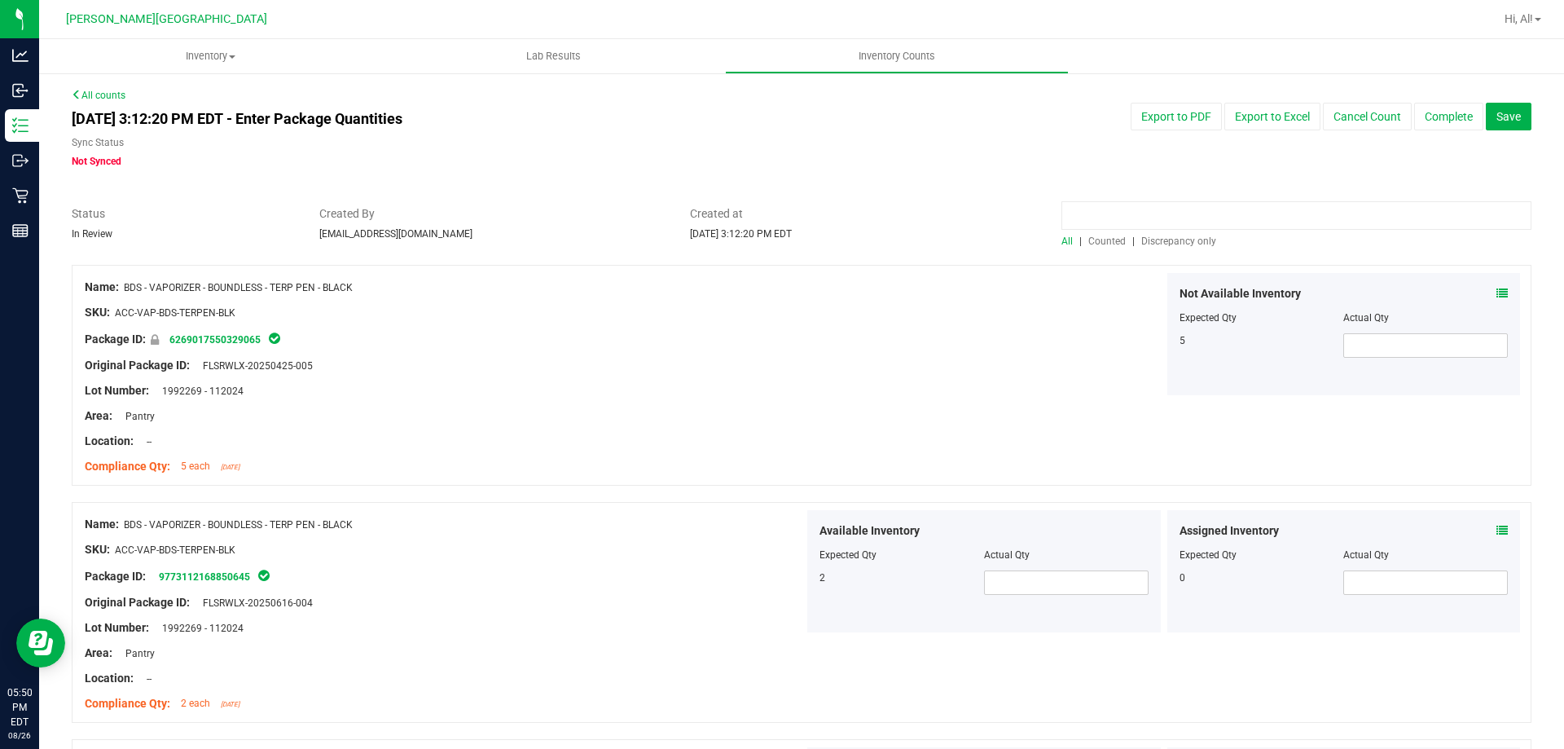
click at [1113, 204] on input at bounding box center [1296, 215] width 470 height 29
type input "gel"
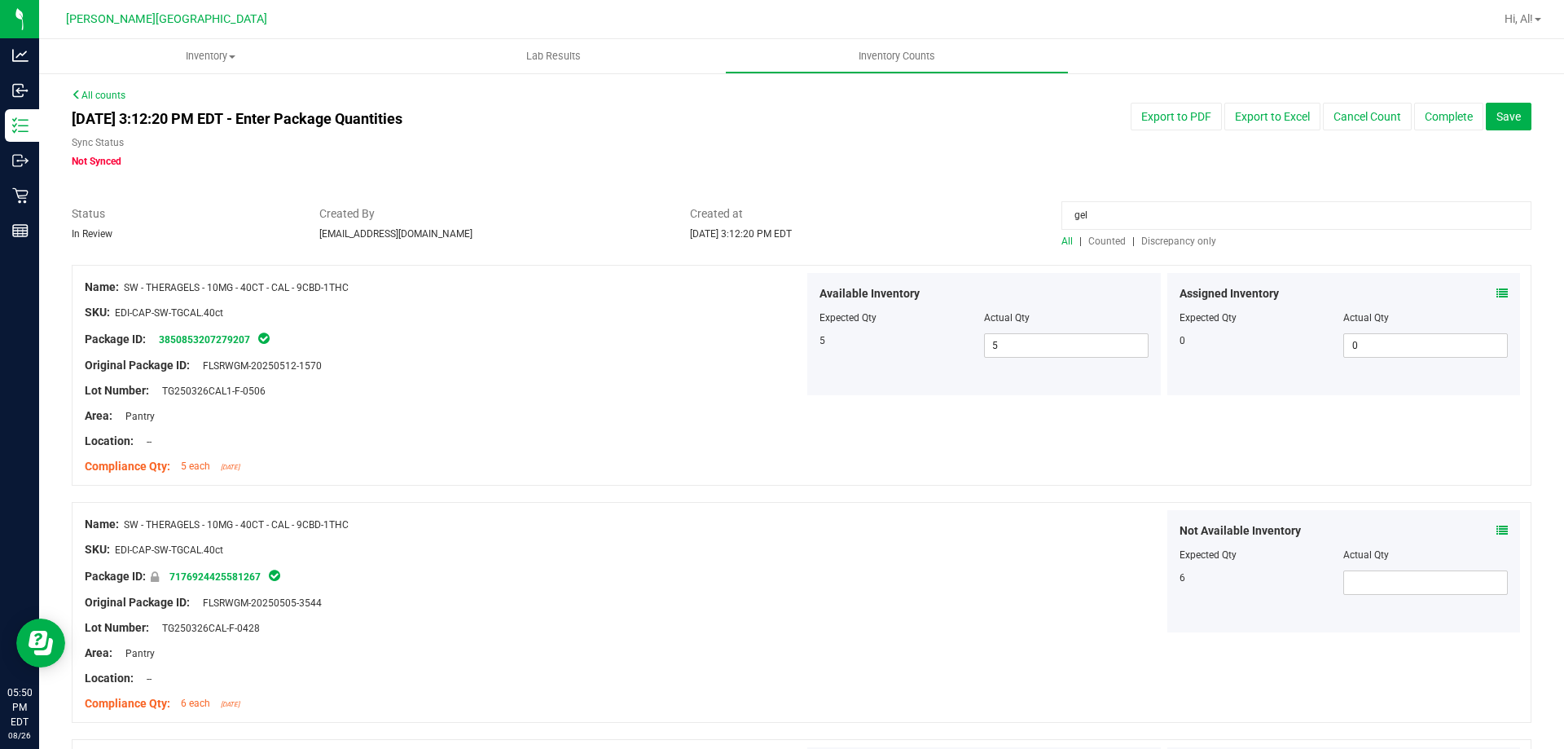
click at [1100, 215] on input "gel" at bounding box center [1296, 215] width 470 height 29
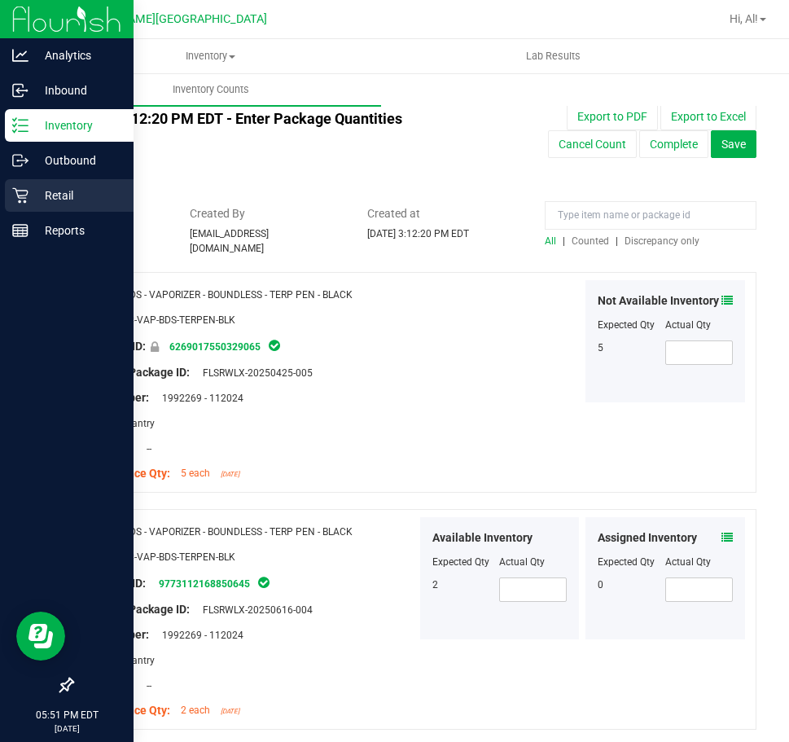
click at [33, 189] on p "Retail" at bounding box center [78, 196] width 98 height 20
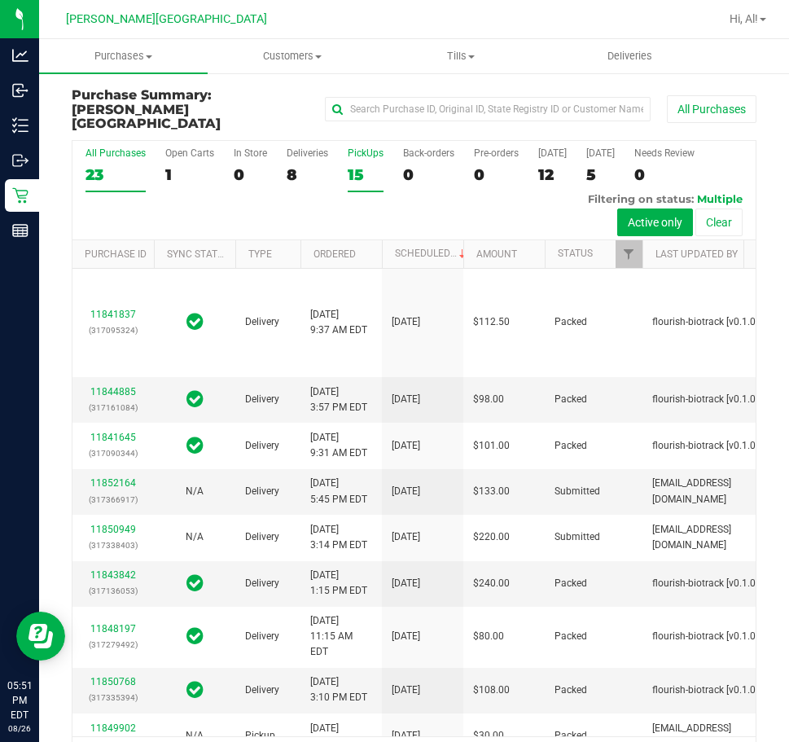
click at [367, 165] on div "15" at bounding box center [366, 174] width 36 height 19
click at [0, 0] on input "PickUps 15" at bounding box center [0, 0] width 0 height 0
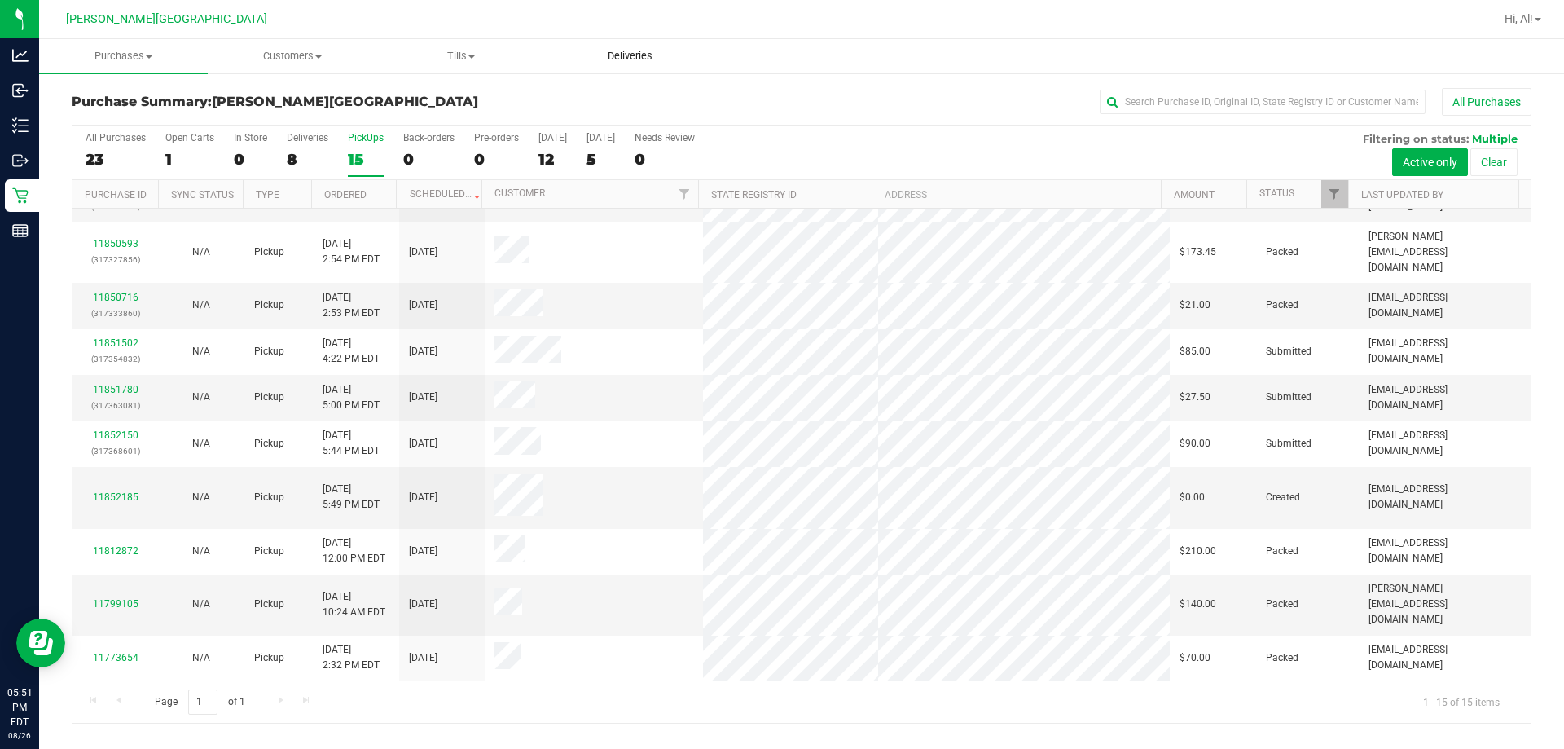
scroll to position [204, 0]
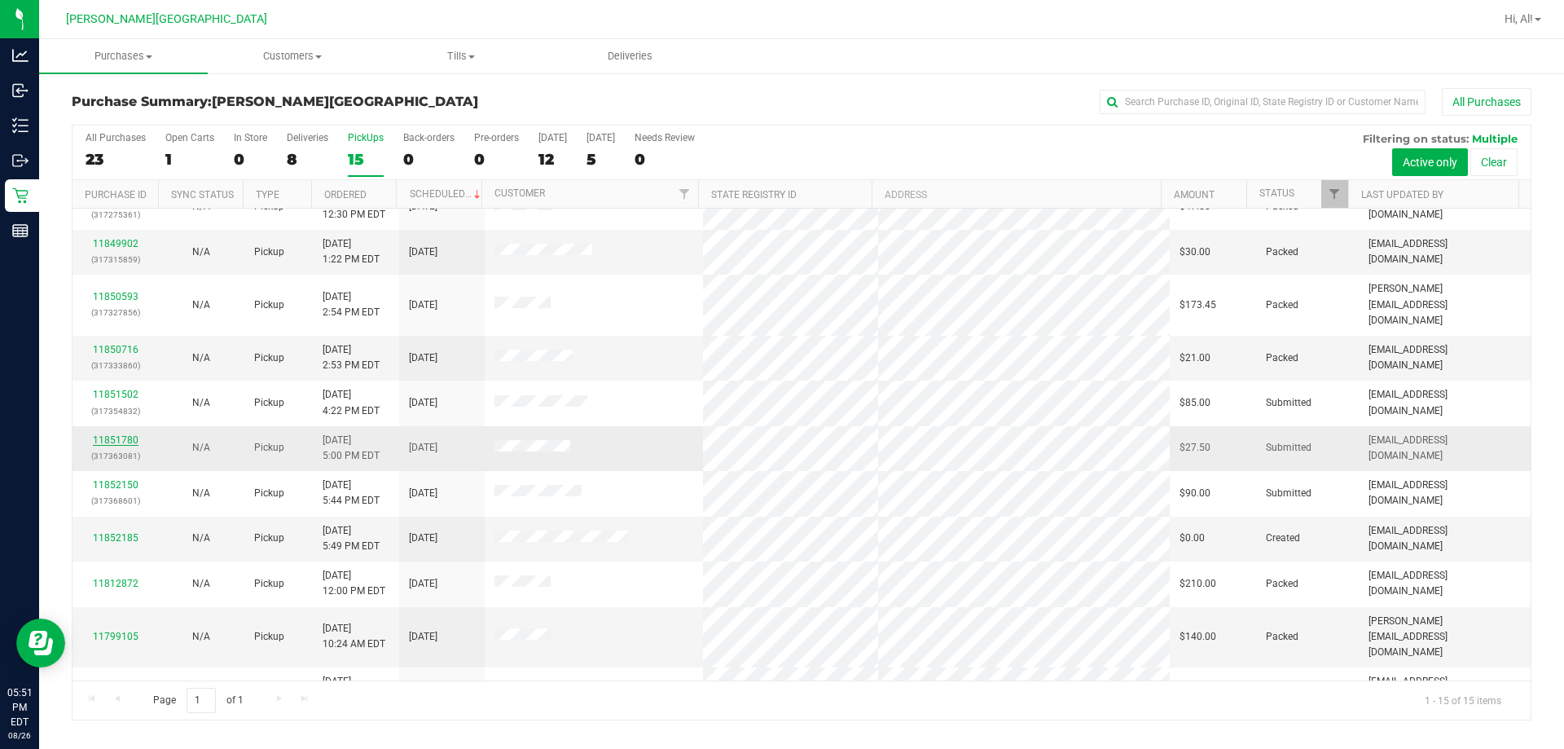
click at [106, 434] on link "11851780" at bounding box center [116, 439] width 46 height 11
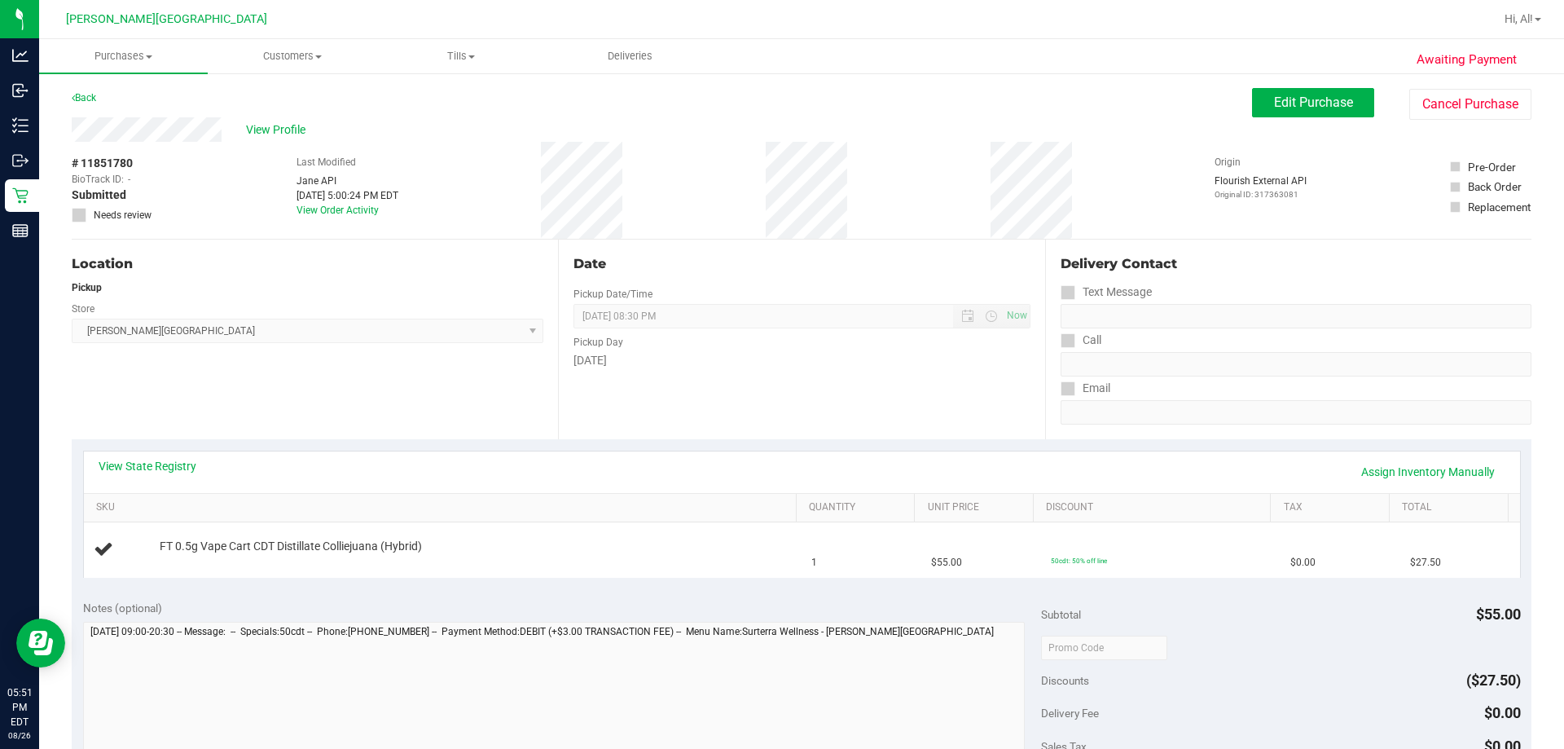
click at [770, 447] on div "View State Registry Assign Inventory Manually SKU Quantity Unit Price Discount …" at bounding box center [802, 513] width 1460 height 149
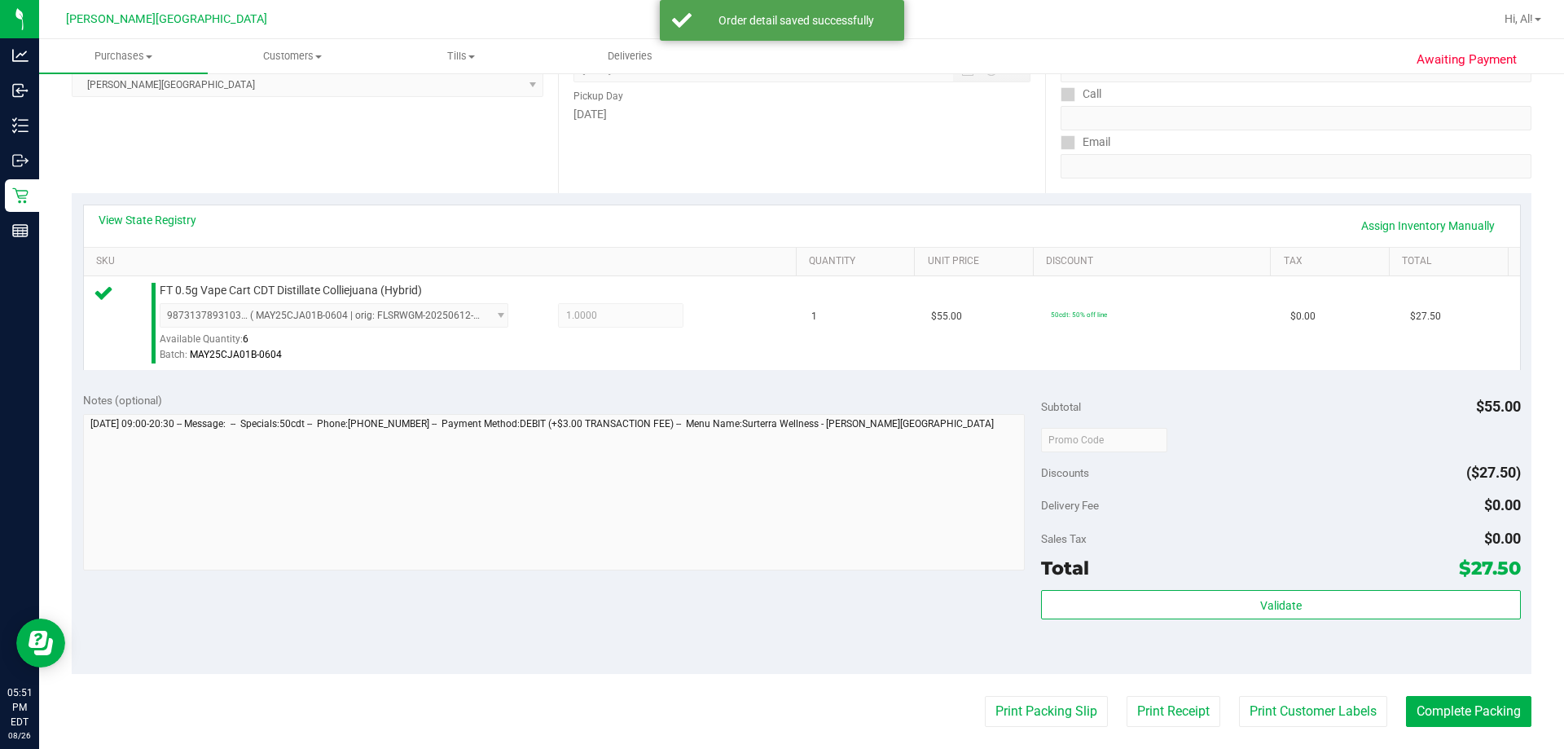
scroll to position [489, 0]
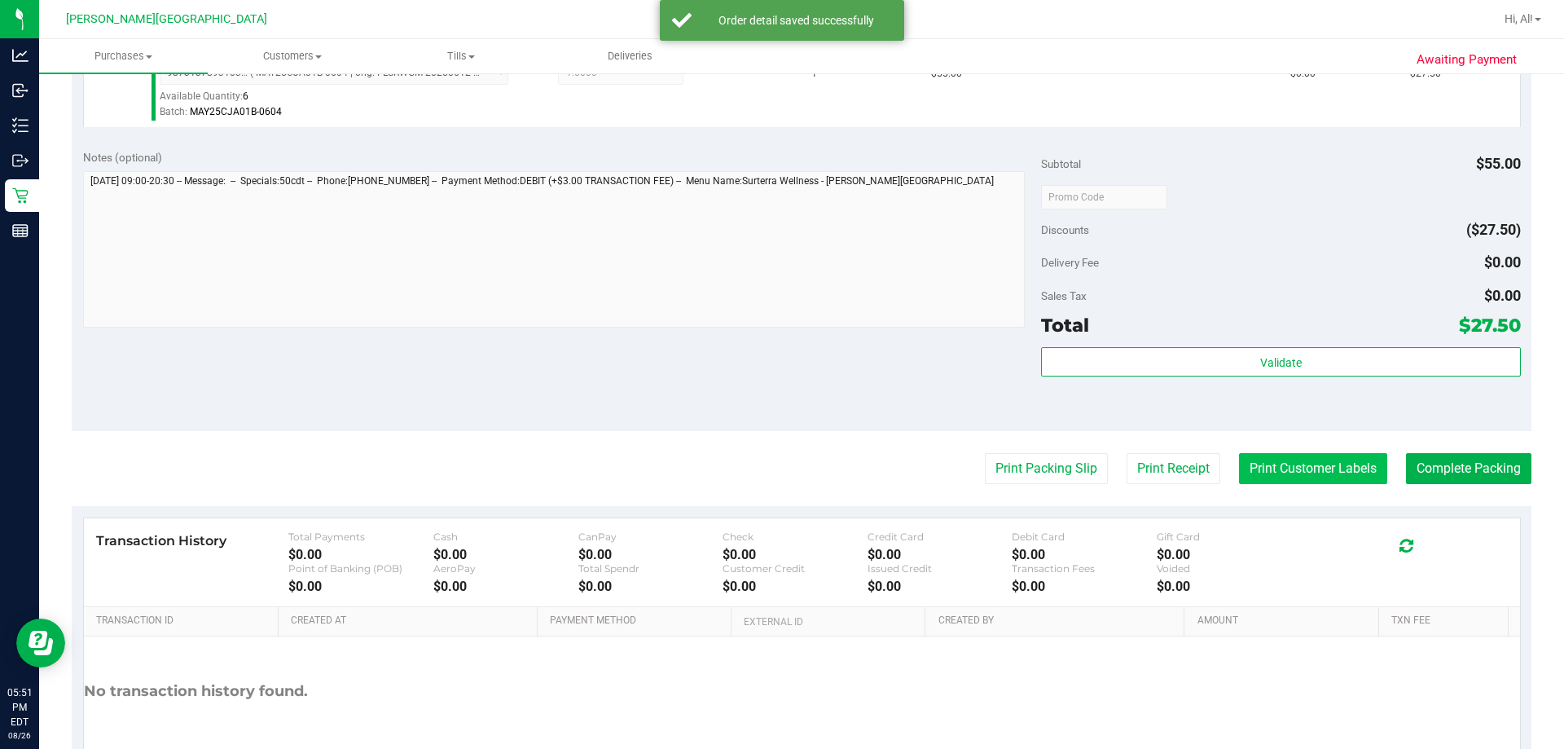
click at [1250, 462] on button "Print Customer Labels" at bounding box center [1313, 468] width 148 height 31
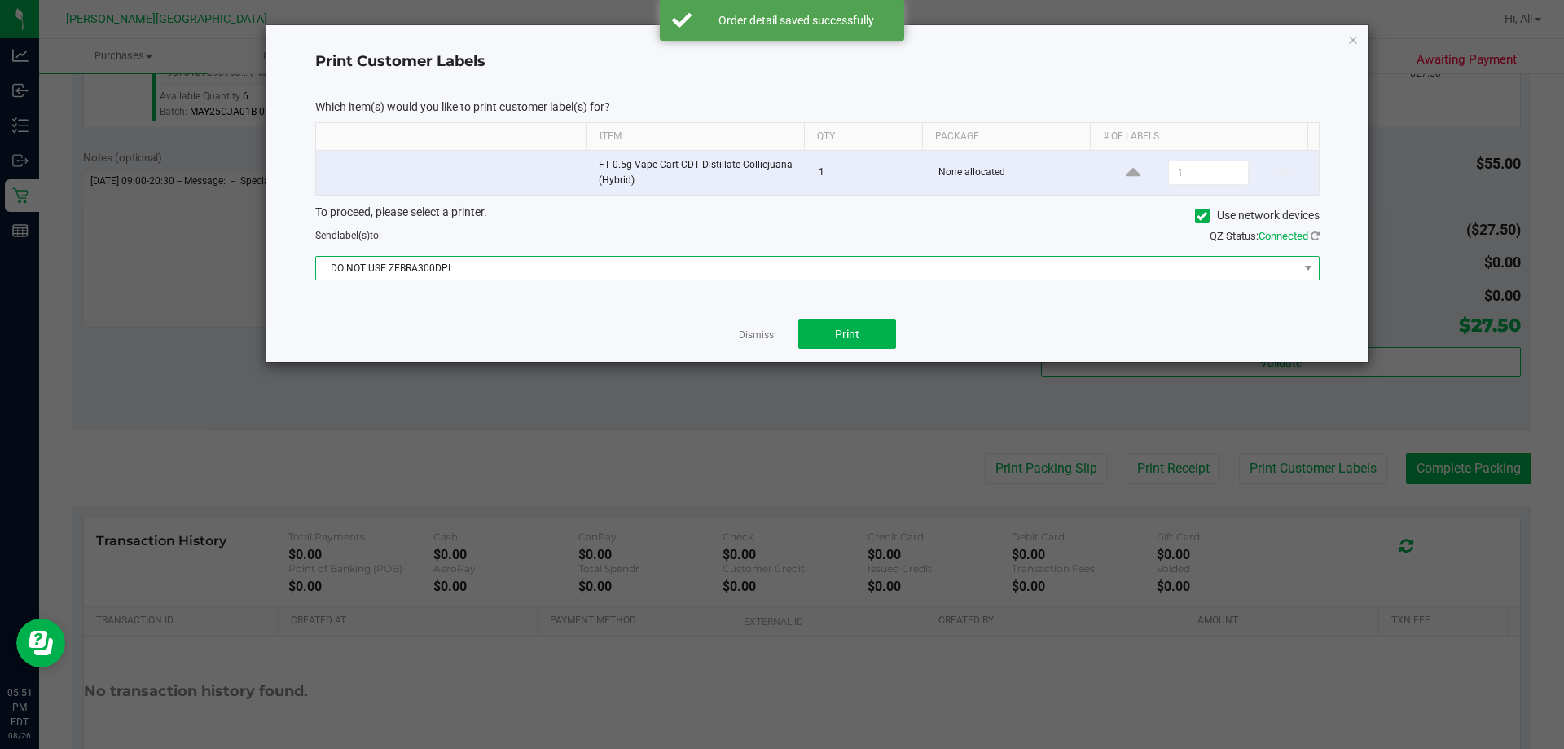
click at [858, 272] on span "DO NOT USE ZEBRA300DPI" at bounding box center [807, 268] width 982 height 23
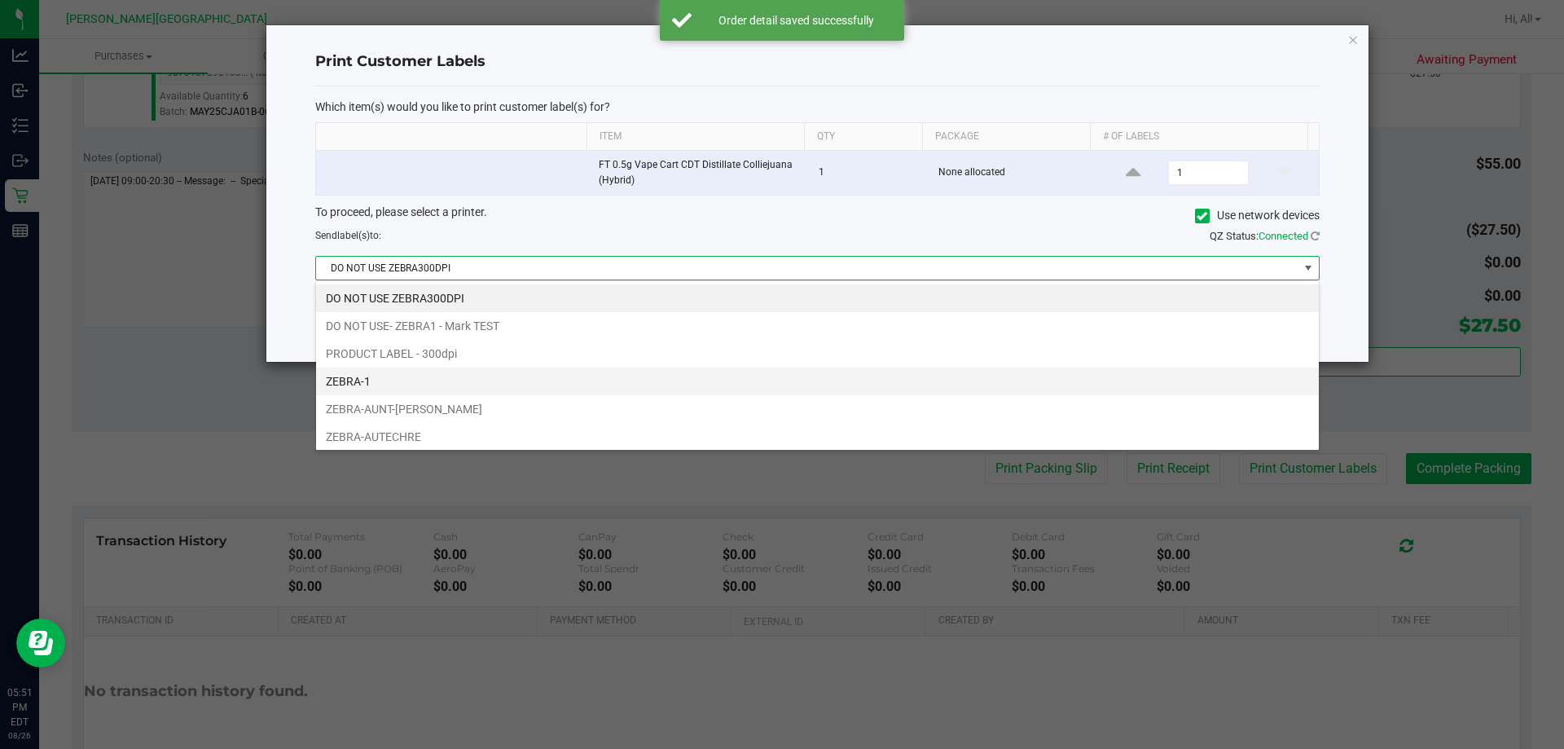
scroll to position [24, 1003]
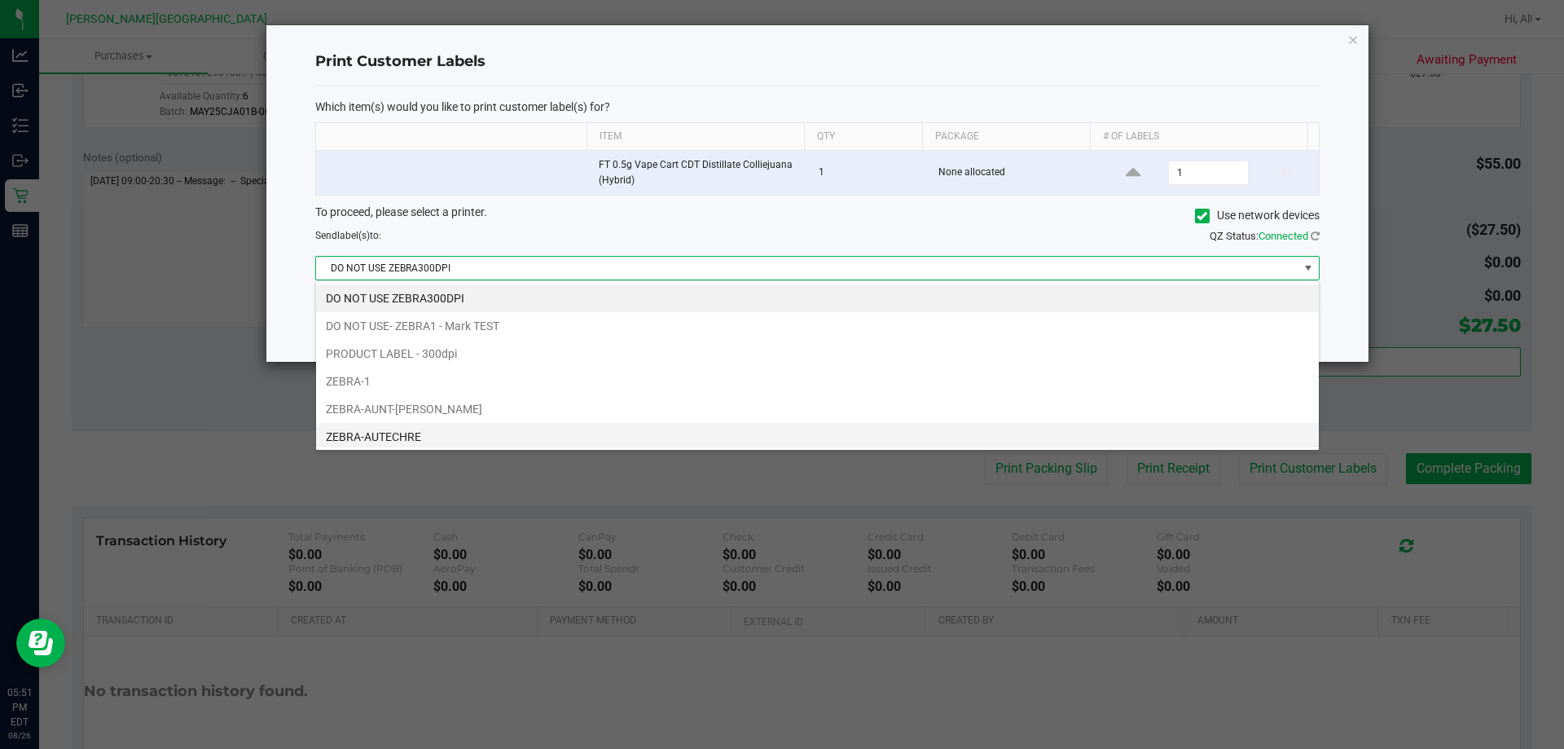
click at [783, 432] on li "ZEBRA-AUTECHRE" at bounding box center [817, 437] width 1003 height 28
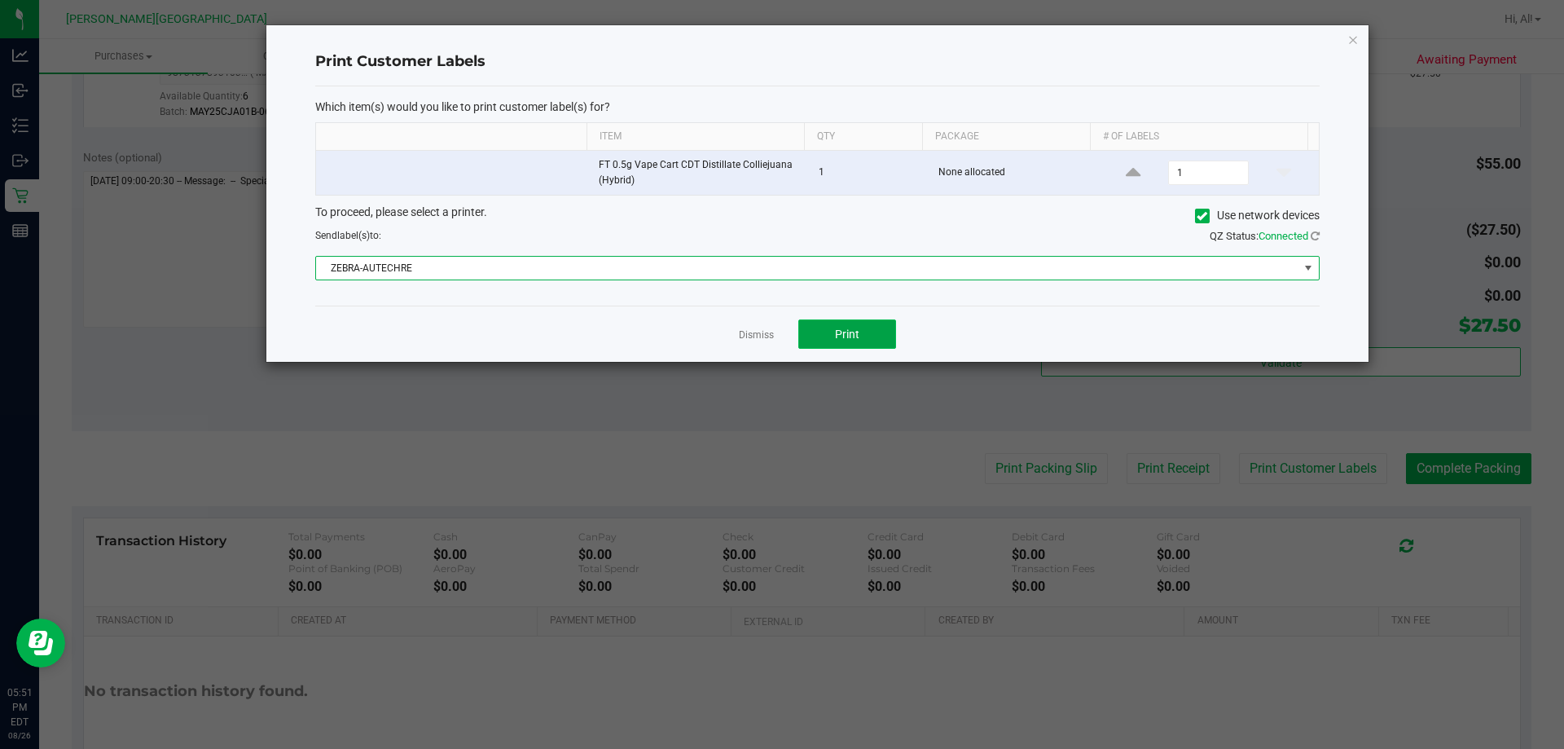
click at [828, 339] on button "Print" at bounding box center [847, 333] width 98 height 29
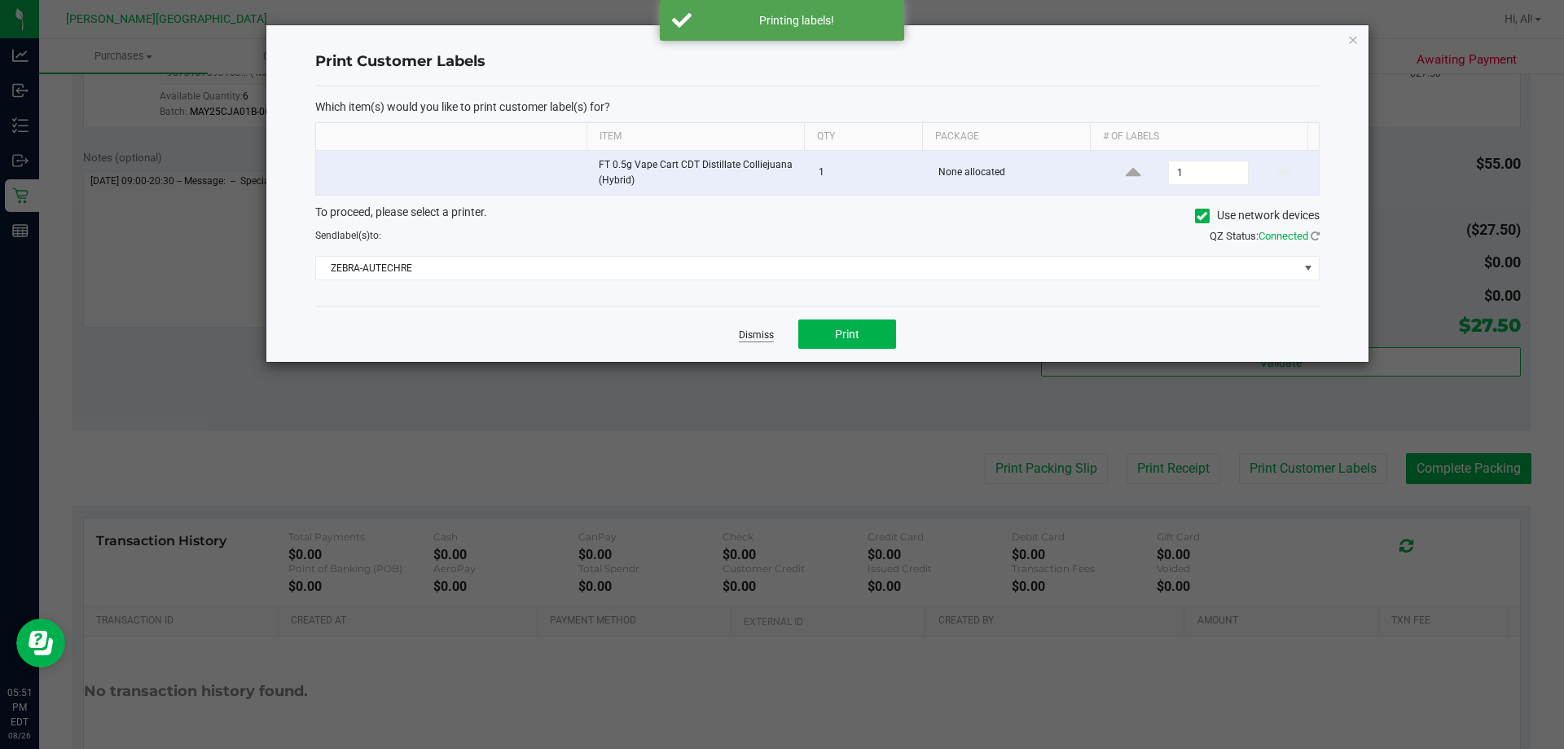
click at [770, 338] on link "Dismiss" at bounding box center [756, 335] width 35 height 14
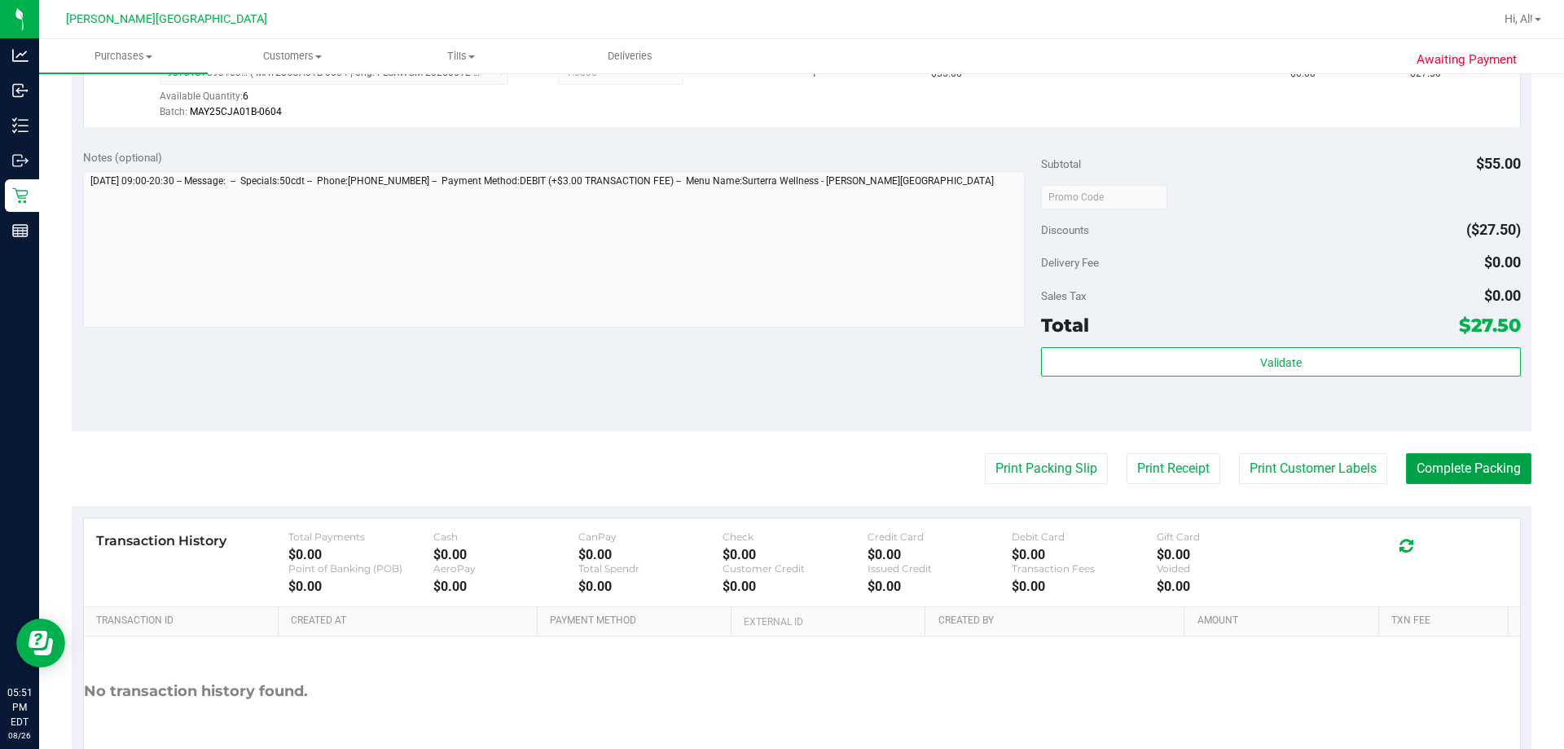
click at [1452, 463] on button "Complete Packing" at bounding box center [1468, 468] width 125 height 31
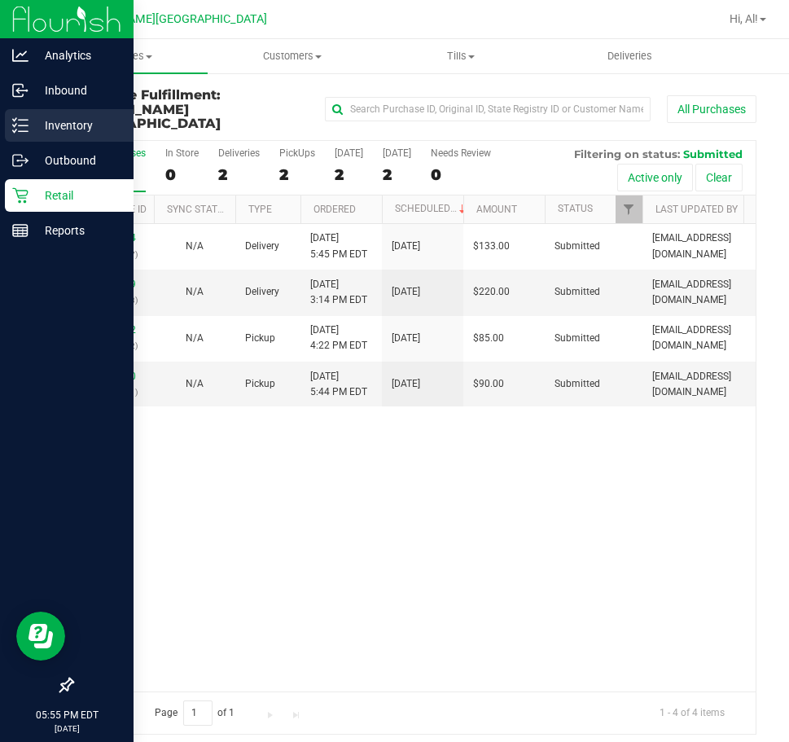
click at [52, 126] on p "Inventory" at bounding box center [78, 126] width 98 height 20
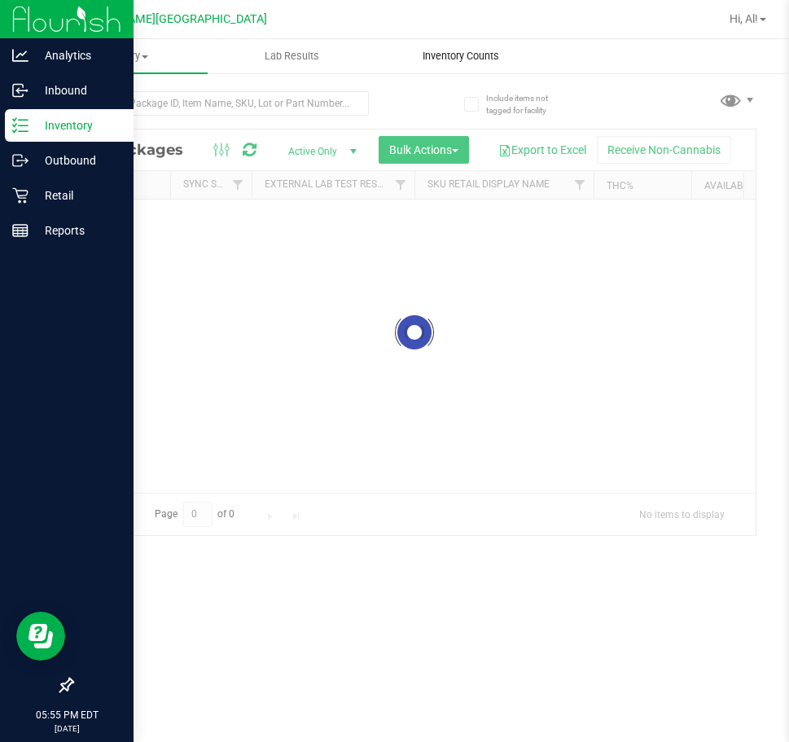
click at [438, 63] on div "Inventory All packages All inventory Waste log Create inventory Lab Results Inv…" at bounding box center [414, 390] width 750 height 703
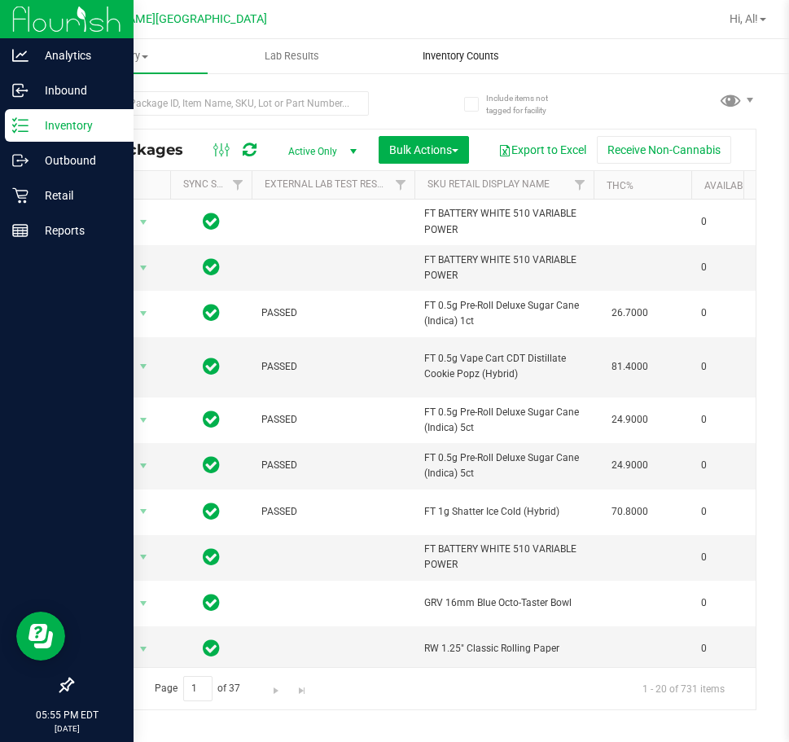
click at [476, 58] on span "Inventory Counts" at bounding box center [461, 56] width 121 height 15
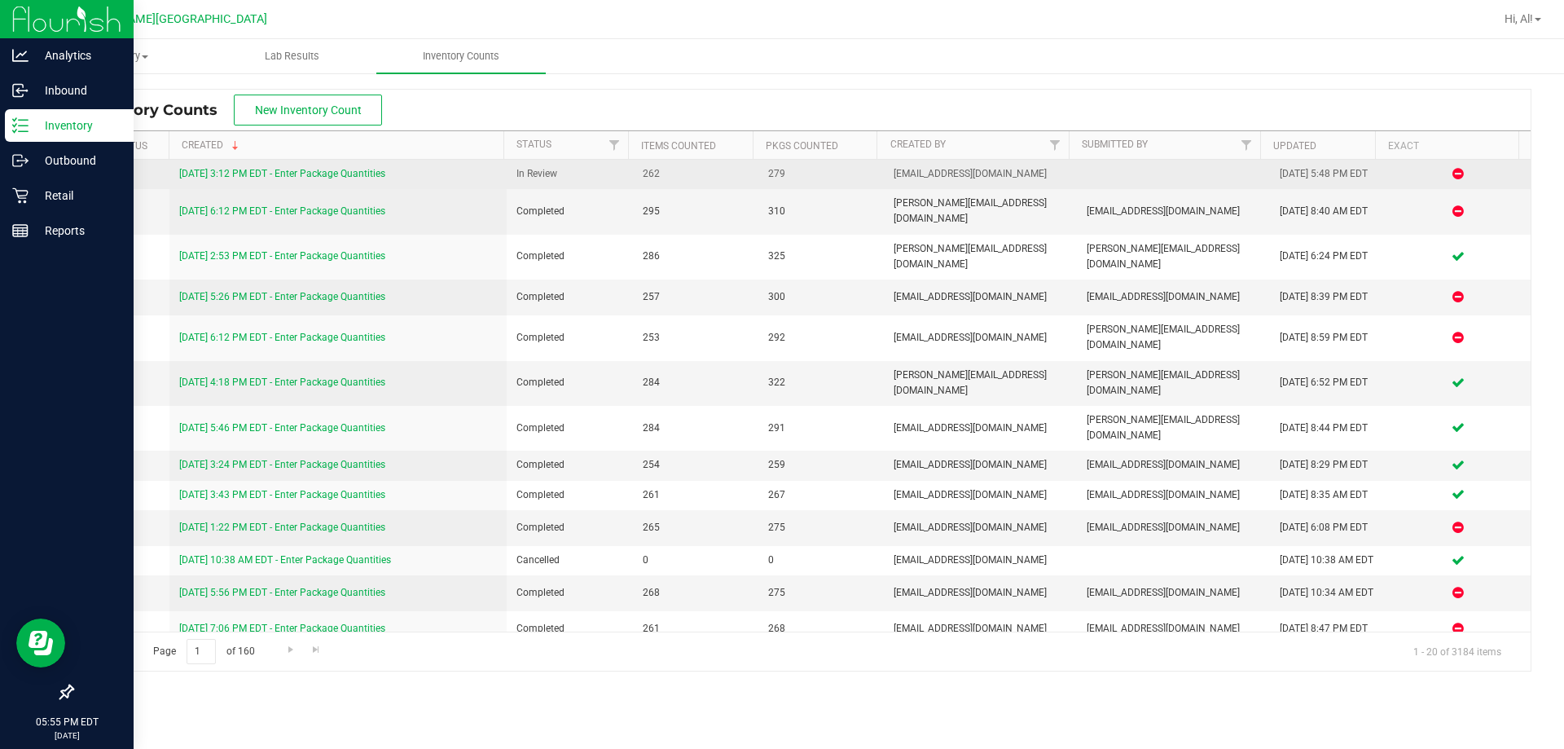
click at [375, 173] on link "[DATE] 3:12 PM EDT - Enter Package Quantities" at bounding box center [282, 173] width 206 height 11
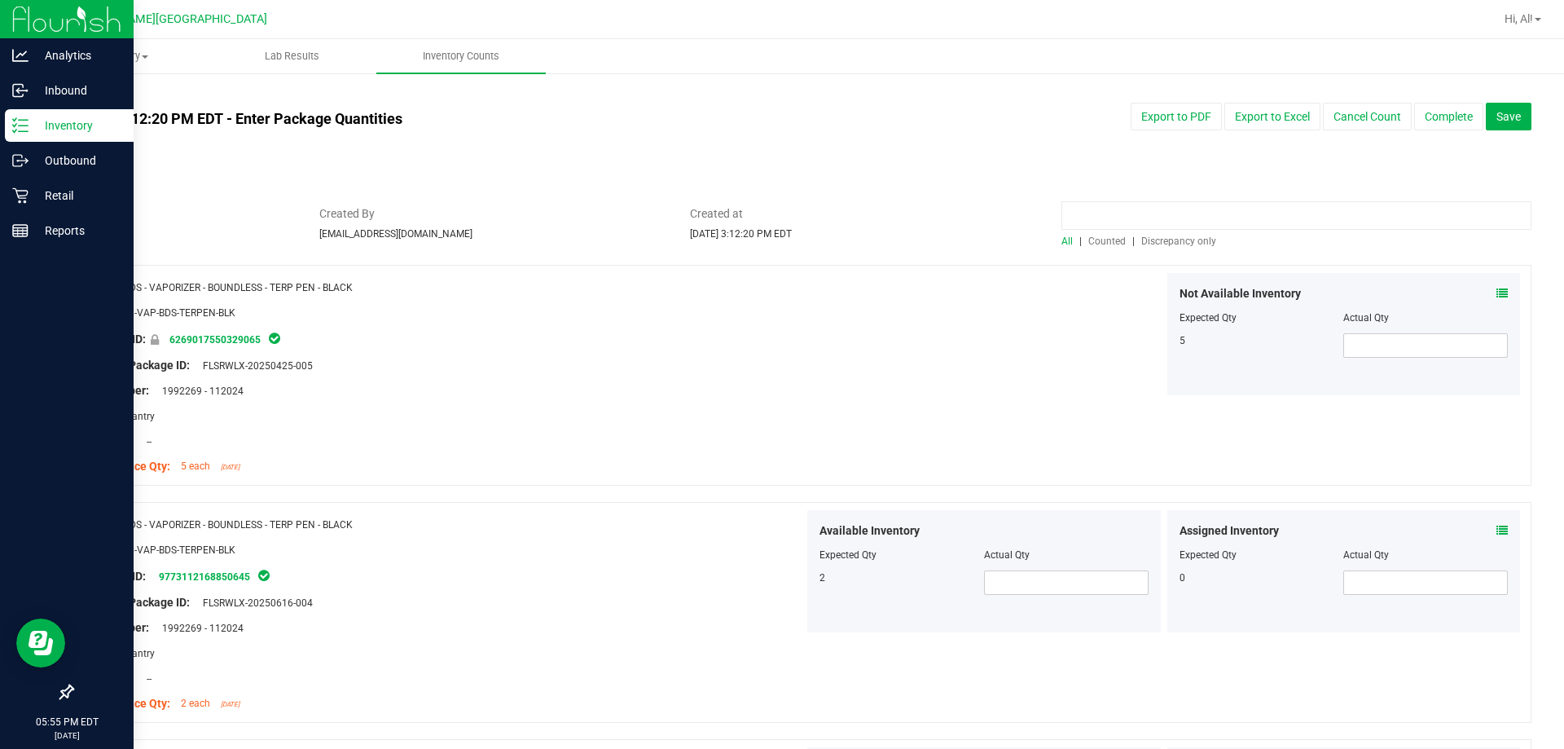
click at [1115, 214] on input at bounding box center [1296, 215] width 470 height 29
click at [1212, 217] on input at bounding box center [1296, 215] width 470 height 29
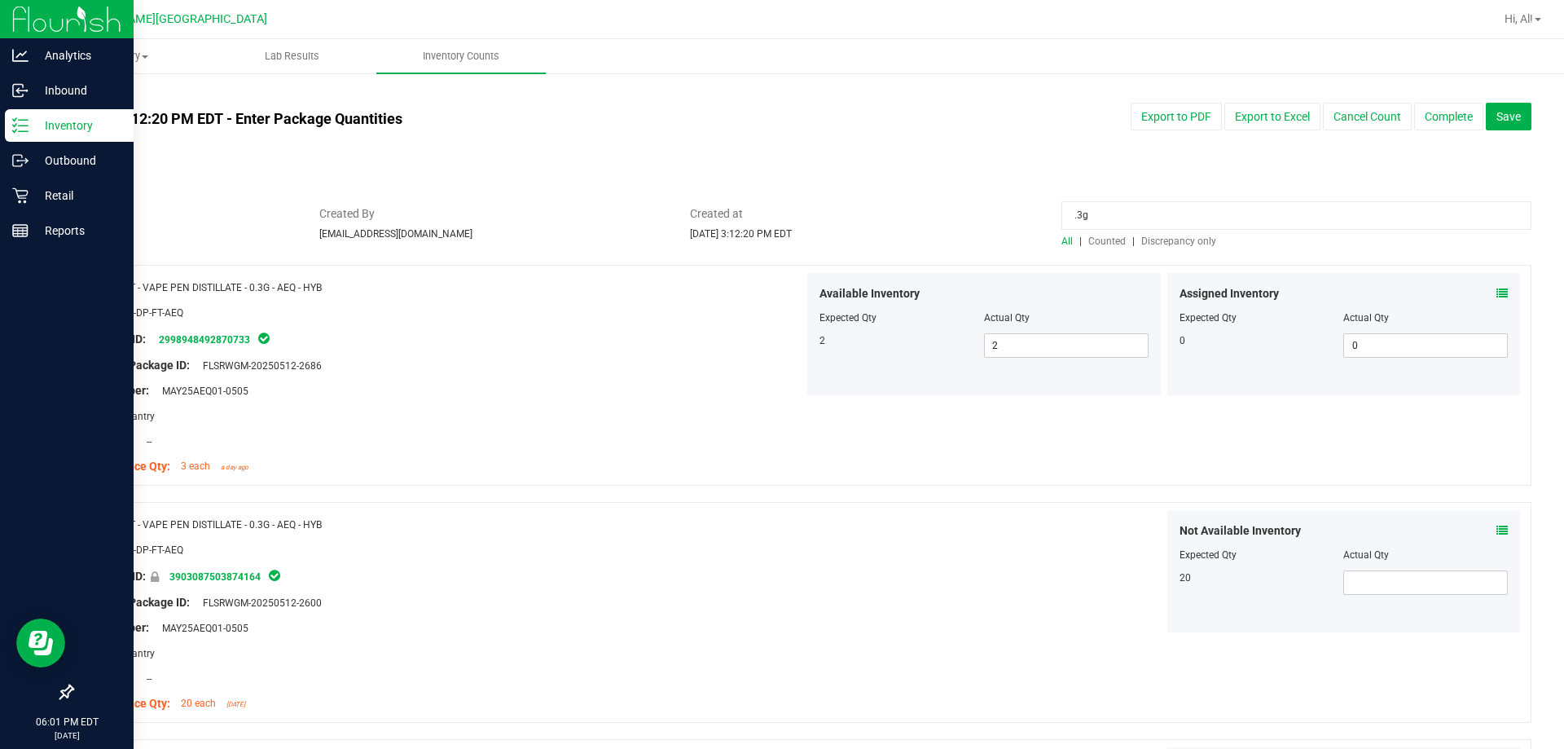
click at [1139, 210] on input ".3g" at bounding box center [1296, 215] width 470 height 29
click at [1136, 209] on input ".3g" at bounding box center [1296, 215] width 470 height 29
type input "."
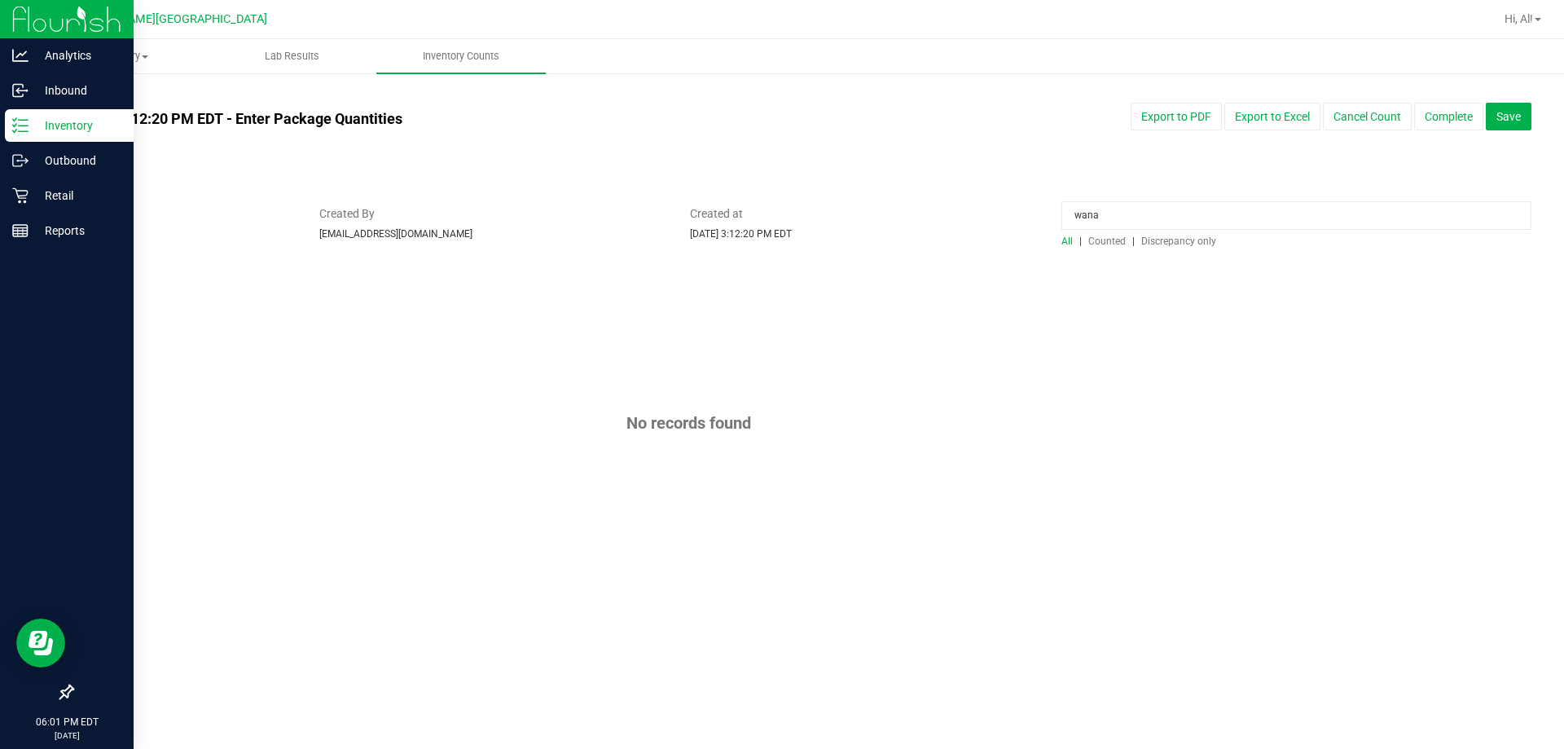
click at [1115, 217] on input "wana" at bounding box center [1296, 215] width 470 height 29
type input "chews"
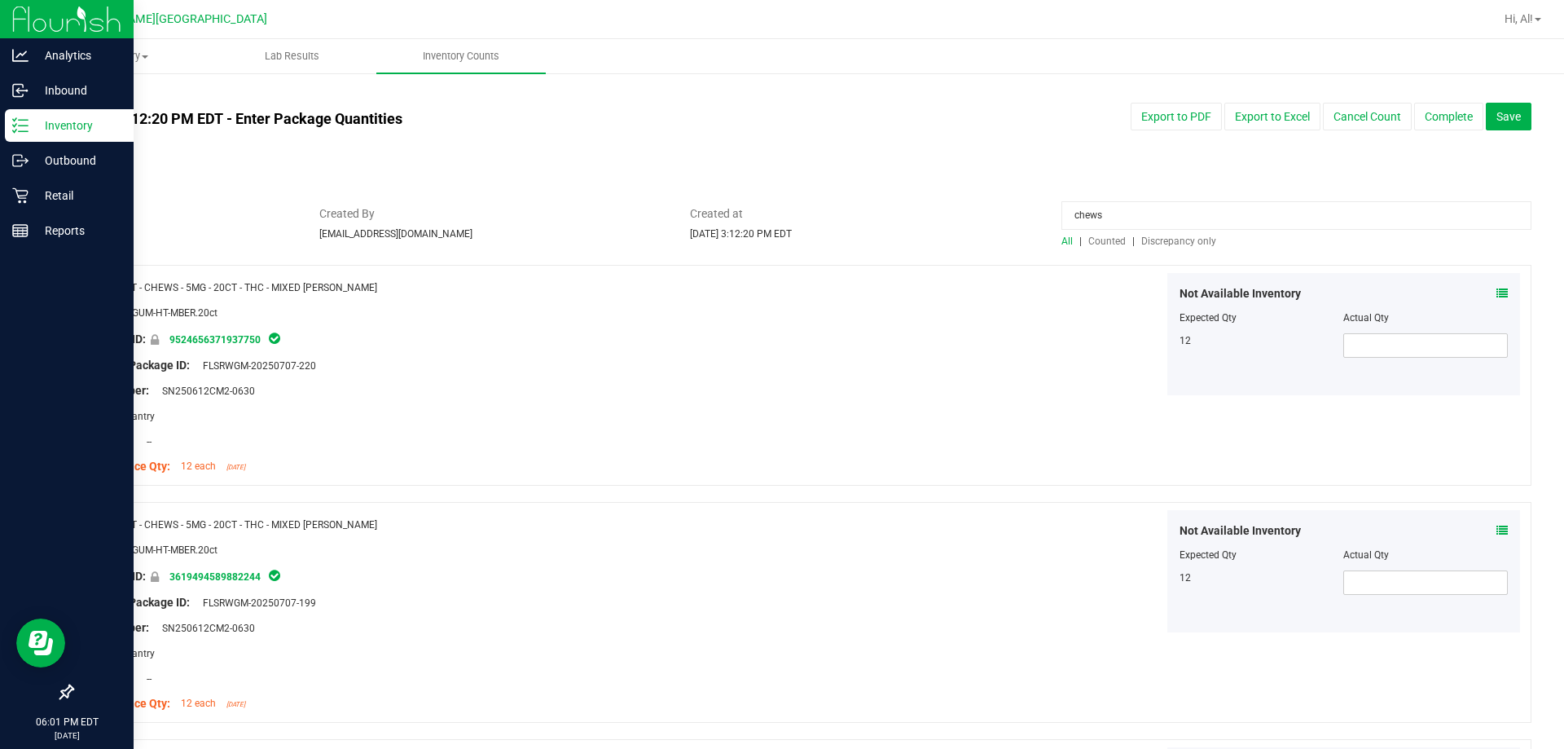
click at [1047, 280] on div "Not Available Inventory Expected Qty Actual Qty 12" at bounding box center [1163, 334] width 719 height 122
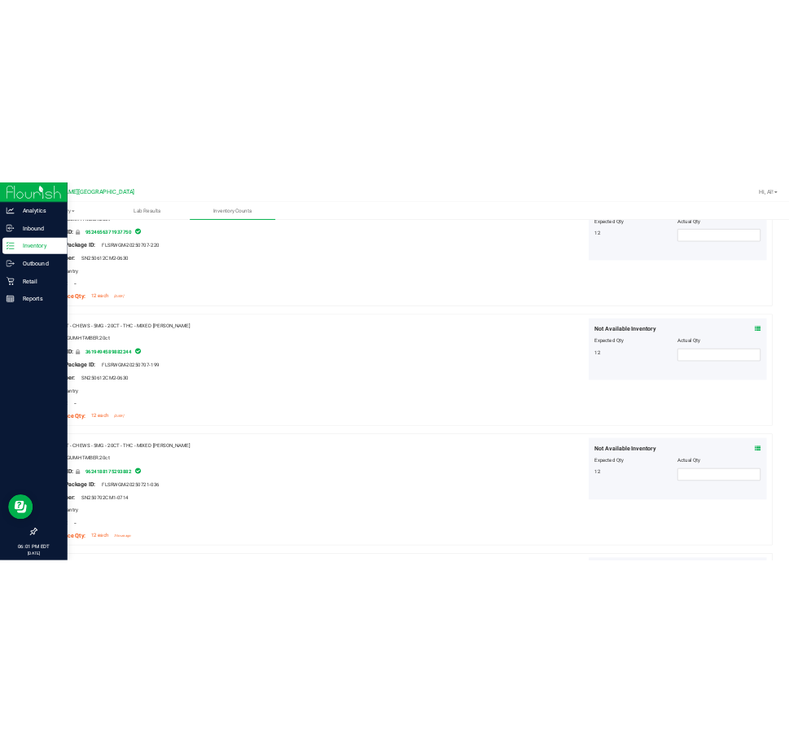
scroll to position [96, 0]
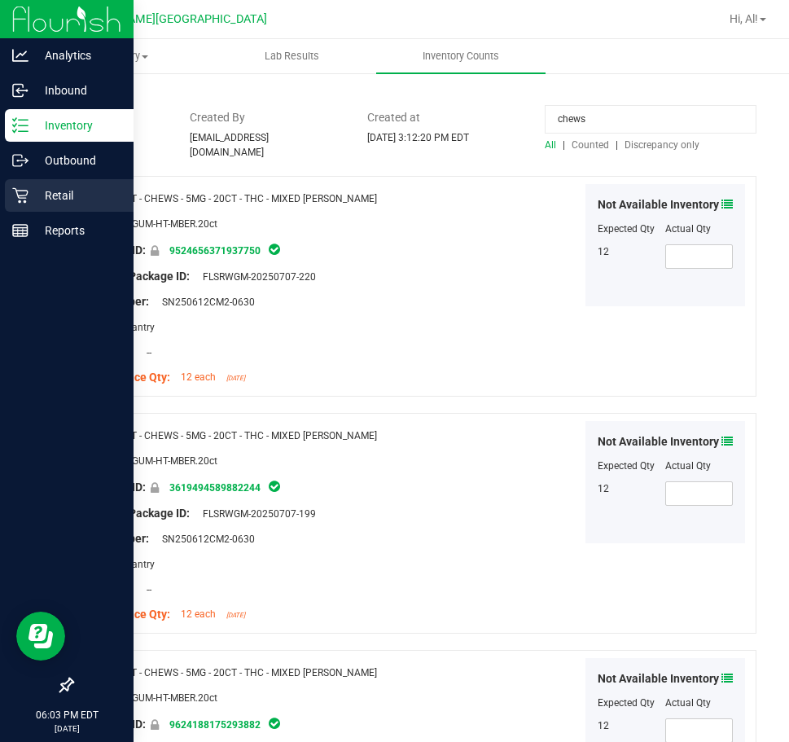
click at [47, 195] on p "Retail" at bounding box center [78, 196] width 98 height 20
